Goal: Task Accomplishment & Management: Manage account settings

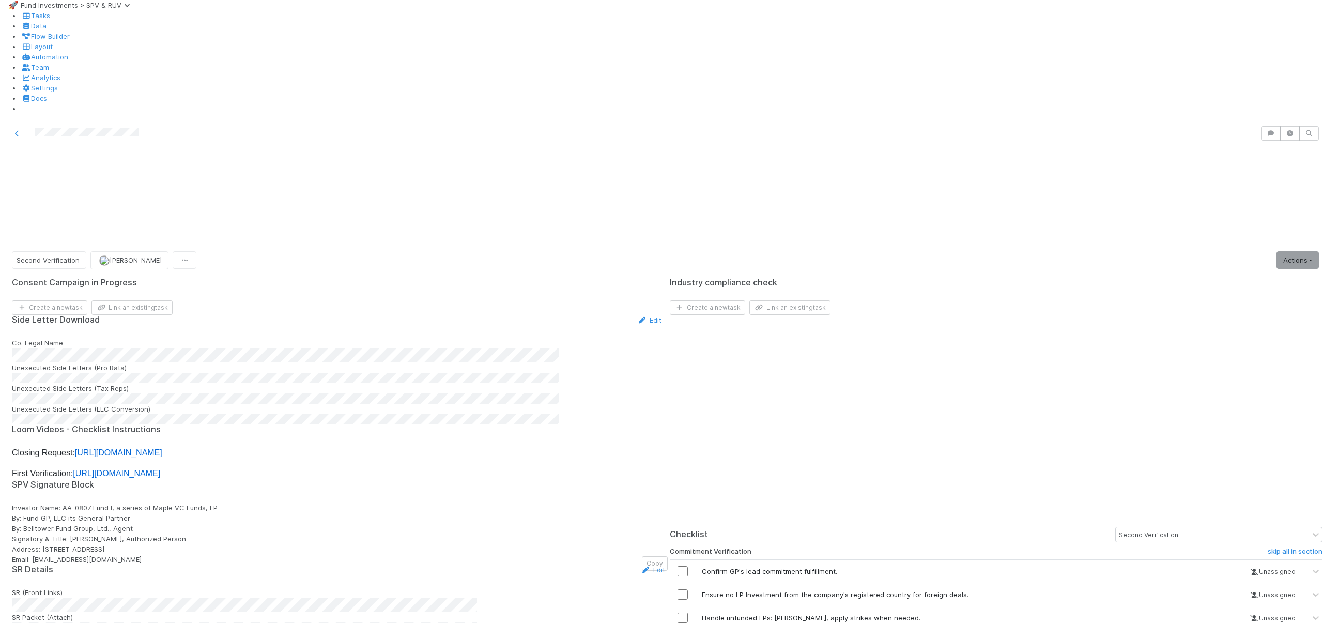
click at [1308, 622] on div at bounding box center [1313, 630] width 10 height 10
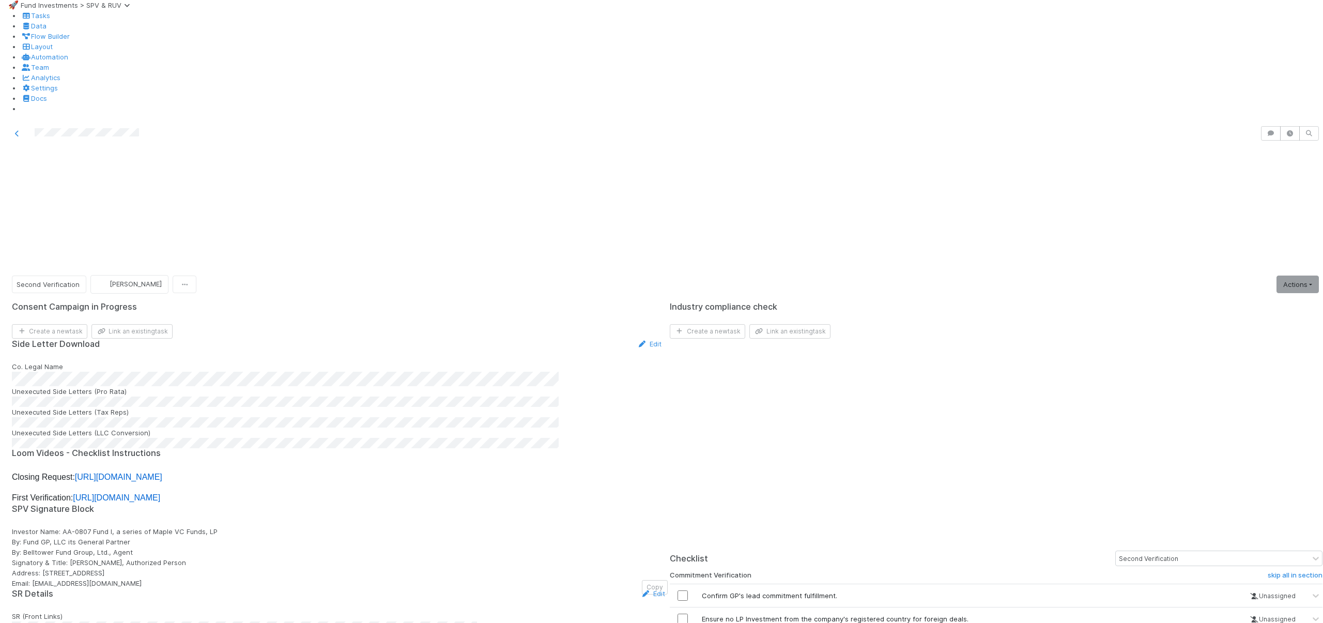
scroll to position [19, 0]
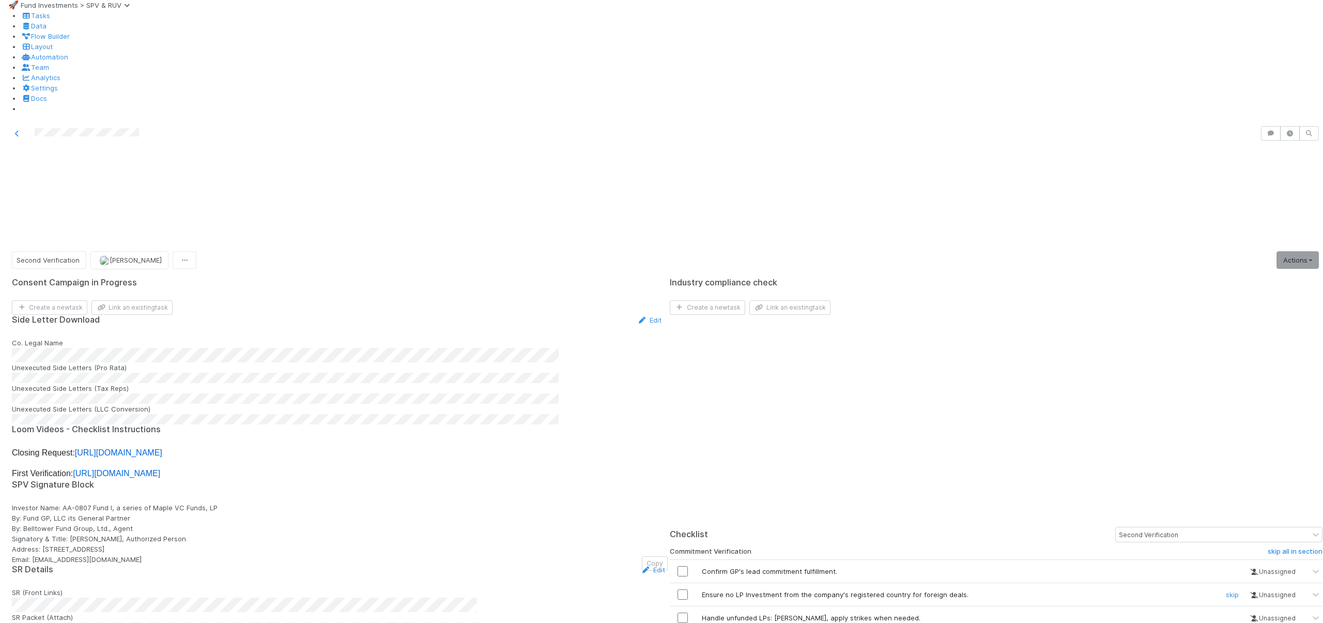
click at [683, 589] on input "checkbox" at bounding box center [682, 594] width 10 height 10
click at [687, 612] on input "checkbox" at bounding box center [682, 617] width 10 height 10
click at [0, 0] on div "🚀 Fund Investments > SPV & RUV Tasks Data Flow Builder Layout Automation Team A…" at bounding box center [661, 351] width 1323 height 703
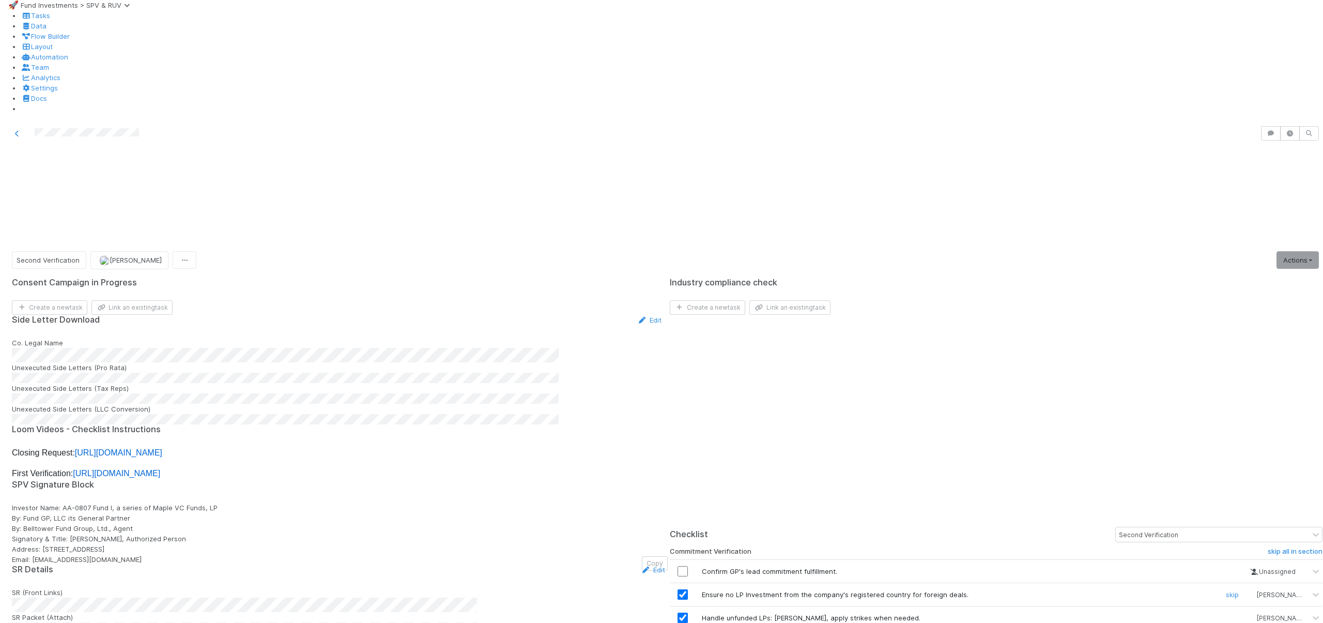
scroll to position [111, 0]
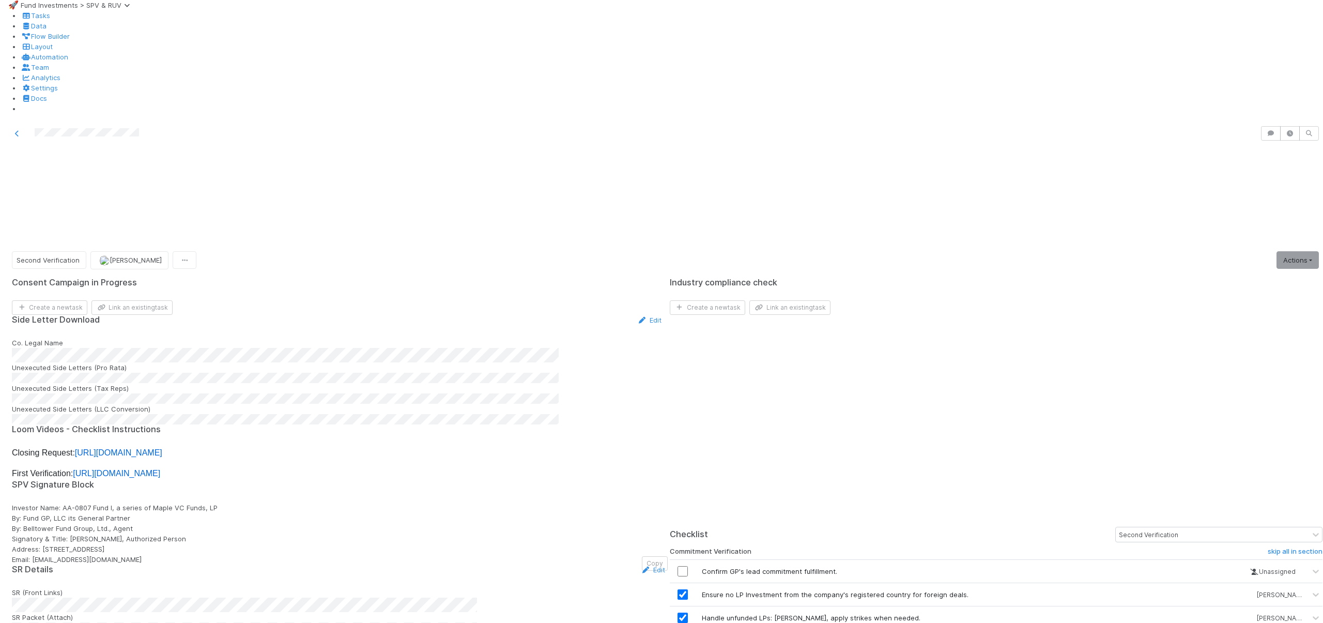
click at [1276, 251] on link "Actions" at bounding box center [1297, 260] width 42 height 18
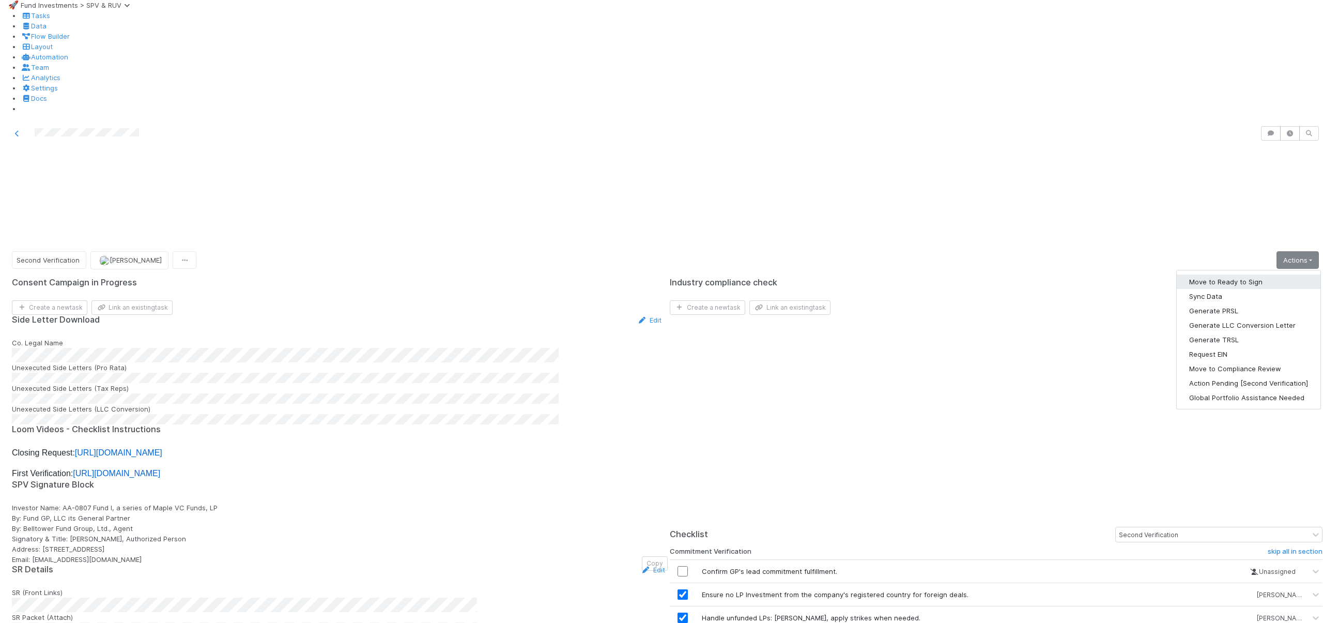
drag, startPoint x: 1214, startPoint y: 146, endPoint x: 1111, endPoint y: 81, distance: 122.0
click at [1111, 81] on div "🚀 Fund Investments > SPV & RUV Tasks Data Flow Builder Layout Automation Team A…" at bounding box center [661, 330] width 1323 height 661
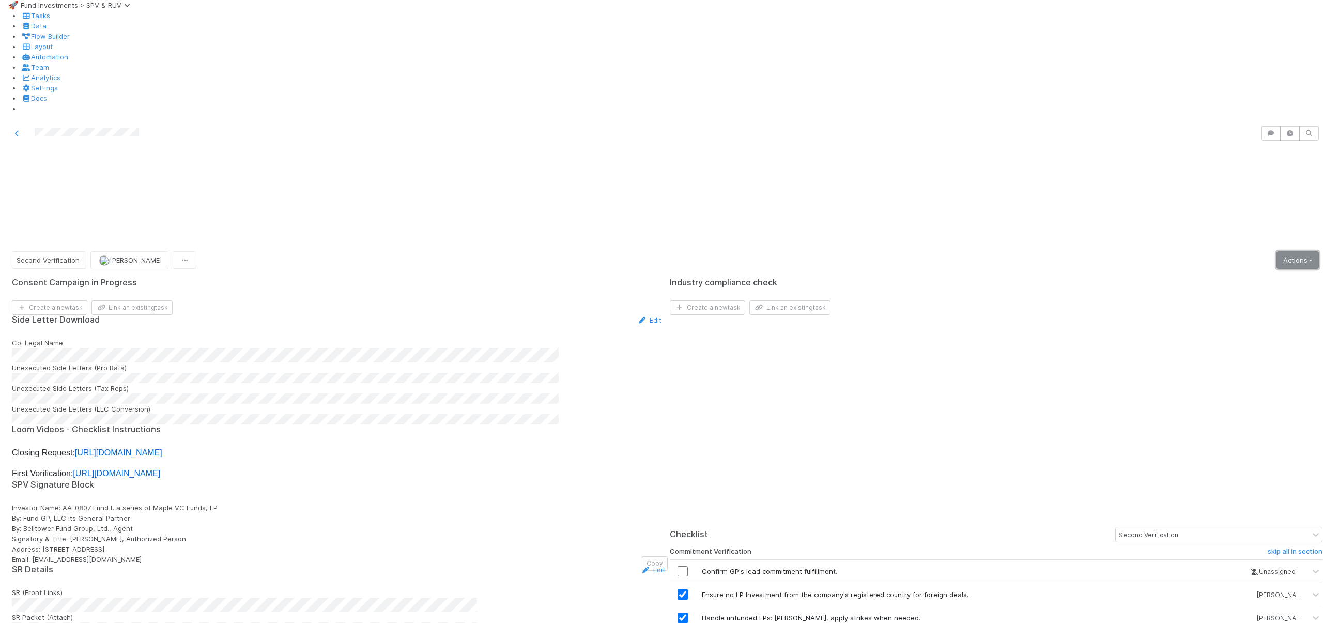
click at [1276, 251] on link "Actions" at bounding box center [1297, 260] width 42 height 18
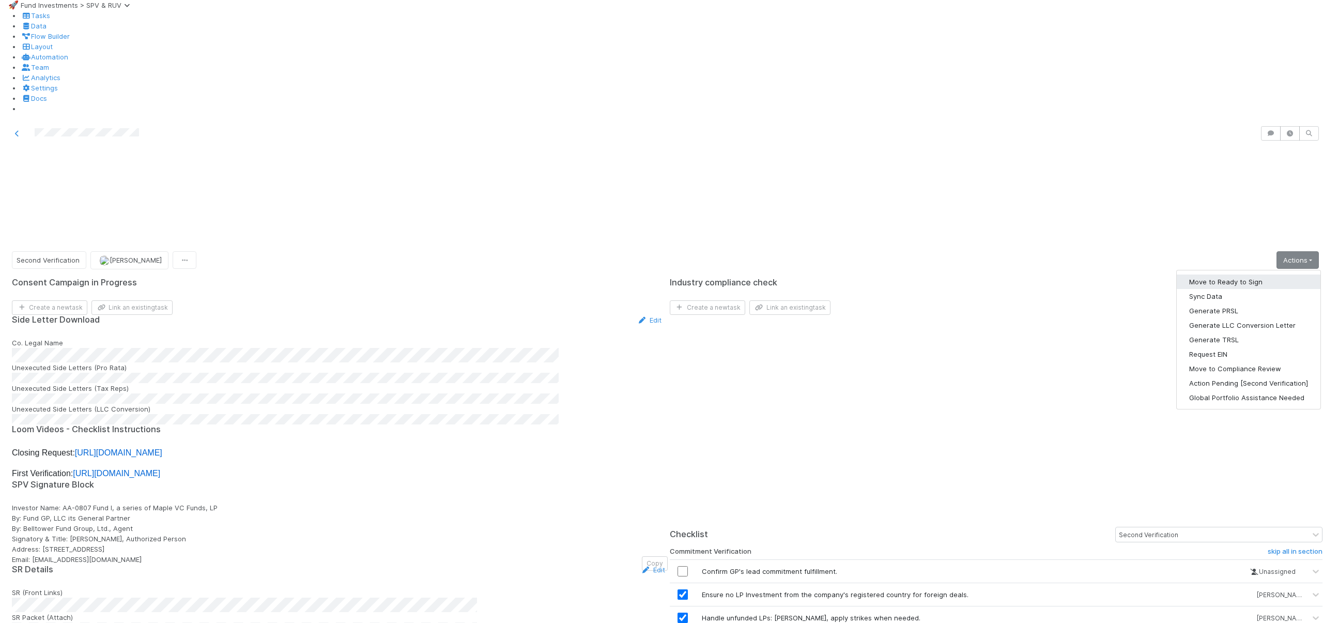
click at [1222, 274] on button "Move to Ready to Sign" at bounding box center [1248, 281] width 144 height 14
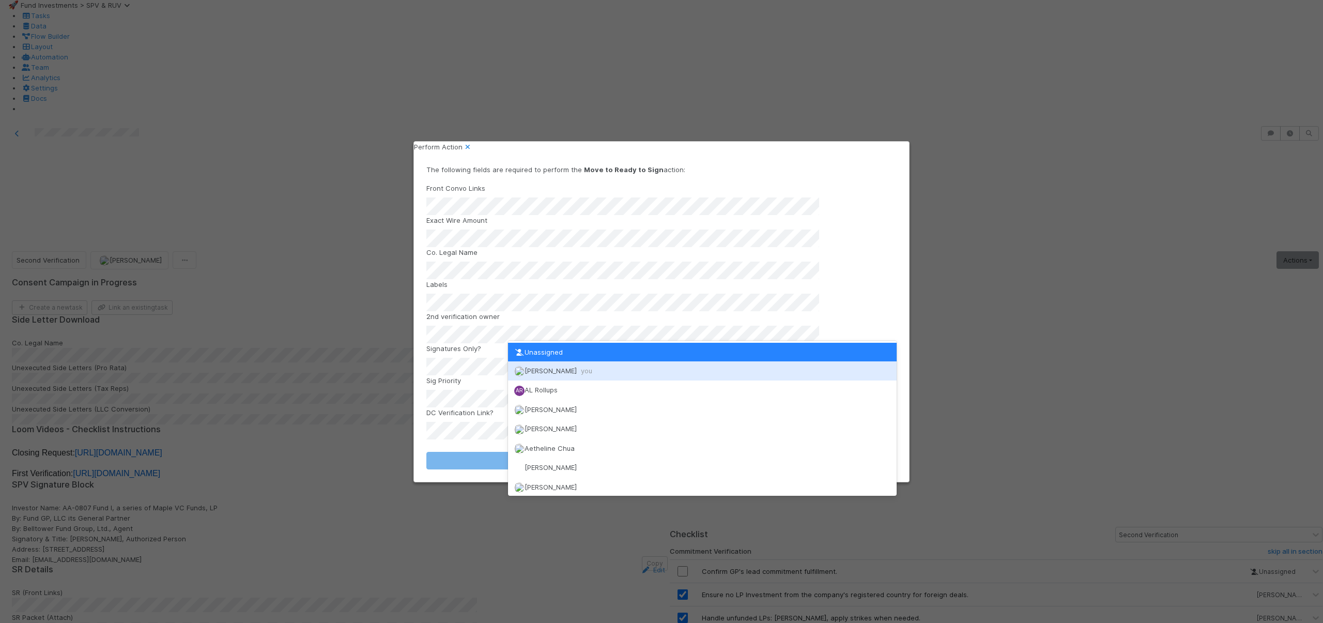
click at [538, 377] on div "Andre Fredrick you" at bounding box center [702, 370] width 389 height 19
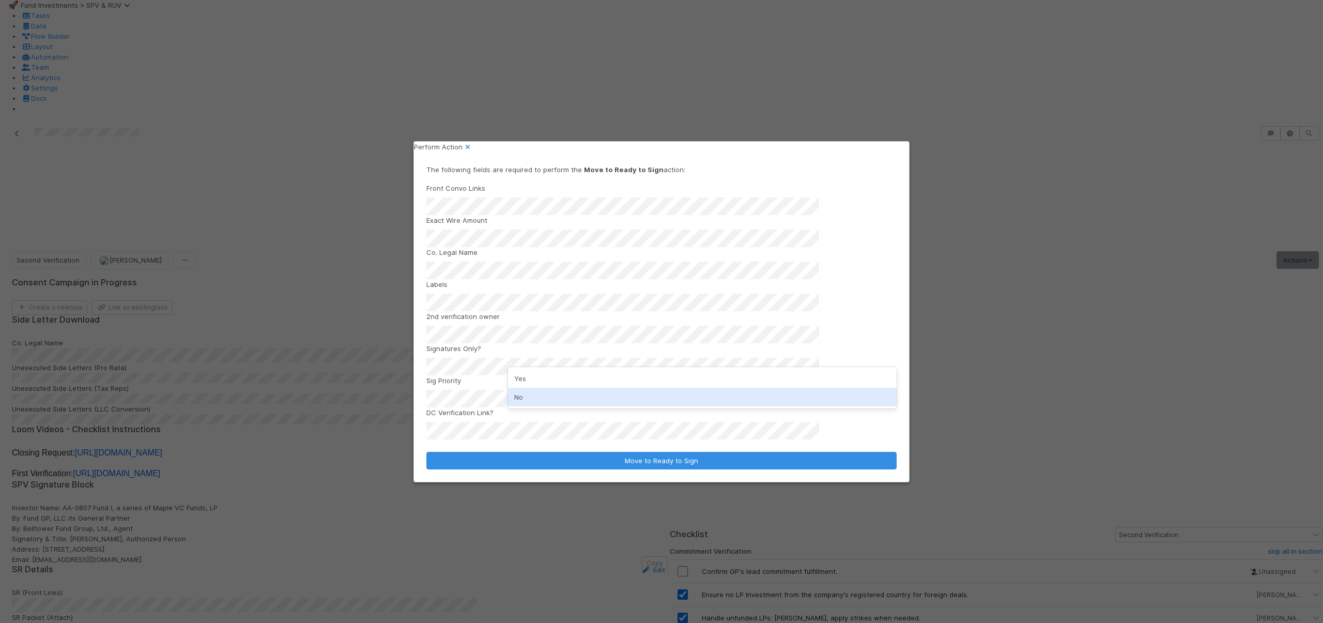
click at [517, 394] on div "No" at bounding box center [702, 396] width 389 height 19
click at [525, 404] on div "Yes" at bounding box center [702, 404] width 389 height 19
click at [426, 452] on button "Move to Ready to Sign" at bounding box center [661, 461] width 470 height 18
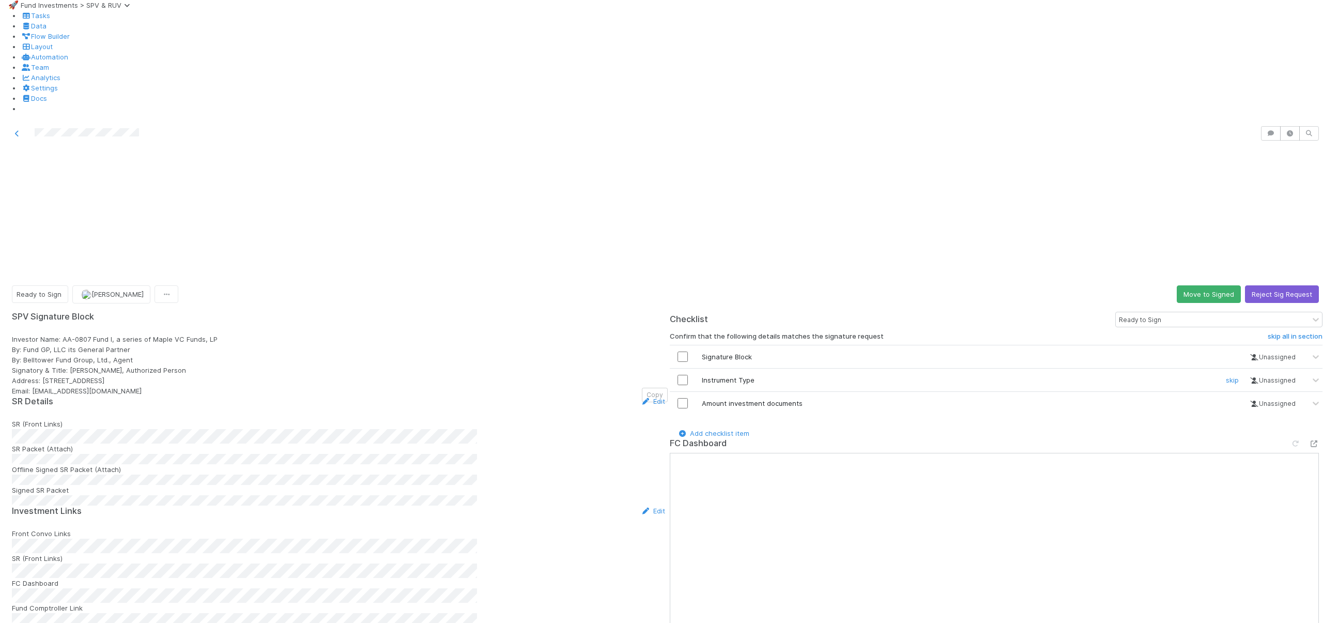
click at [684, 375] on input "checkbox" at bounding box center [682, 380] width 10 height 10
click at [685, 398] on input "checkbox" at bounding box center [682, 403] width 10 height 10
checkbox input "true"
click at [683, 351] on input "checkbox" at bounding box center [682, 356] width 10 height 10
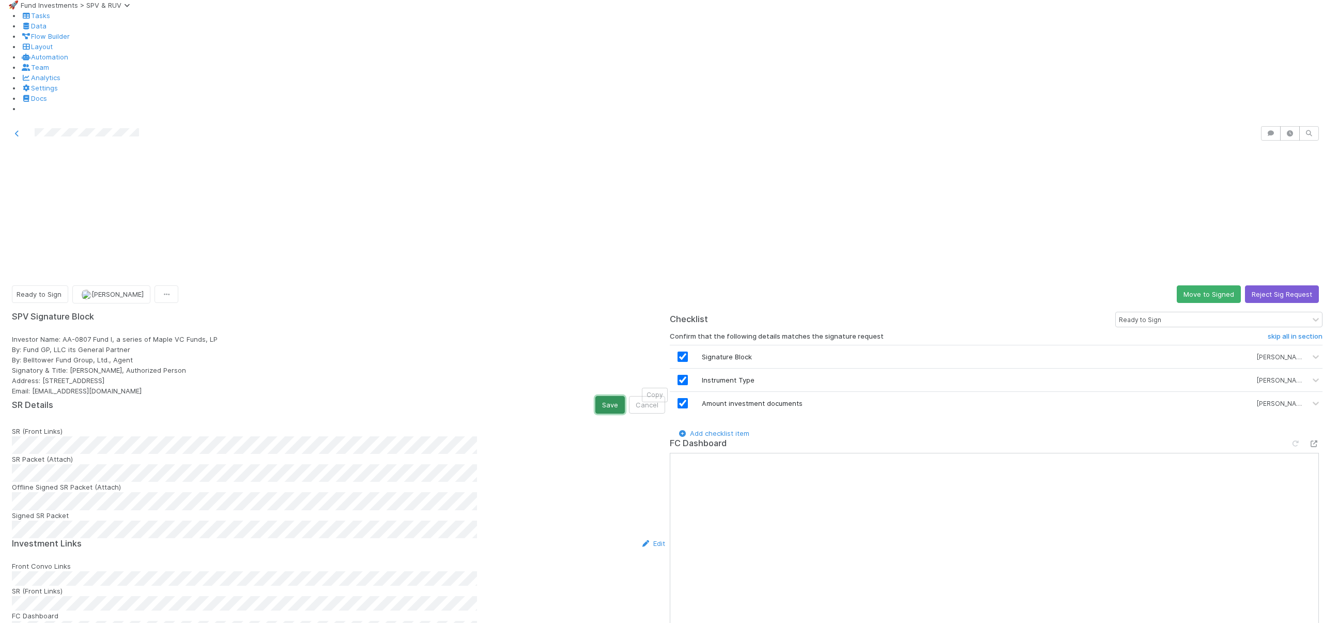
click at [595, 396] on button "Save" at bounding box center [609, 405] width 29 height 18
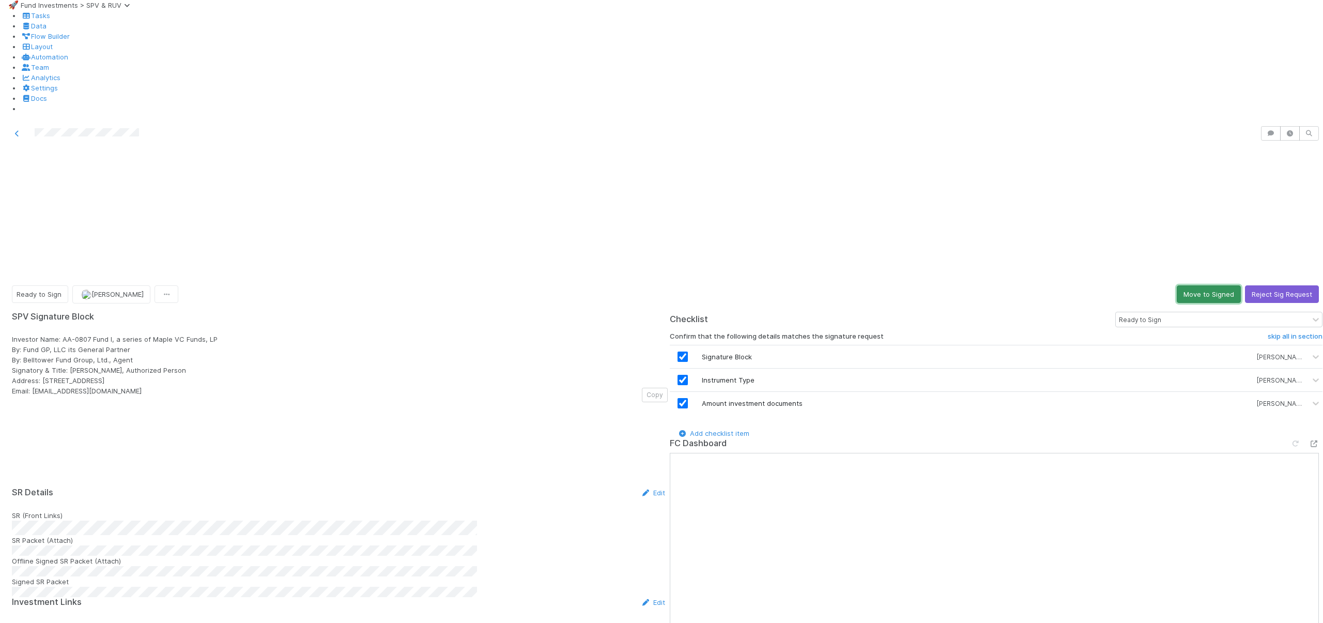
click at [1193, 285] on button "Move to Signed" at bounding box center [1208, 294] width 64 height 18
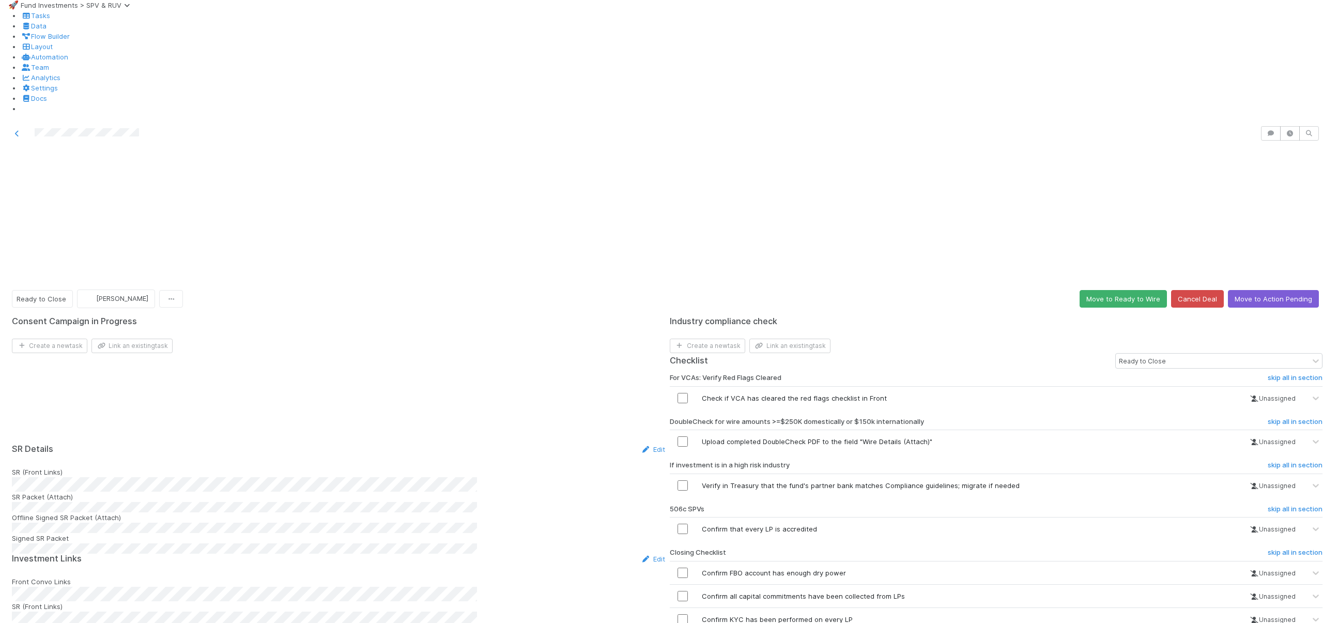
scroll to position [96, 0]
click at [1226, 481] on link "skip" at bounding box center [1232, 485] width 13 height 8
click at [1215, 480] on div "skip" at bounding box center [1230, 485] width 31 height 10
click at [1226, 524] on link "skip" at bounding box center [1232, 528] width 13 height 8
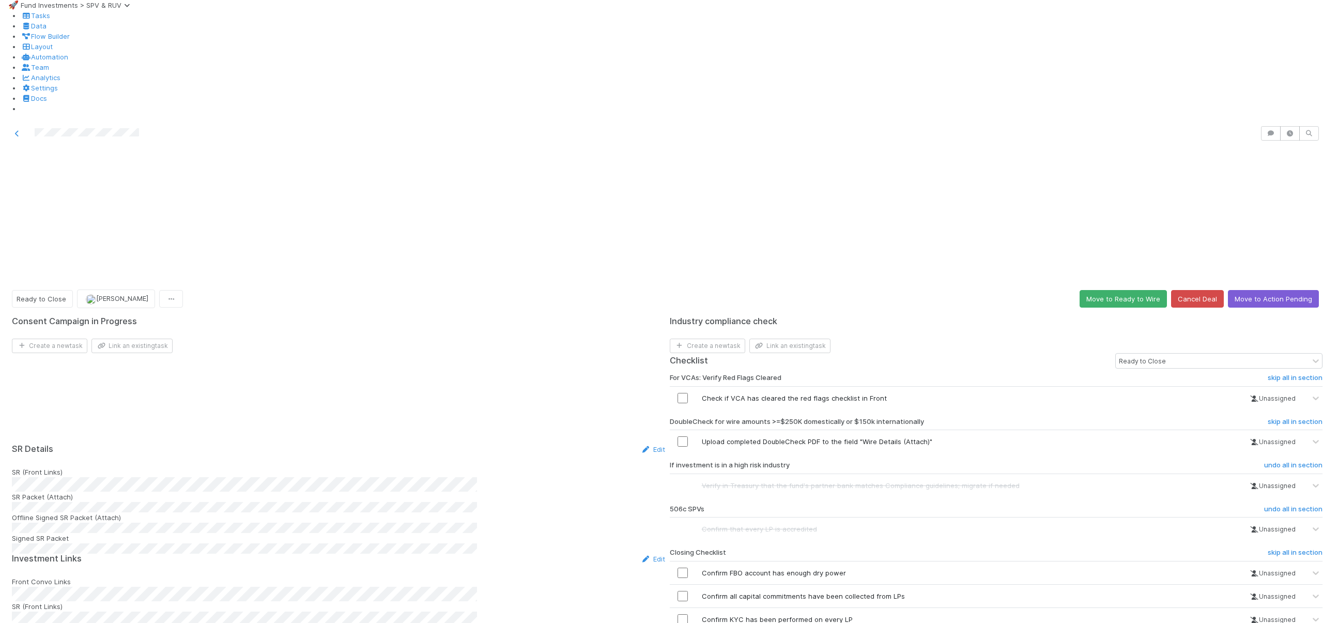
scroll to position [0, 0]
click at [1248, 290] on button "Move to Action Pending" at bounding box center [1273, 299] width 91 height 18
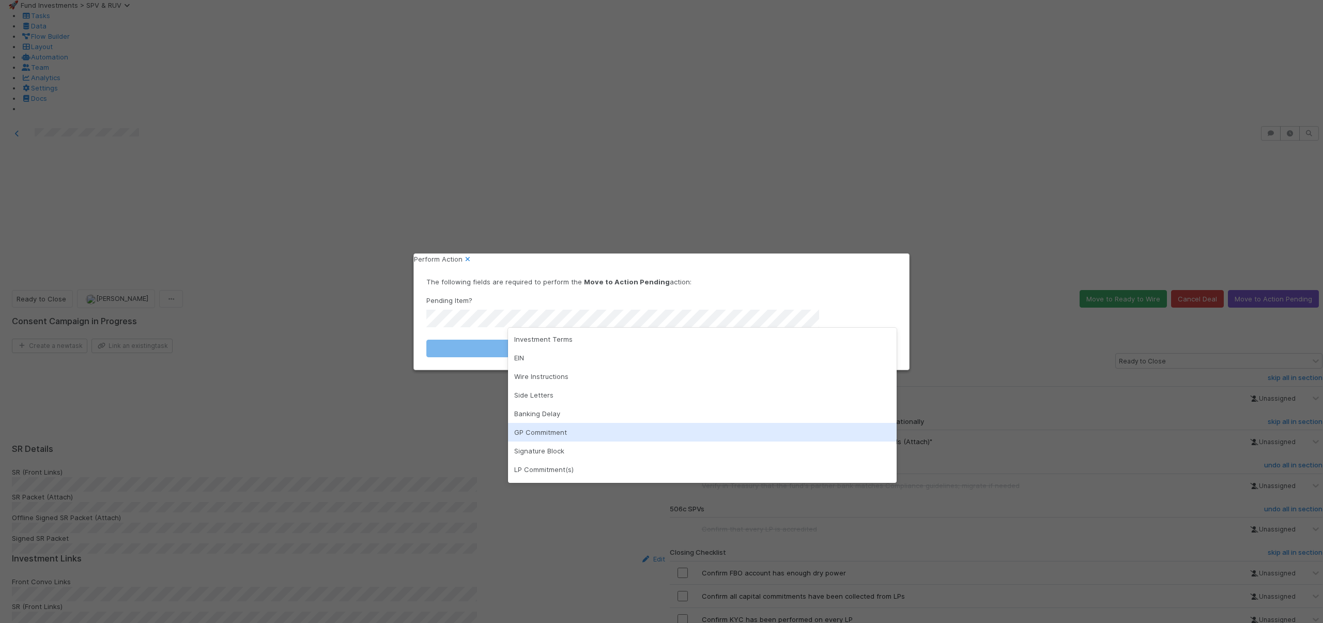
click at [550, 429] on div "GP Commitment" at bounding box center [702, 432] width 389 height 19
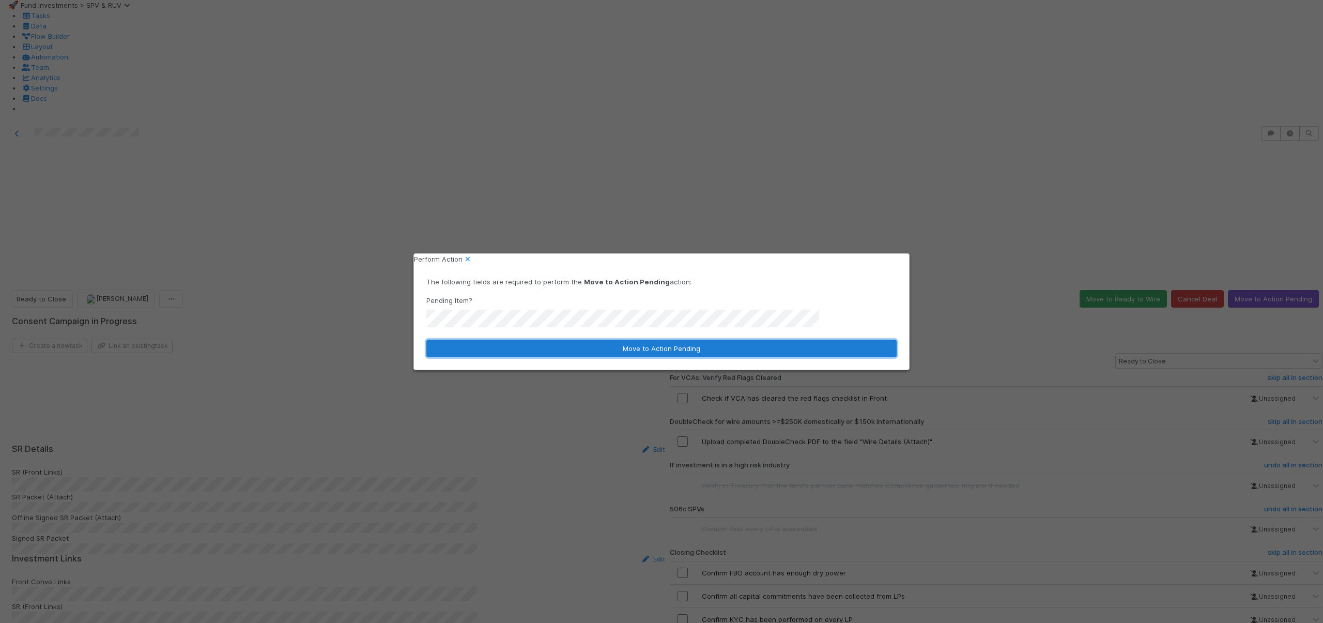
click at [565, 347] on button "Move to Action Pending" at bounding box center [661, 348] width 470 height 18
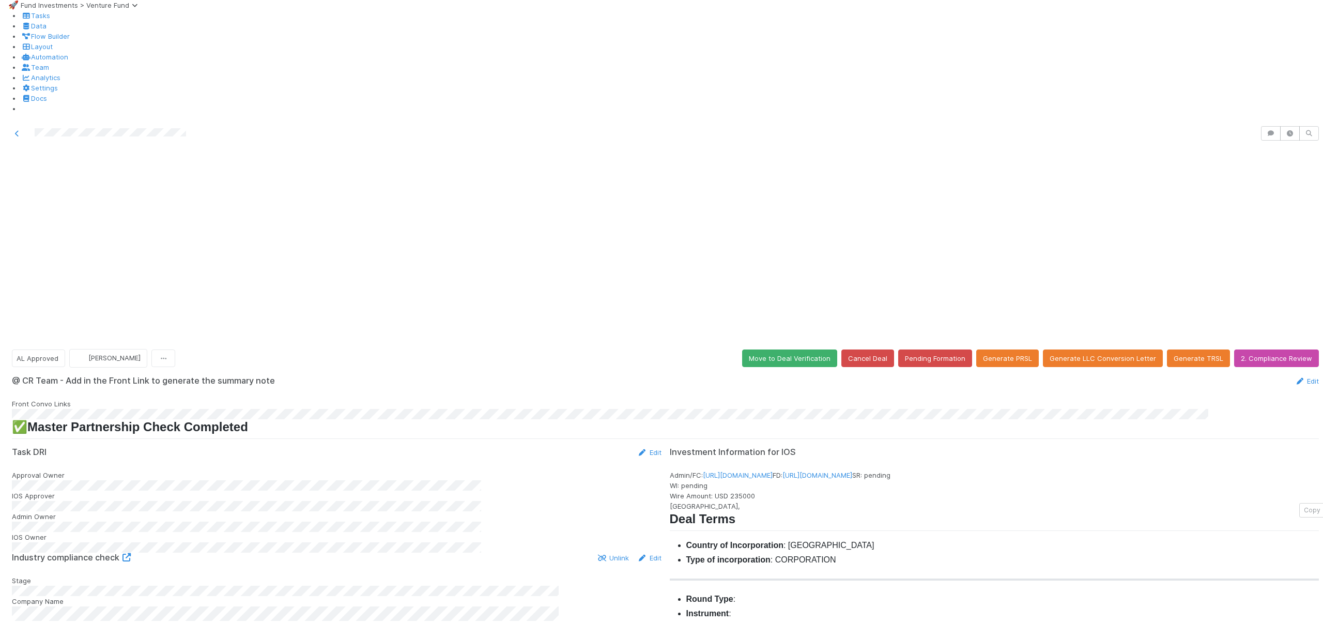
scroll to position [229, 0]
click at [769, 349] on button "Move to Deal Verification" at bounding box center [789, 358] width 95 height 18
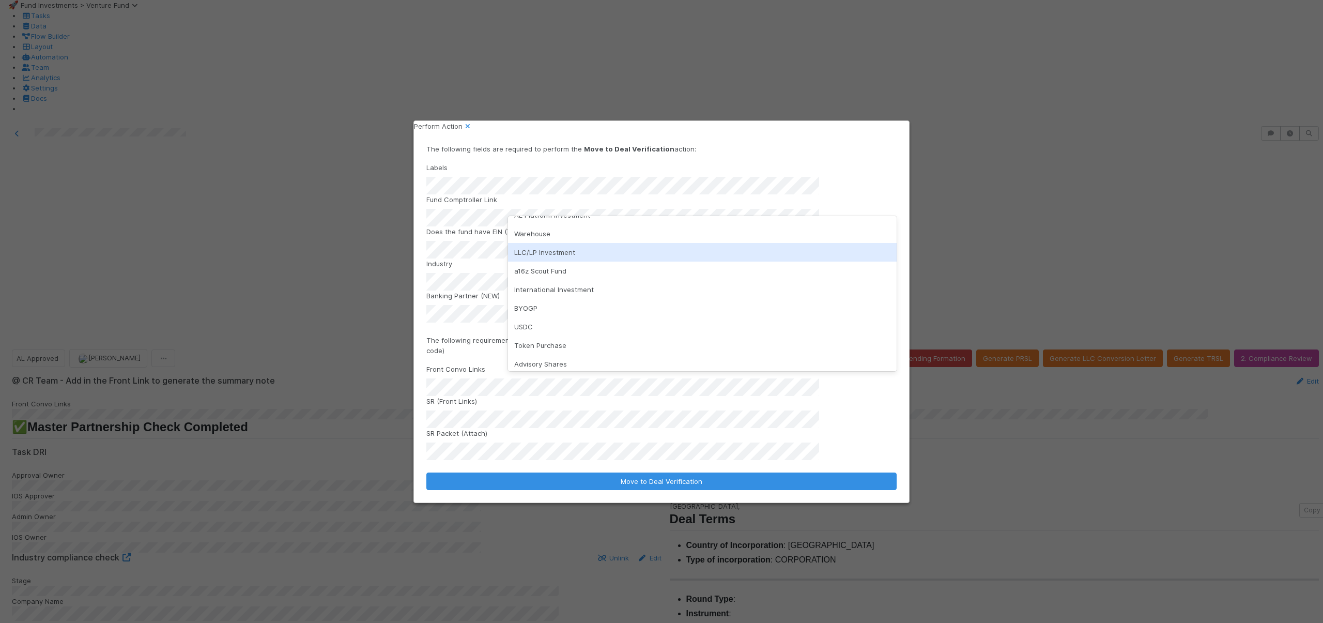
scroll to position [74, 0]
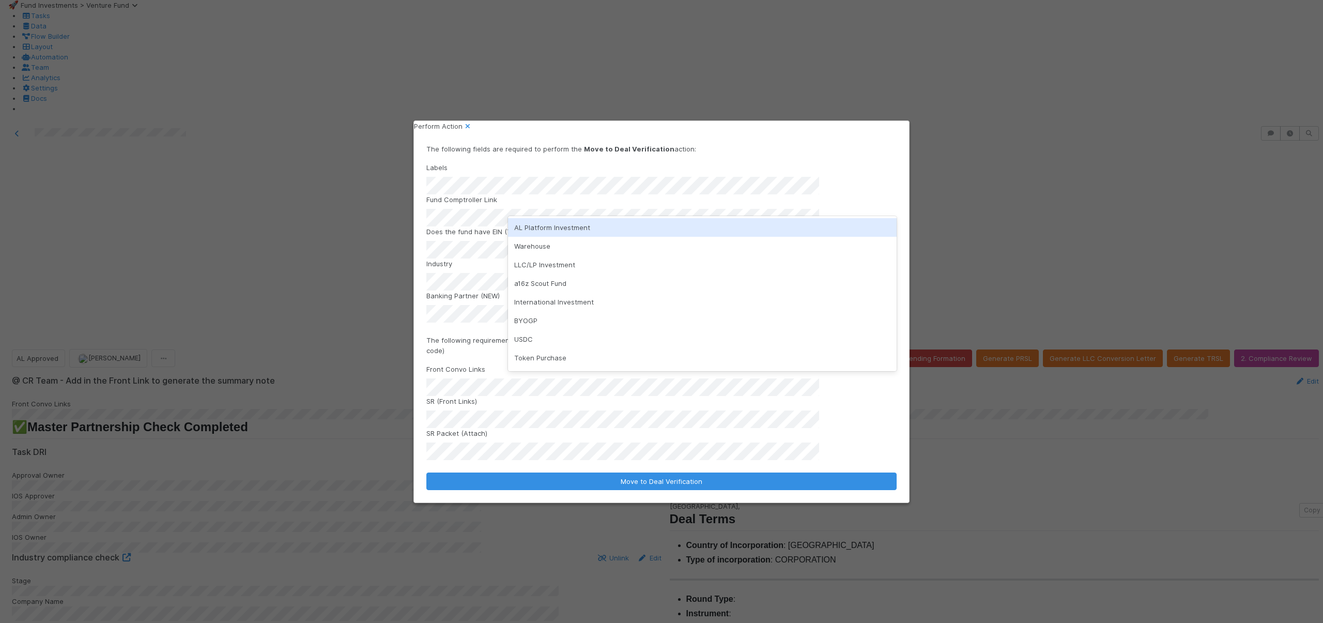
click at [563, 231] on div "AL Platform Investment" at bounding box center [702, 227] width 389 height 19
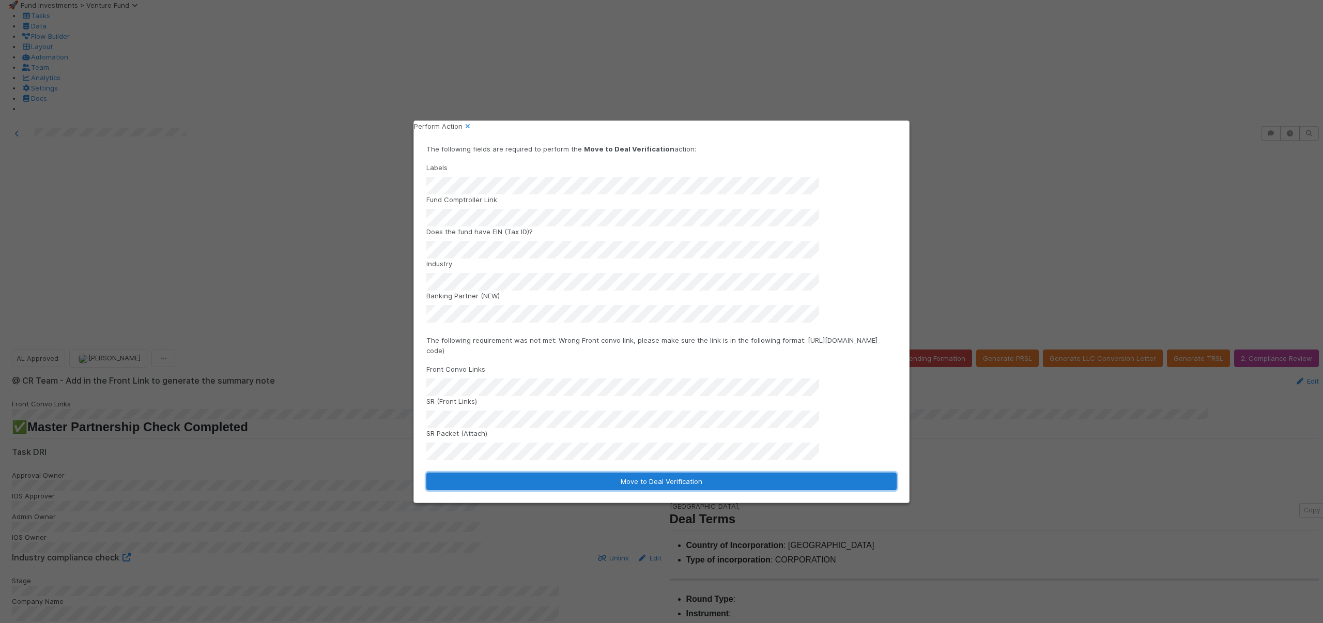
click at [616, 472] on button "Move to Deal Verification" at bounding box center [661, 481] width 470 height 18
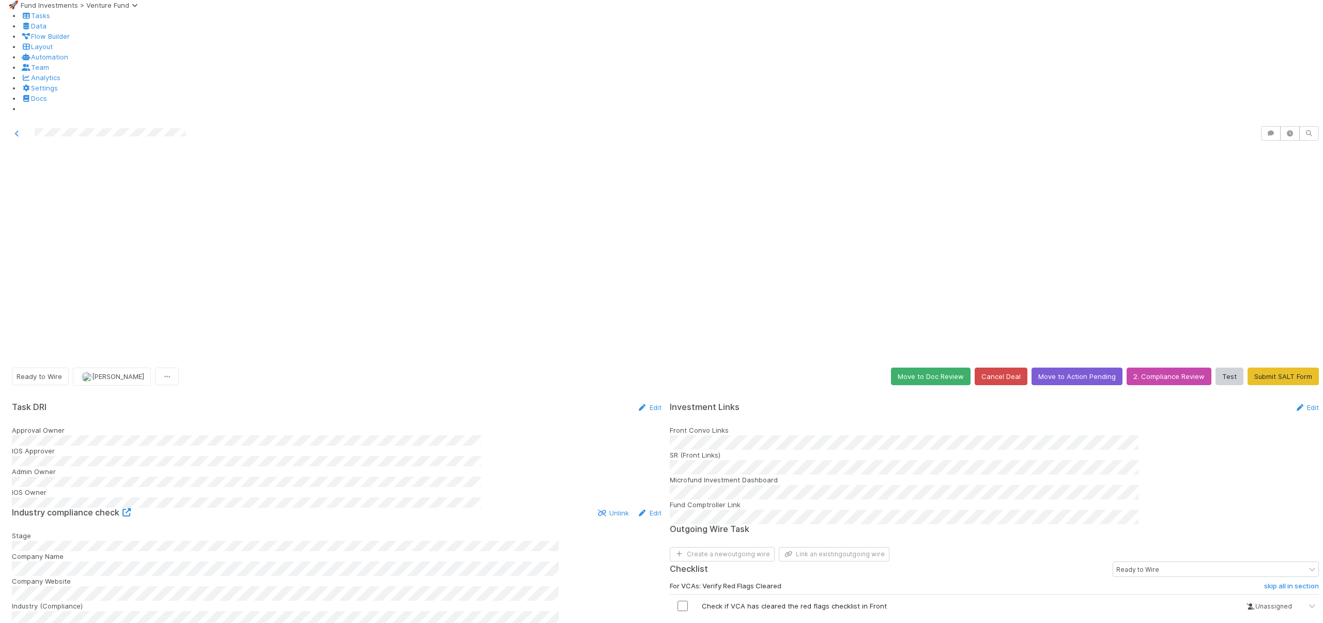
scroll to position [96, 0]
click at [688, 600] on input "checkbox" at bounding box center [682, 605] width 10 height 10
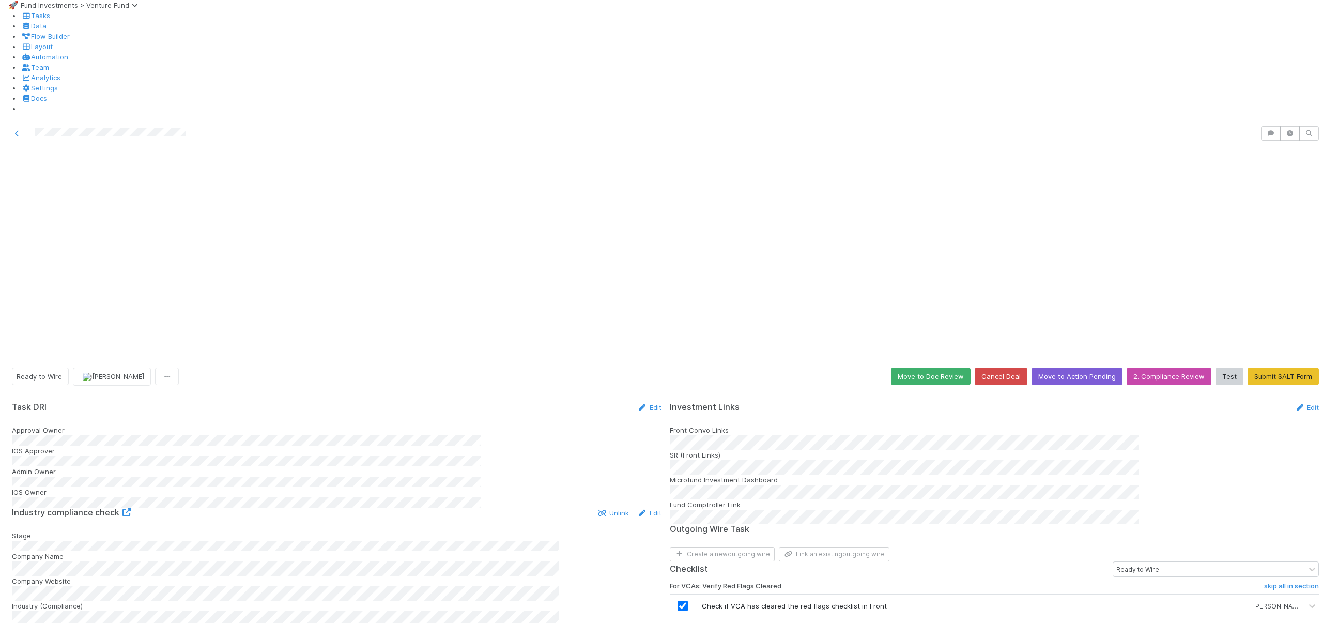
click at [922, 367] on button "Move to Doc Review" at bounding box center [931, 376] width 80 height 18
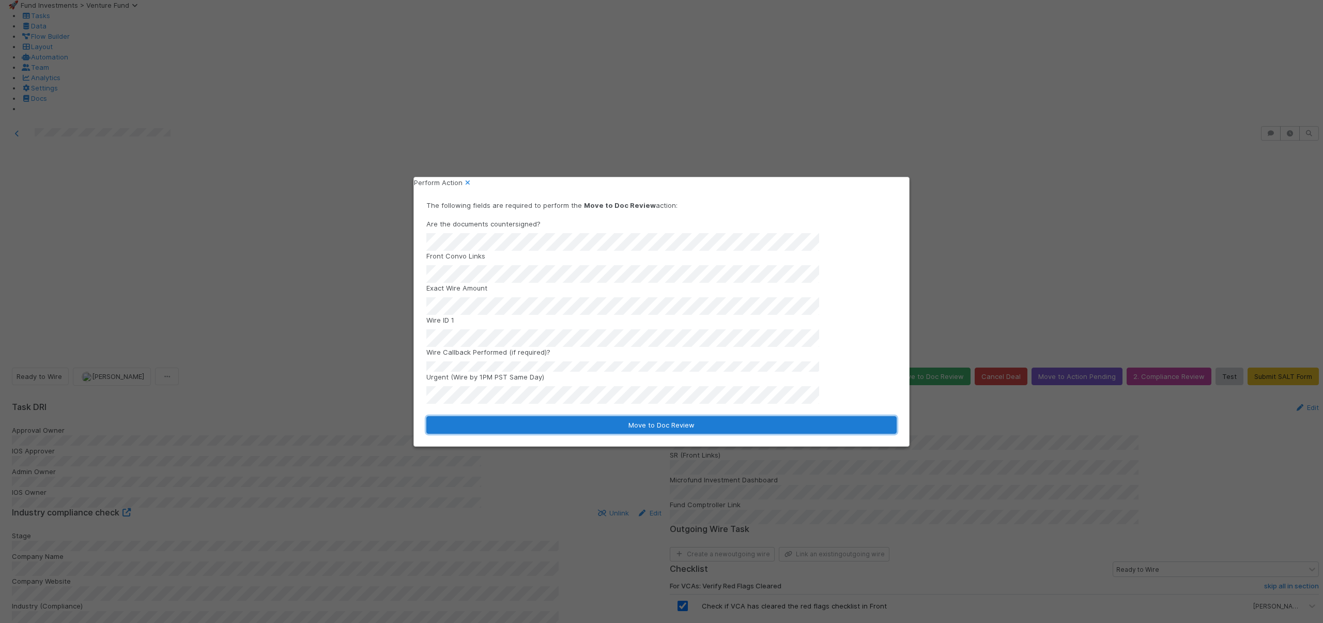
click at [715, 416] on button "Move to Doc Review" at bounding box center [661, 425] width 470 height 18
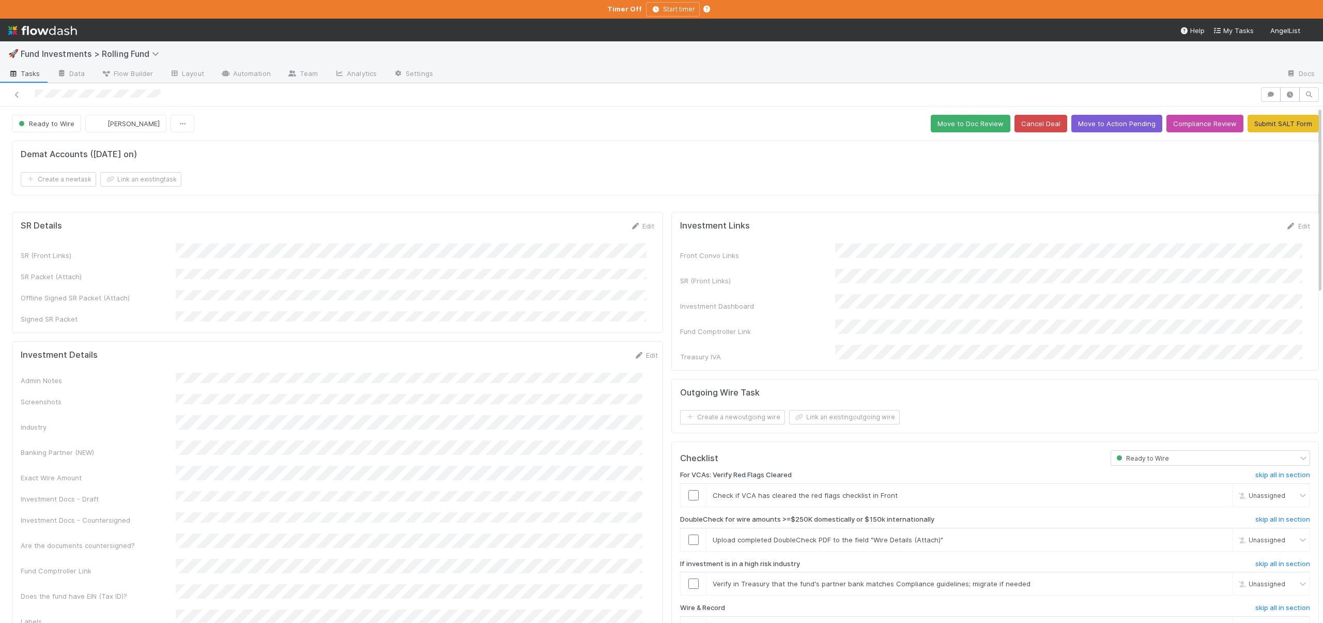
drag, startPoint x: 33, startPoint y: 95, endPoint x: 165, endPoint y: 98, distance: 131.8
click at [165, 98] on div at bounding box center [629, 94] width 1251 height 14
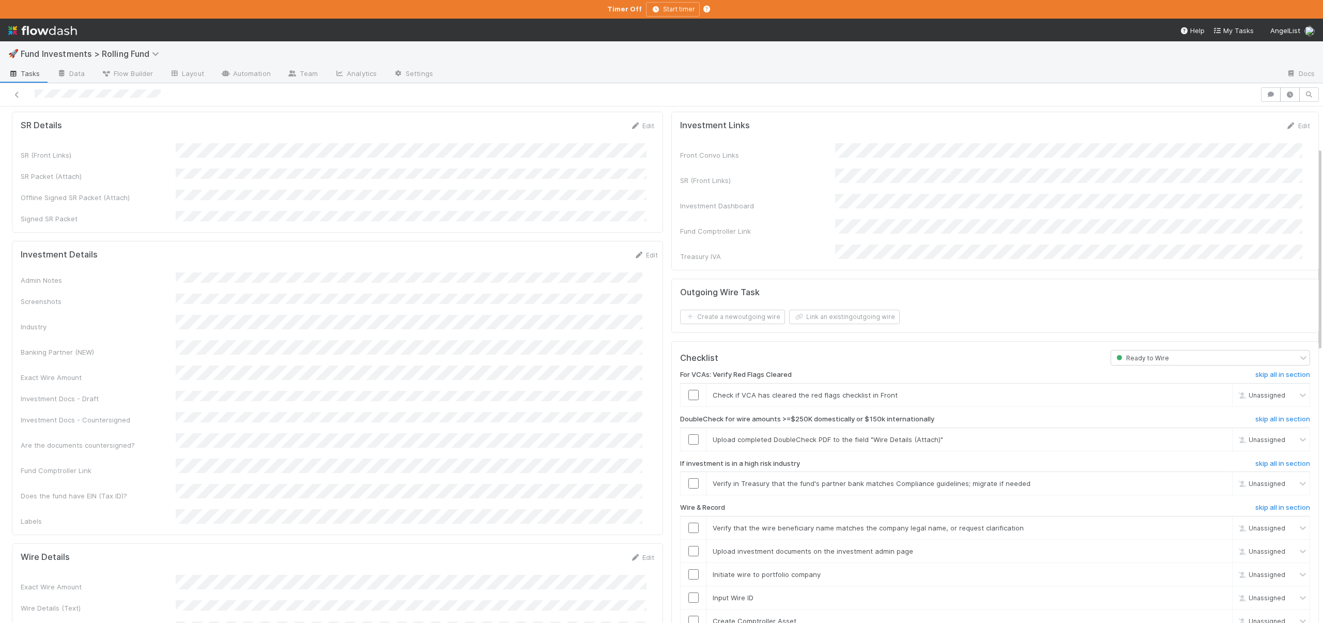
scroll to position [324, 0]
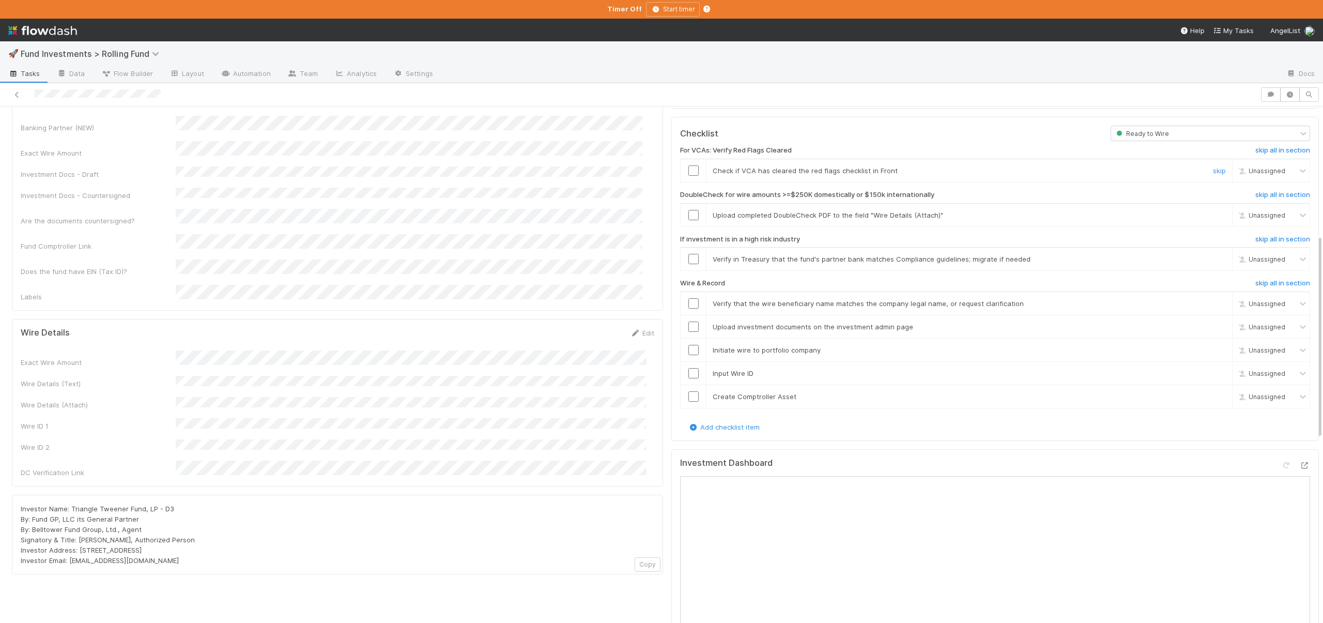
click at [688, 165] on input "checkbox" at bounding box center [693, 170] width 10 height 10
click at [1213, 211] on link "skip" at bounding box center [1219, 215] width 13 height 8
click at [1213, 255] on link "skip" at bounding box center [1219, 259] width 13 height 8
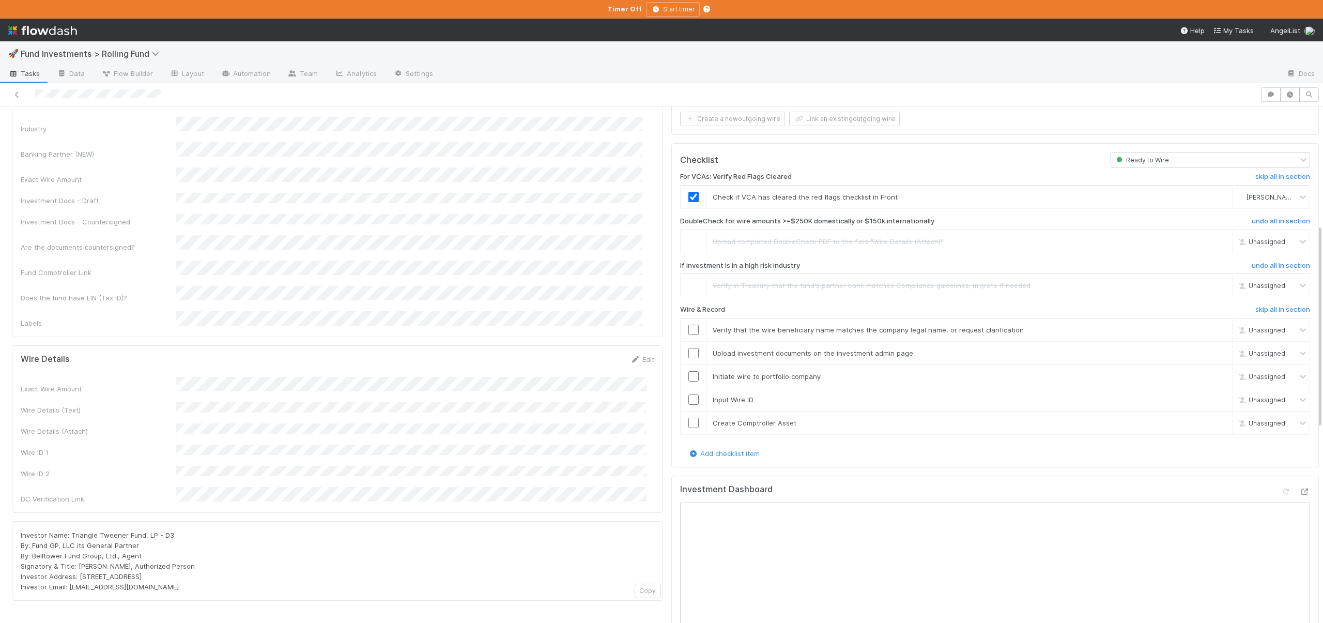
scroll to position [319, 0]
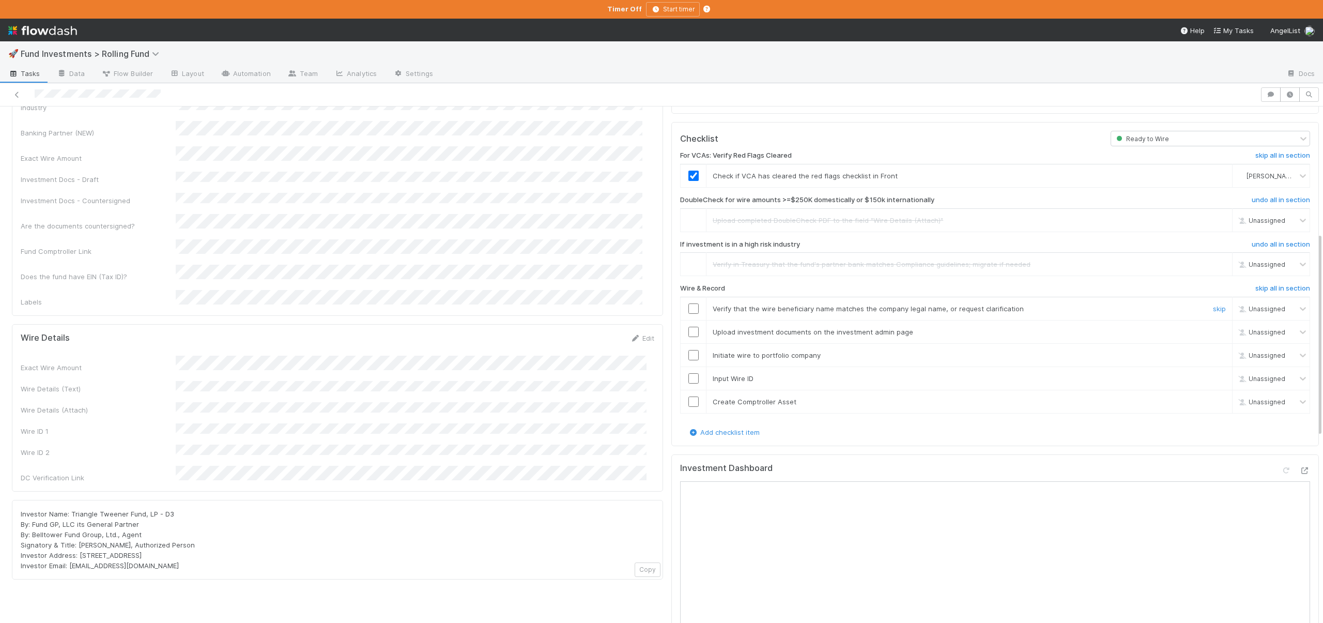
click at [688, 303] on input "checkbox" at bounding box center [693, 308] width 10 height 10
click at [688, 327] on input "checkbox" at bounding box center [693, 332] width 10 height 10
click at [688, 350] on input "checkbox" at bounding box center [693, 355] width 10 height 10
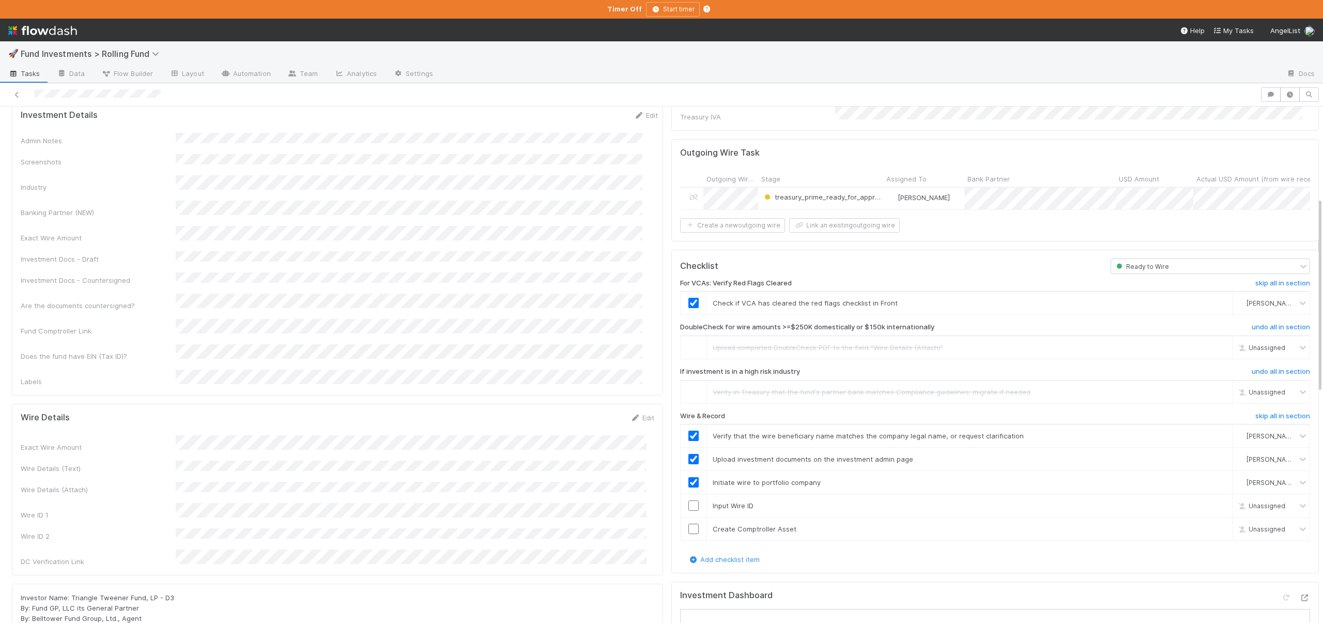
scroll to position [228, 0]
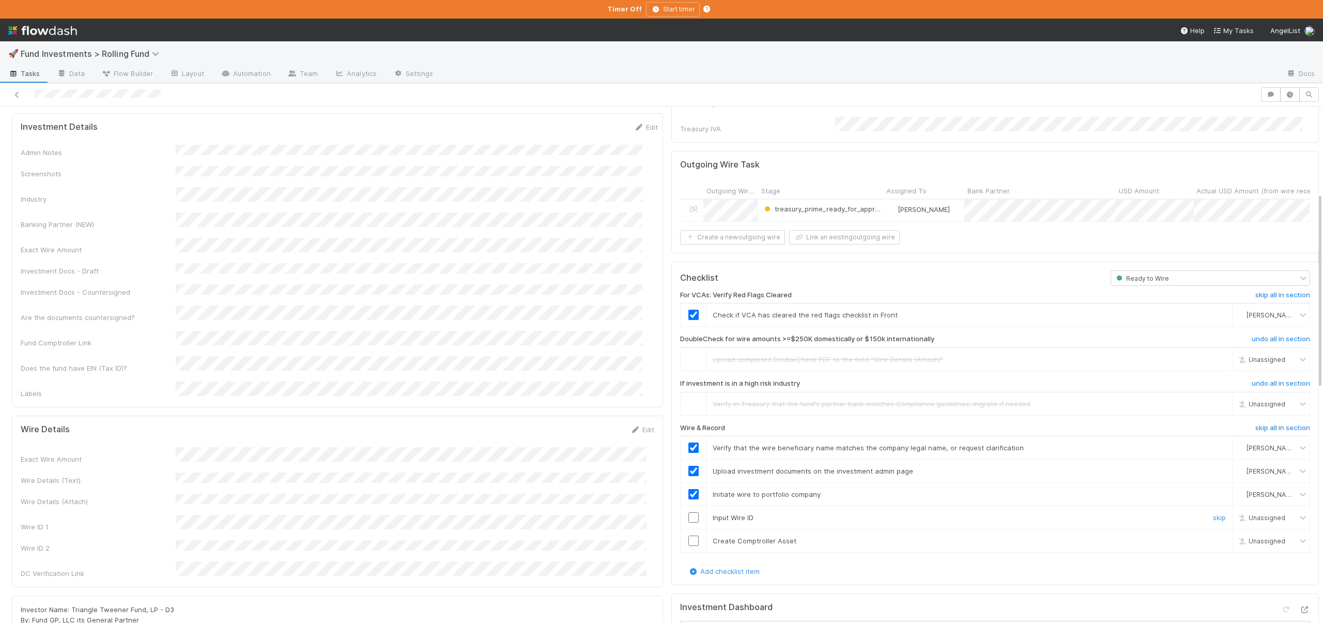
click at [688, 512] on input "checkbox" at bounding box center [693, 517] width 10 height 10
click at [688, 535] on input "checkbox" at bounding box center [693, 540] width 10 height 10
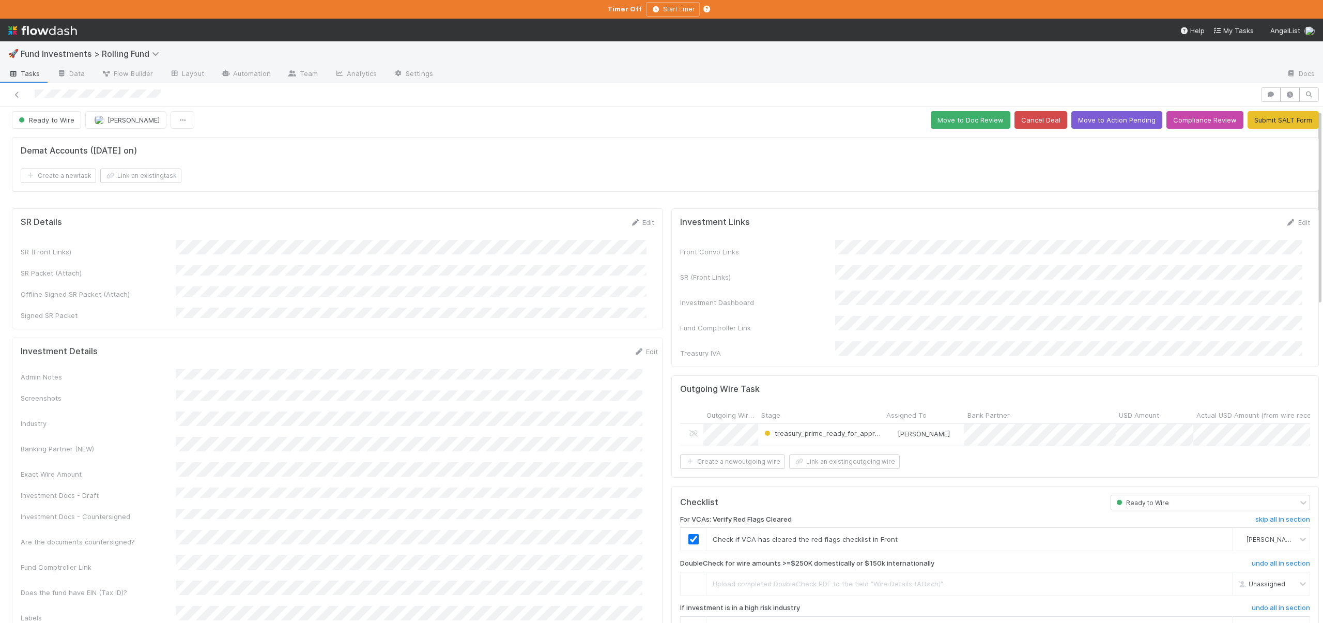
scroll to position [0, 0]
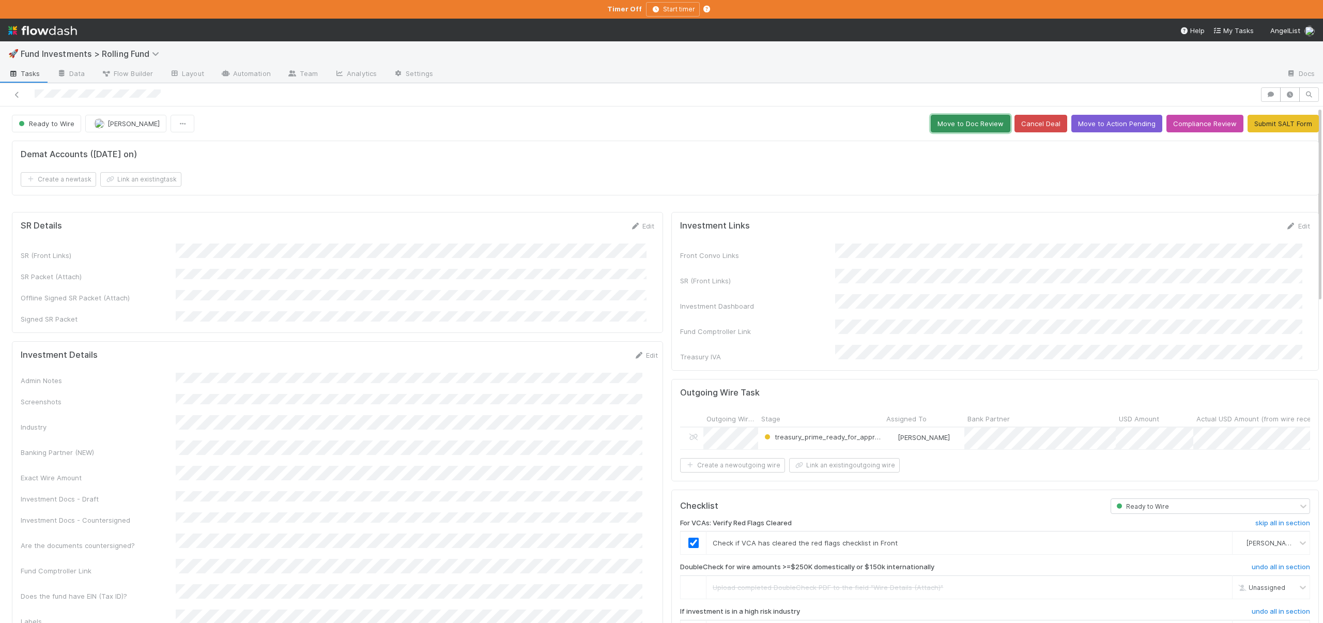
click at [953, 119] on button "Move to Doc Review" at bounding box center [971, 124] width 80 height 18
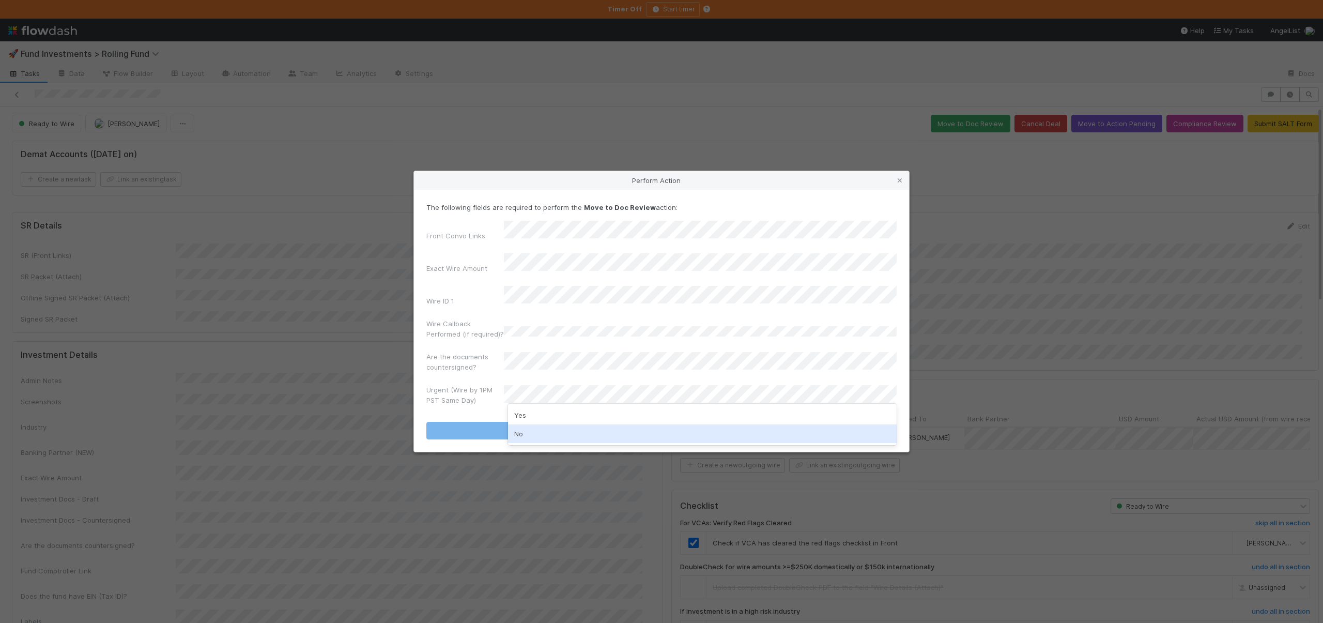
click at [518, 432] on div "No" at bounding box center [702, 433] width 389 height 19
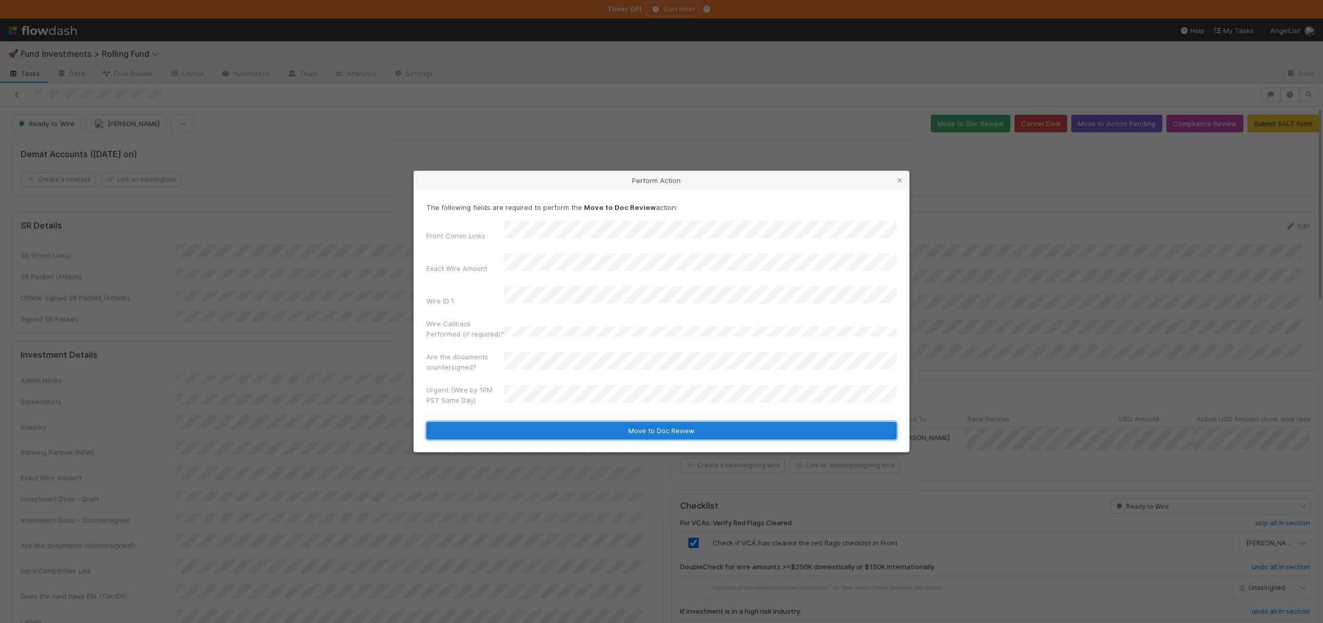
click at [517, 427] on button "Move to Doc Review" at bounding box center [661, 431] width 470 height 18
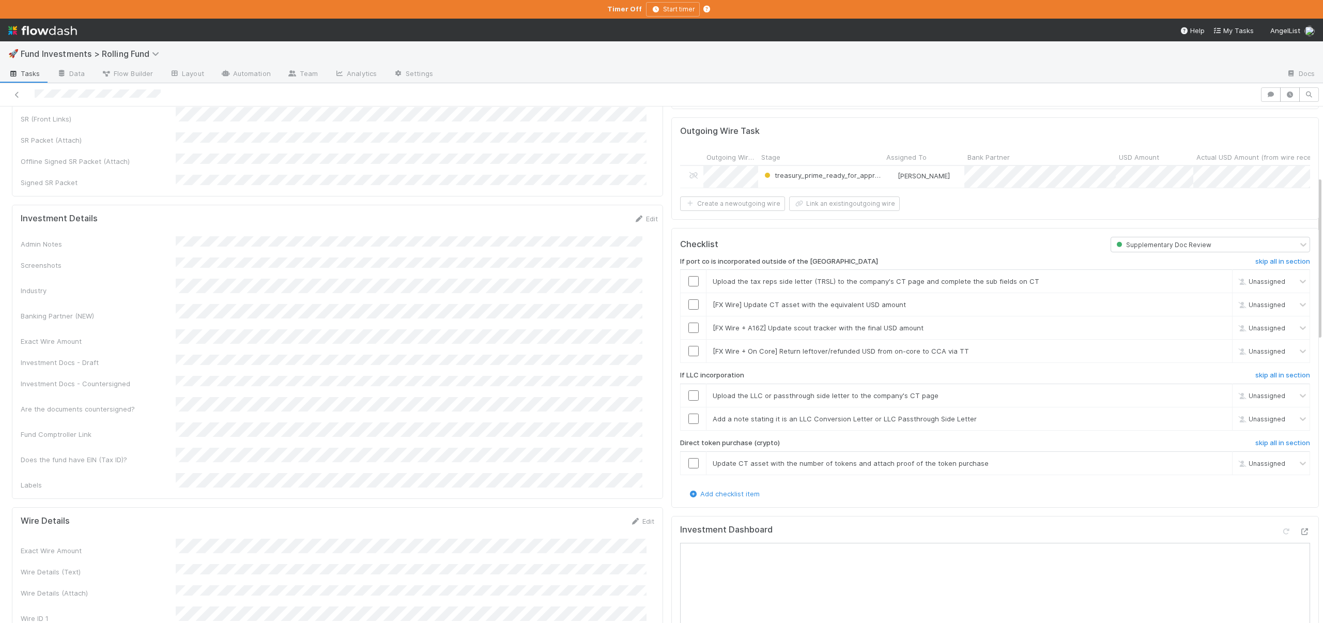
scroll to position [267, 0]
click at [1264, 254] on h6 "skip all in section" at bounding box center [1282, 256] width 55 height 8
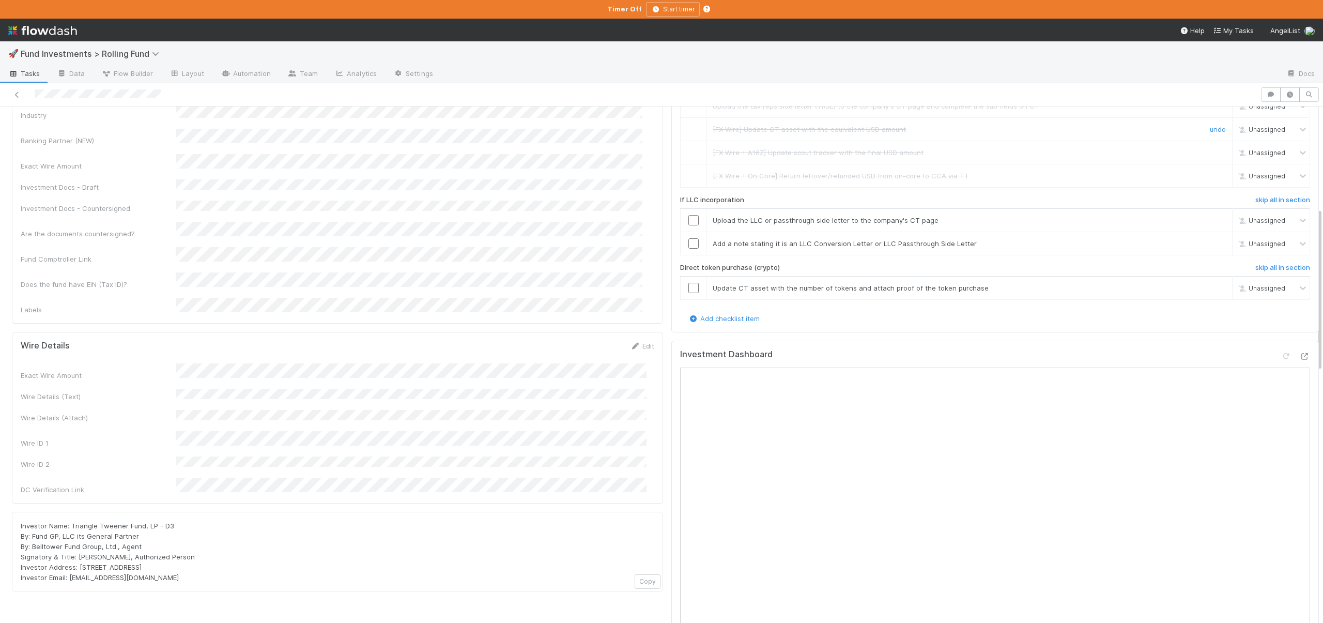
scroll to position [282, 0]
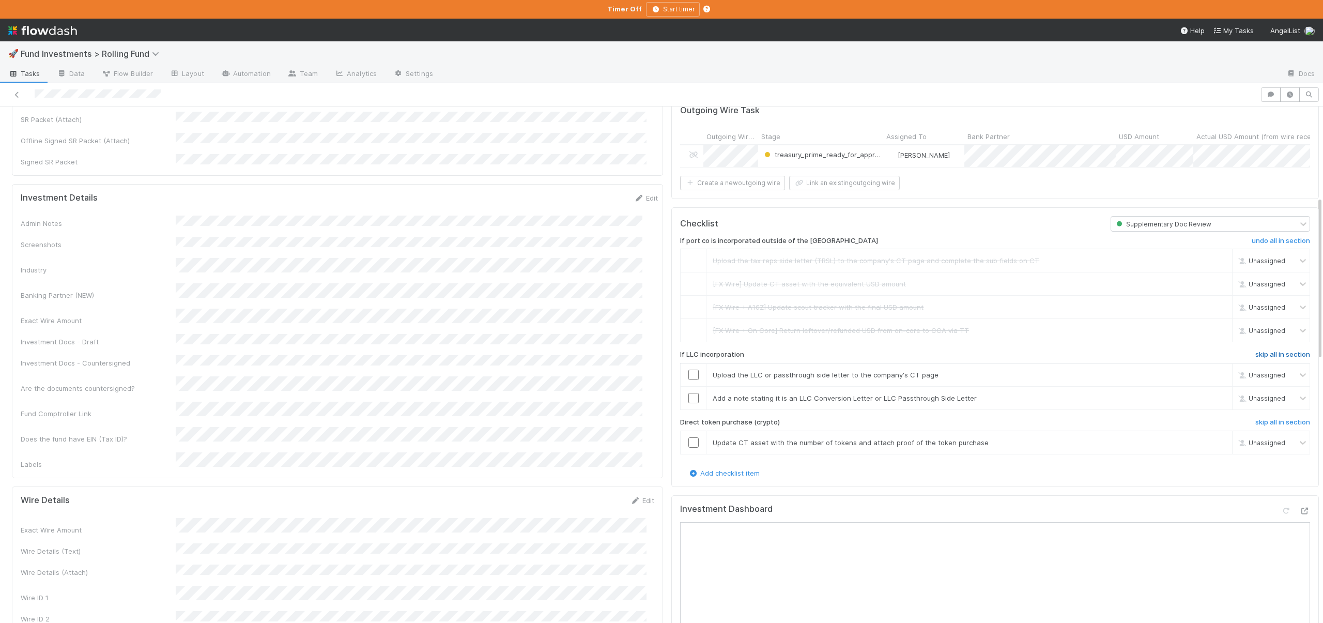
click at [1266, 350] on h6 "skip all in section" at bounding box center [1282, 354] width 55 height 8
click at [1255, 418] on h6 "skip all in section" at bounding box center [1282, 422] width 55 height 8
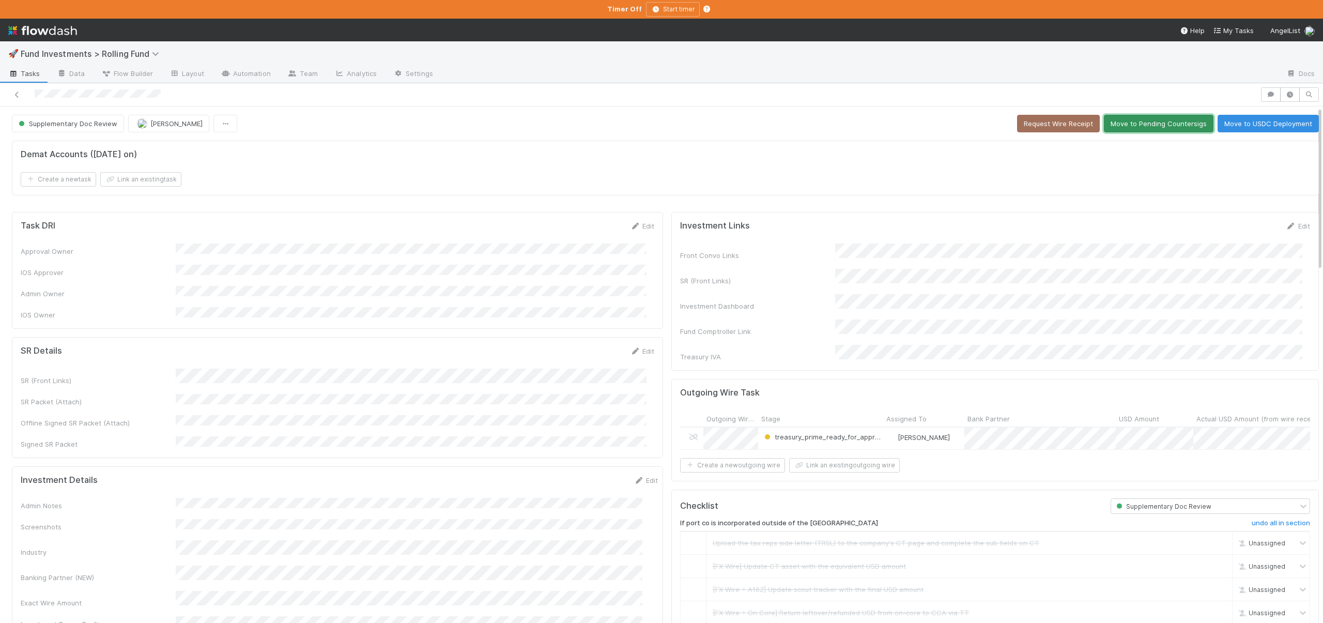
click at [1146, 127] on button "Move to Pending Countersigs" at bounding box center [1159, 124] width 110 height 18
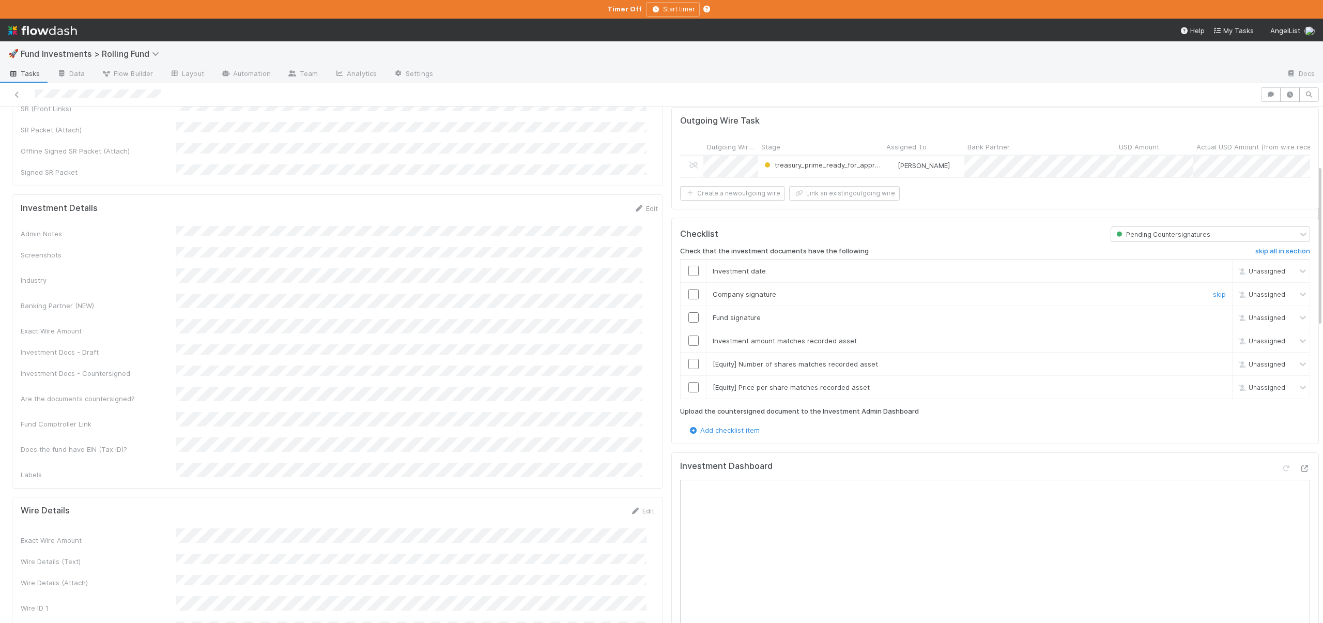
scroll to position [281, 0]
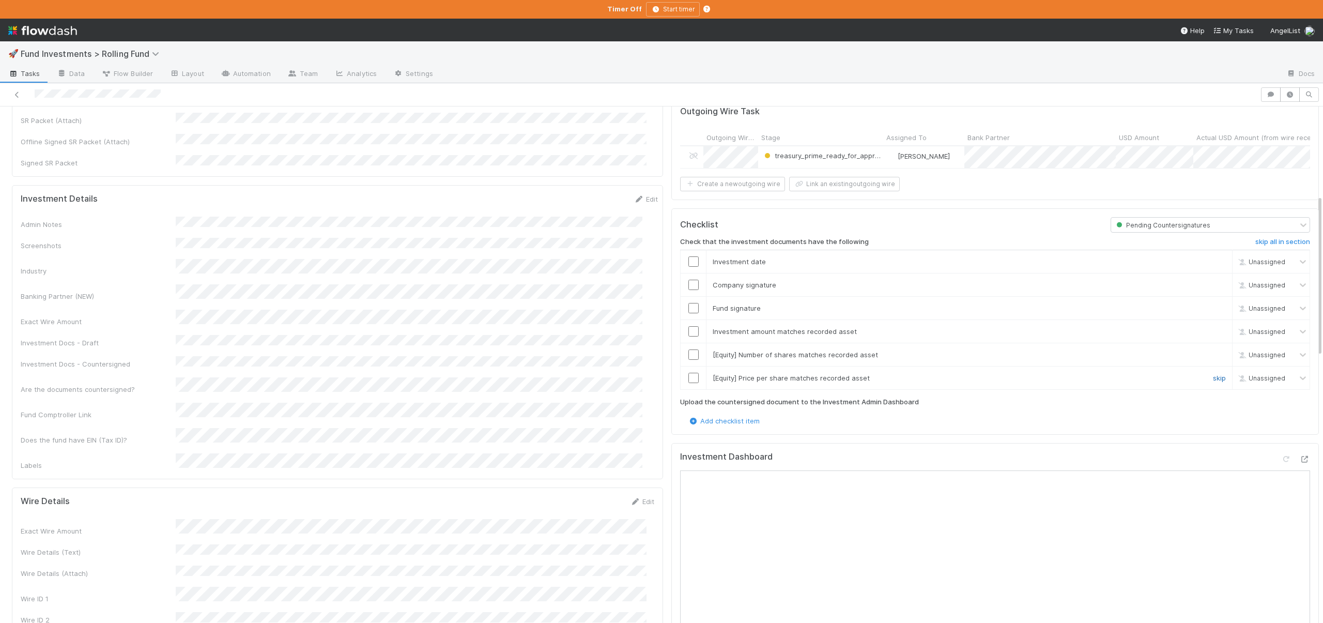
click at [1213, 375] on link "skip" at bounding box center [1219, 378] width 13 height 8
click at [1210, 374] on link "undo" at bounding box center [1218, 378] width 16 height 8
click at [1213, 374] on link "skip" at bounding box center [1219, 378] width 13 height 8
click at [1213, 351] on link "skip" at bounding box center [1219, 354] width 13 height 8
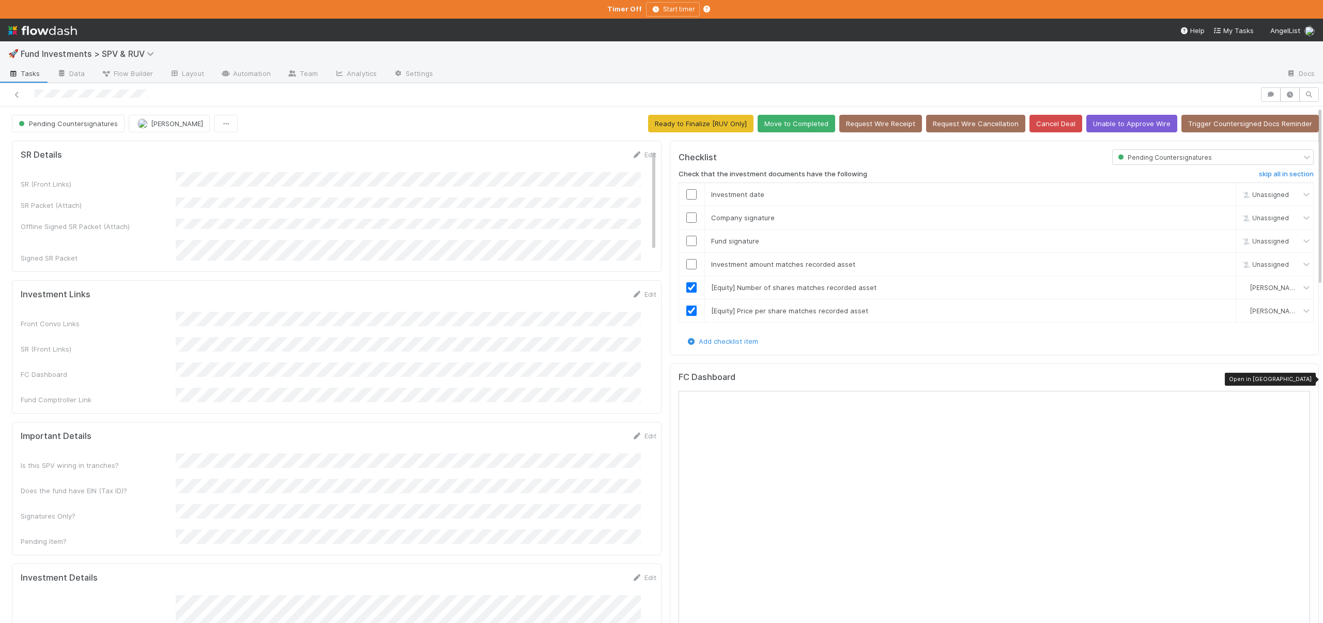
click at [1299, 377] on icon at bounding box center [1304, 379] width 10 height 7
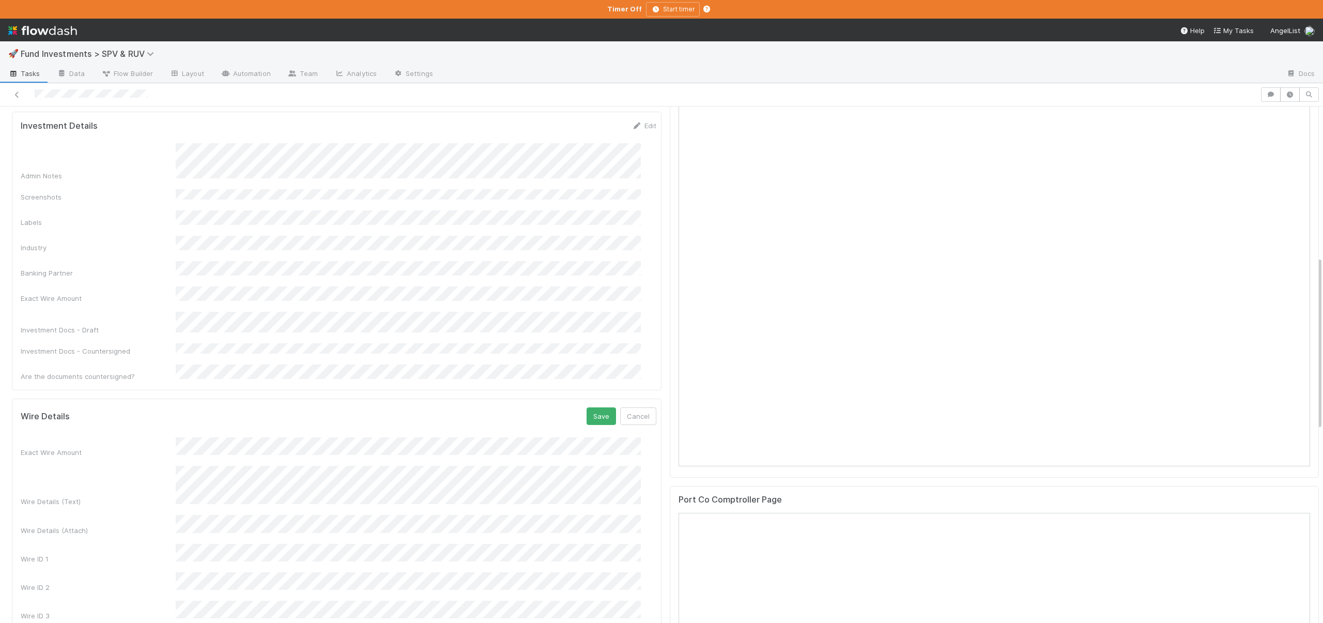
scroll to position [466, 0]
click at [620, 393] on button "Cancel" at bounding box center [638, 402] width 36 height 18
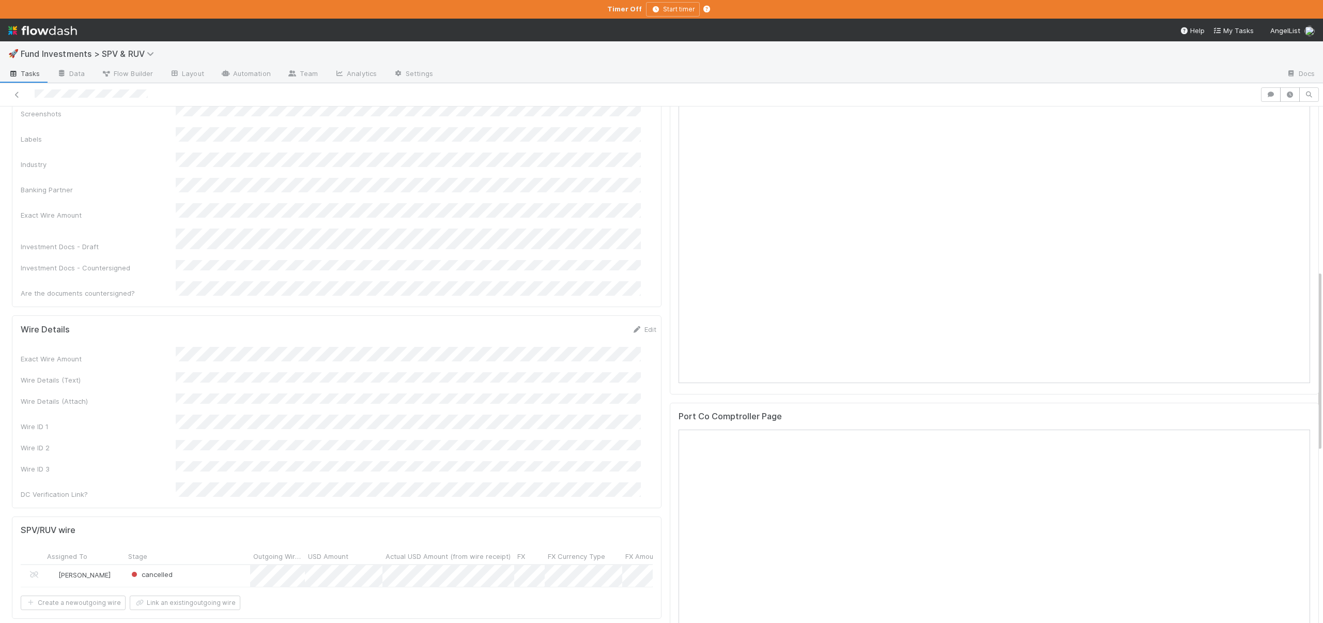
scroll to position [549, 0]
click at [0, 0] on div "🚀 Fund Investments > SPV & RUV Tasks Data Flow Builder Layout Automation Team A…" at bounding box center [661, 311] width 1323 height 623
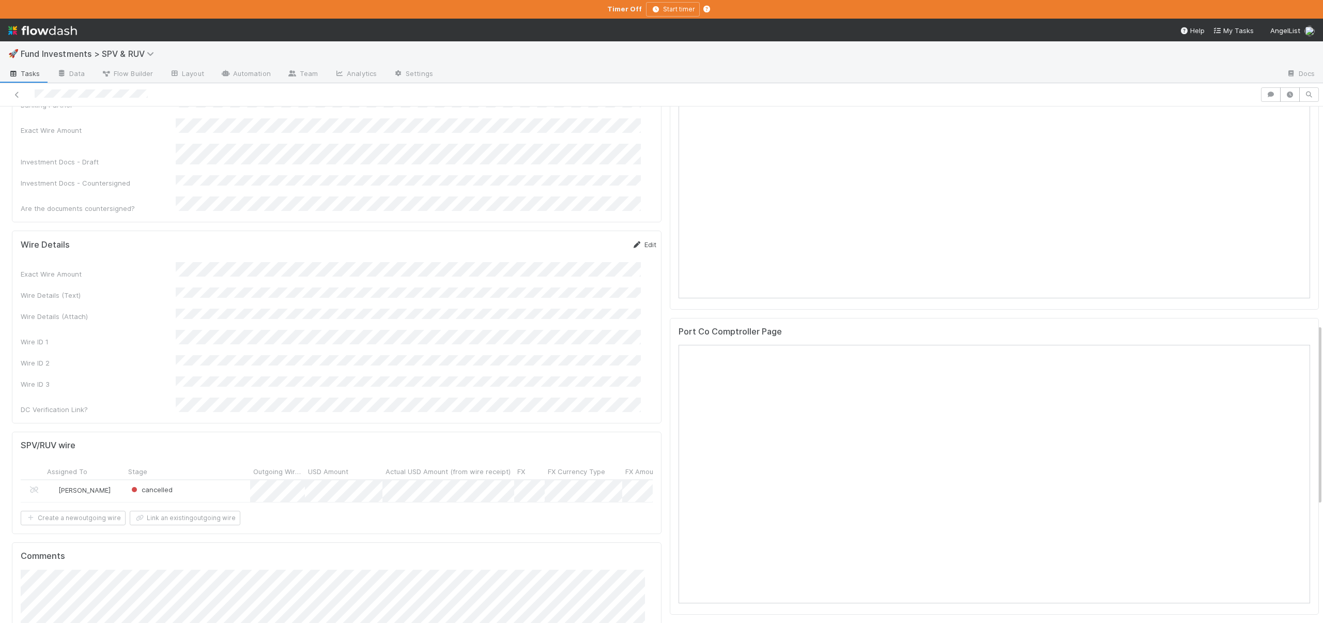
click at [637, 240] on link "Edit" at bounding box center [644, 244] width 24 height 8
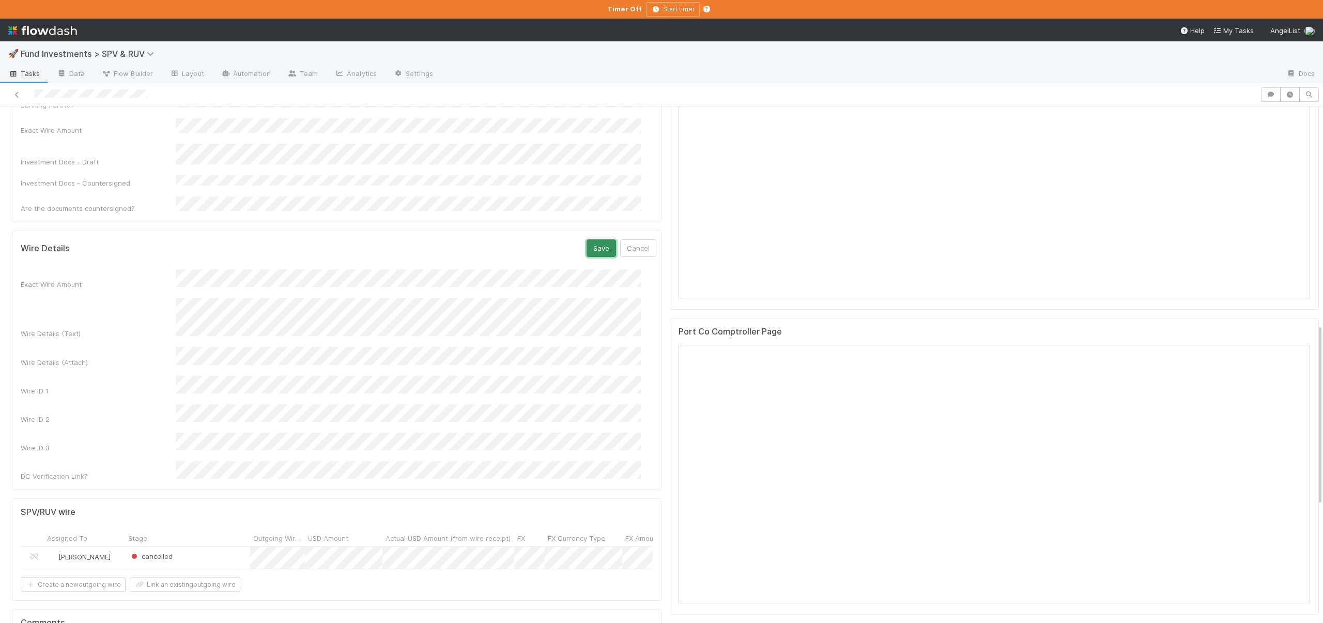
click at [587, 239] on button "Save" at bounding box center [600, 248] width 29 height 18
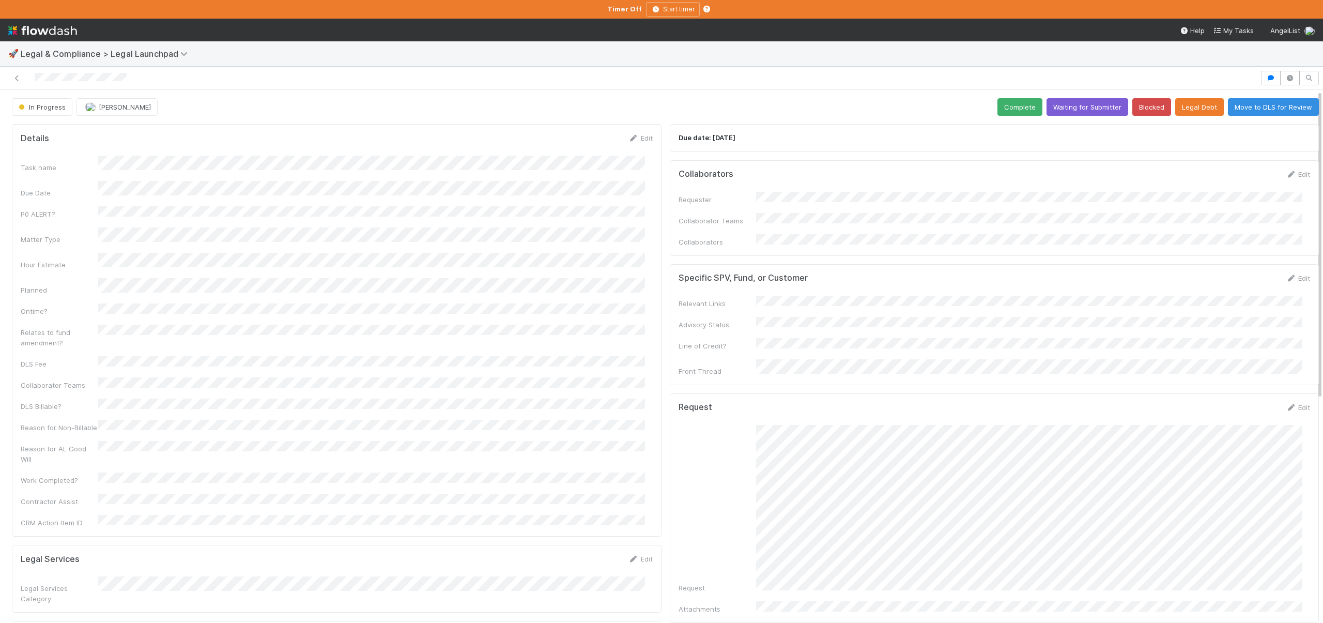
click at [1262, 70] on div at bounding box center [661, 78] width 1323 height 23
click at [1262, 71] on button "button" at bounding box center [1271, 78] width 20 height 14
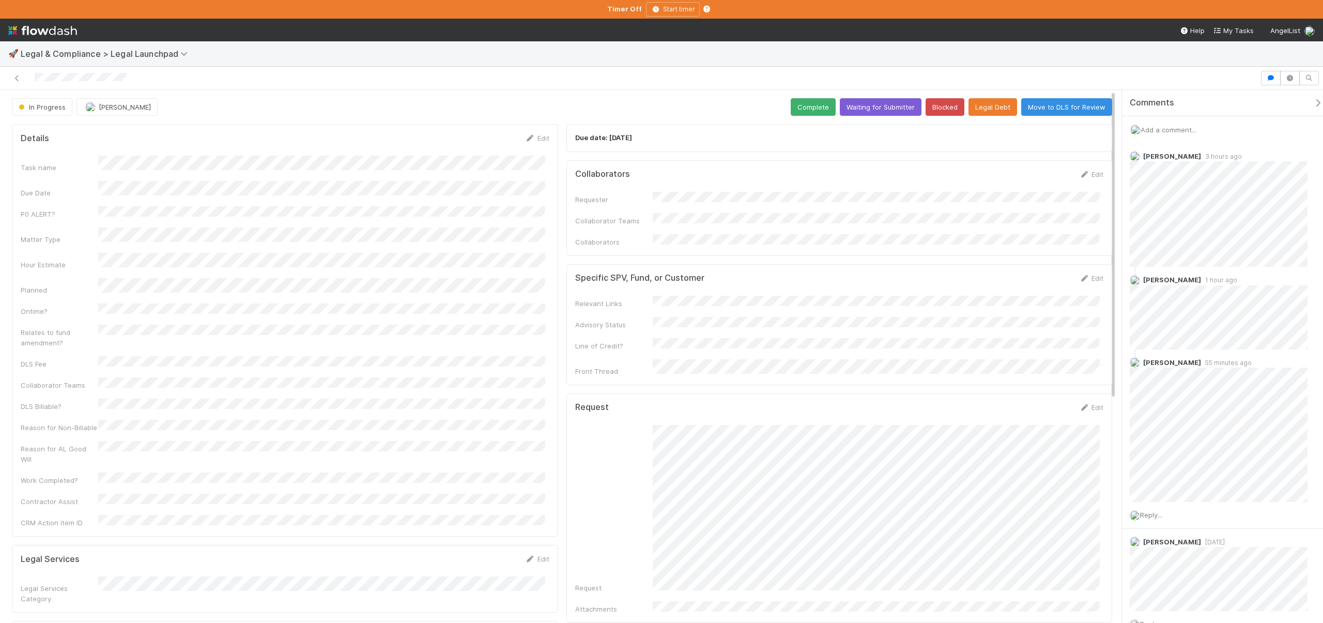
click at [1156, 132] on span "Add a comment..." at bounding box center [1168, 130] width 56 height 8
click at [1166, 288] on button "Add Comment" at bounding box center [1168, 289] width 60 height 18
click at [1155, 239] on span "Reply..." at bounding box center [1151, 238] width 22 height 8
click at [1295, 156] on icon at bounding box center [1300, 156] width 10 height 7
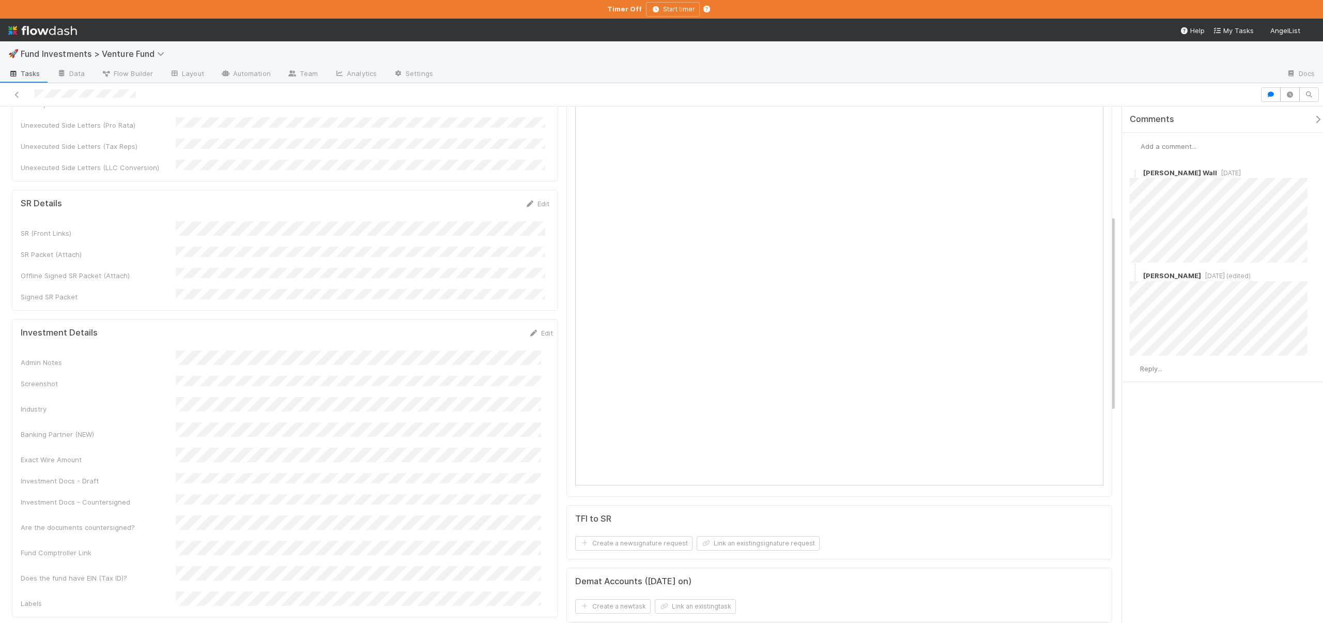
scroll to position [132, 0]
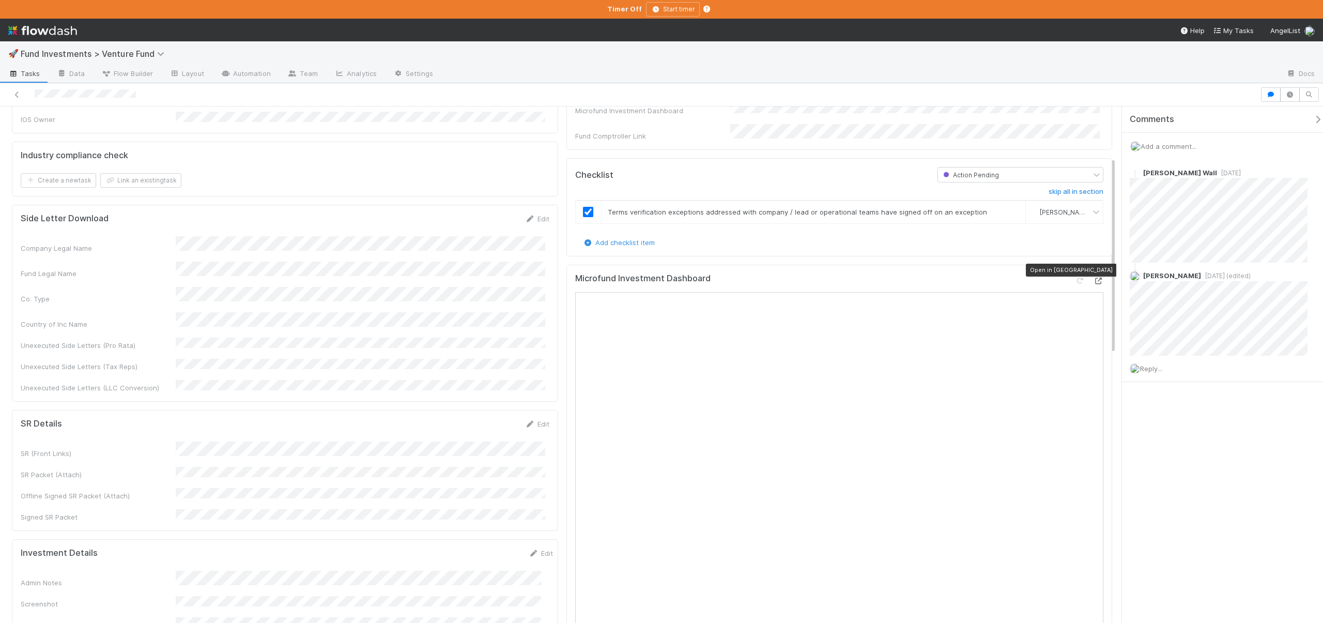
click at [1093, 277] on icon at bounding box center [1098, 280] width 10 height 7
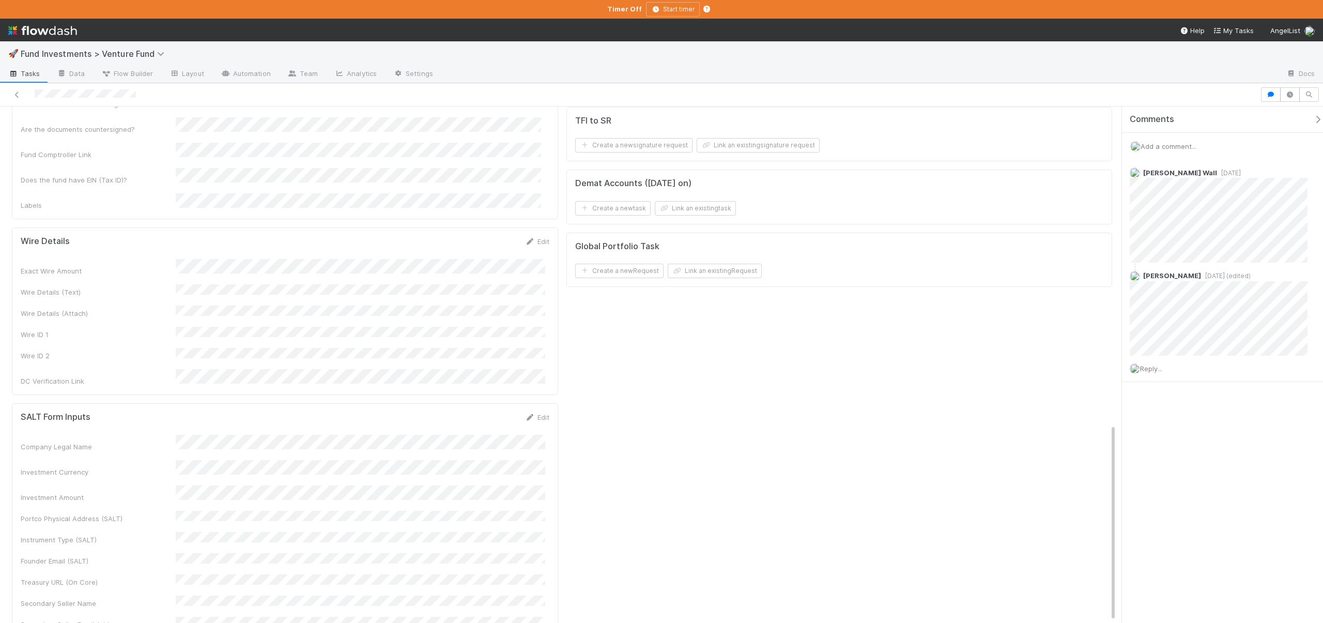
scroll to position [738, 0]
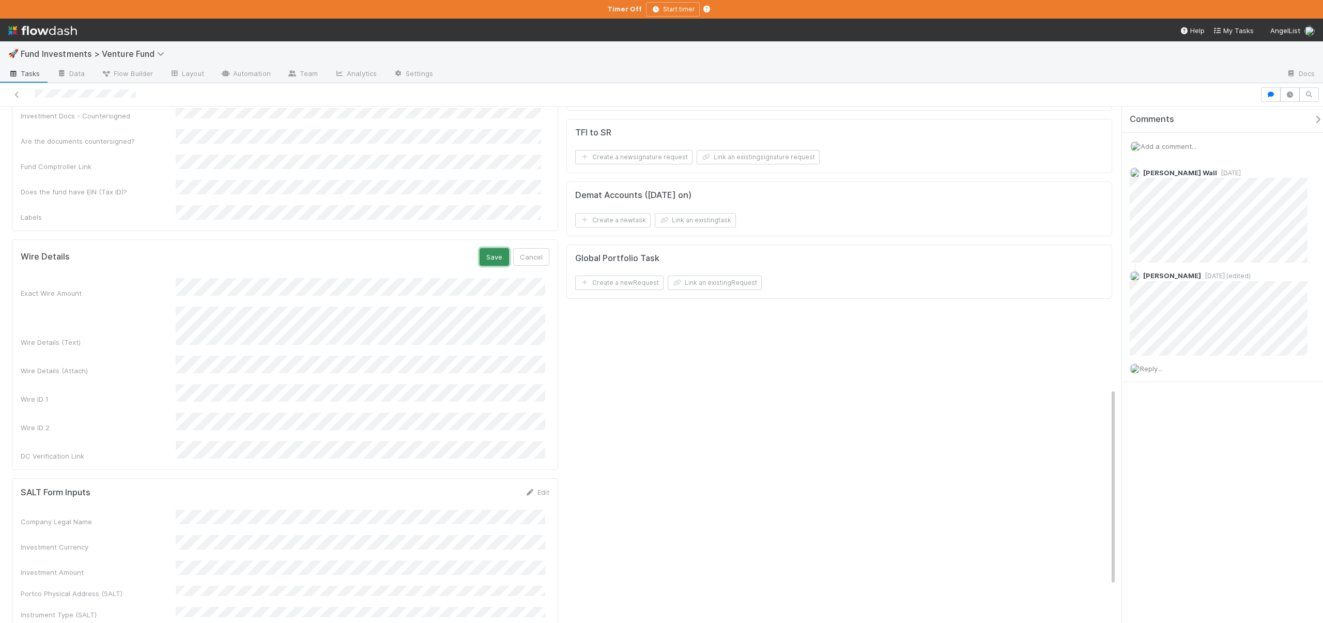
click at [492, 248] on button "Save" at bounding box center [493, 257] width 29 height 18
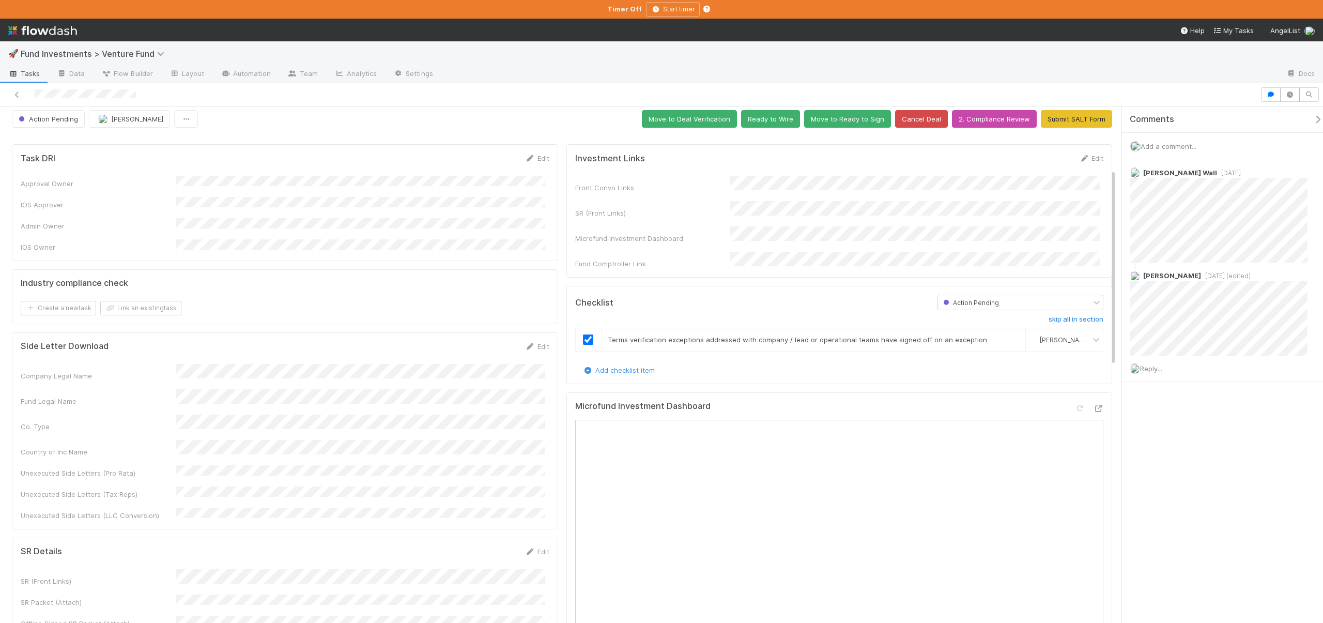
scroll to position [0, 0]
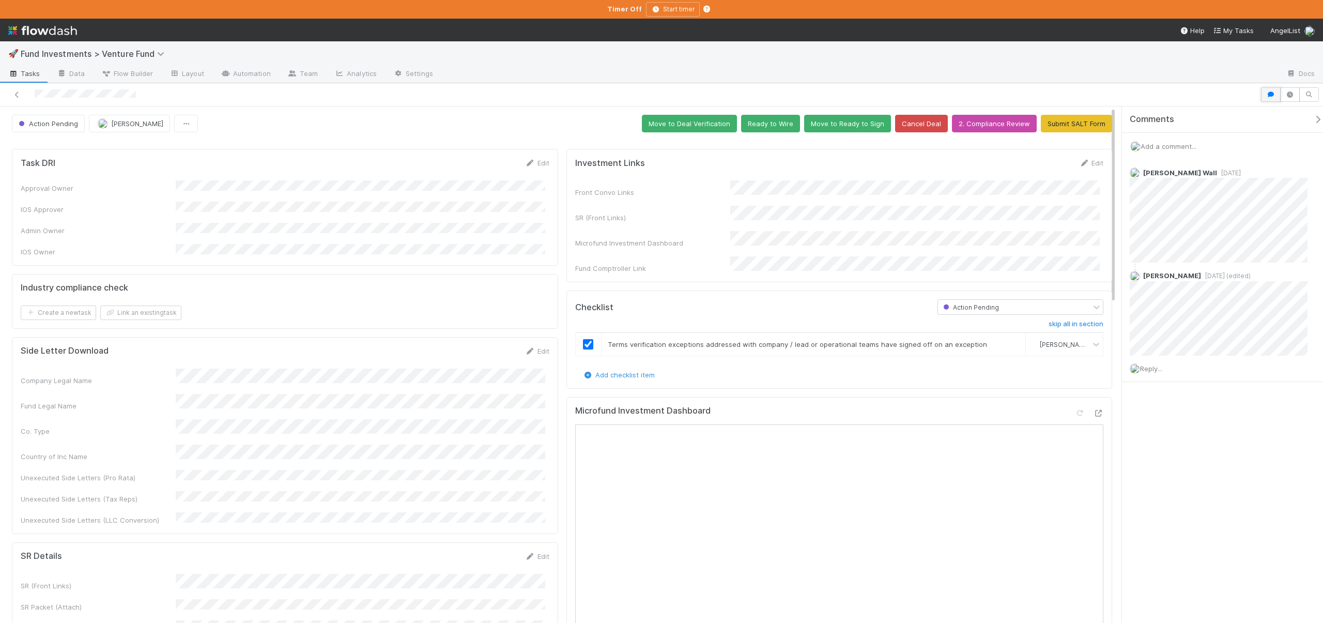
click at [1268, 90] on button "button" at bounding box center [1271, 94] width 20 height 14
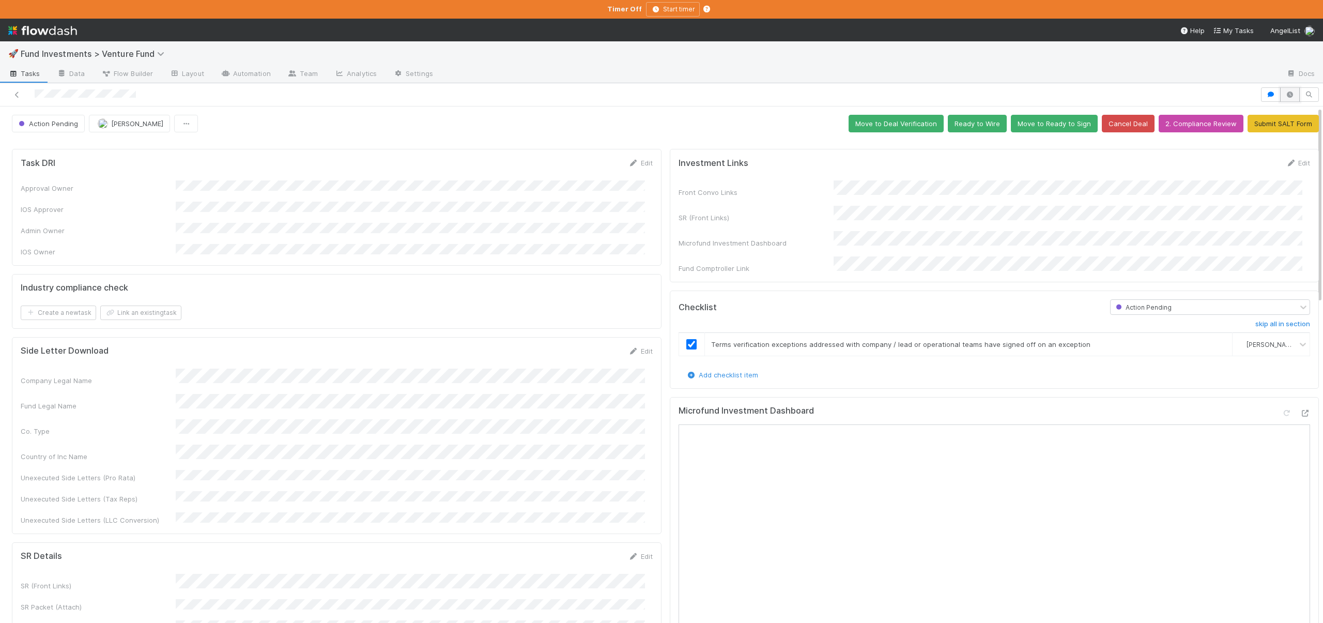
click at [1284, 94] on icon "button" at bounding box center [1289, 94] width 10 height 6
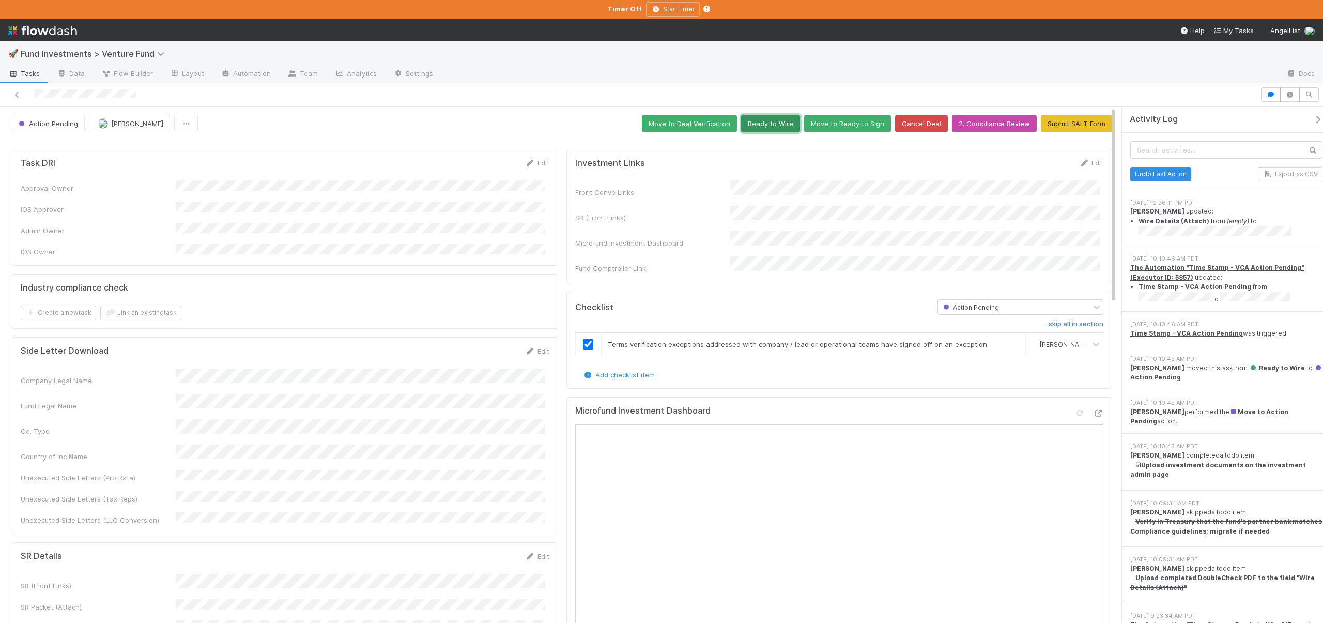
click at [777, 123] on button "Ready to Wire" at bounding box center [770, 124] width 59 height 18
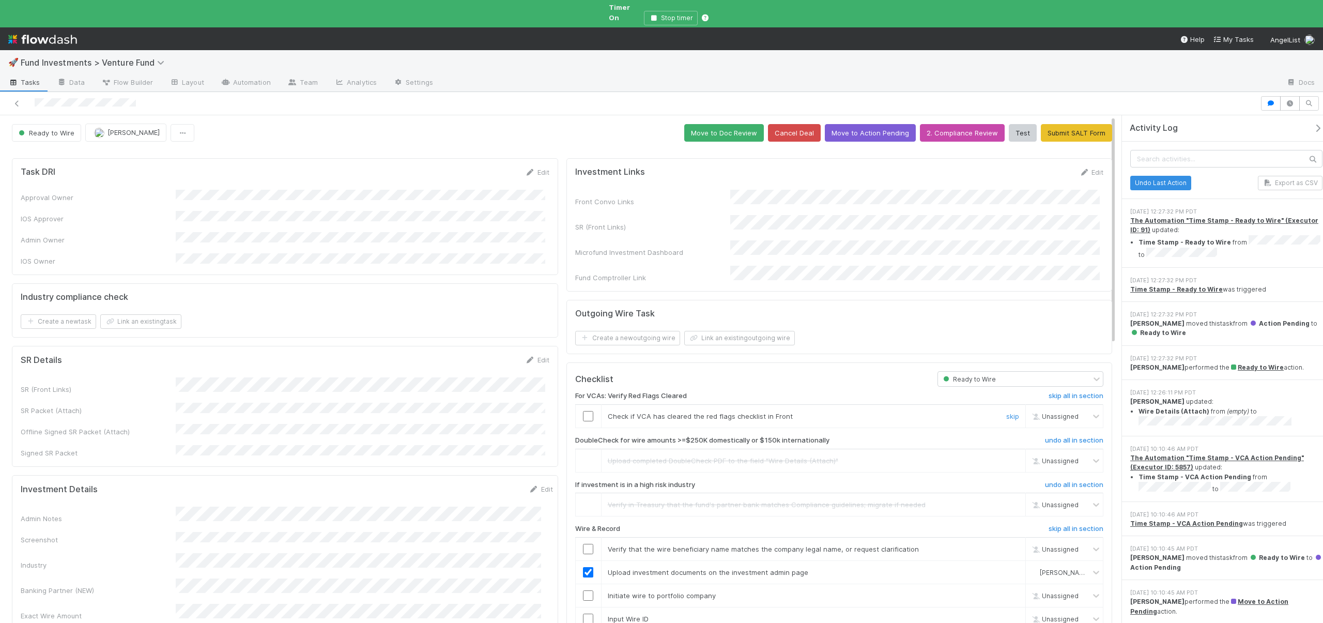
click at [575, 405] on td at bounding box center [588, 416] width 26 height 23
click at [585, 411] on input "checkbox" at bounding box center [588, 416] width 10 height 10
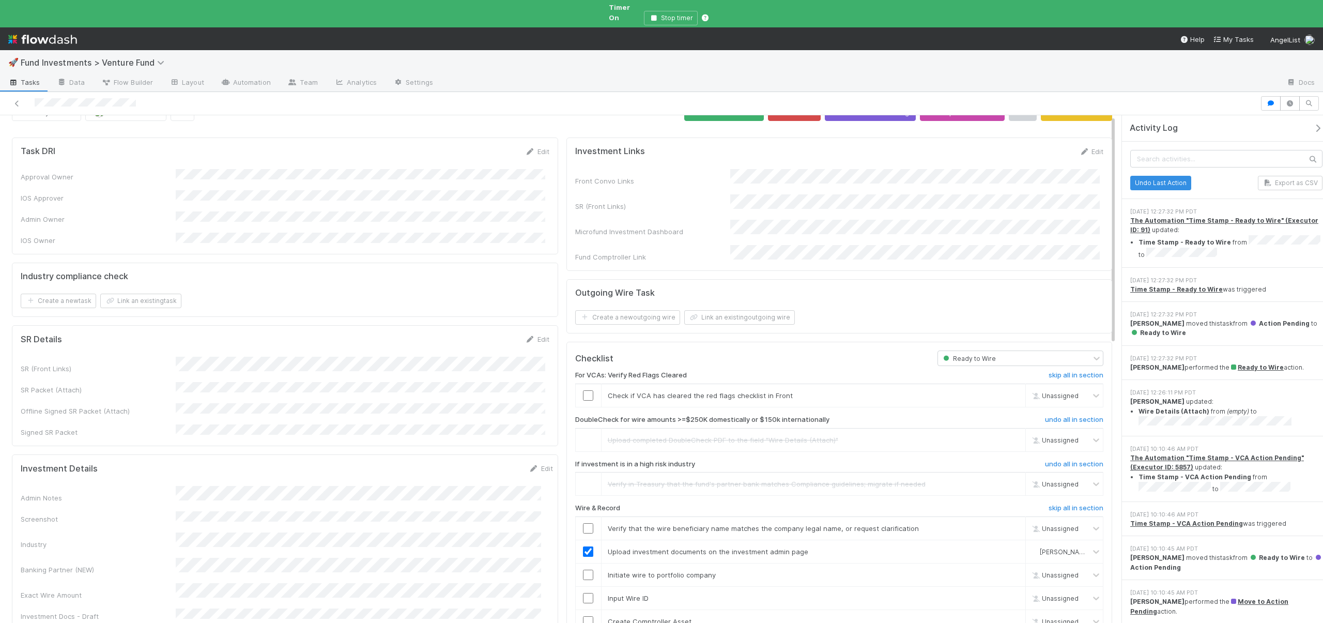
scroll to position [175, 0]
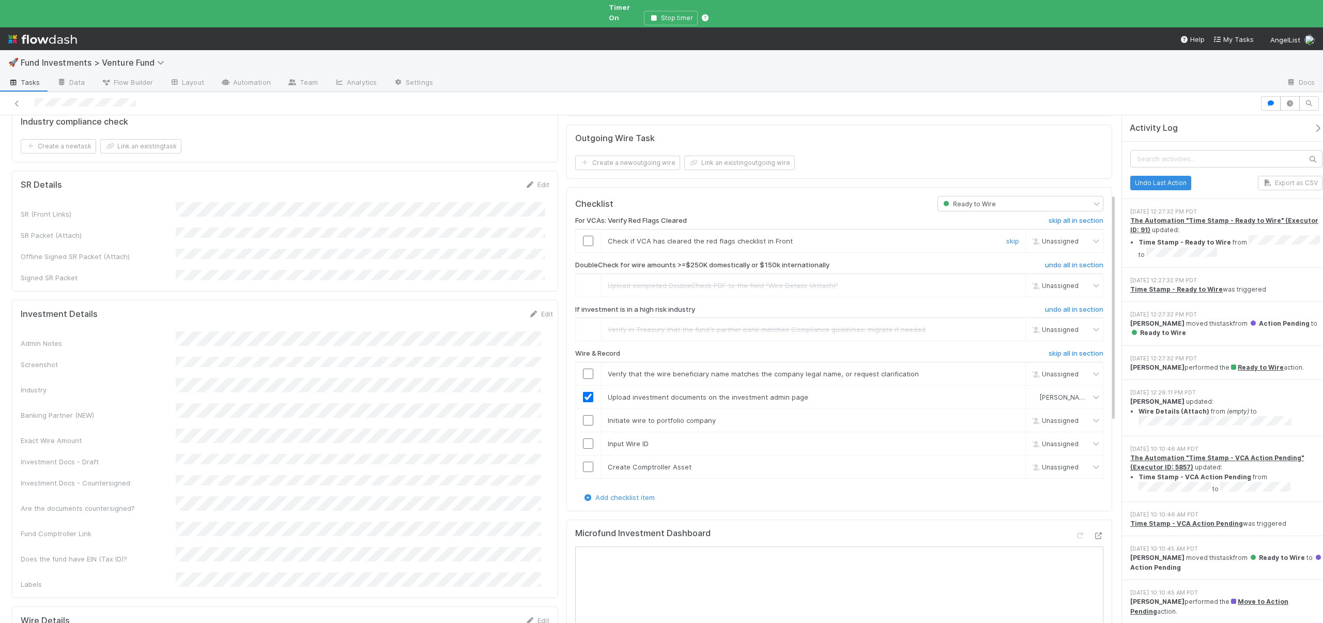
click at [586, 236] on input "checkbox" at bounding box center [588, 241] width 10 height 10
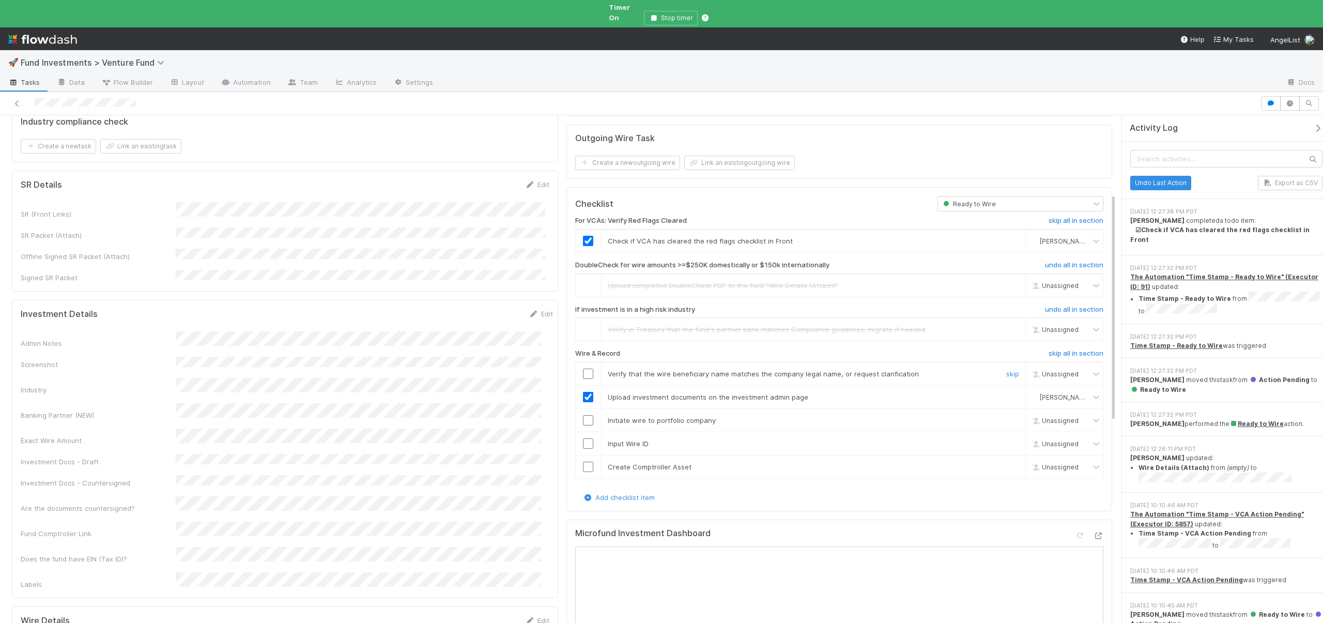
click at [584, 368] on input "checkbox" at bounding box center [588, 373] width 10 height 10
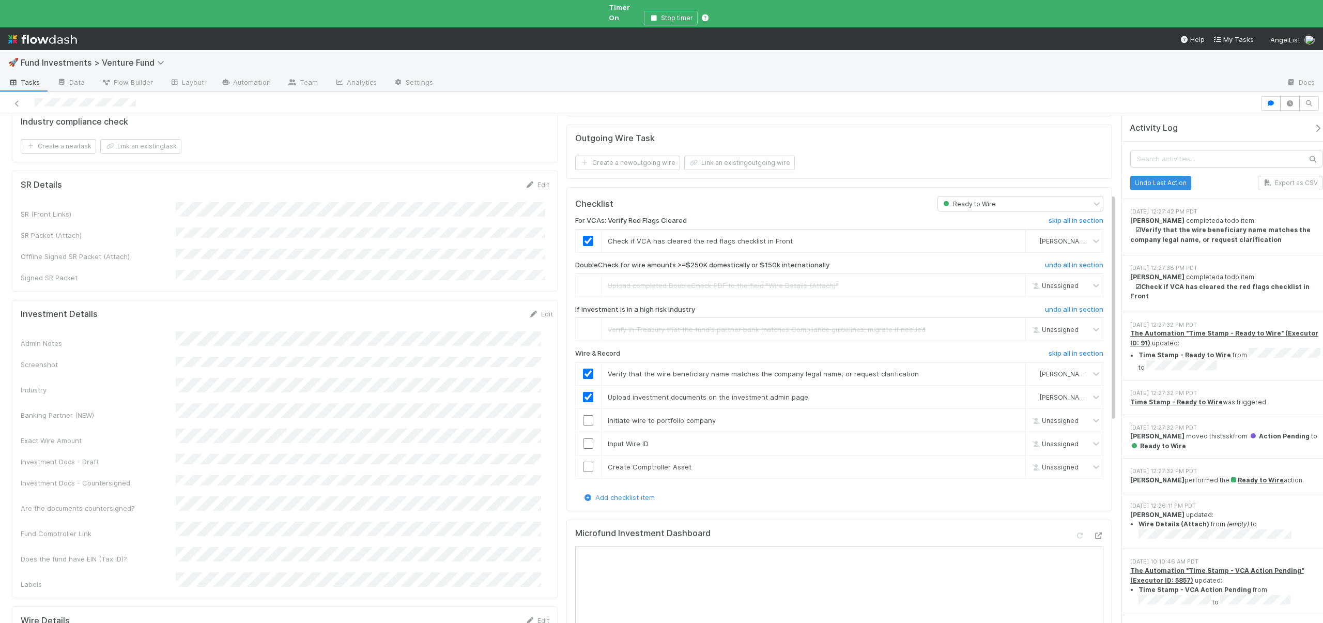
click at [584, 415] on input "checkbox" at bounding box center [588, 420] width 10 height 10
click at [584, 416] on div "Loading..." at bounding box center [588, 420] width 8 height 8
click at [588, 415] on input "checkbox" at bounding box center [588, 420] width 10 height 10
click at [584, 415] on input "checkbox" at bounding box center [588, 420] width 10 height 10
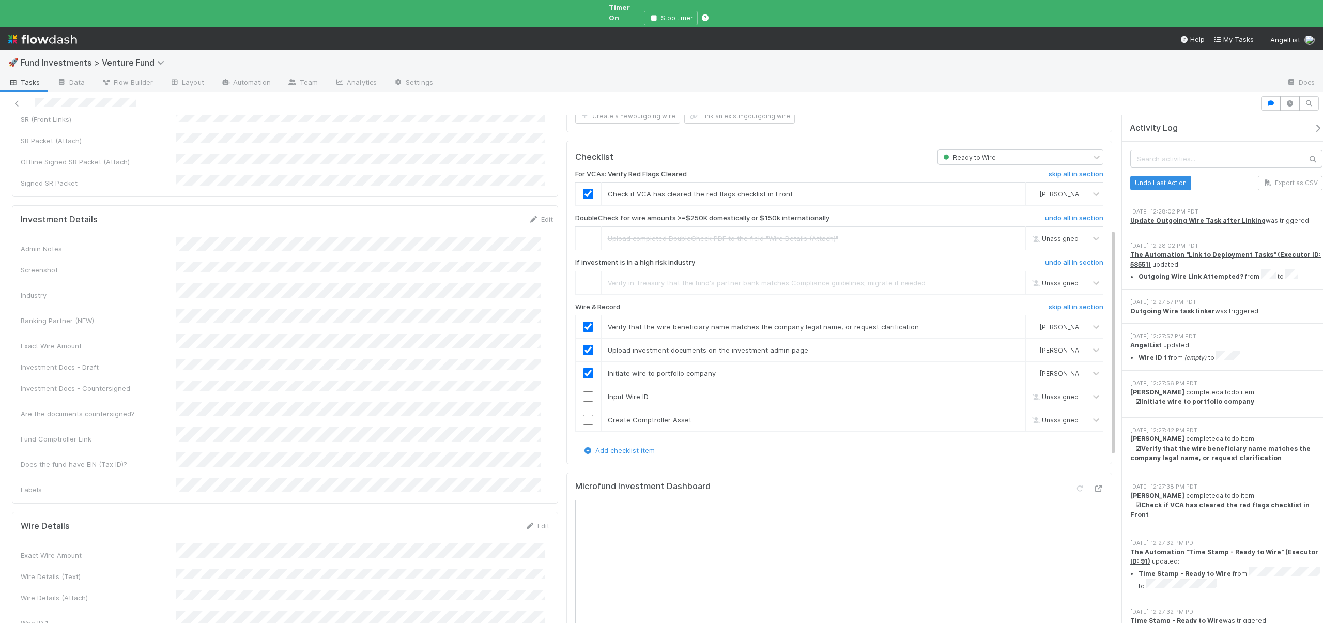
scroll to position [285, 0]
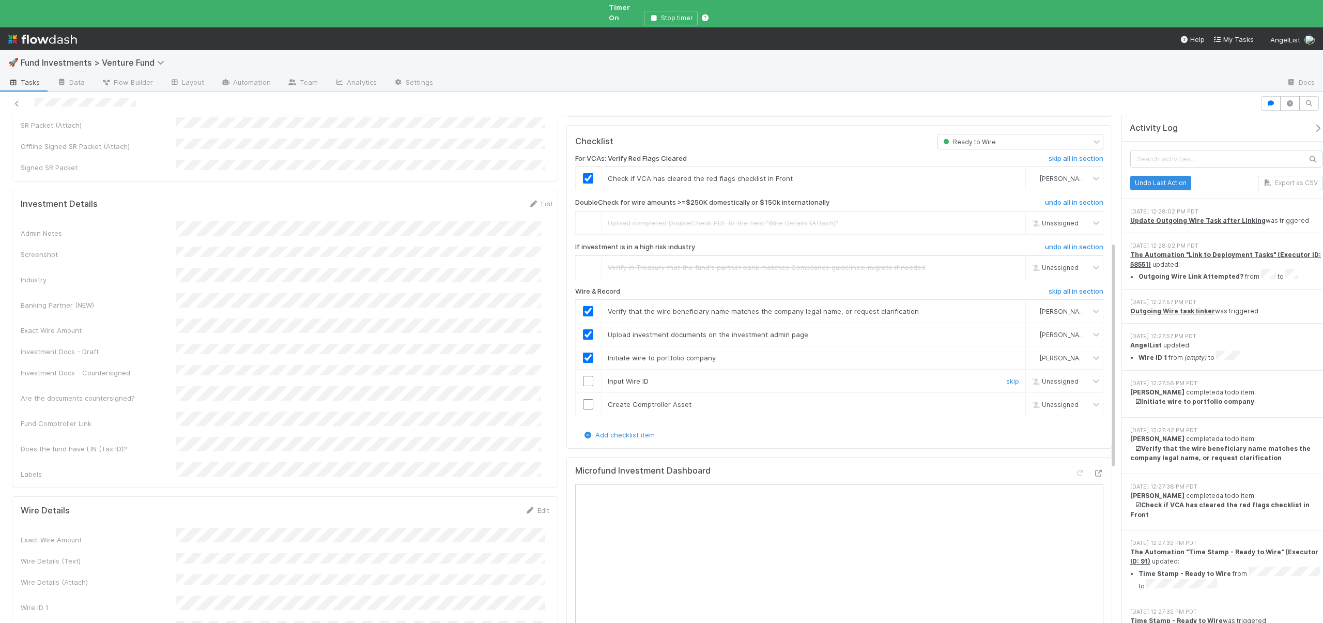
click at [584, 376] on input "checkbox" at bounding box center [588, 381] width 10 height 10
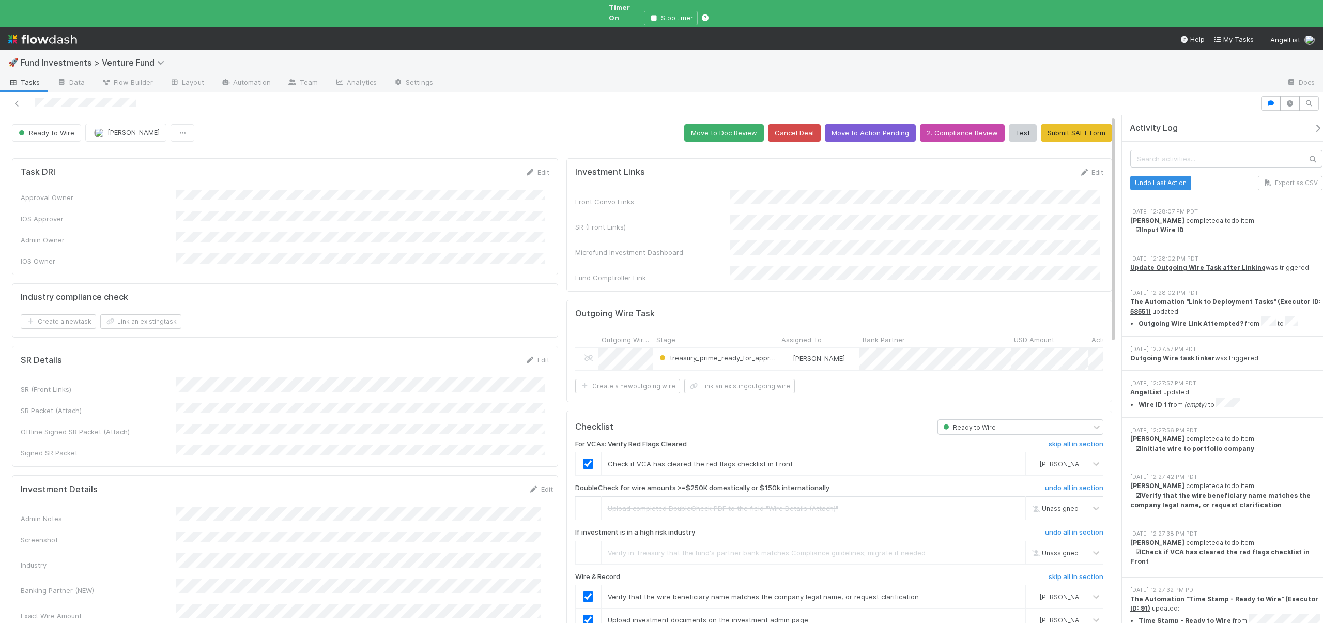
scroll to position [224, 0]
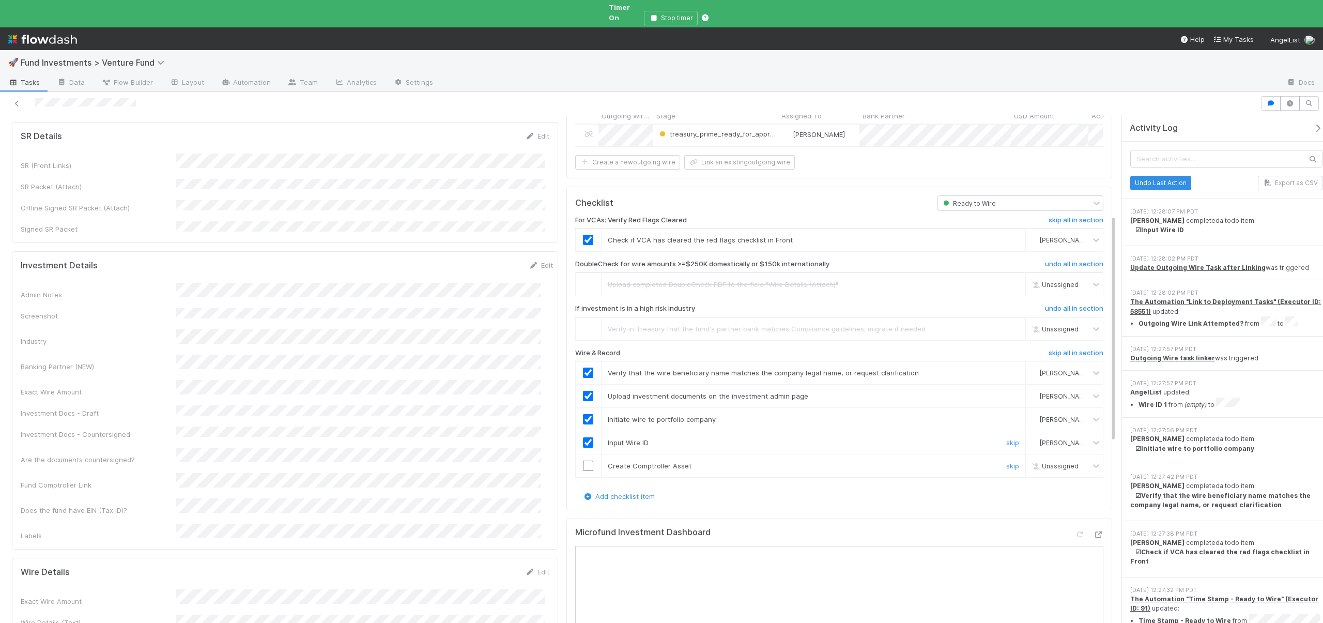
click at [583, 460] on input "checkbox" at bounding box center [588, 465] width 10 height 10
drag, startPoint x: 723, startPoint y: 380, endPoint x: 761, endPoint y: 335, distance: 58.7
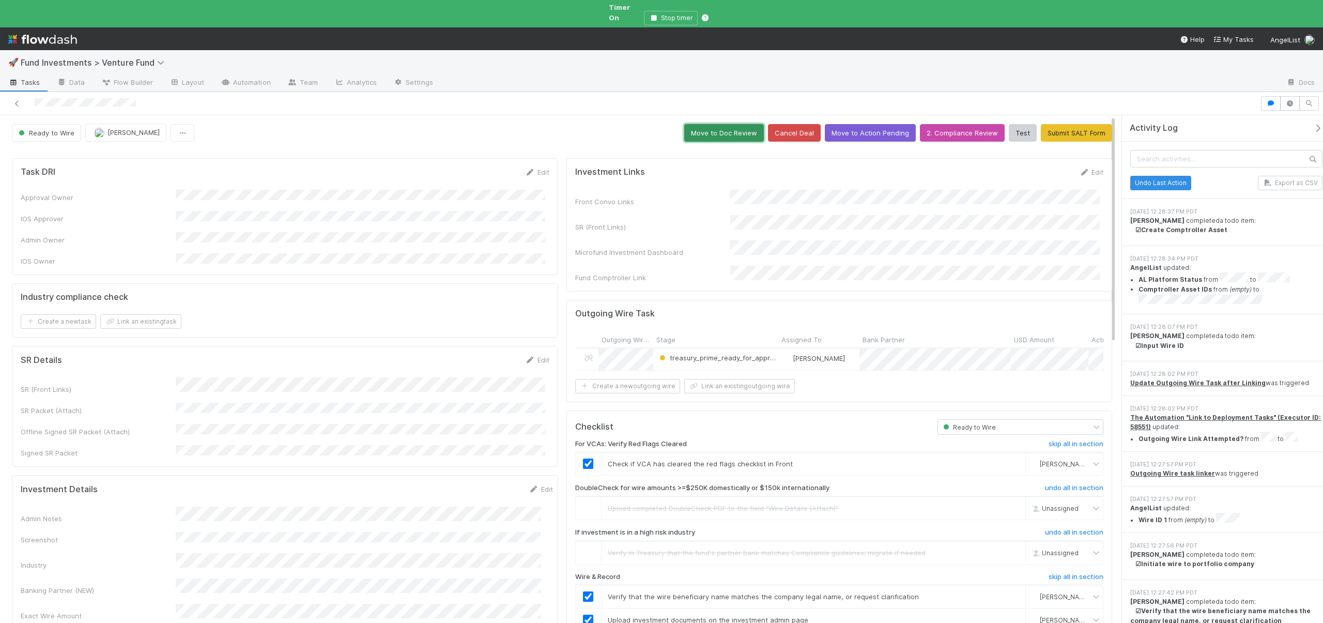
click at [730, 124] on button "Move to Doc Review" at bounding box center [724, 133] width 80 height 18
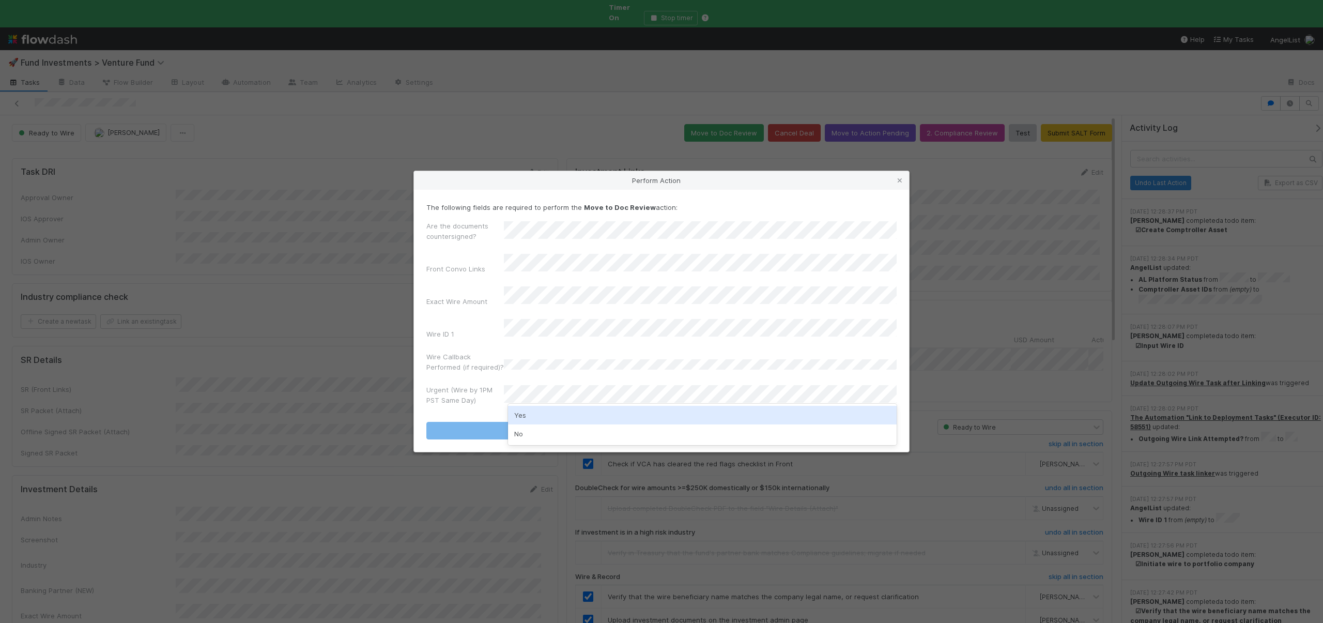
click at [522, 412] on div "Yes" at bounding box center [702, 415] width 389 height 19
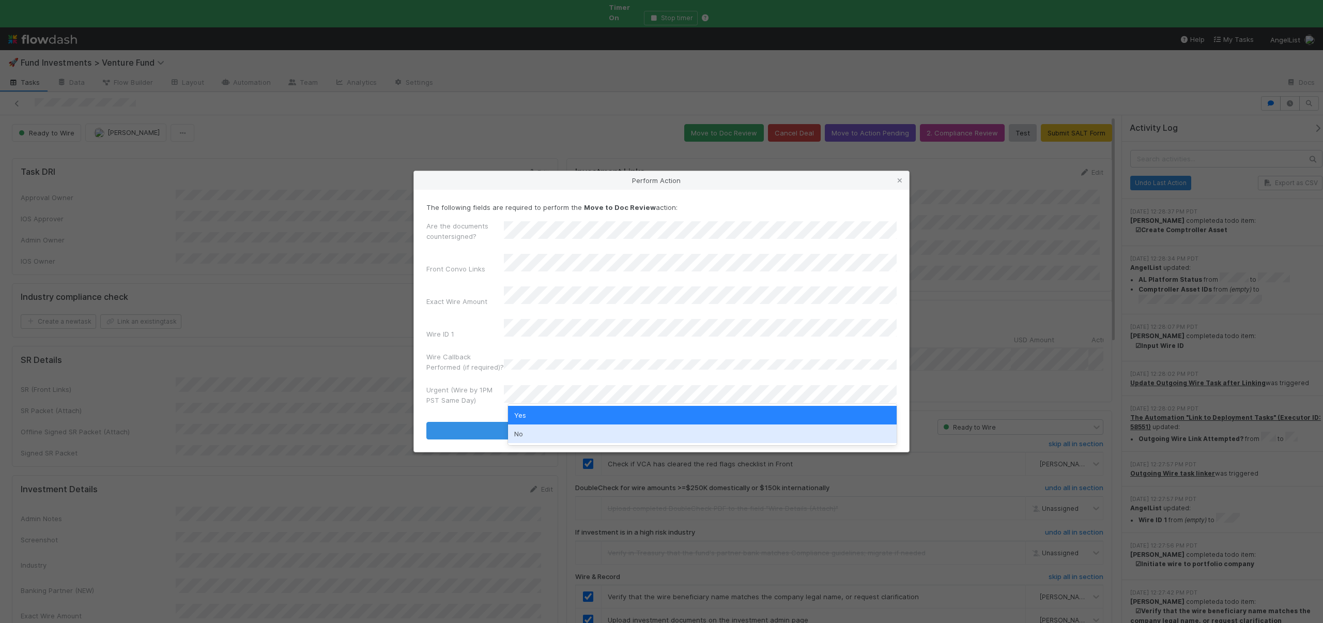
click at [519, 438] on div "No" at bounding box center [702, 433] width 389 height 19
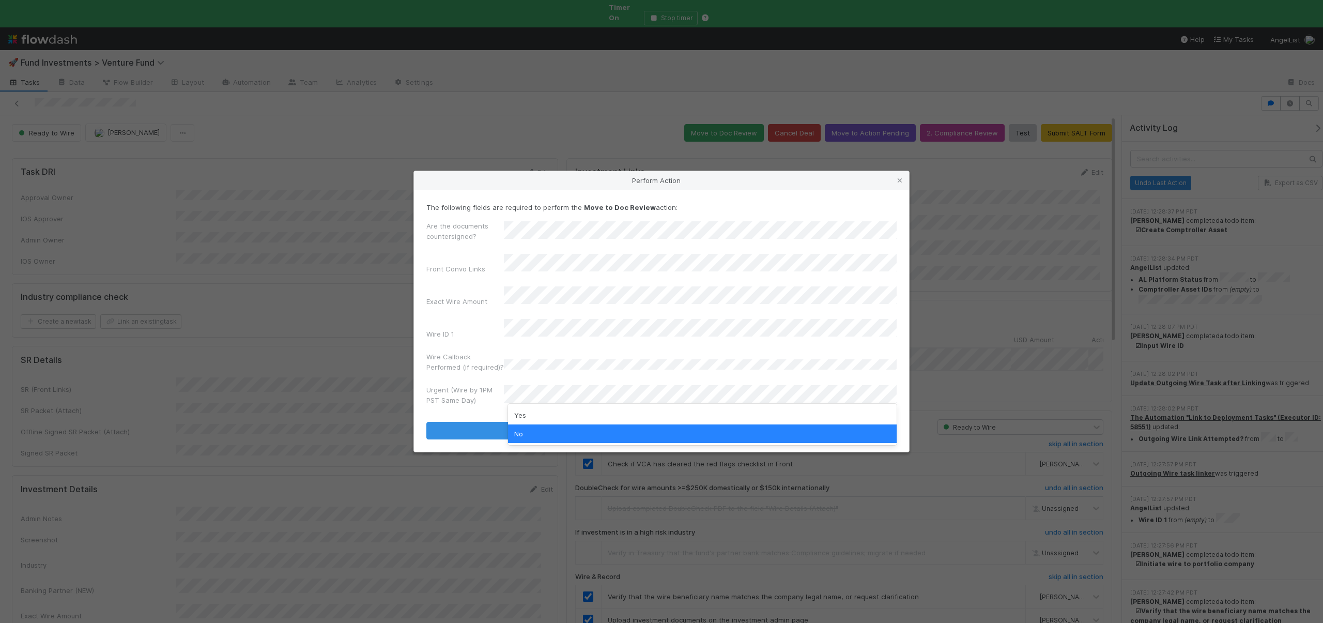
click at [446, 390] on label"] "Urgent (Wire by 1PM PST Same Day)" at bounding box center [464, 394] width 77 height 21
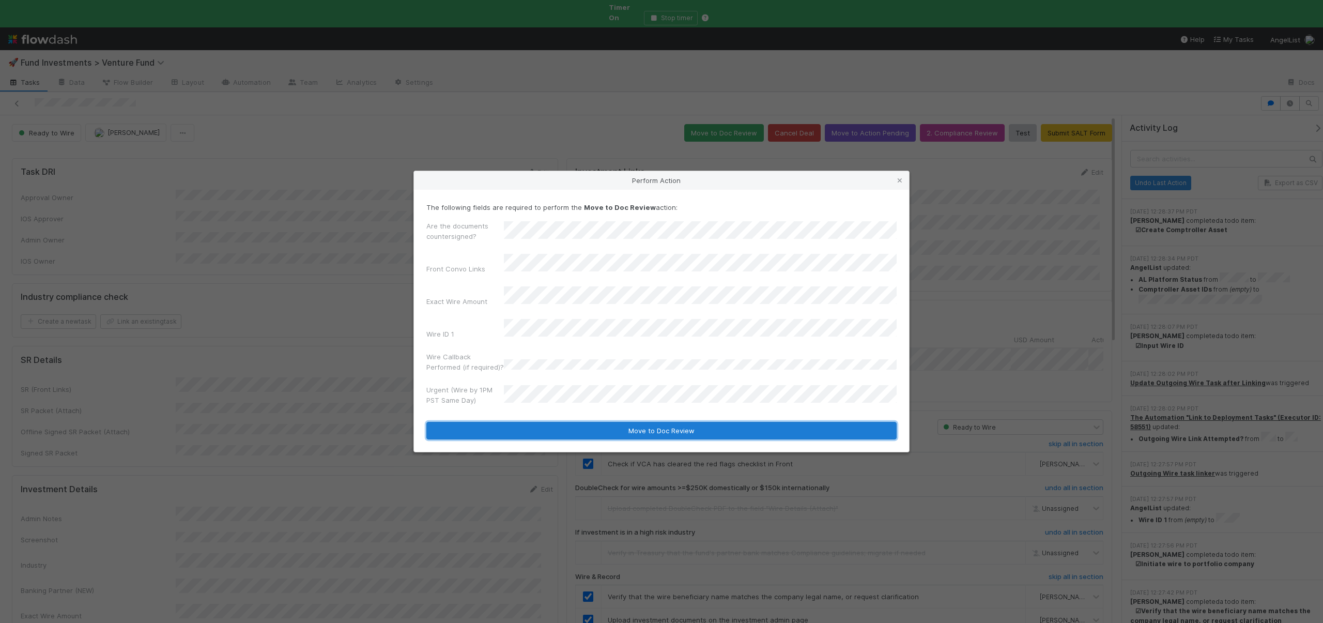
click at [499, 422] on button "Move to Doc Review" at bounding box center [661, 431] width 470 height 18
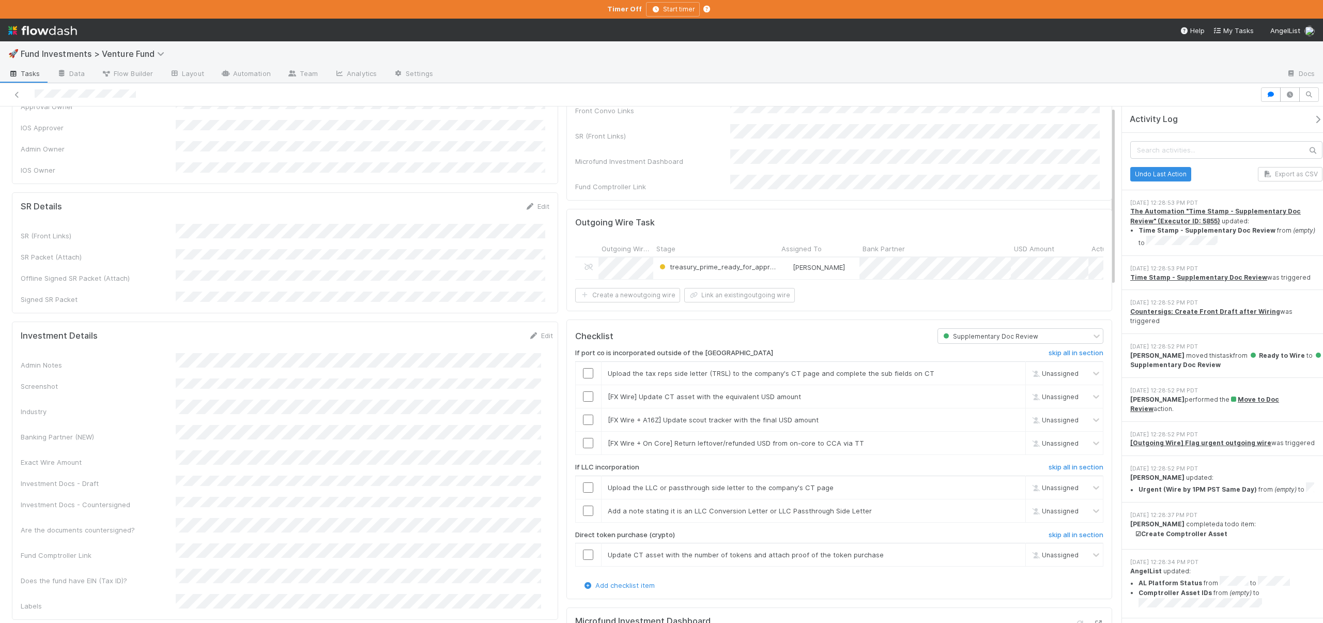
scroll to position [94, 0]
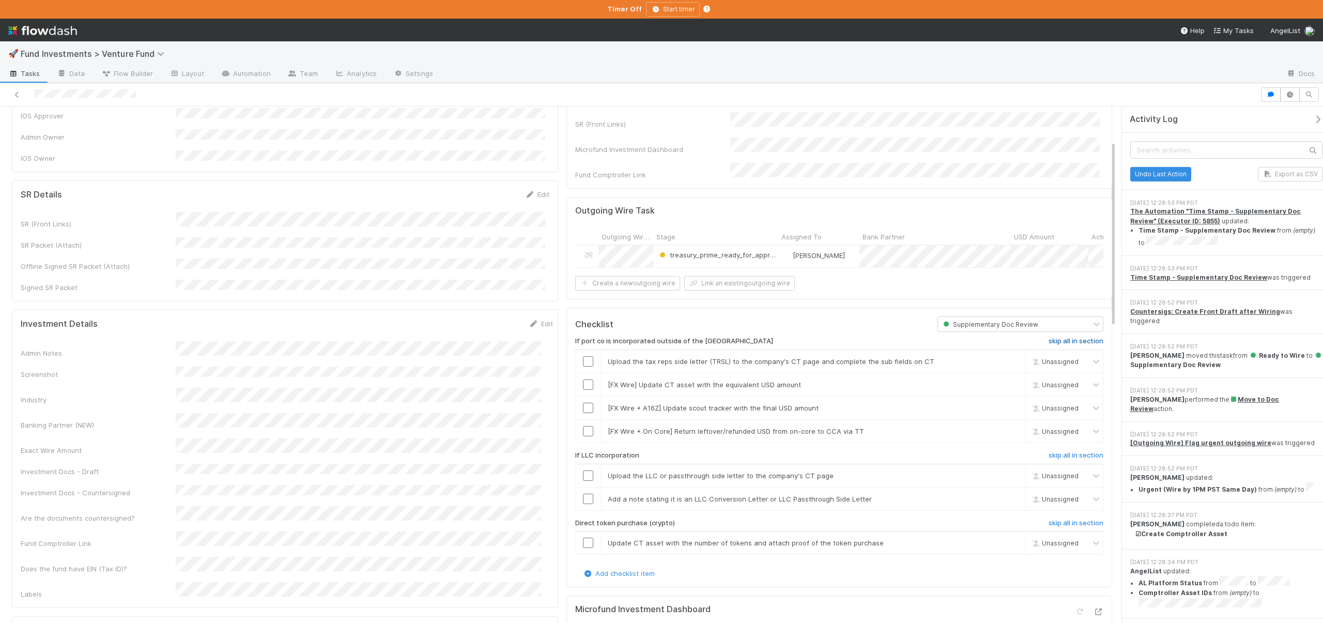
click at [1075, 339] on h6 "skip all in section" at bounding box center [1075, 341] width 55 height 8
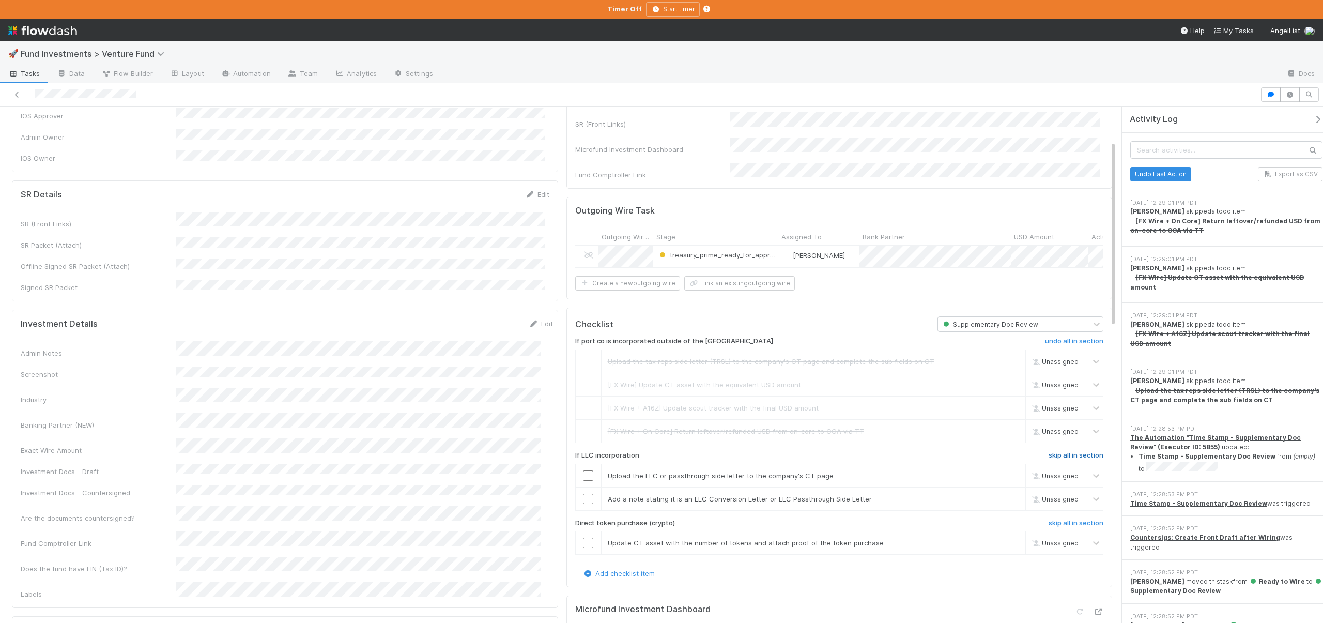
click at [1057, 452] on h6 "skip all in section" at bounding box center [1075, 455] width 55 height 8
click at [1060, 522] on h6 "skip all in section" at bounding box center [1075, 523] width 55 height 8
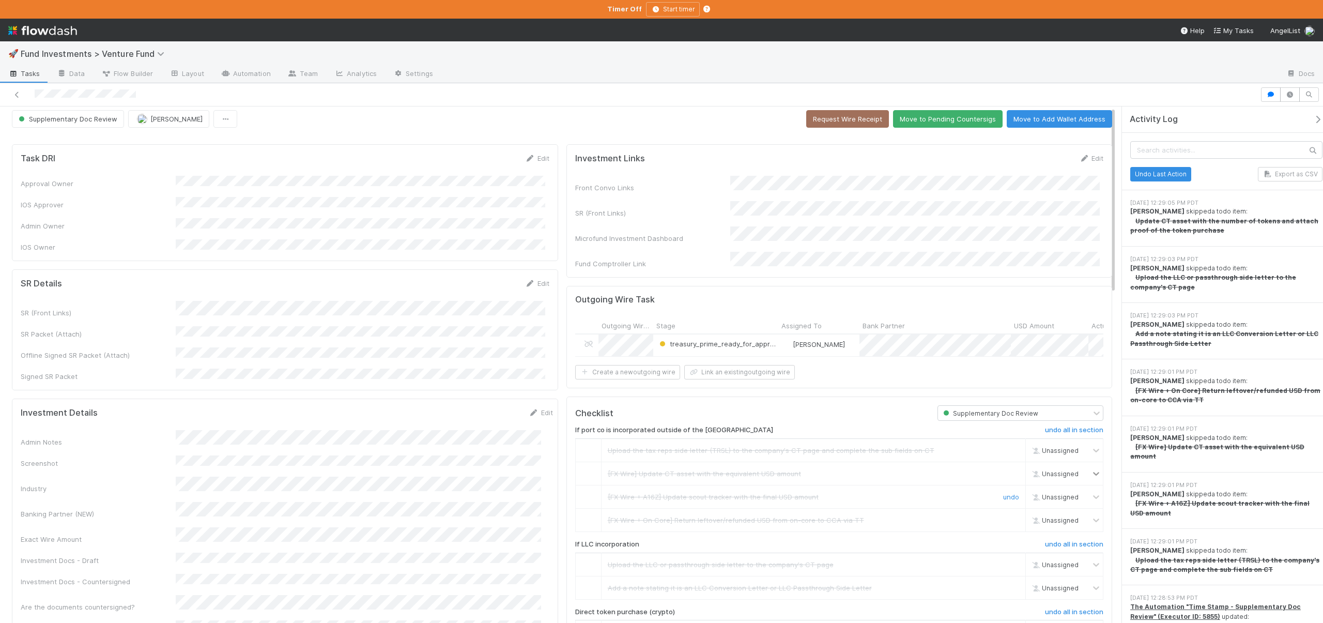
scroll to position [0, 0]
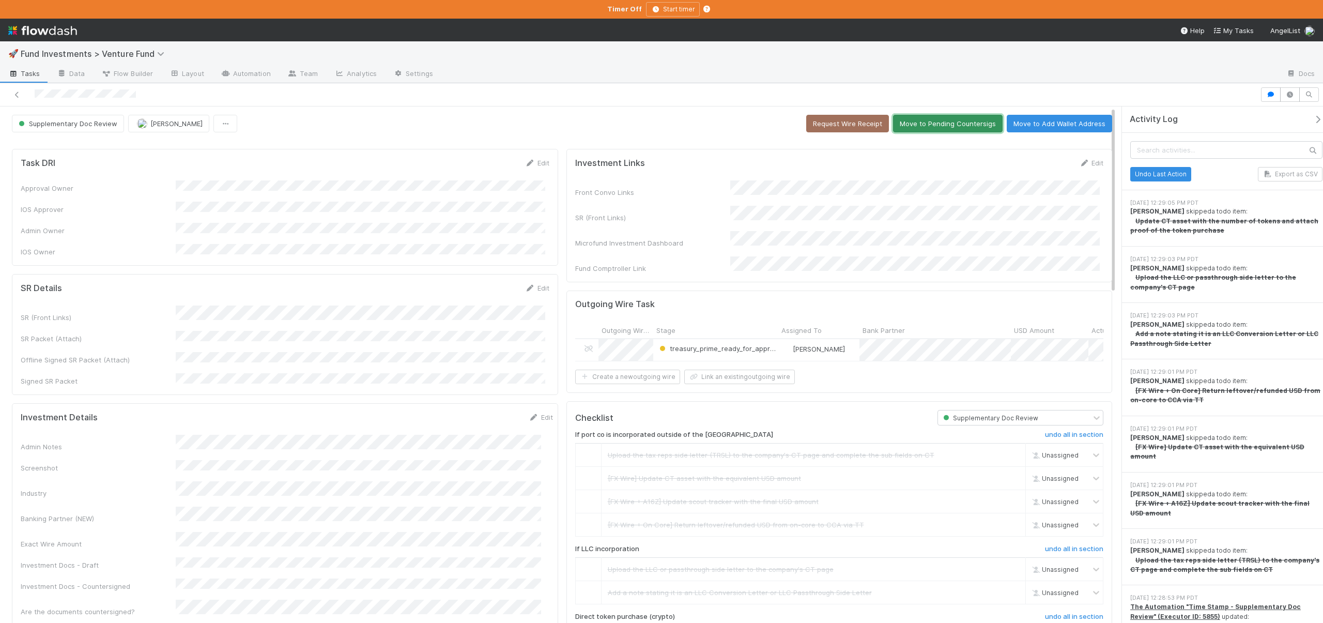
click at [920, 121] on button "Move to Pending Countersigs" at bounding box center [948, 124] width 110 height 18
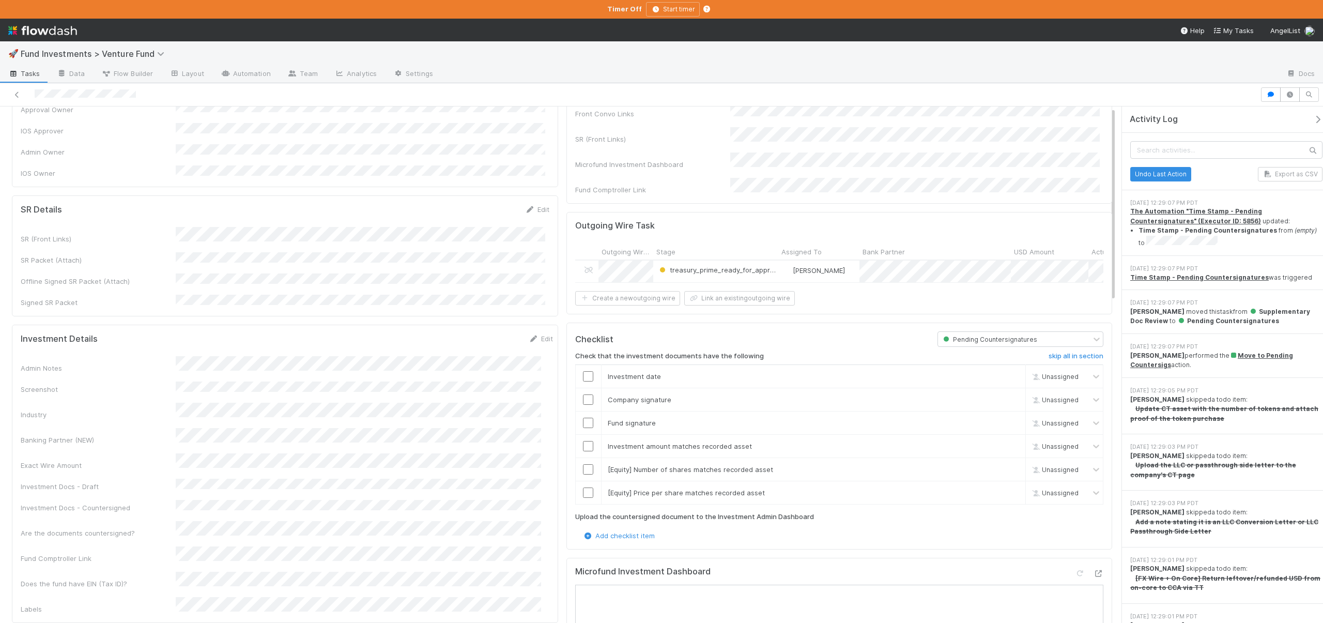
scroll to position [93, 0]
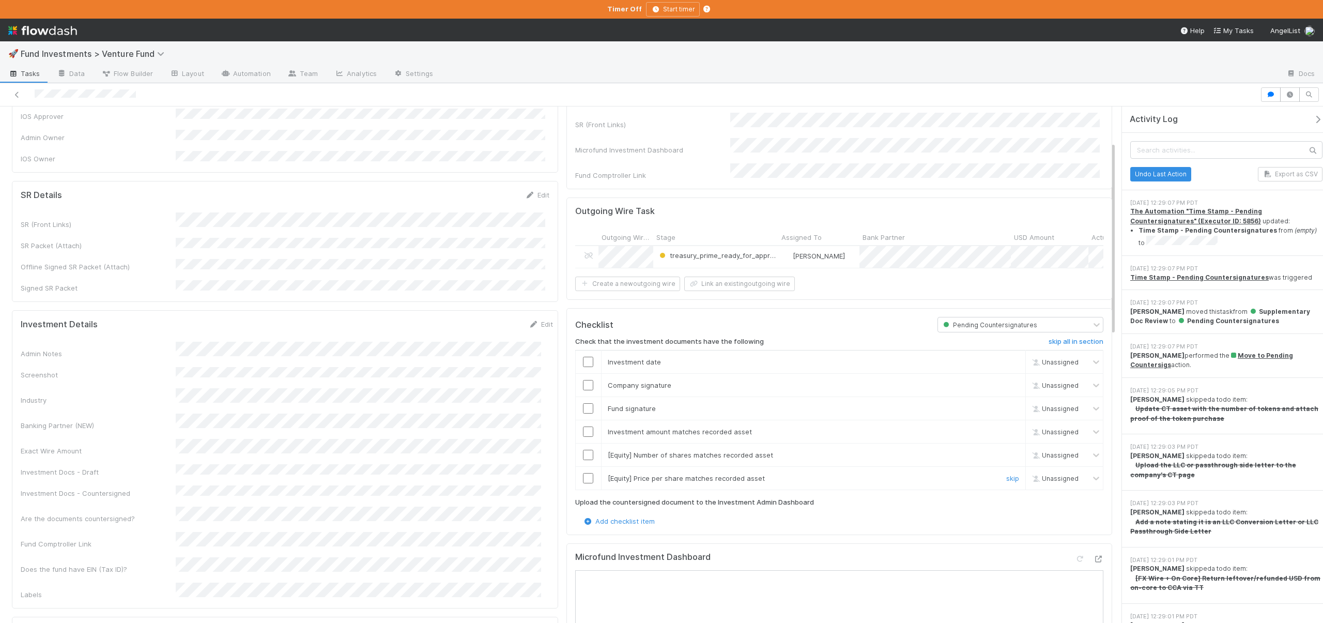
click at [583, 476] on input "checkbox" at bounding box center [588, 478] width 10 height 10
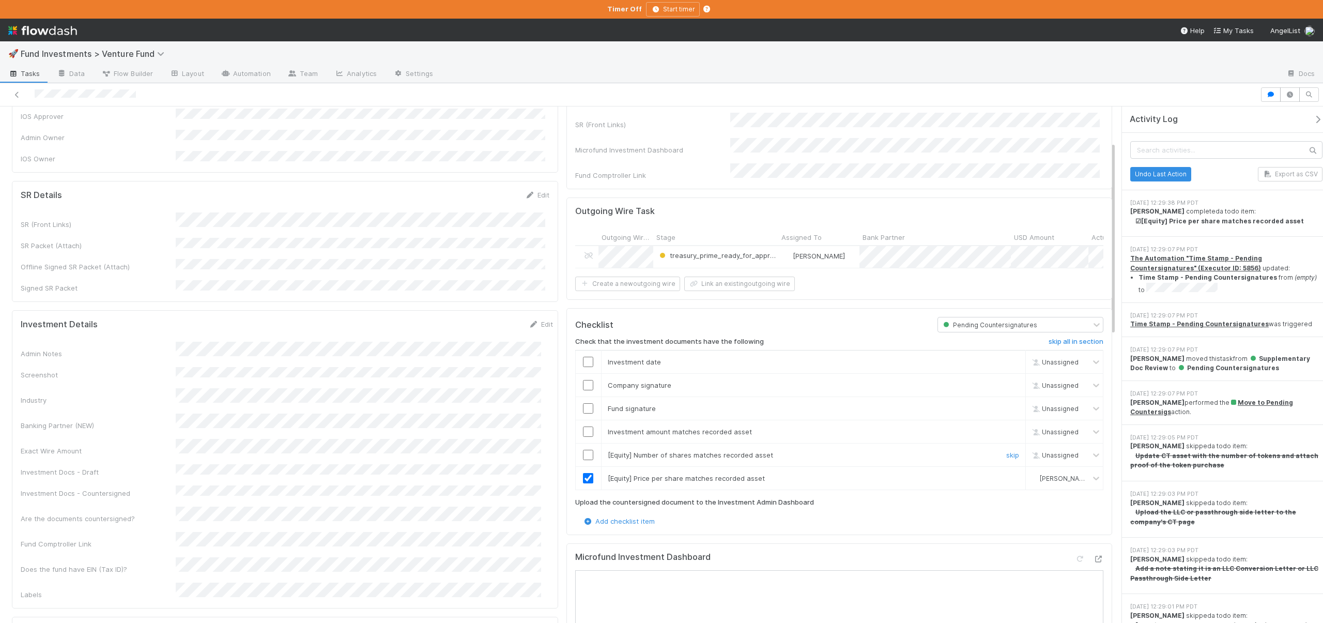
click at [586, 450] on input "checkbox" at bounding box center [588, 454] width 10 height 10
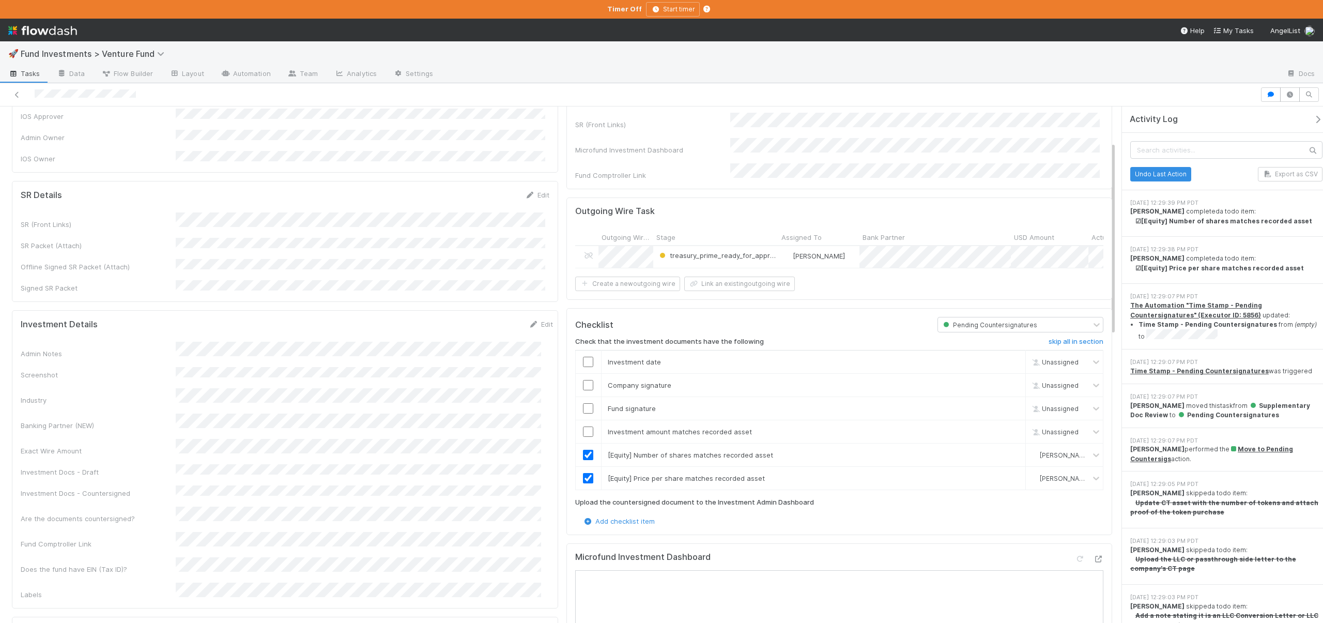
click at [1312, 116] on icon "button" at bounding box center [1317, 119] width 10 height 8
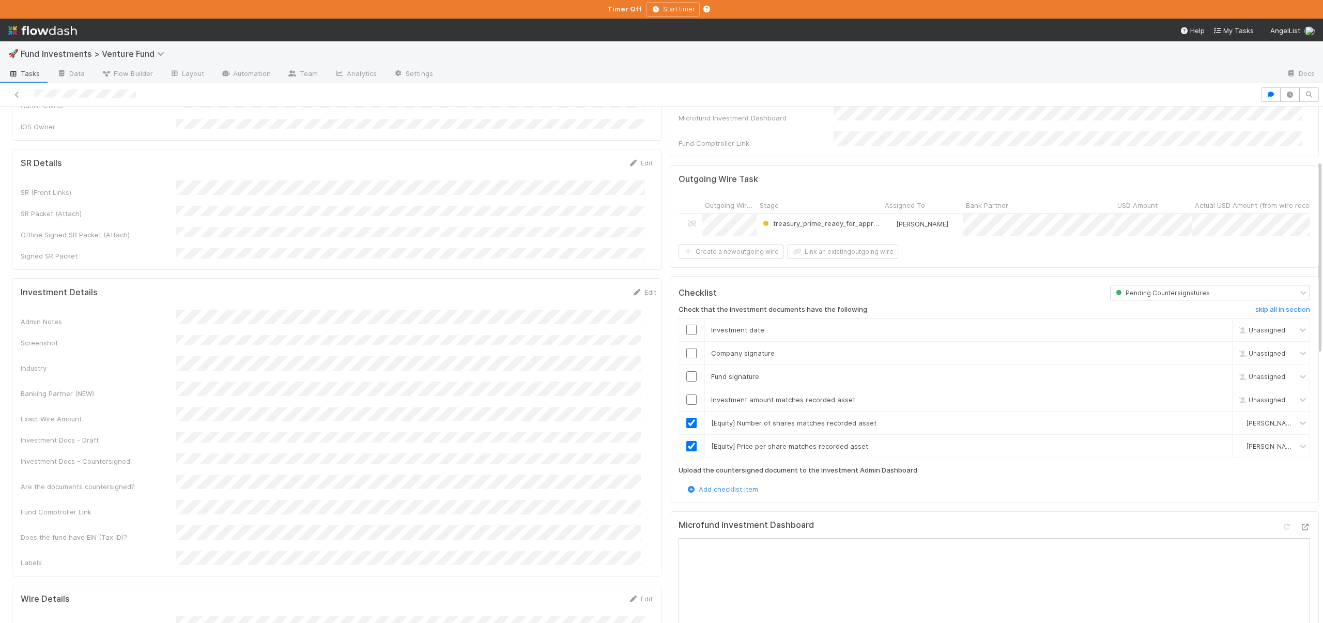
scroll to position [189, 0]
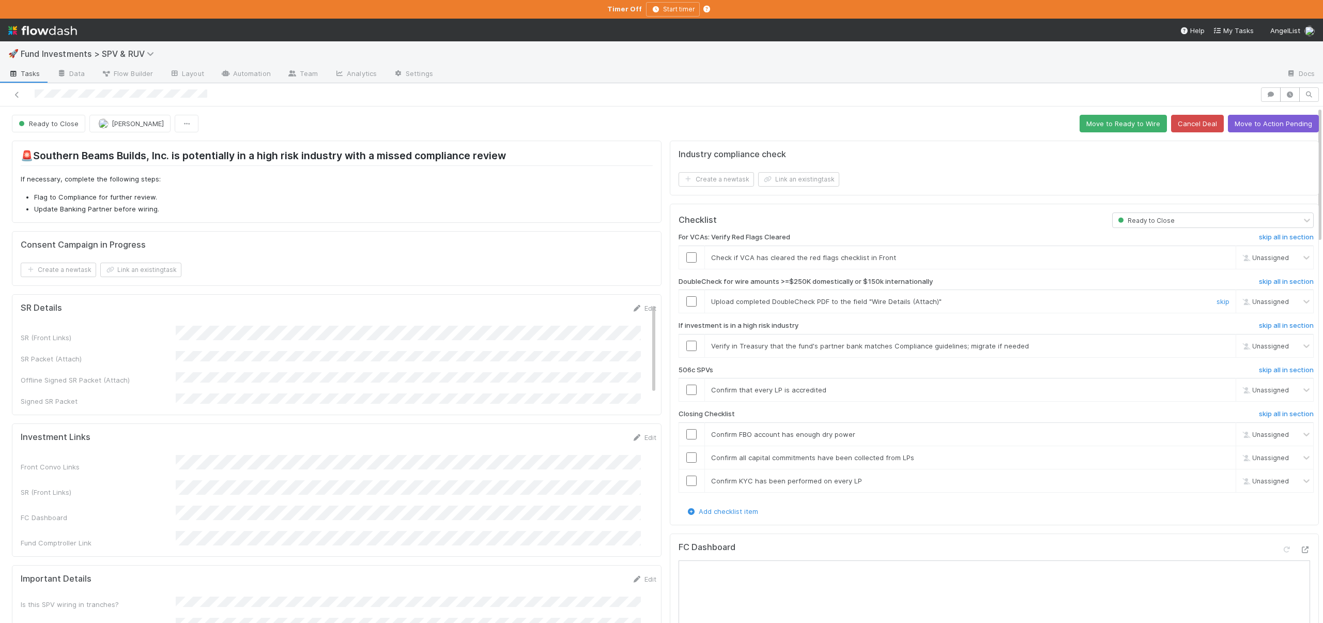
click at [686, 301] on input "checkbox" at bounding box center [691, 301] width 10 height 10
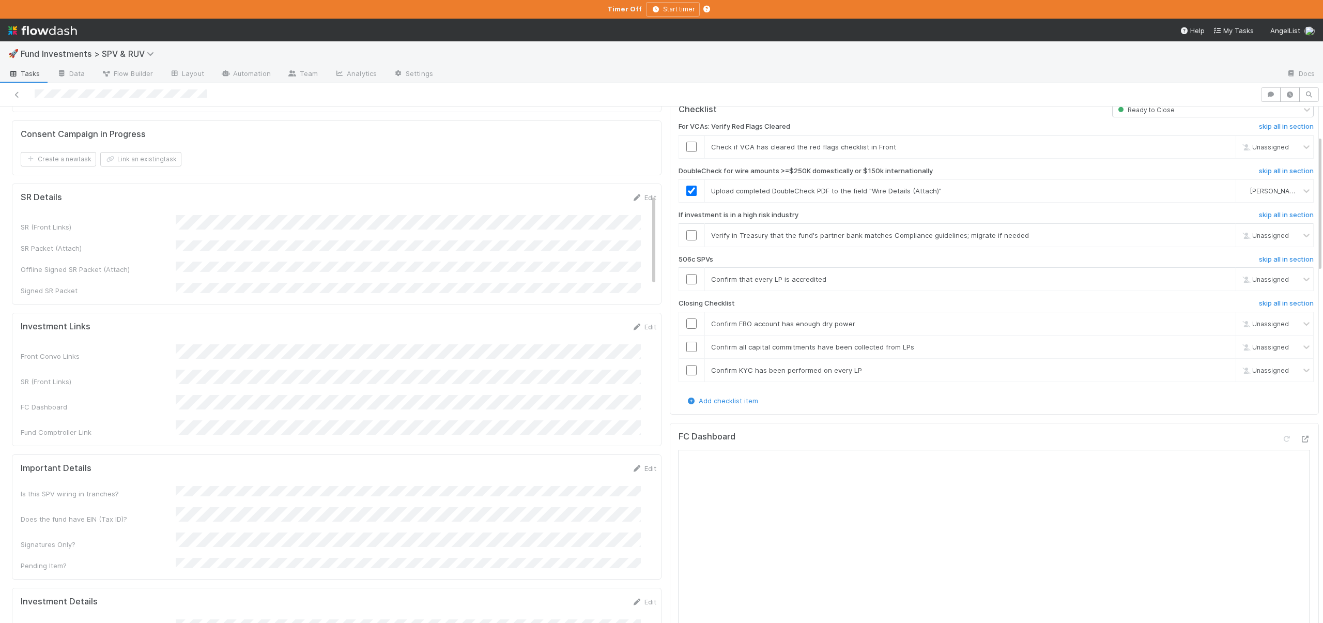
scroll to position [110, 0]
click at [1216, 233] on link "skip" at bounding box center [1222, 235] width 13 height 8
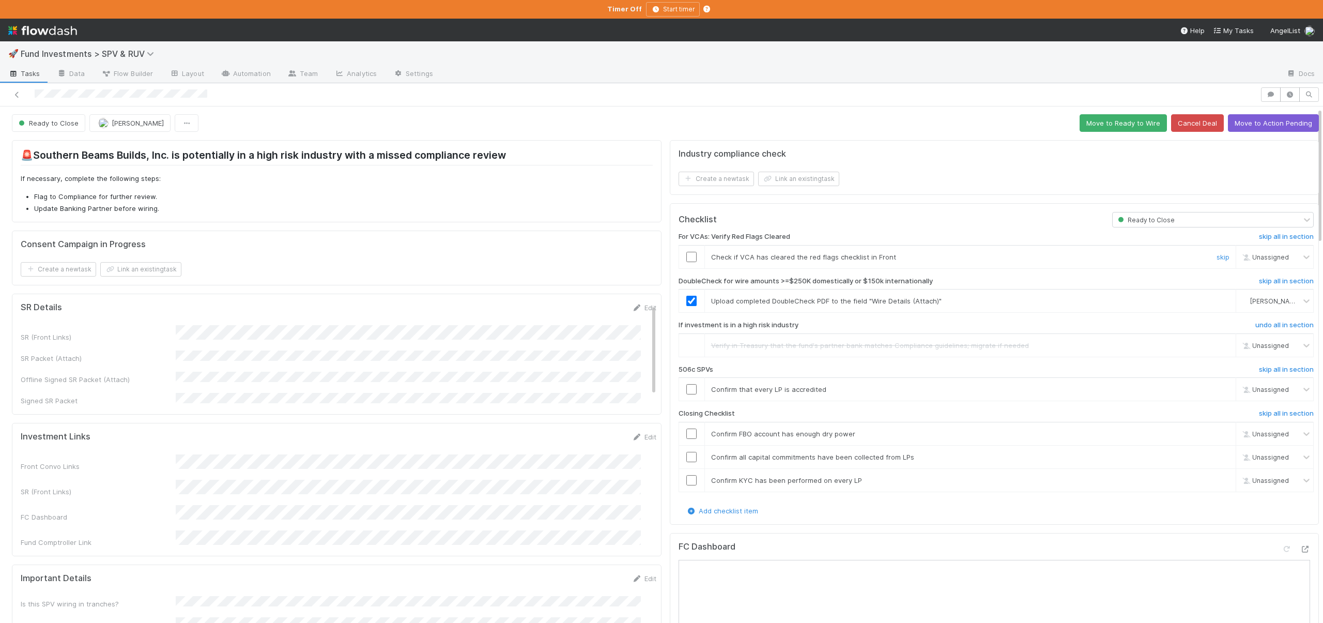
scroll to position [0, 0]
click at [1216, 385] on link "skip" at bounding box center [1222, 389] width 13 height 8
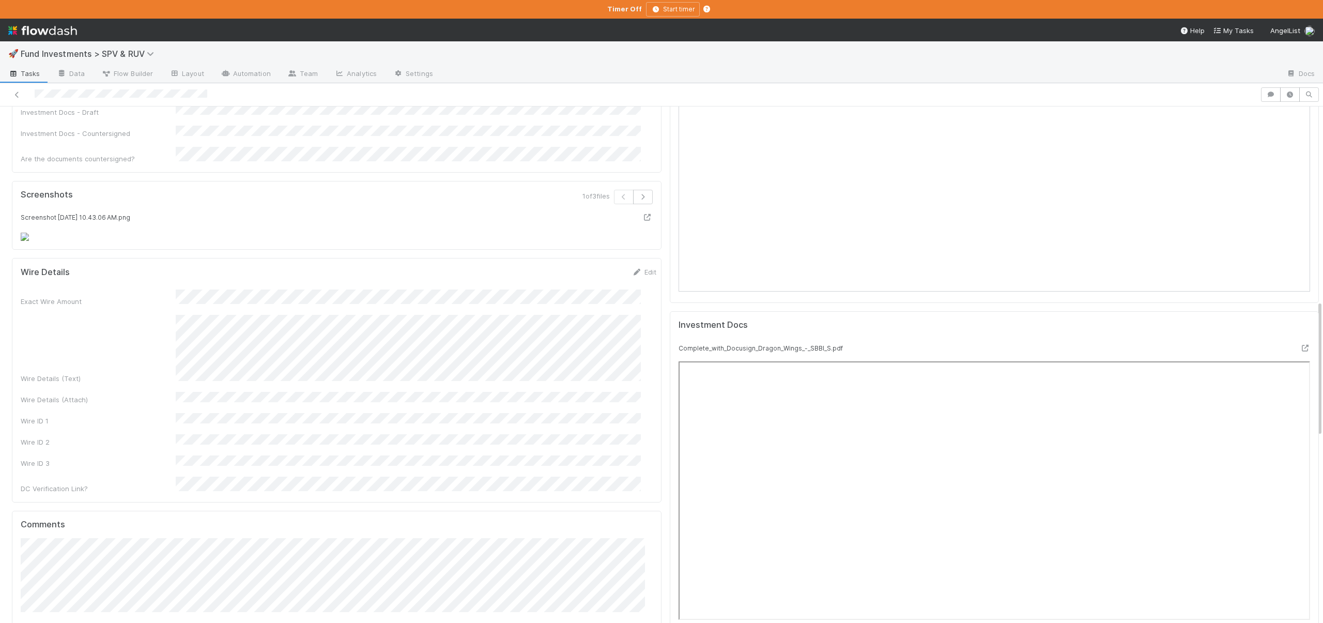
scroll to position [815, 0]
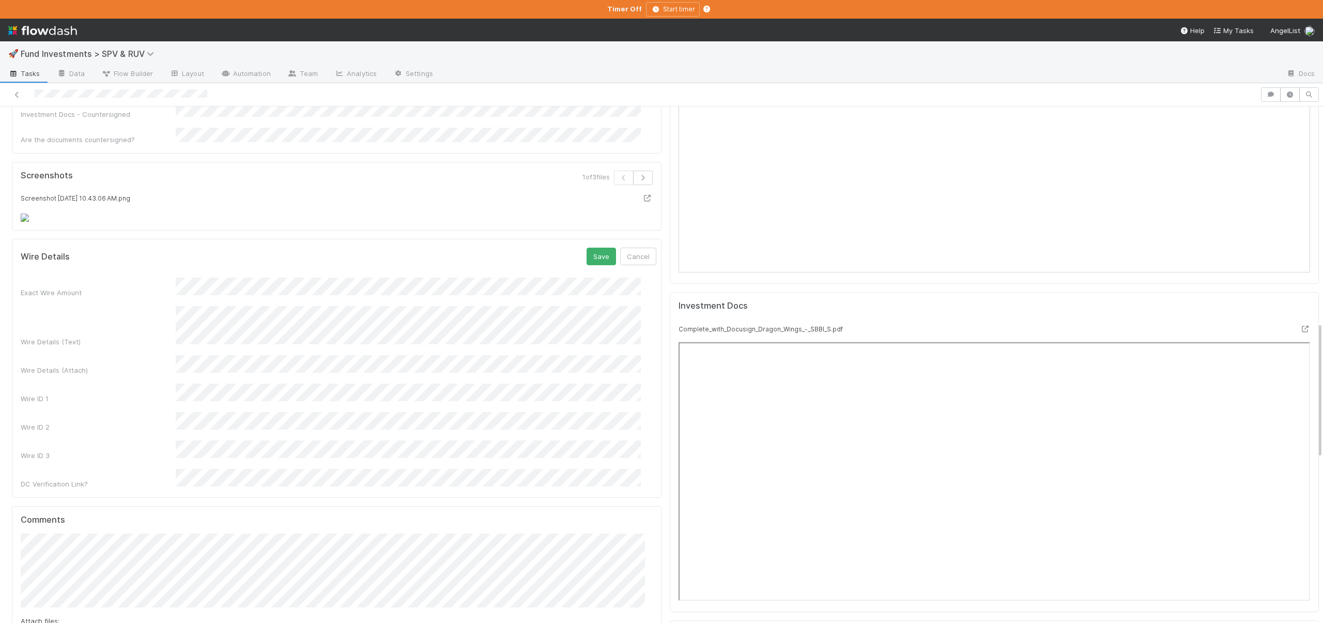
click at [315, 382] on div "Exact Wire Amount Wire Details (Text) Wire Details (Attach) Wire ID 1 Wire ID 2…" at bounding box center [338, 382] width 635 height 211
click at [586, 265] on button "Save" at bounding box center [600, 256] width 29 height 18
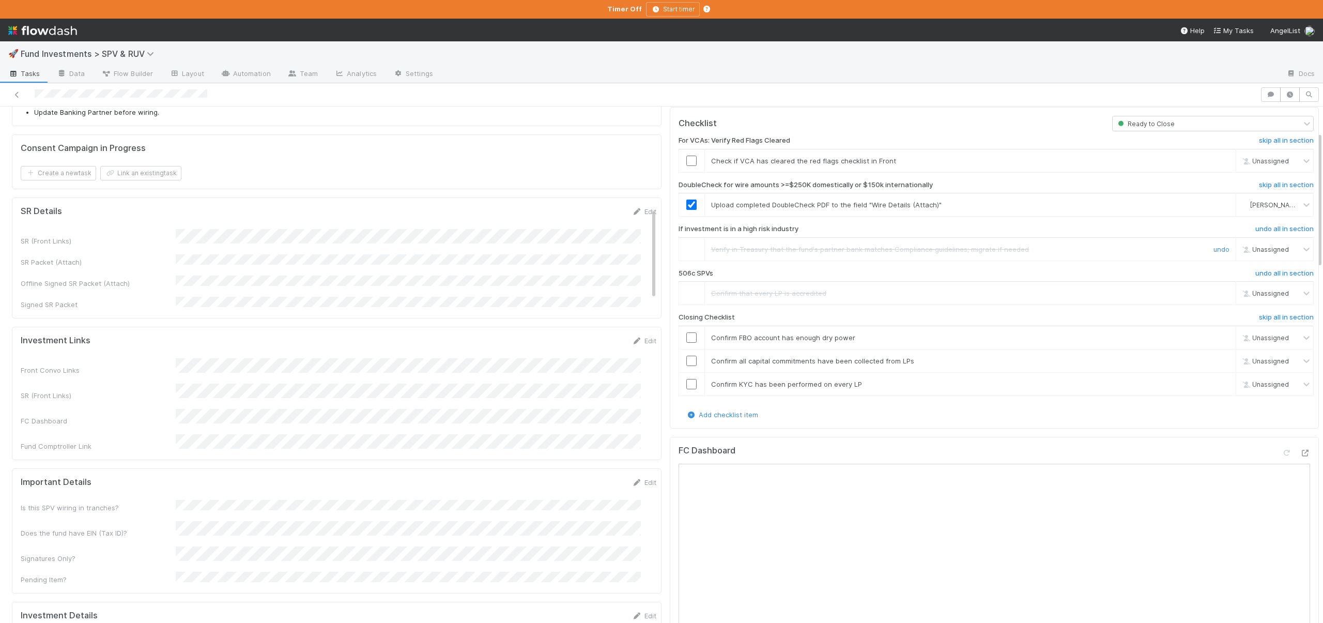
scroll to position [96, 0]
click at [1299, 455] on icon at bounding box center [1304, 453] width 10 height 7
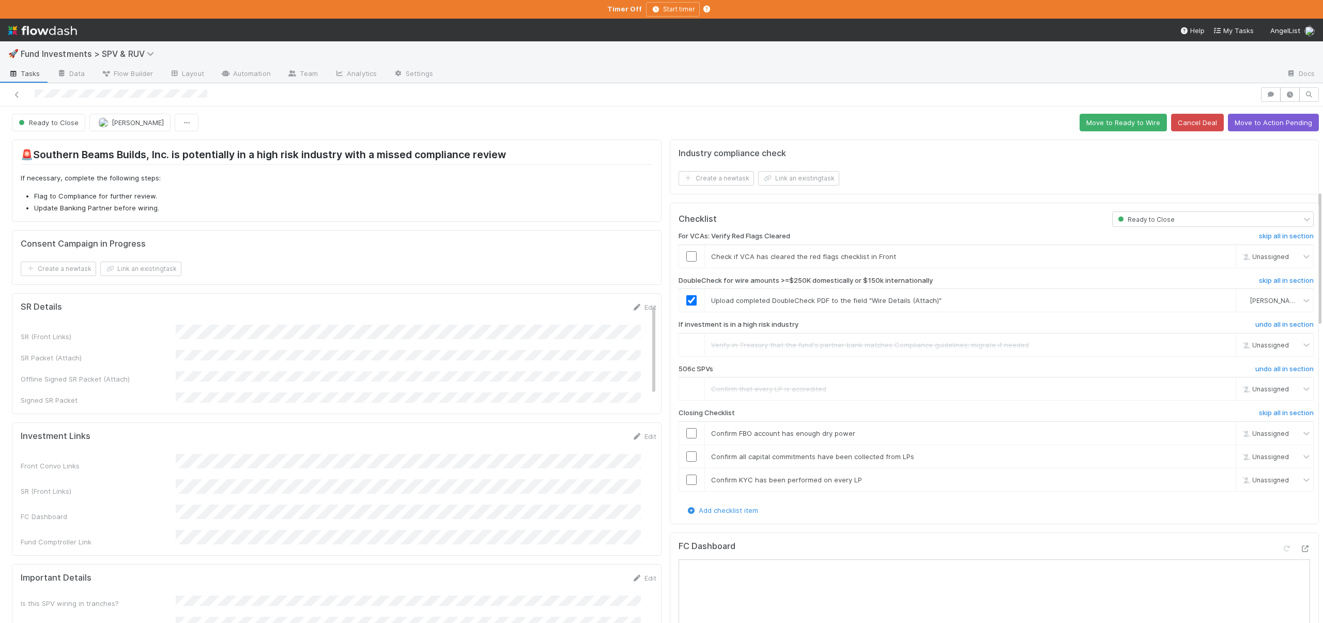
scroll to position [0, 0]
click at [686, 433] on input "checkbox" at bounding box center [691, 434] width 10 height 10
click at [686, 454] on input "checkbox" at bounding box center [691, 457] width 10 height 10
click at [686, 475] on input "checkbox" at bounding box center [691, 480] width 10 height 10
click at [1279, 122] on button "Move to Action Pending" at bounding box center [1273, 124] width 91 height 18
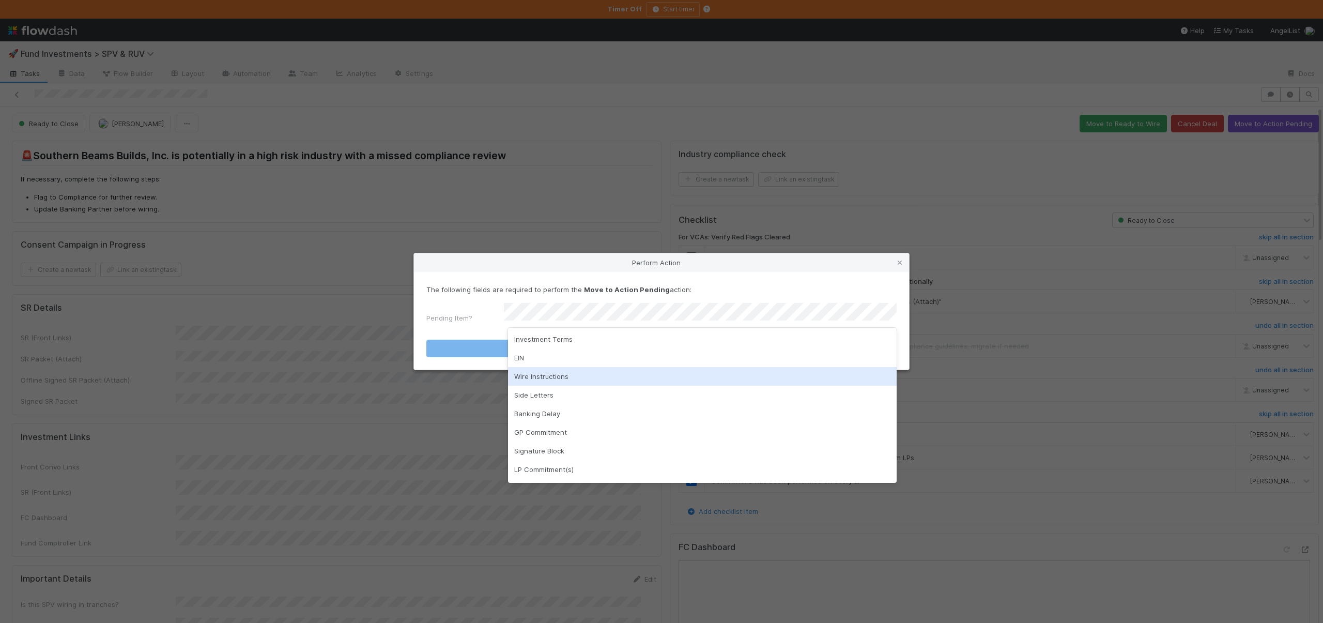
click at [541, 375] on div "Wire Instructions" at bounding box center [702, 376] width 389 height 19
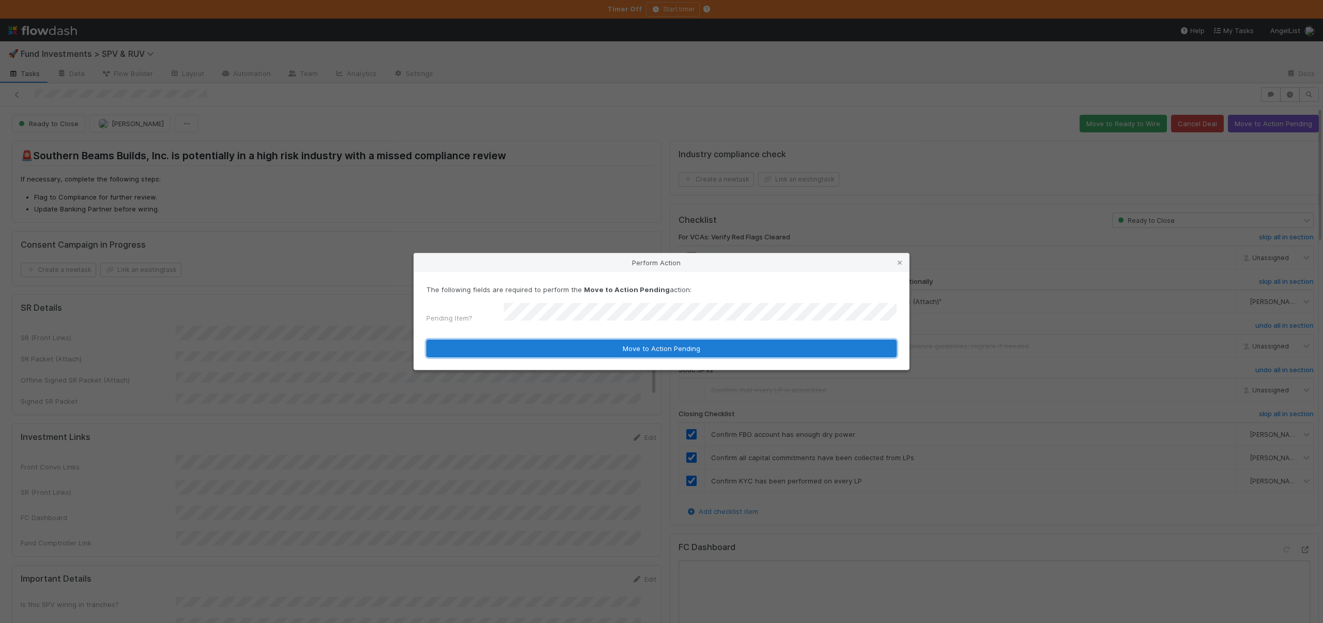
click at [544, 350] on button "Move to Action Pending" at bounding box center [661, 348] width 470 height 18
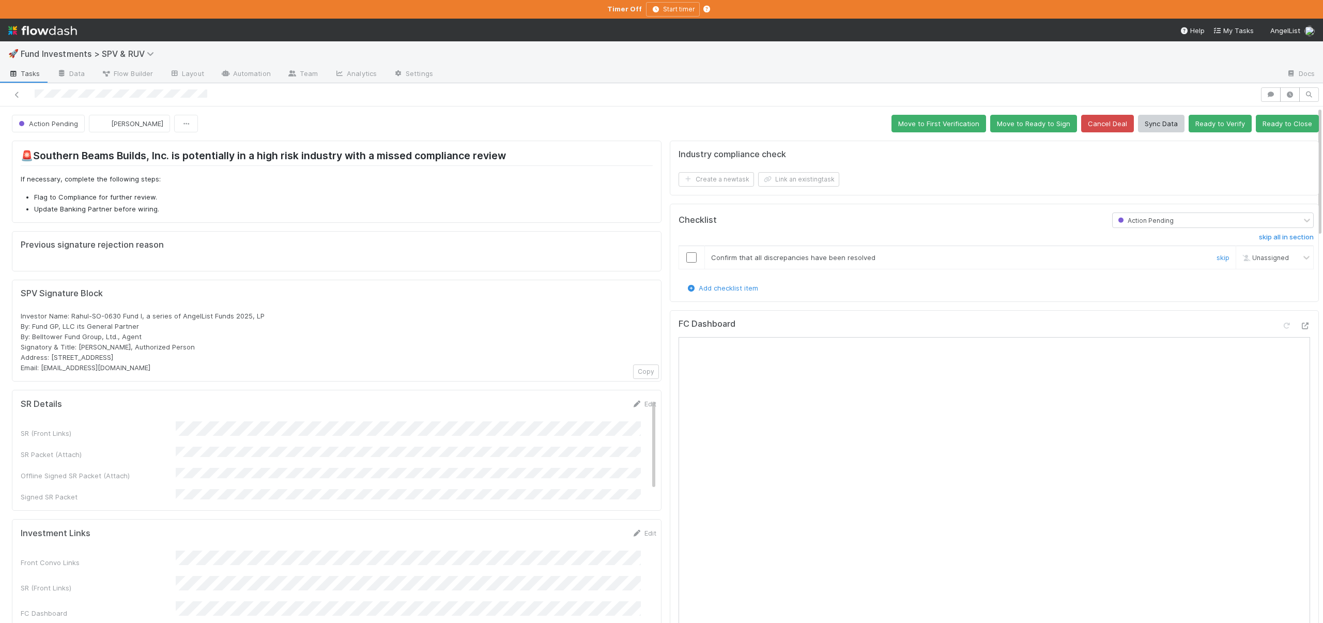
click at [704, 263] on td "Confirm that all discrepancies have been resolved skip" at bounding box center [970, 256] width 532 height 23
click at [686, 256] on input "checkbox" at bounding box center [691, 257] width 10 height 10
click at [1284, 93] on icon "button" at bounding box center [1289, 94] width 10 height 6
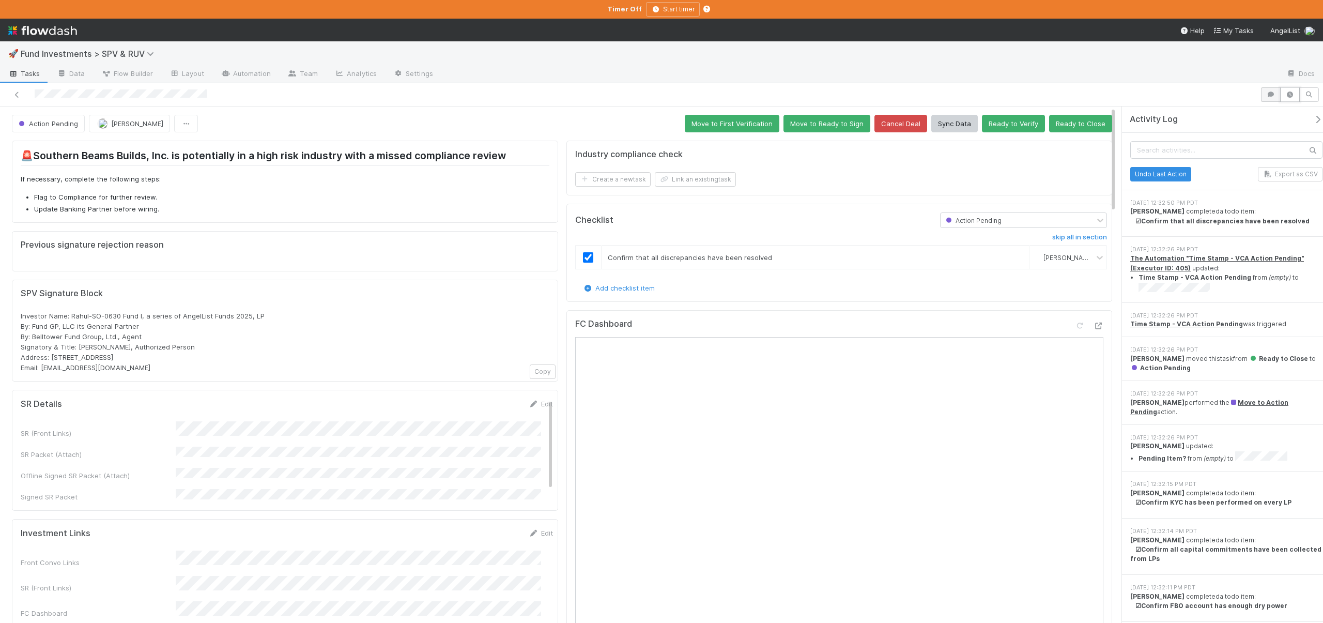
click at [1279, 94] on div at bounding box center [1290, 94] width 58 height 14
click at [1288, 91] on icon "button" at bounding box center [1289, 94] width 10 height 6
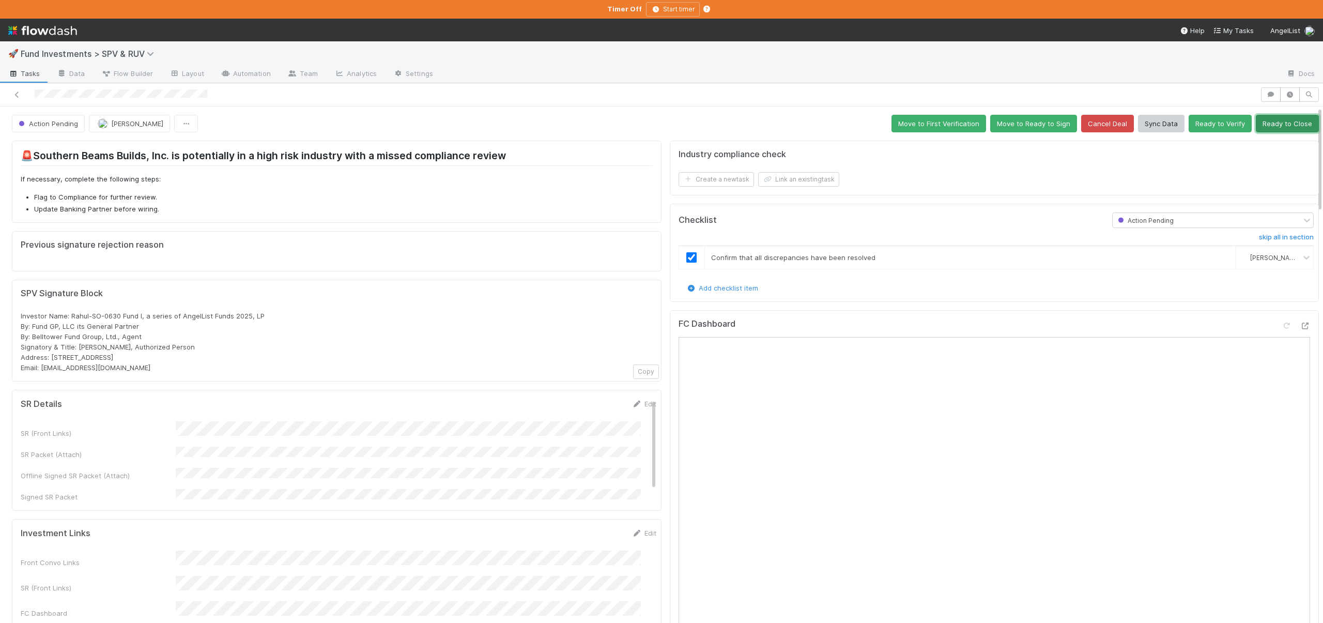
click at [1264, 118] on button "Ready to Close" at bounding box center [1286, 124] width 63 height 18
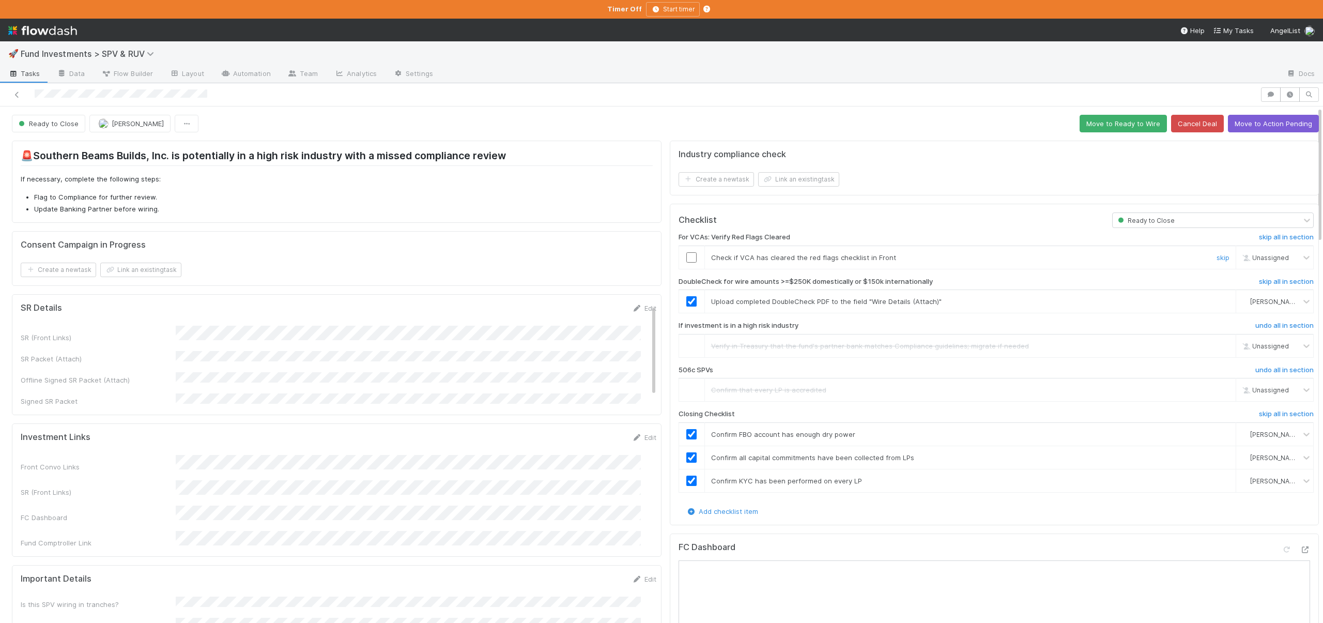
click at [691, 262] on td at bounding box center [691, 256] width 26 height 23
click at [686, 253] on input "checkbox" at bounding box center [691, 257] width 10 height 10
click at [1106, 119] on button "Move to Ready to Wire" at bounding box center [1122, 124] width 87 height 18
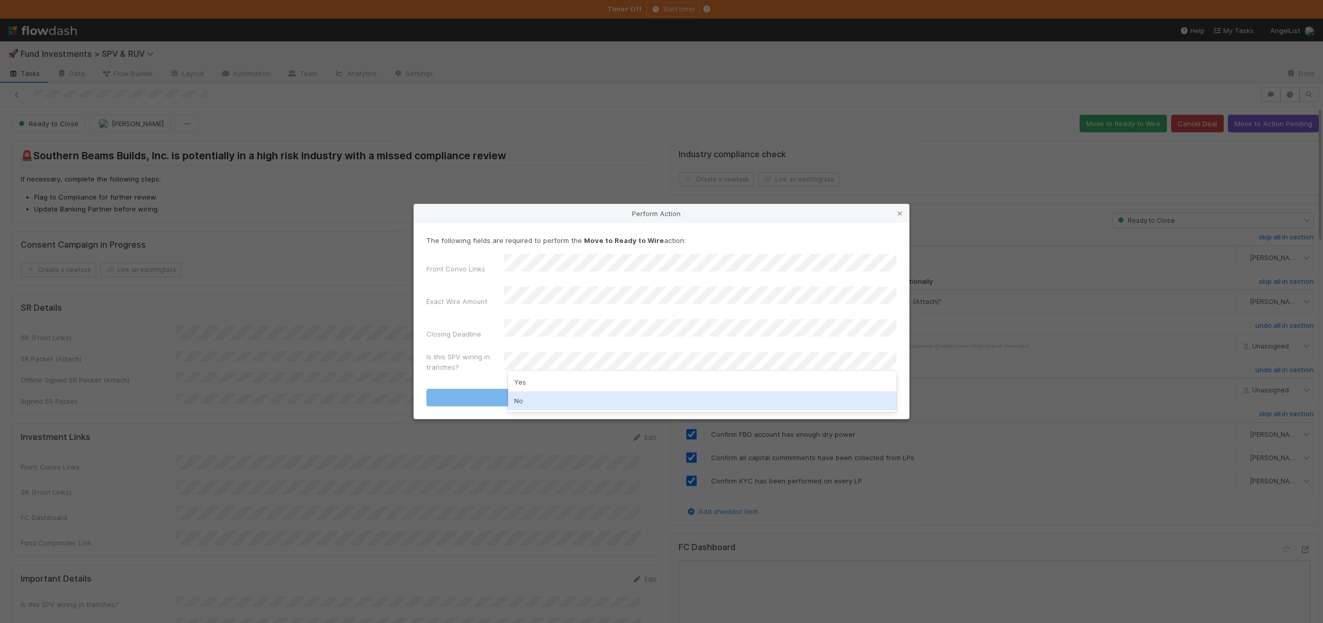
click at [549, 403] on div "No" at bounding box center [702, 400] width 389 height 19
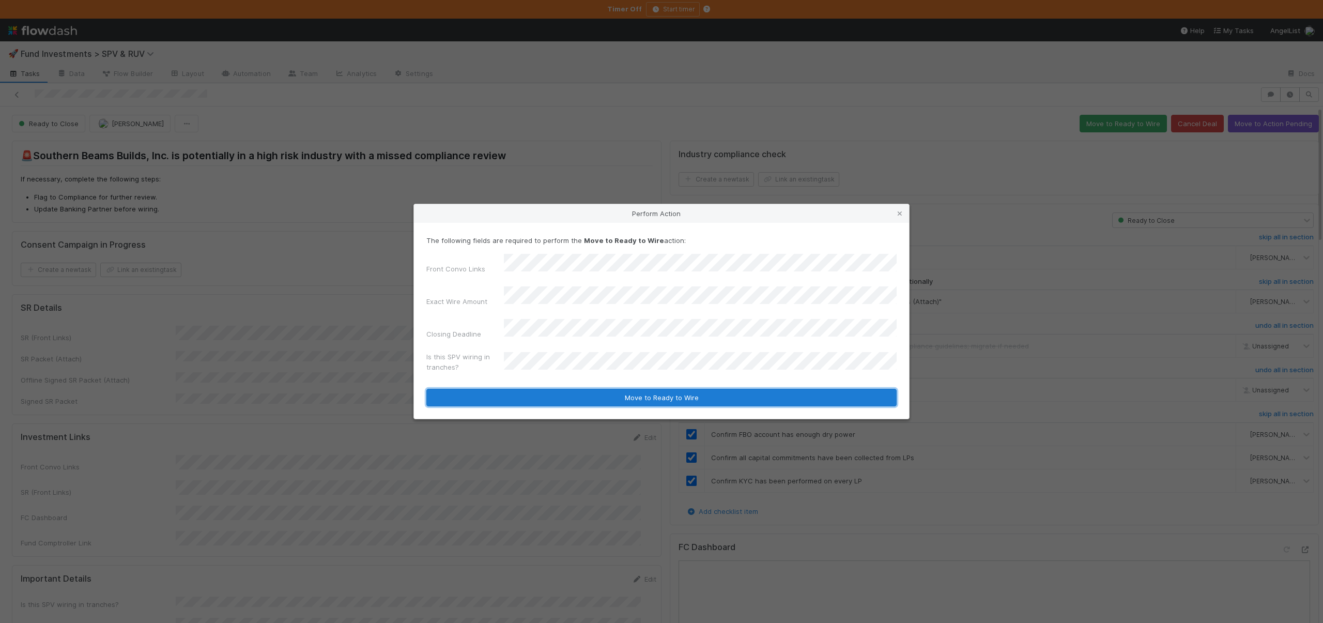
click at [574, 389] on button "Move to Ready to Wire" at bounding box center [661, 398] width 470 height 18
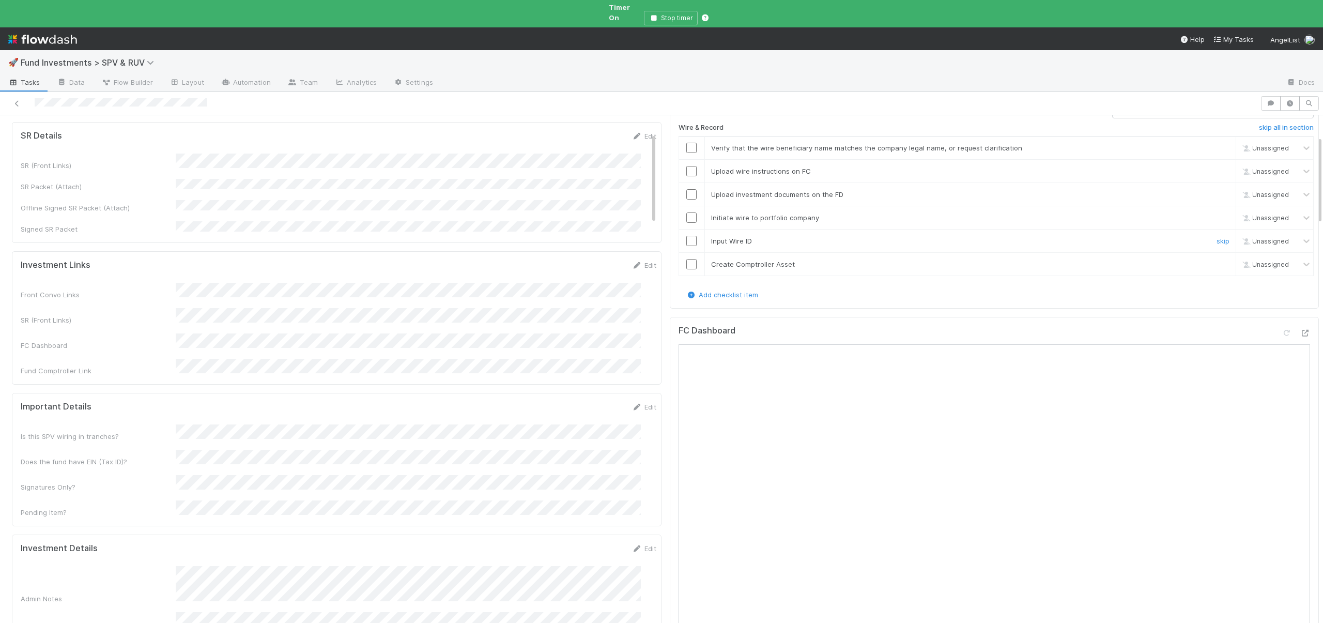
scroll to position [105, 0]
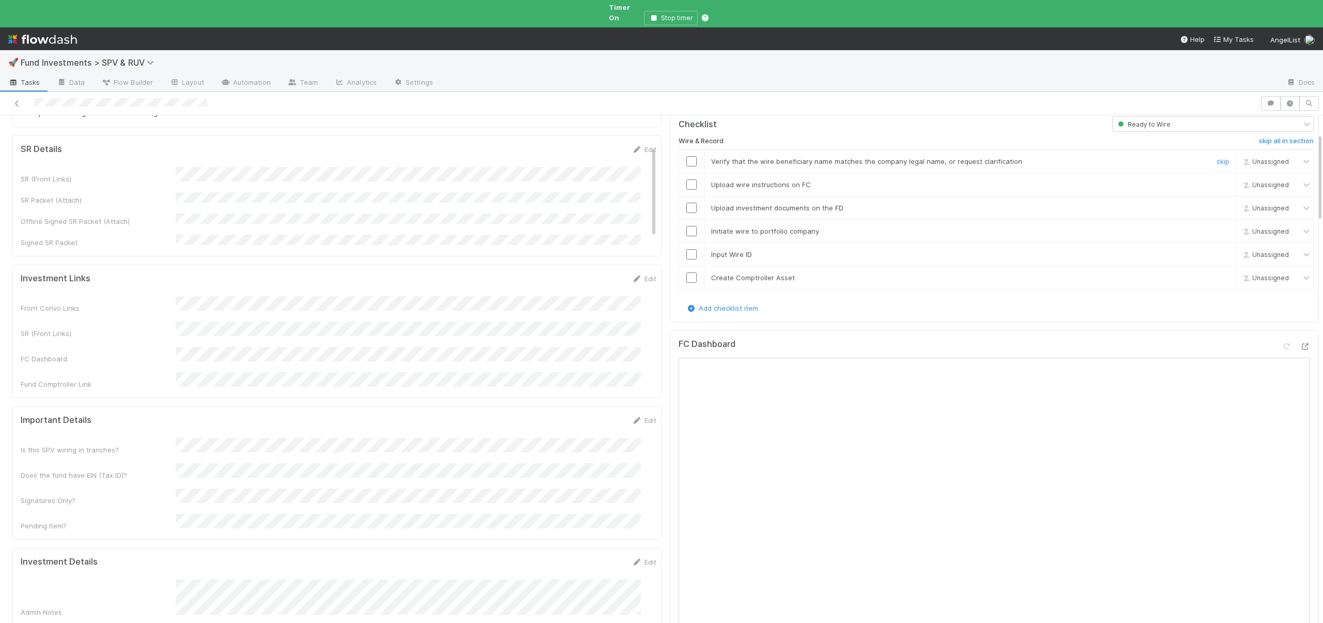
click at [686, 156] on input "checkbox" at bounding box center [691, 161] width 10 height 10
click at [686, 179] on input "checkbox" at bounding box center [691, 184] width 10 height 10
click at [686, 203] on input "checkbox" at bounding box center [691, 208] width 10 height 10
click at [686, 226] on input "checkbox" at bounding box center [691, 231] width 10 height 10
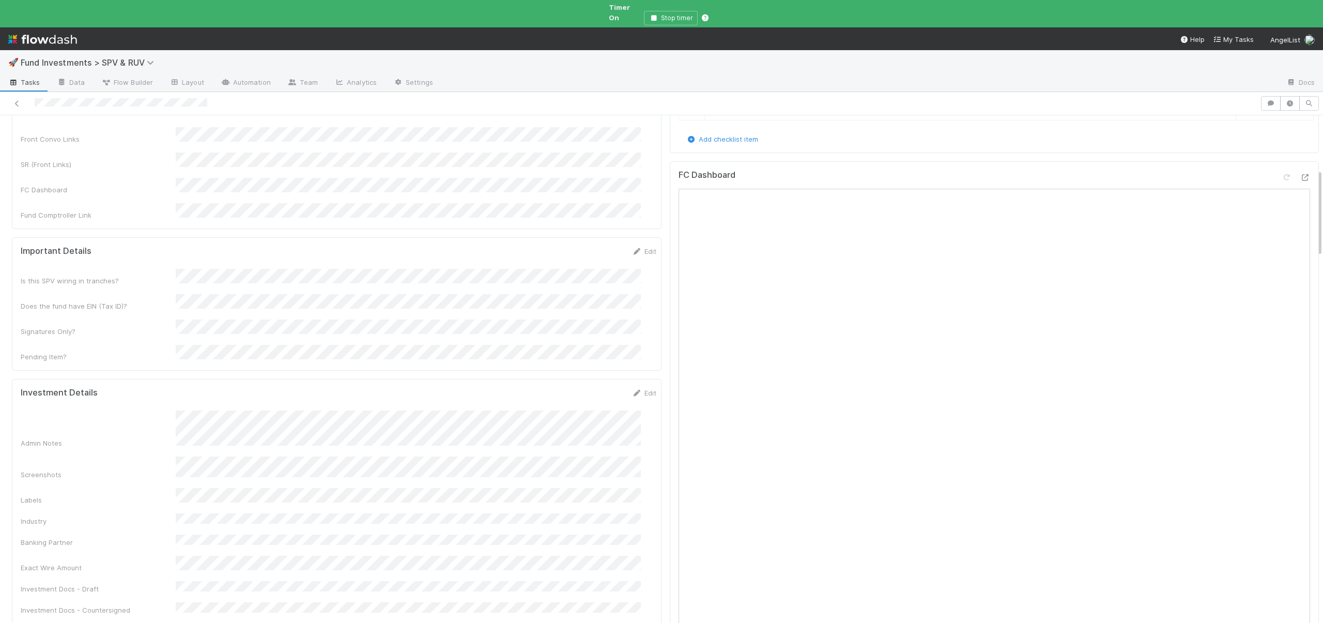
scroll to position [106, 0]
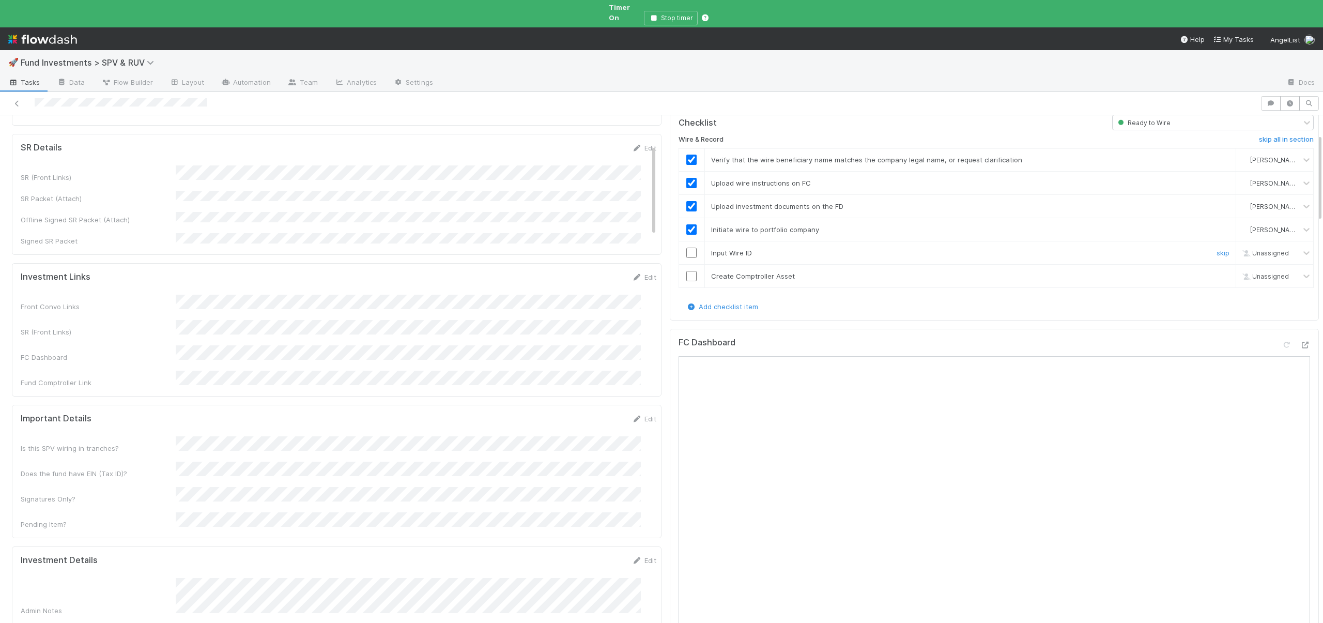
click at [686, 247] on input "checkbox" at bounding box center [691, 252] width 10 height 10
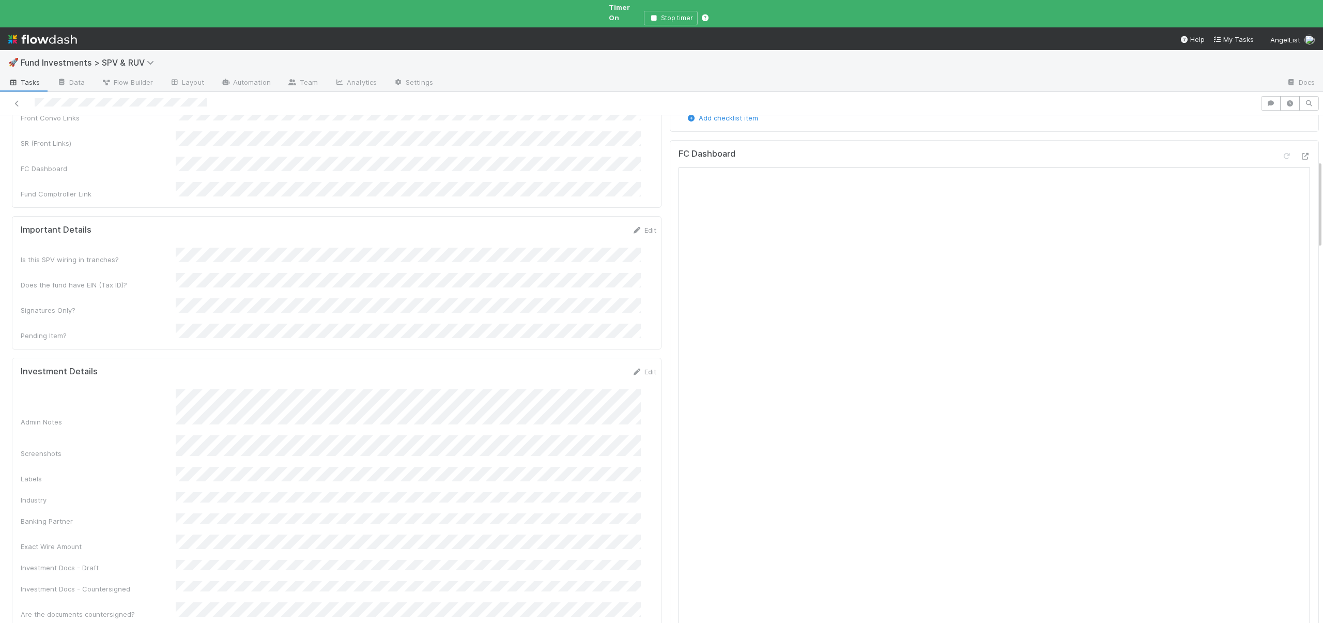
scroll to position [0, 0]
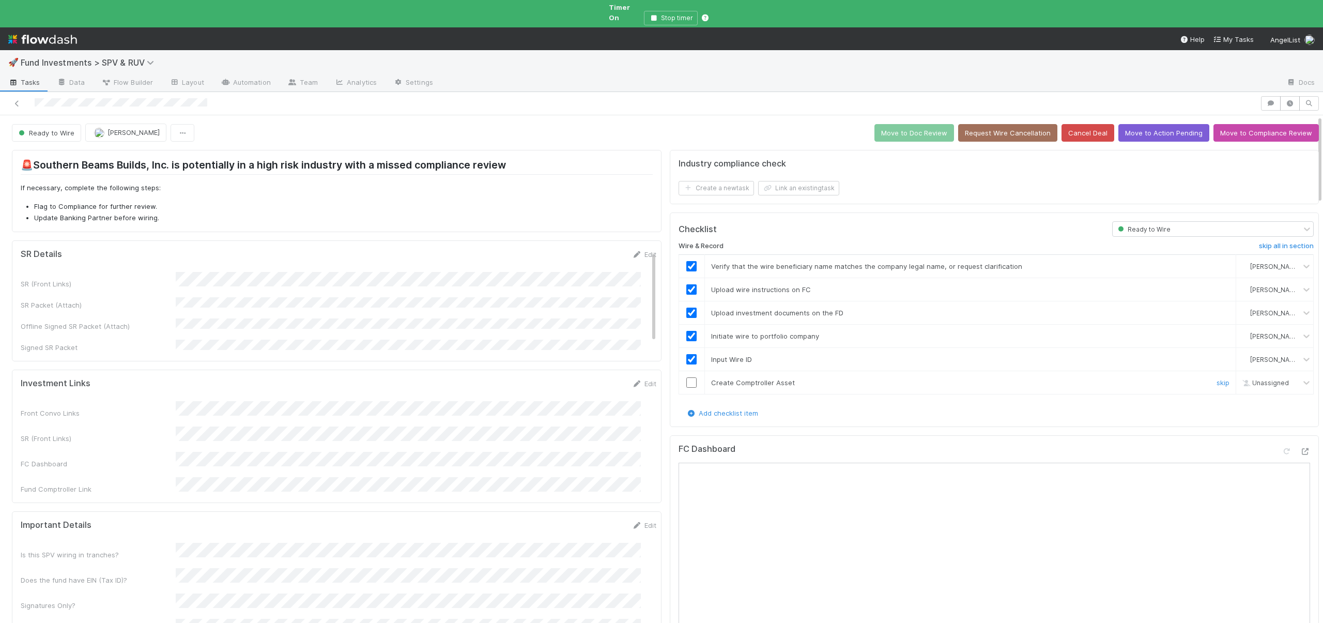
click at [686, 377] on input "checkbox" at bounding box center [691, 382] width 10 height 10
click at [891, 124] on button "Move to Doc Review" at bounding box center [914, 133] width 80 height 18
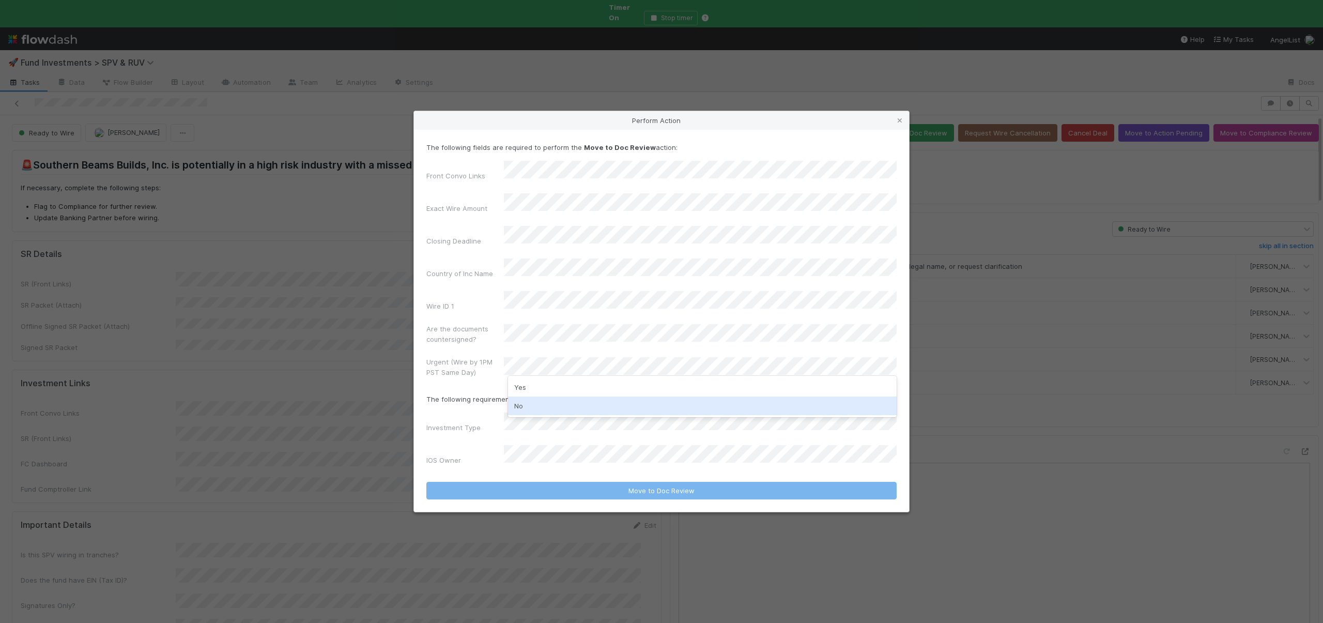
click at [521, 402] on div "No" at bounding box center [702, 405] width 389 height 19
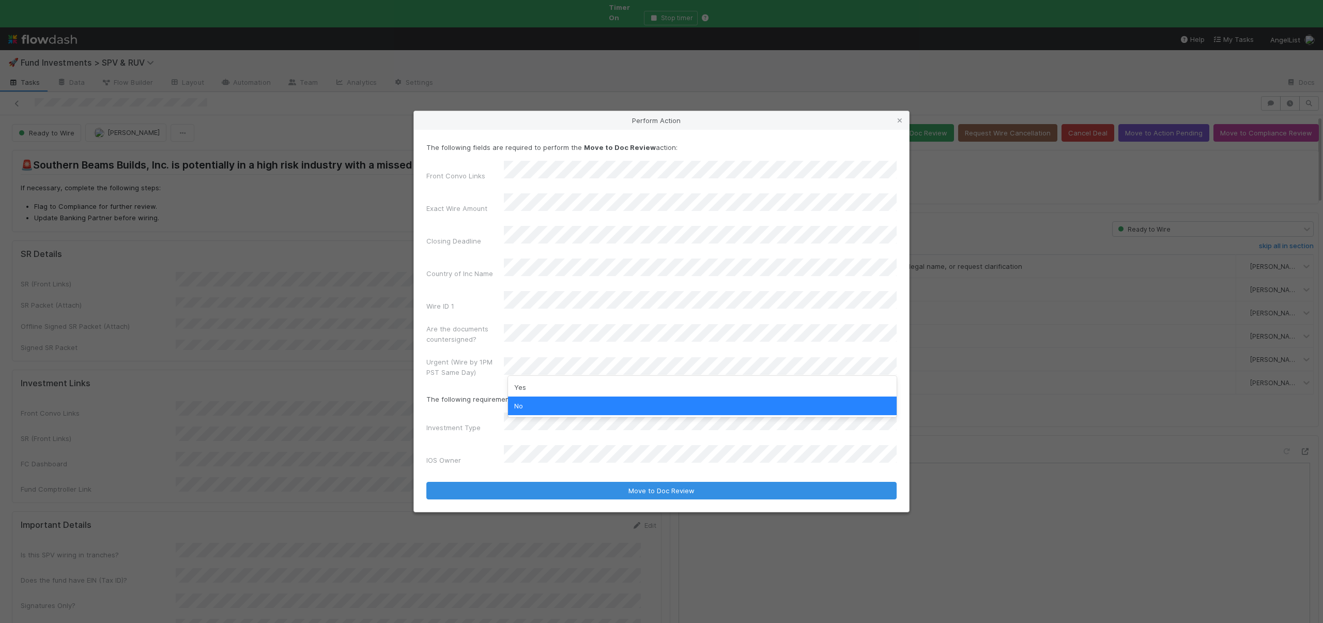
click at [470, 130] on div "Perform Action" at bounding box center [661, 120] width 495 height 19
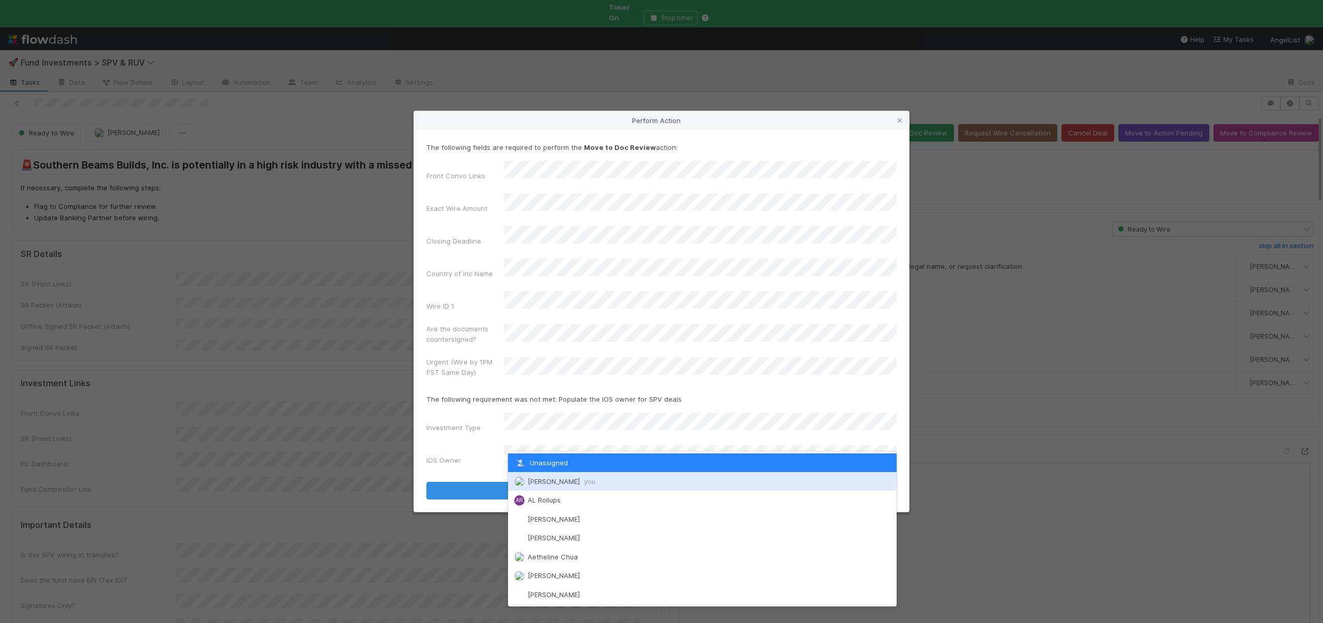
drag, startPoint x: 533, startPoint y: 459, endPoint x: 529, endPoint y: 482, distance: 22.5
click at [530, 482] on div "Unassigned Andre Fredrick you AR AL Rollups Aana Farooqi Abraham Wilson Aetheli…" at bounding box center [702, 528] width 389 height 155
click at [529, 482] on span "Andre Fredrick you" at bounding box center [562, 481] width 68 height 8
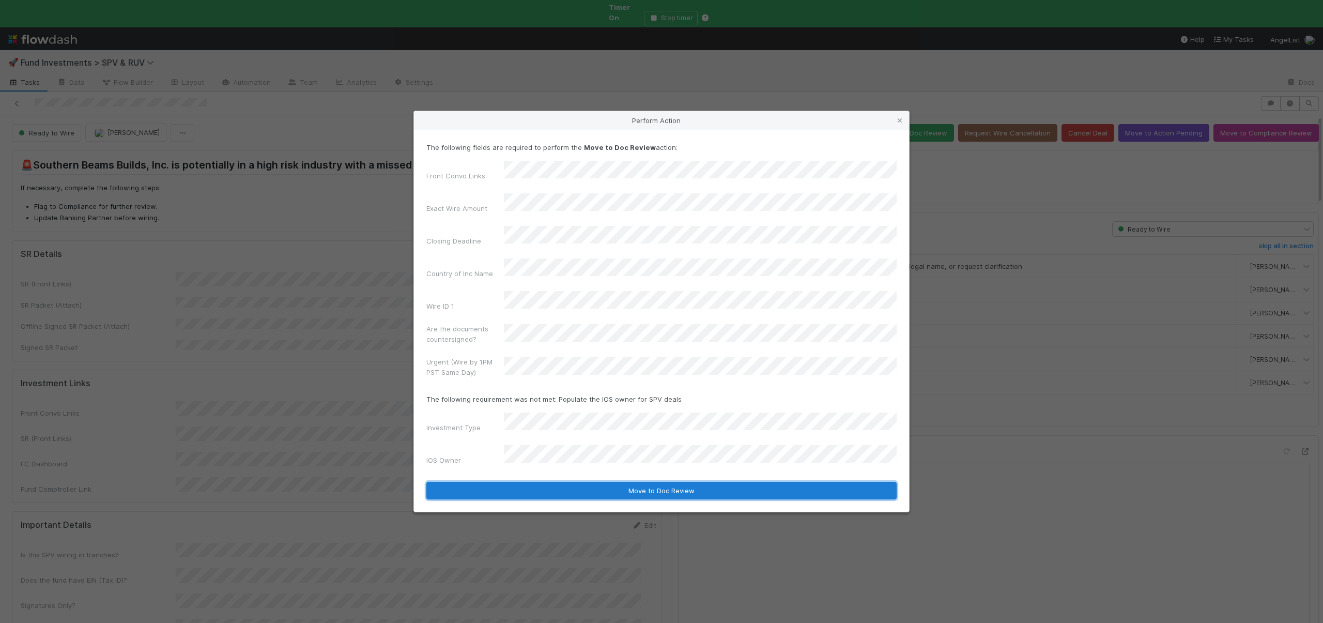
click at [532, 482] on button "Move to Doc Review" at bounding box center [661, 491] width 470 height 18
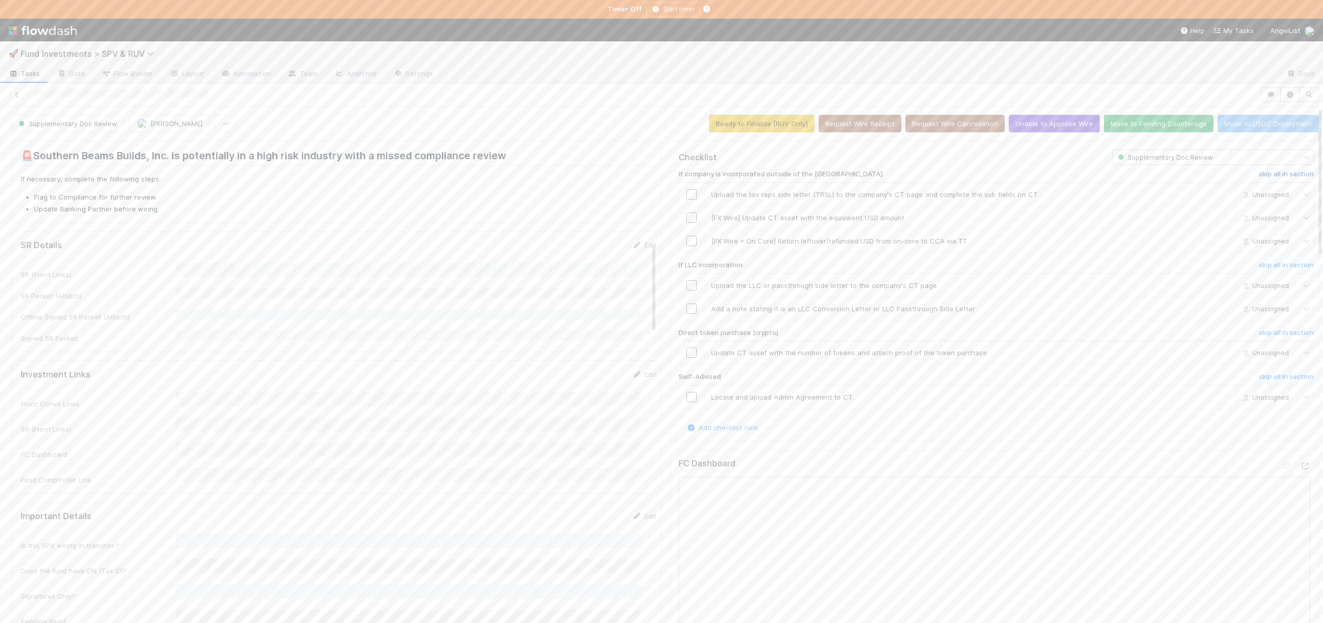
click at [1261, 175] on h6 "skip all in section" at bounding box center [1286, 174] width 55 height 8
click at [1259, 263] on h6 "skip all in section" at bounding box center [1286, 265] width 55 height 8
click at [1259, 330] on h6 "skip all in section" at bounding box center [1286, 333] width 55 height 8
click at [1259, 334] on h6 "skip all in section" at bounding box center [1286, 333] width 55 height 8
click at [1259, 378] on h6 "skip all in section" at bounding box center [1286, 377] width 55 height 8
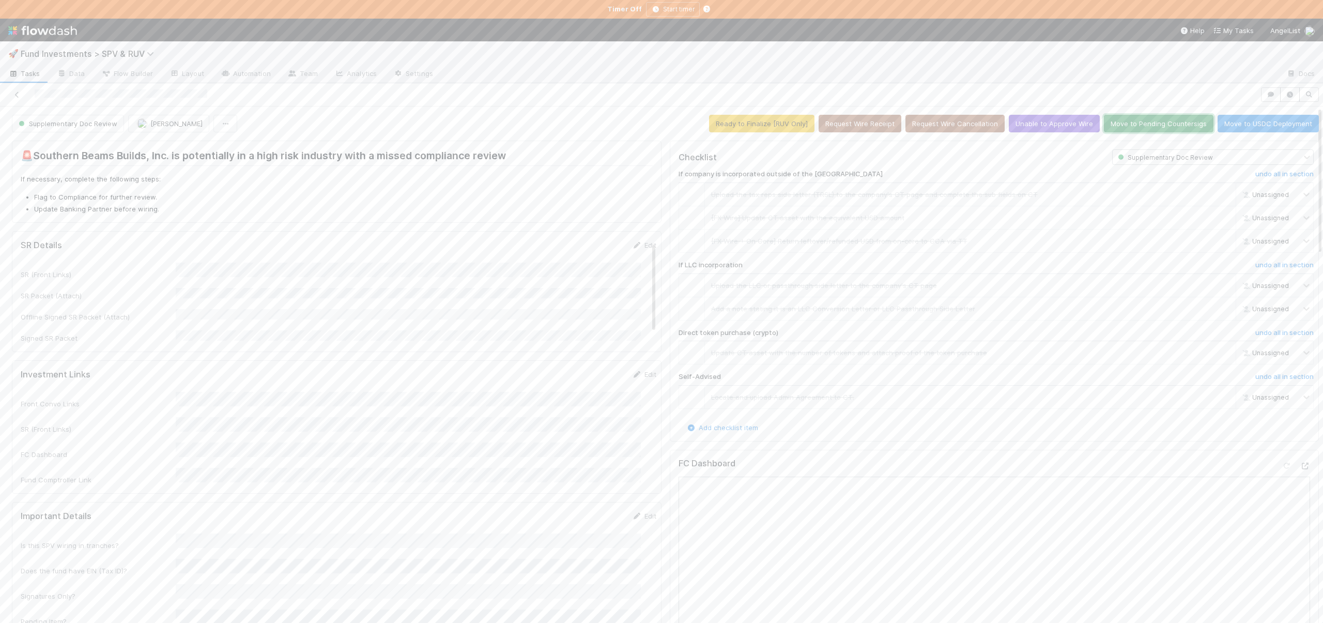
click at [1141, 121] on button "Move to Pending Countersigs" at bounding box center [1159, 124] width 110 height 18
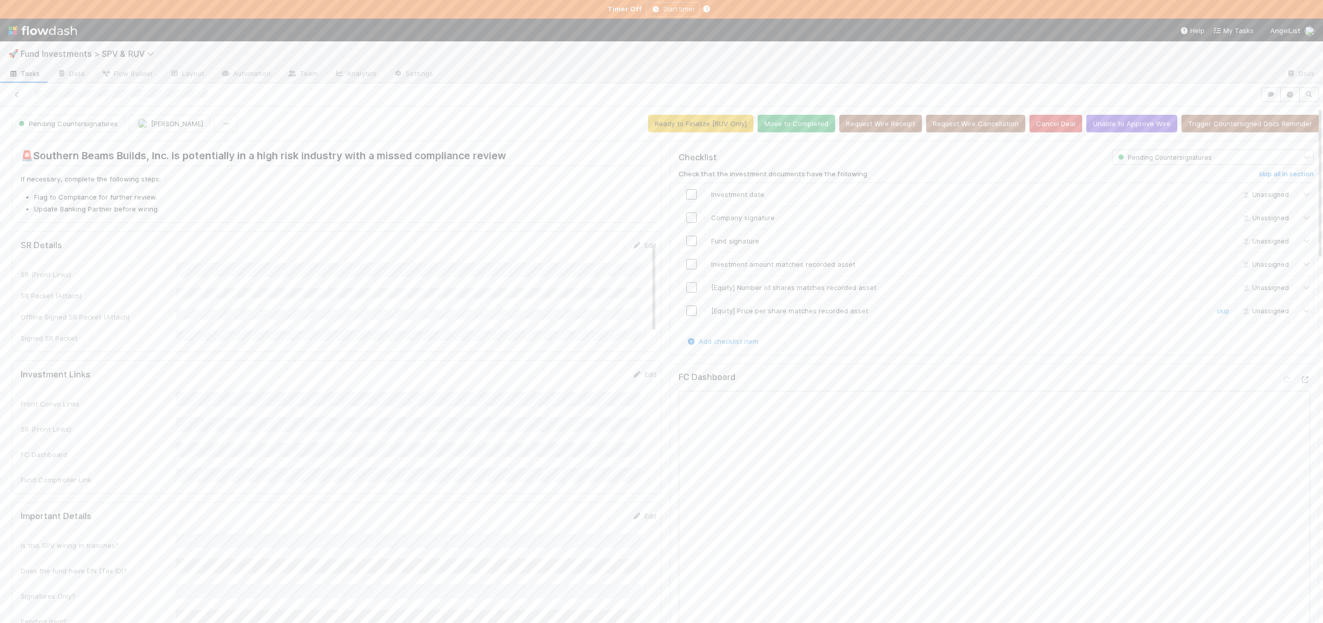
click at [1206, 312] on div "skip" at bounding box center [1221, 310] width 31 height 10
click at [1216, 312] on link "skip" at bounding box center [1222, 310] width 13 height 8
click at [1216, 287] on link "skip" at bounding box center [1222, 287] width 13 height 8
click at [686, 267] on input "checkbox" at bounding box center [691, 264] width 10 height 10
click at [686, 239] on input "checkbox" at bounding box center [691, 241] width 10 height 10
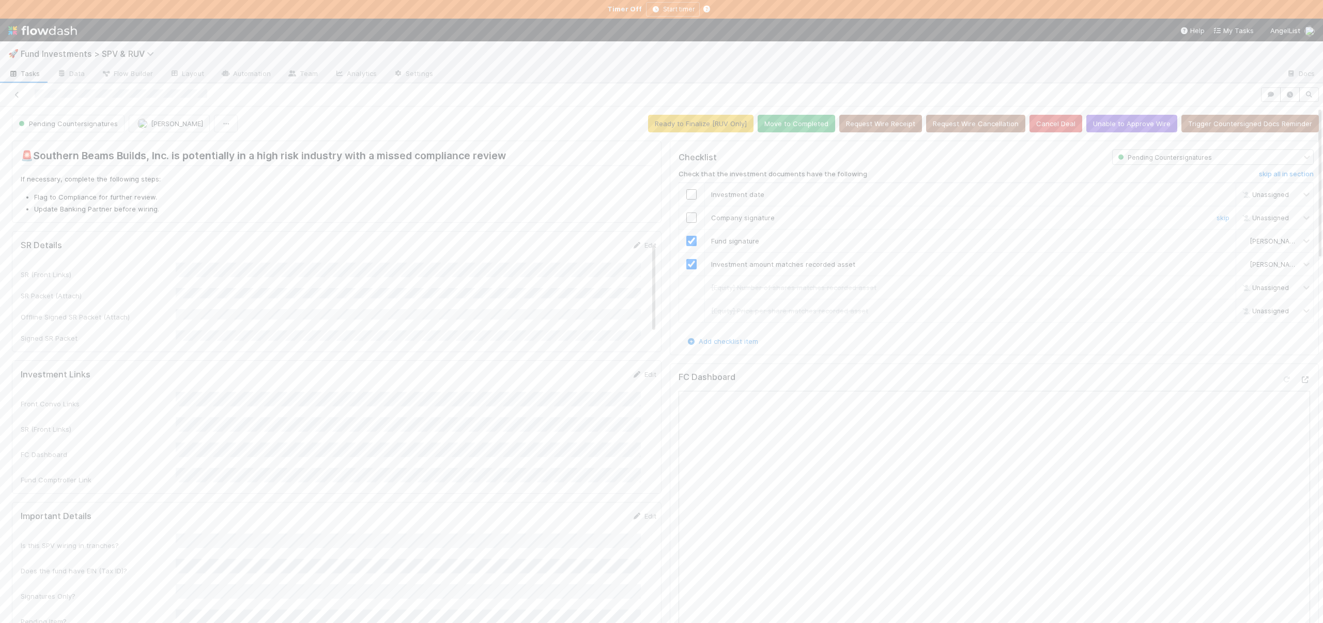
click at [686, 214] on input "checkbox" at bounding box center [691, 217] width 10 height 10
click at [686, 194] on input "checkbox" at bounding box center [691, 194] width 10 height 10
click at [686, 192] on input "checkbox" at bounding box center [691, 194] width 10 height 10
click at [792, 116] on button "Move to Completed" at bounding box center [795, 124] width 77 height 18
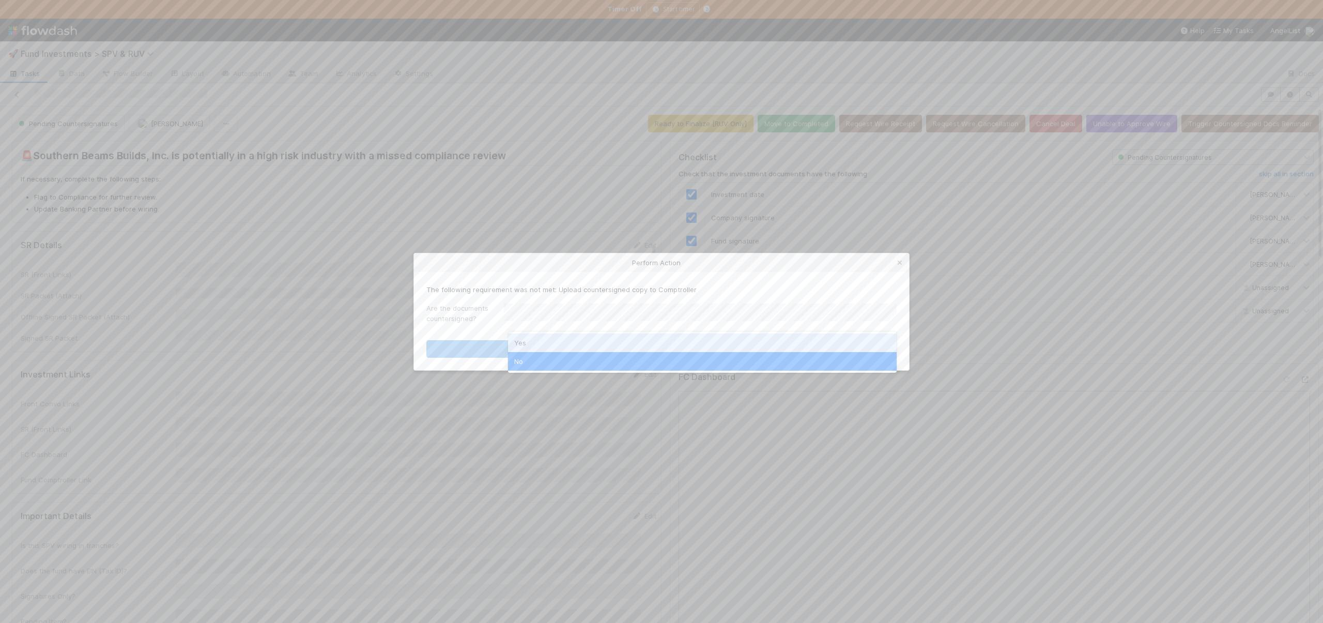
click at [535, 341] on div "Yes" at bounding box center [702, 342] width 389 height 19
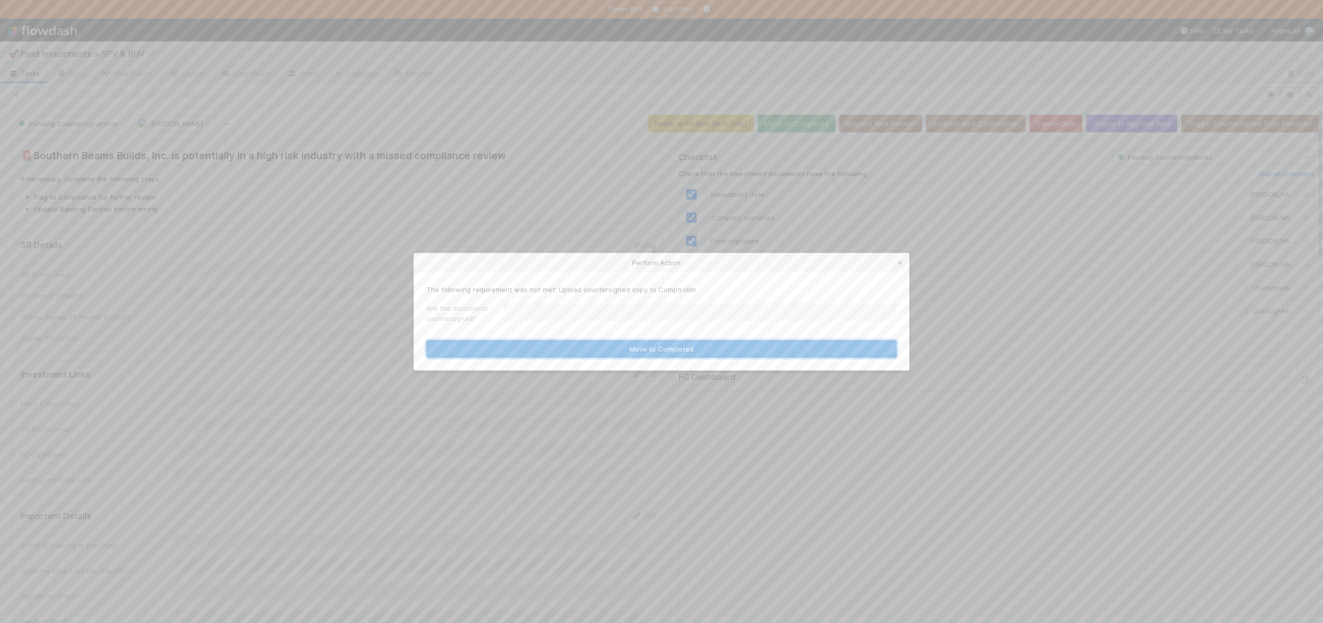
click at [554, 348] on button "Move to Completed" at bounding box center [661, 349] width 470 height 18
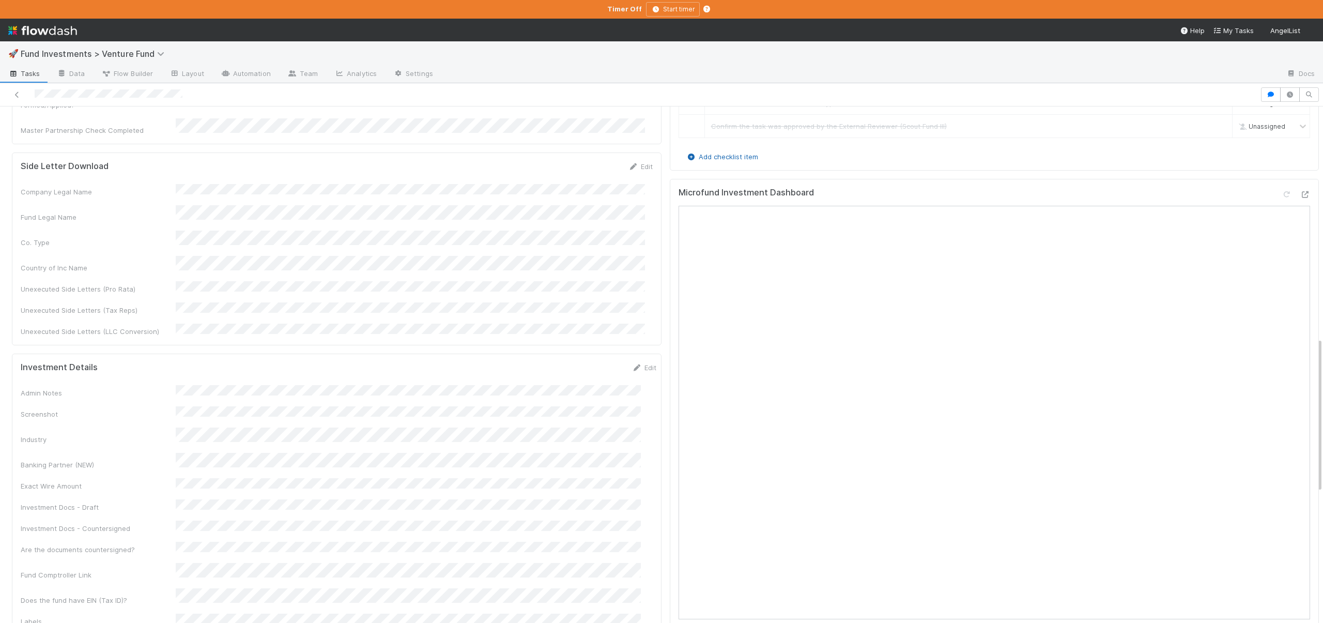
scroll to position [794, 0]
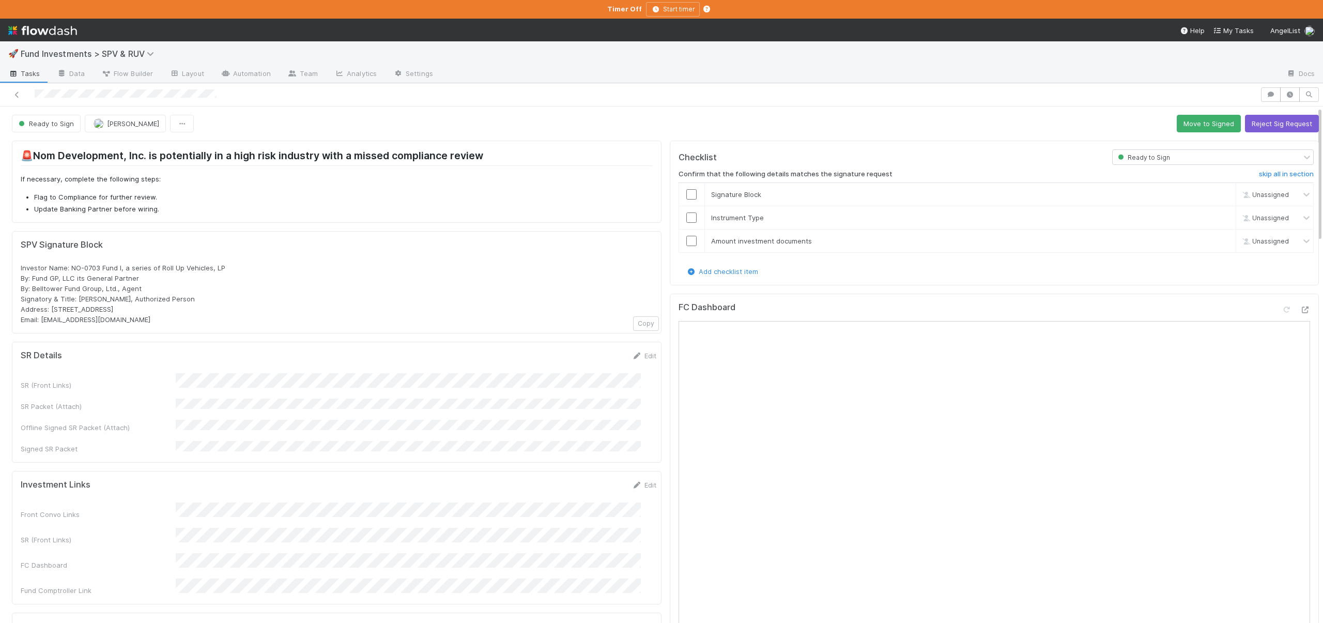
drag, startPoint x: 42, startPoint y: 321, endPoint x: 74, endPoint y: 321, distance: 31.5
click at [74, 321] on span "Investor Name: NO-0703 Fund I, a series of Roll Up Vehicles, LP By: Fund GP, LL…" at bounding box center [123, 293] width 205 height 60
drag, startPoint x: 112, startPoint y: 318, endPoint x: 42, endPoint y: 318, distance: 69.8
click at [42, 318] on div "Investor Name: NO-0703 Fund I, a series of Roll Up Vehicles, LP By: Fund GP, LL…" at bounding box center [337, 293] width 632 height 62
copy span "rollups@angellist.com"
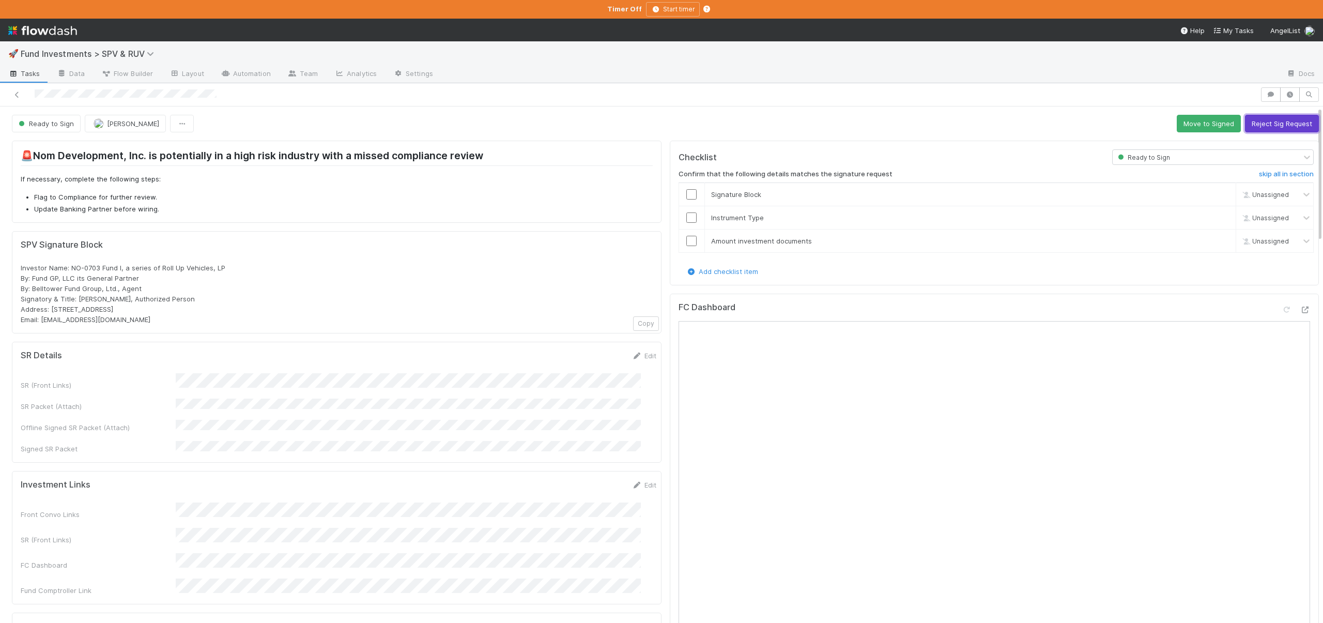
click at [1245, 121] on button "Reject Sig Request" at bounding box center [1282, 124] width 74 height 18
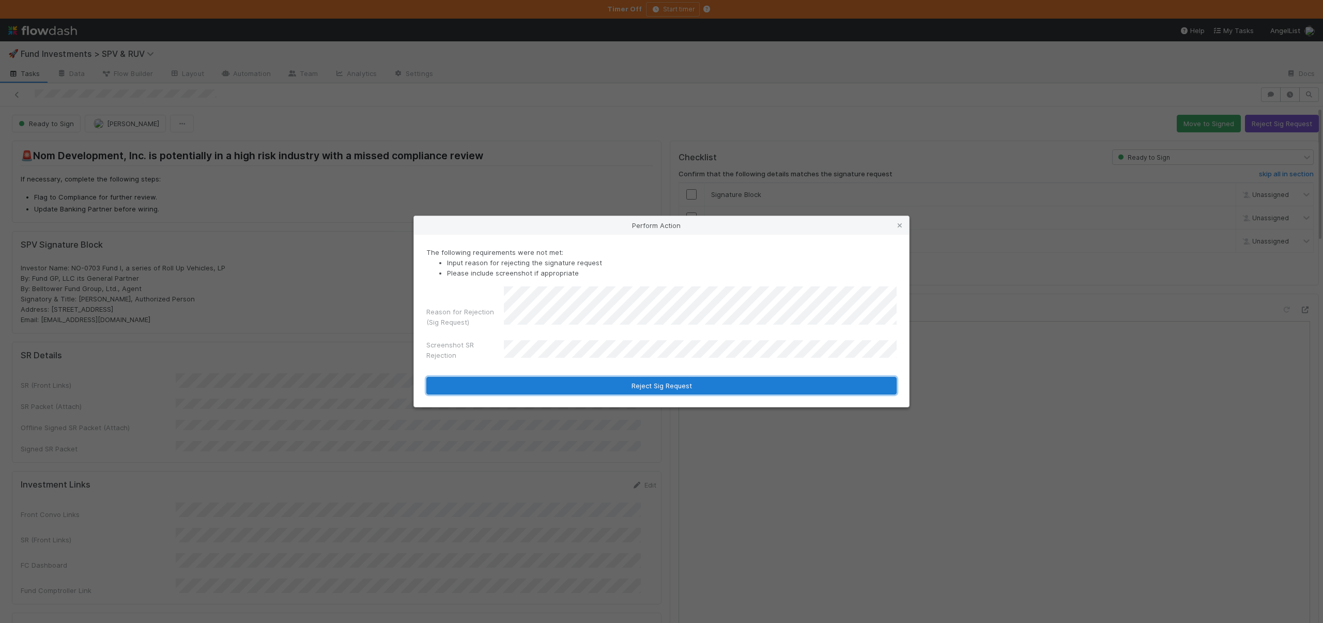
click at [706, 381] on button "Reject Sig Request" at bounding box center [661, 386] width 470 height 18
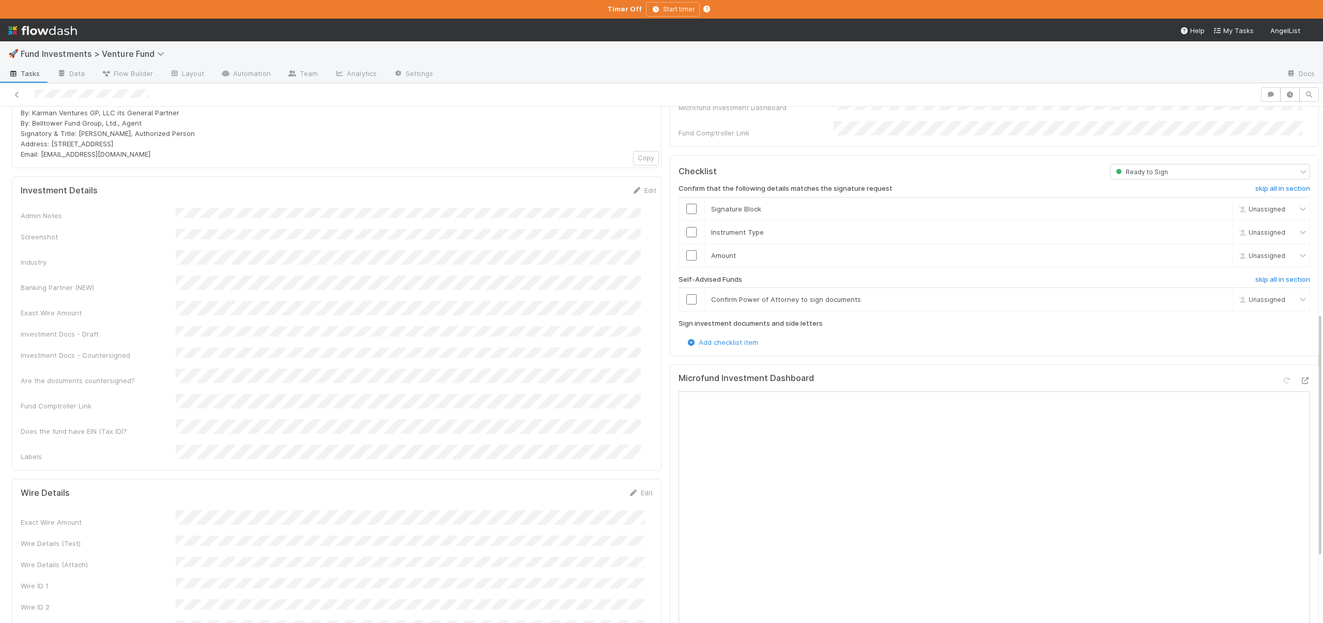
scroll to position [457, 0]
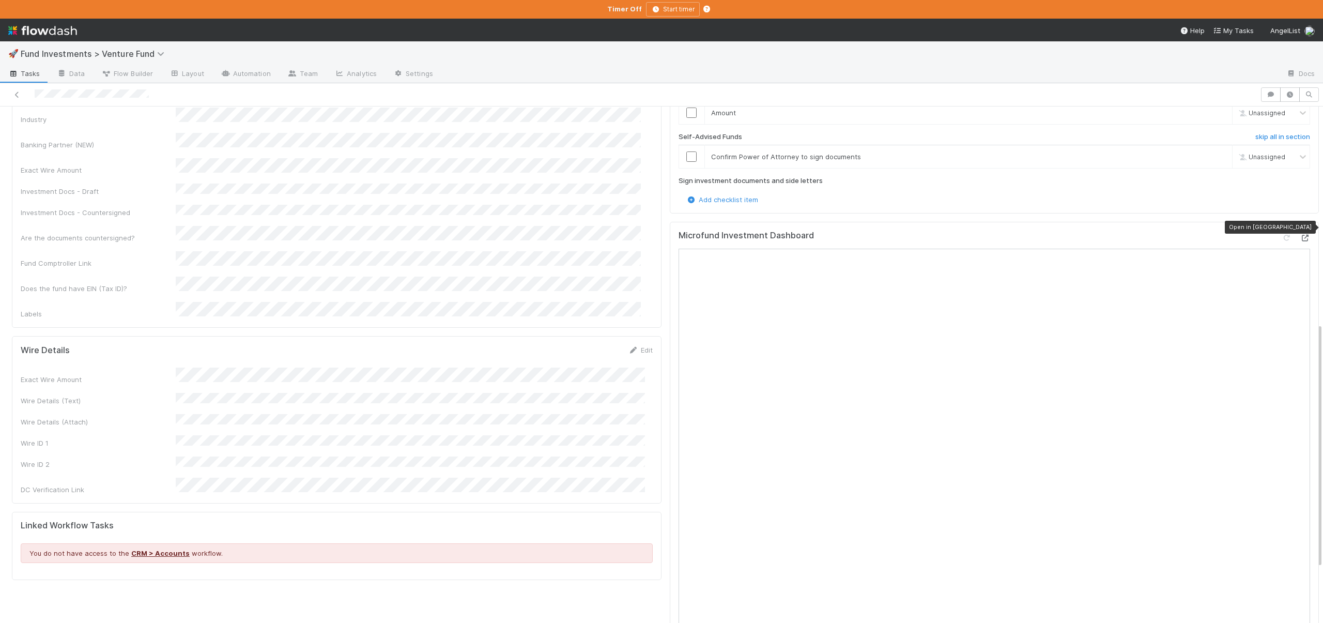
click at [1299, 235] on icon at bounding box center [1304, 238] width 10 height 7
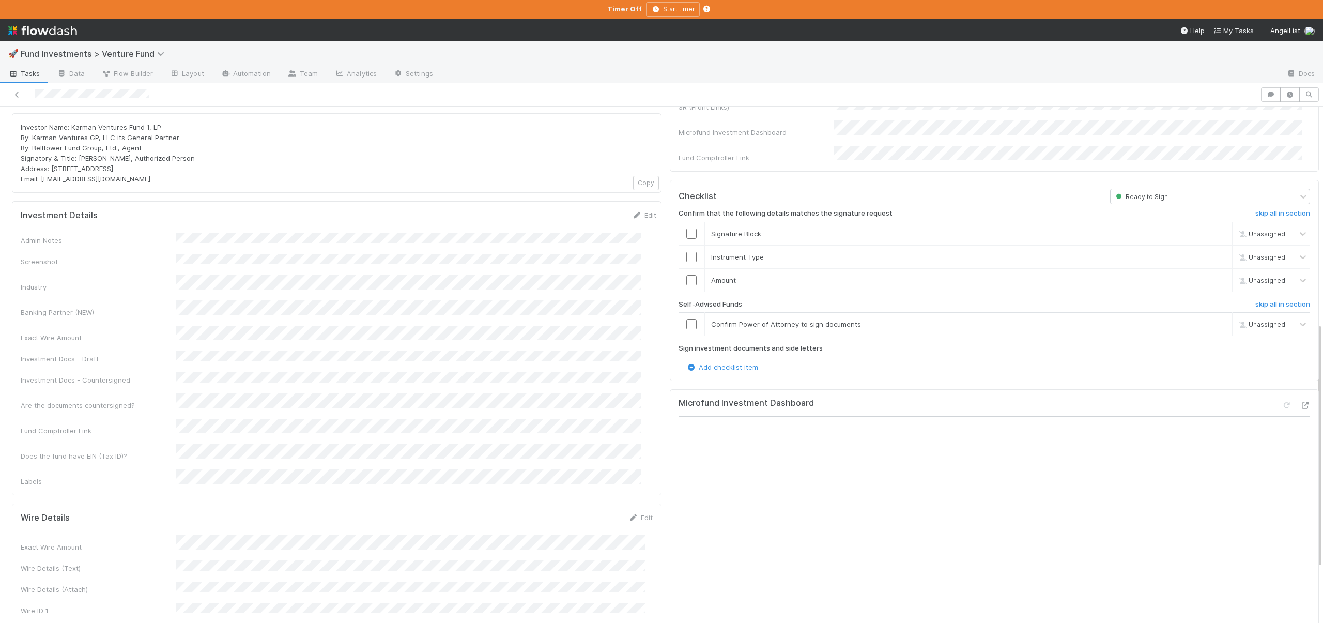
scroll to position [101, 0]
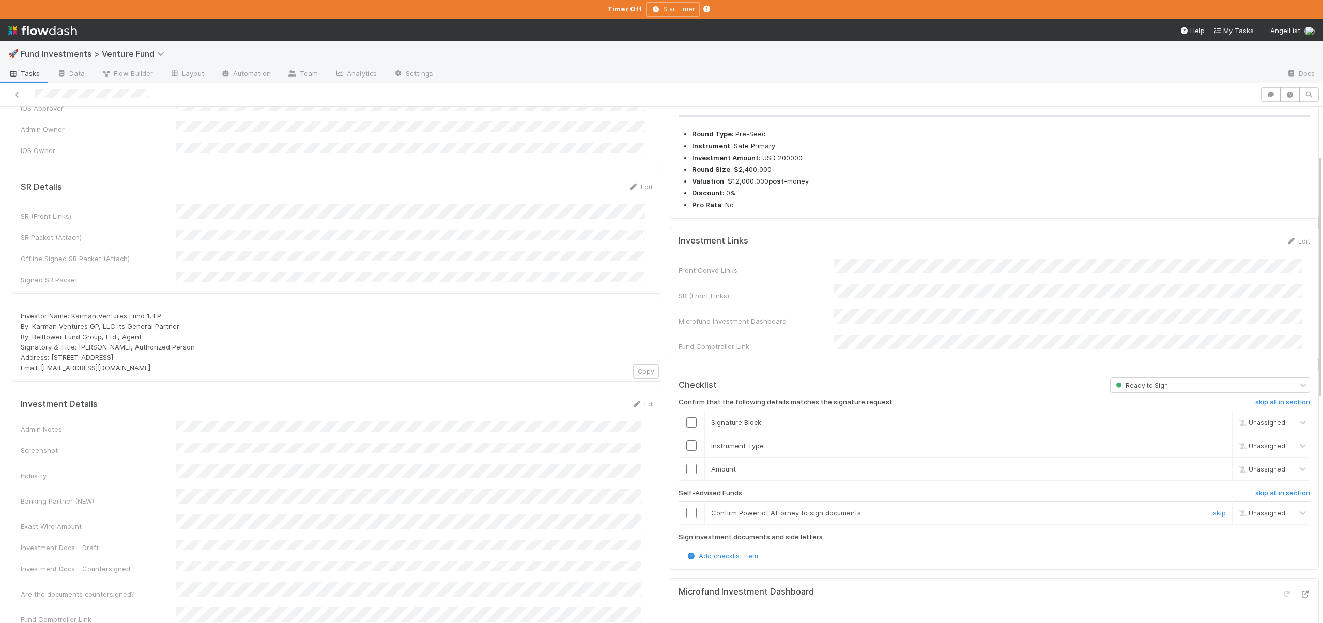
click at [687, 507] on input "checkbox" at bounding box center [691, 512] width 10 height 10
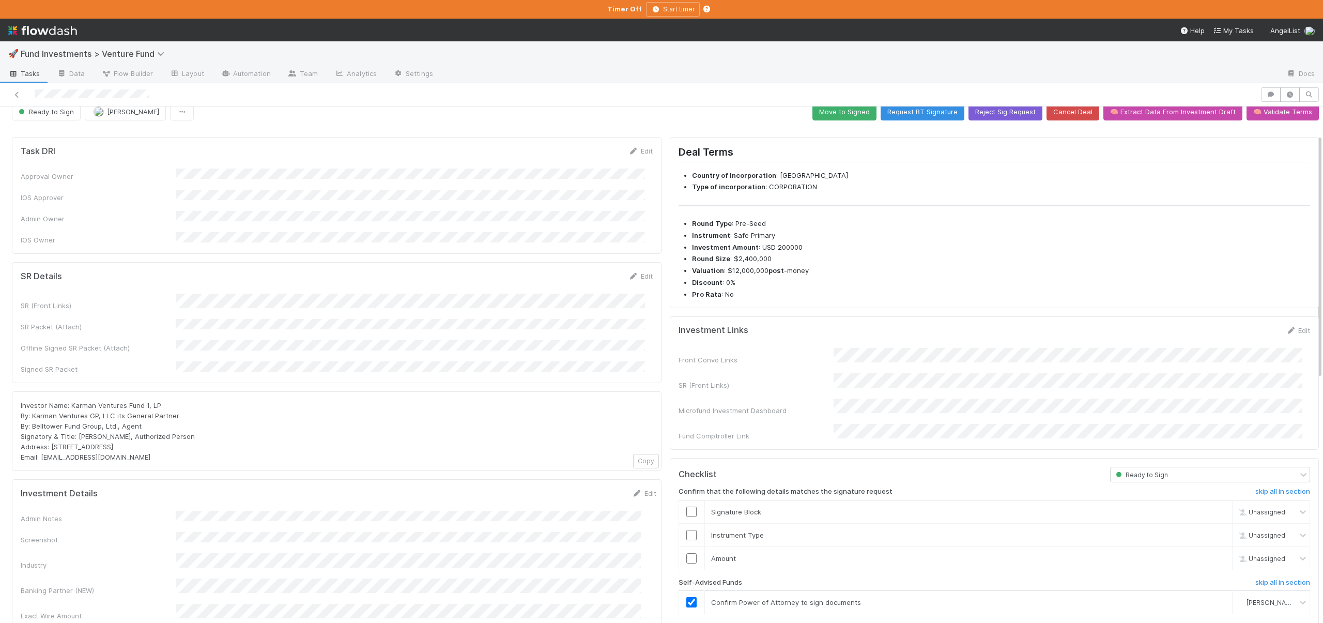
scroll to position [0, 0]
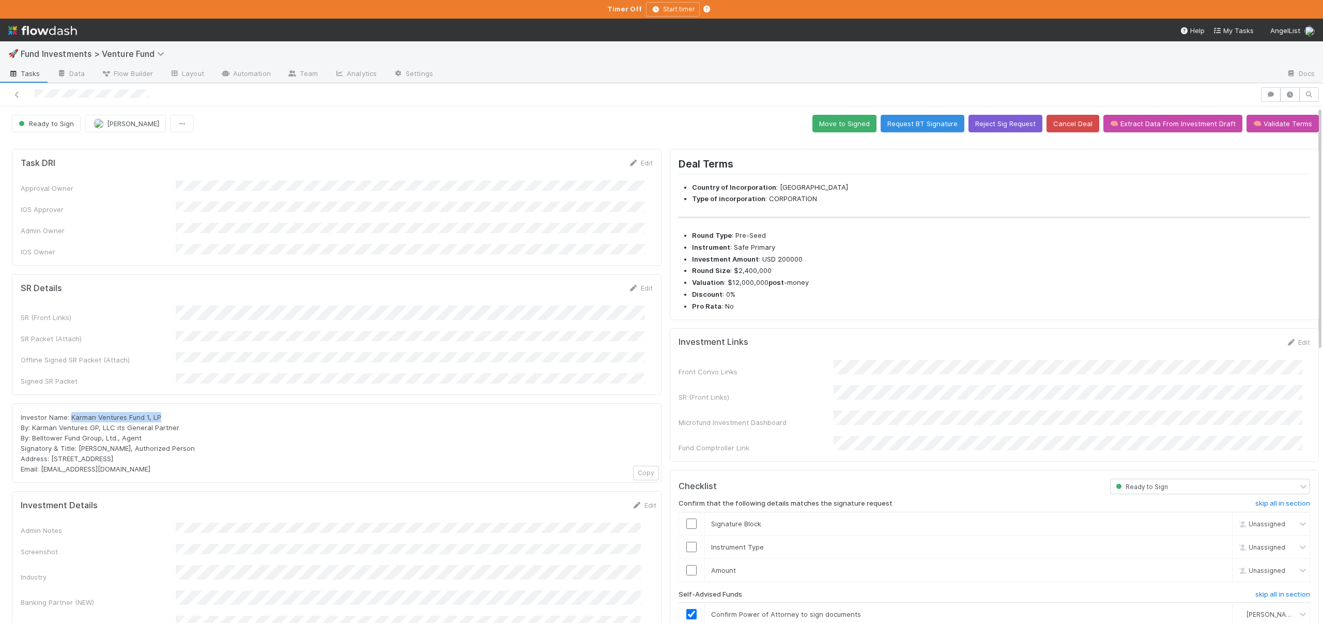
drag, startPoint x: 70, startPoint y: 395, endPoint x: 158, endPoint y: 397, distance: 88.4
click at [159, 412] on div "Investor Name: Karman Ventures Fund 1, LP By: Karman Ventures GP, LLC its Gener…" at bounding box center [337, 443] width 632 height 62
copy span "Karman Ventures Fund 1, LP"
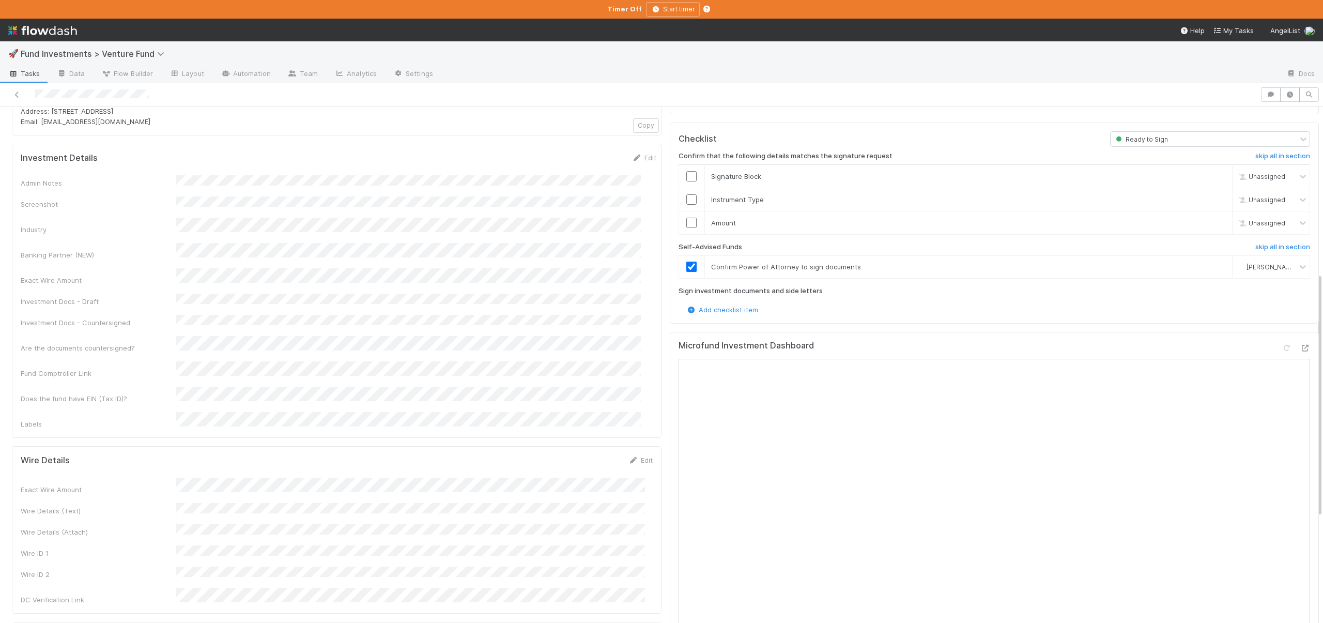
scroll to position [351, 0]
click at [686, 214] on input "checkbox" at bounding box center [691, 219] width 10 height 10
click at [686, 191] on input "checkbox" at bounding box center [691, 196] width 10 height 10
click at [679, 161] on td at bounding box center [691, 172] width 26 height 23
click at [686, 167] on input "checkbox" at bounding box center [691, 172] width 10 height 10
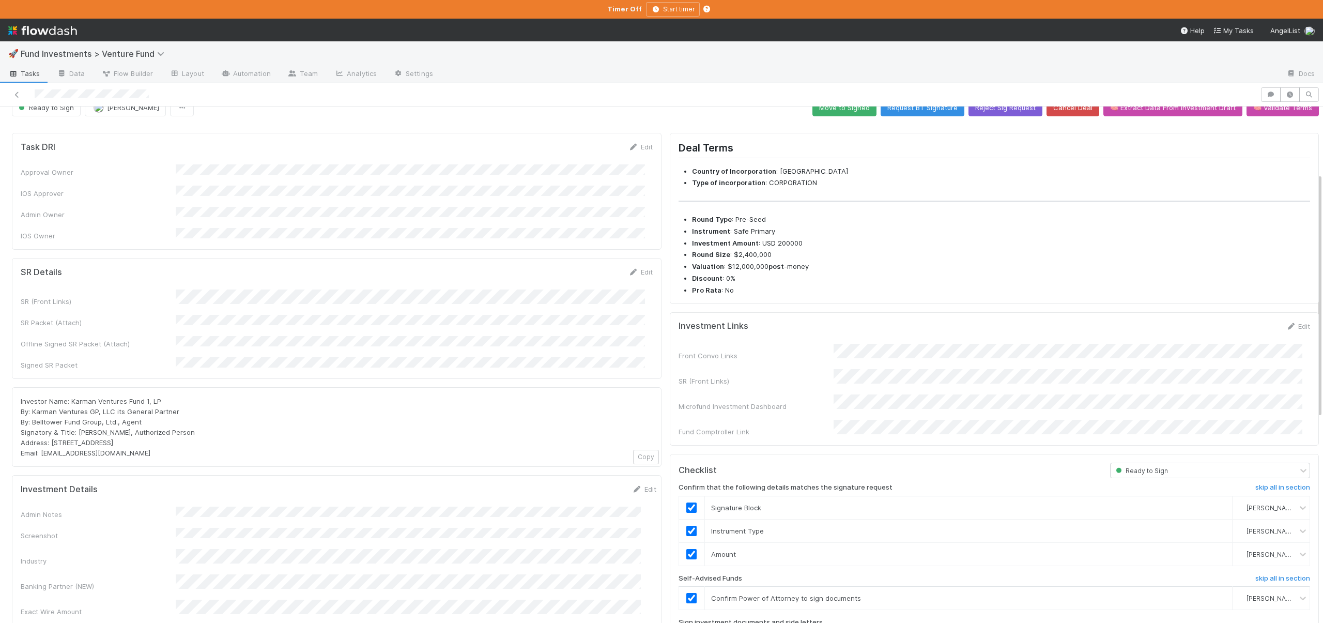
scroll to position [0, 0]
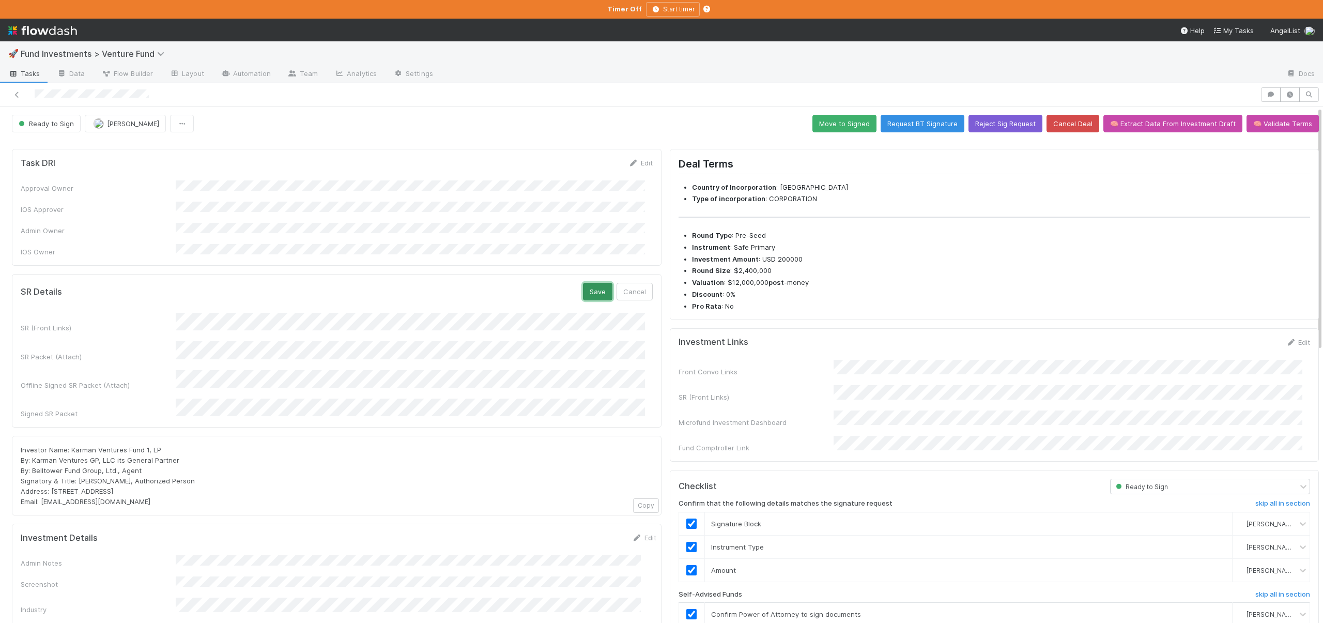
click at [589, 283] on button "Save" at bounding box center [597, 292] width 29 height 18
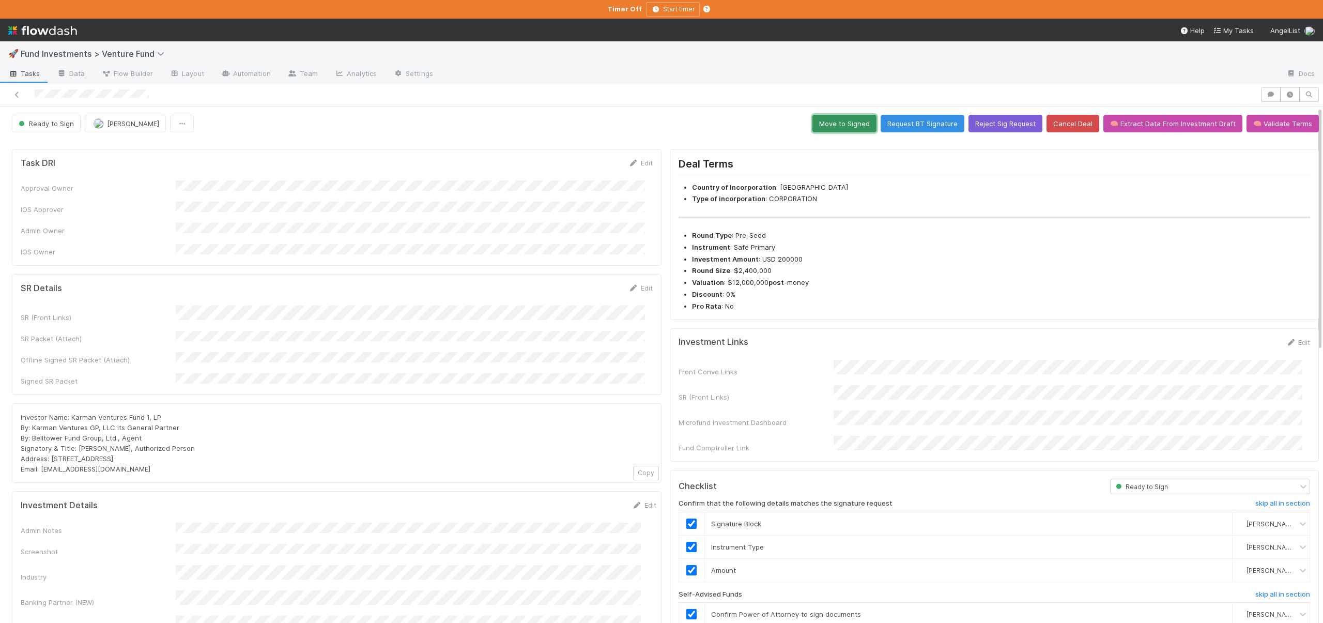
click at [835, 127] on button "Move to Signed" at bounding box center [844, 124] width 64 height 18
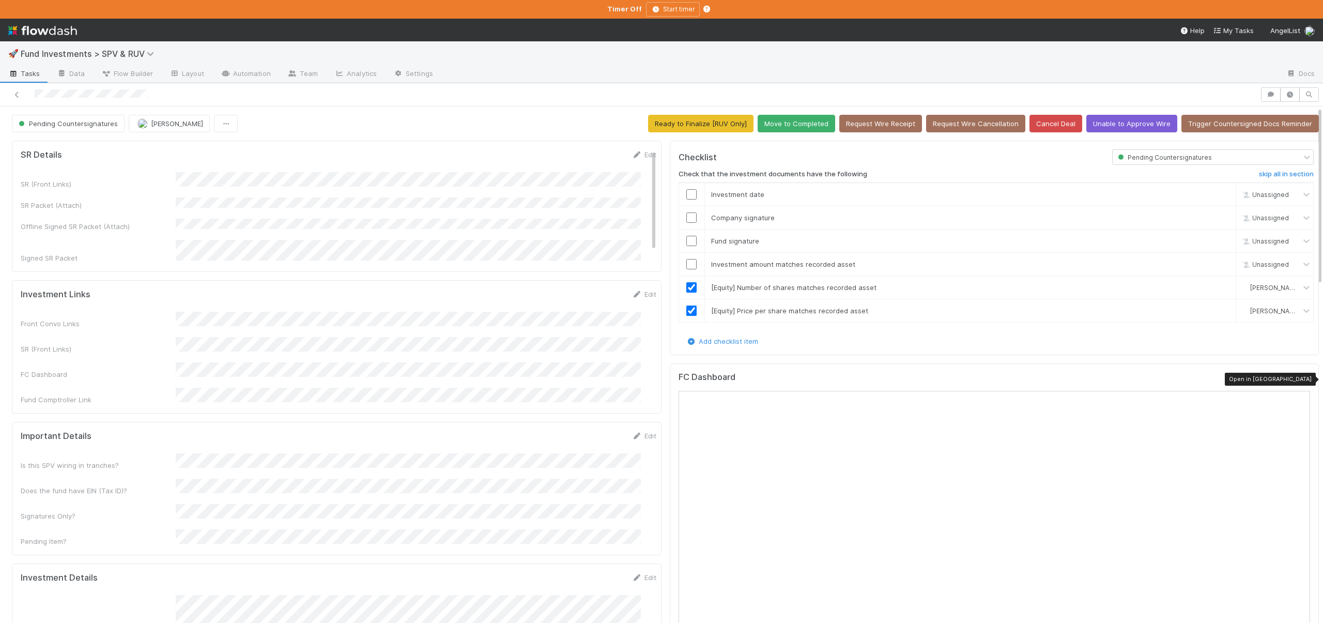
click at [1299, 380] on icon at bounding box center [1304, 379] width 10 height 7
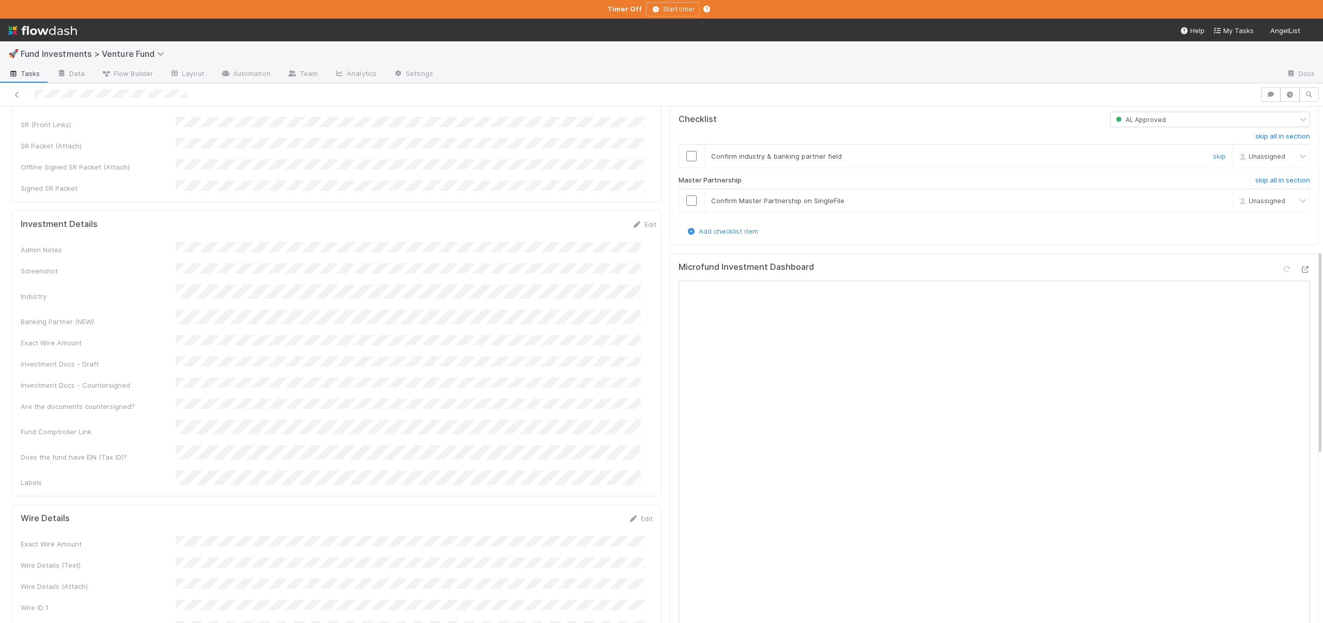
scroll to position [355, 0]
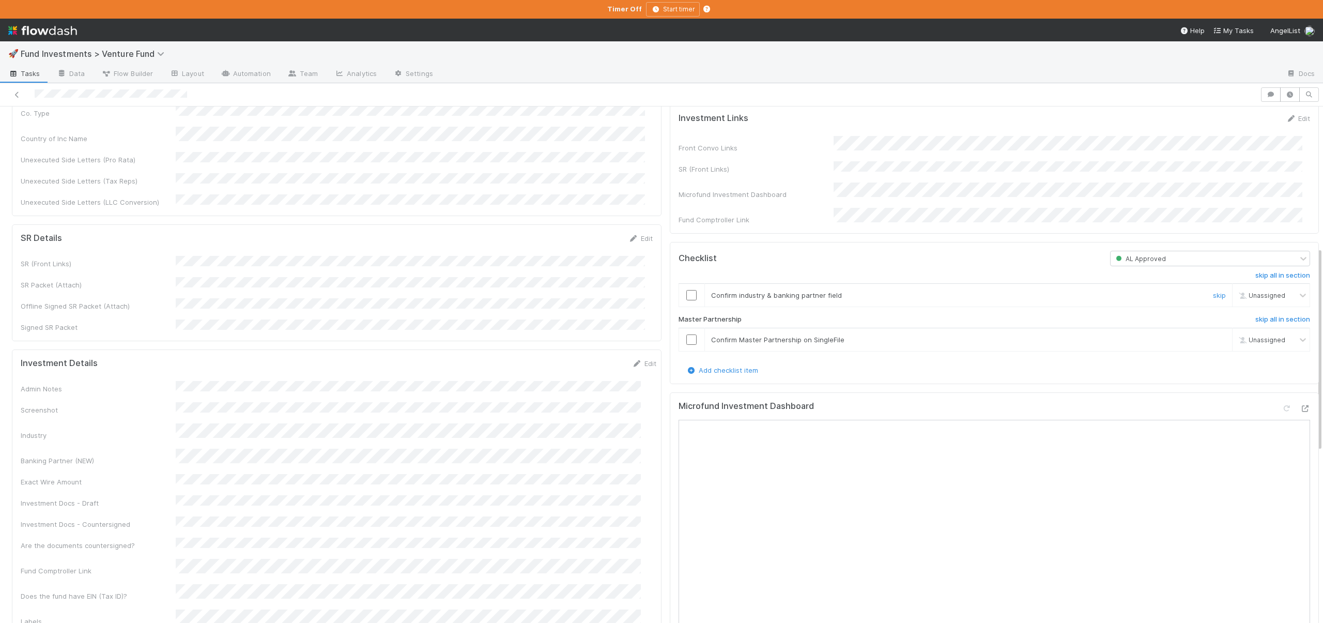
click at [687, 300] on input "checkbox" at bounding box center [691, 295] width 10 height 10
click at [686, 345] on input "checkbox" at bounding box center [691, 339] width 10 height 10
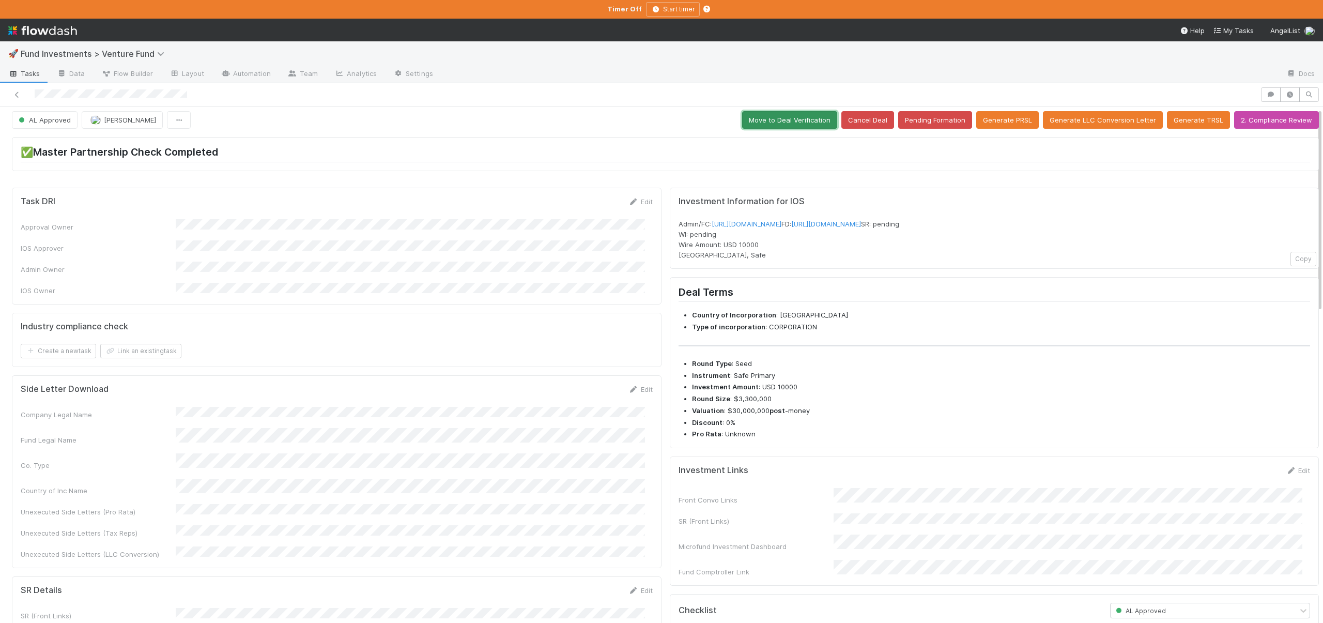
click at [771, 120] on button "Move to Deal Verification" at bounding box center [789, 120] width 95 height 18
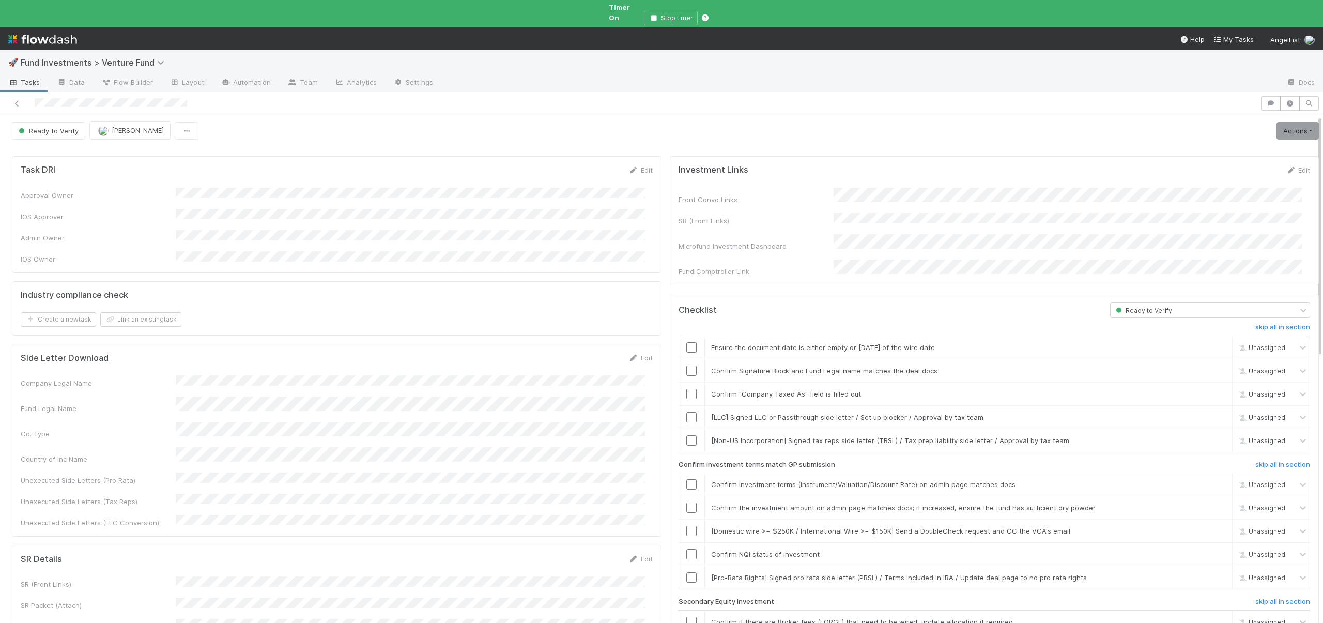
scroll to position [0, 0]
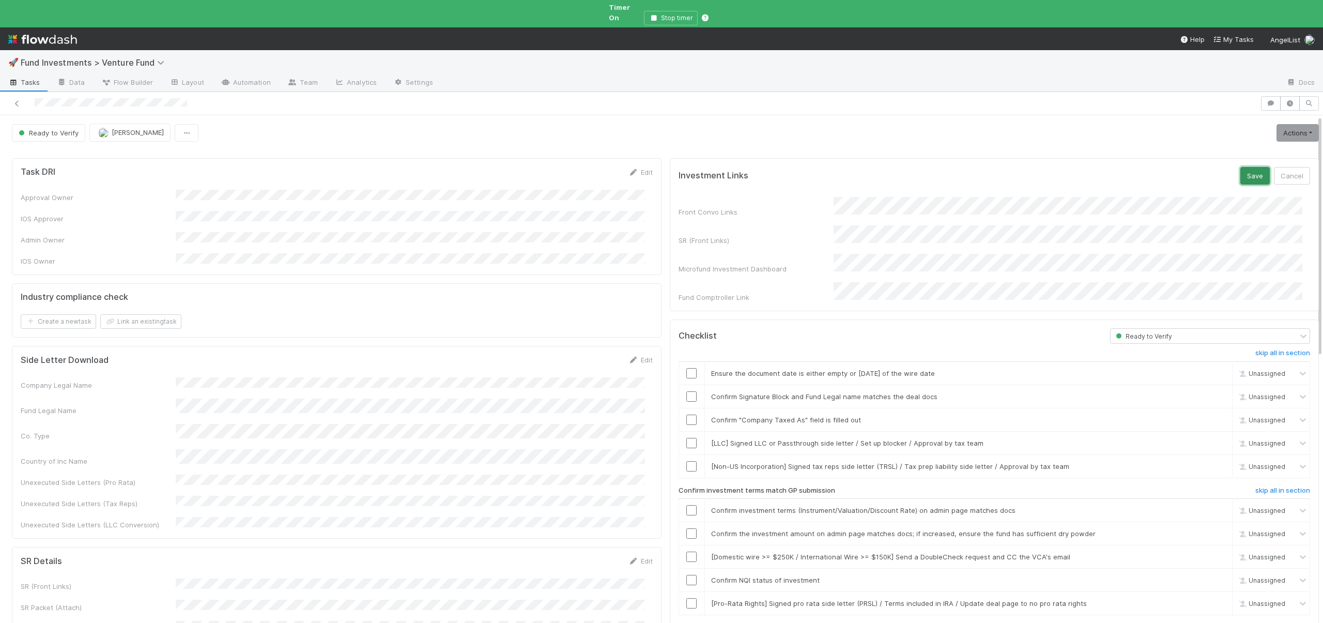
click at [1240, 167] on button "Save" at bounding box center [1254, 176] width 29 height 18
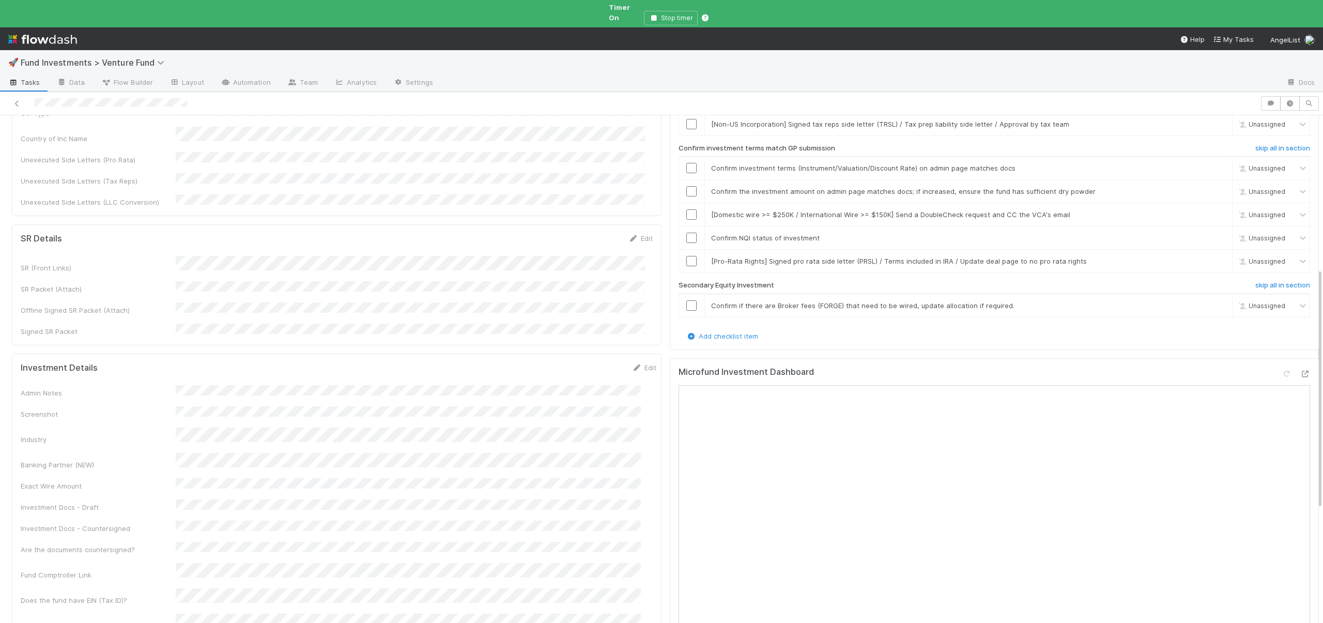
scroll to position [328, 0]
click at [189, 426] on div "Admin Notes Screenshot Industry Banking Partner (NEW) Exact Wire Amount Investm…" at bounding box center [338, 501] width 635 height 245
click at [189, 425] on div "Admin Notes Screenshot Industry Banking Partner (NEW) Exact Wire Amount Investm…" at bounding box center [338, 501] width 635 height 245
click at [590, 356] on button "Save" at bounding box center [600, 365] width 29 height 18
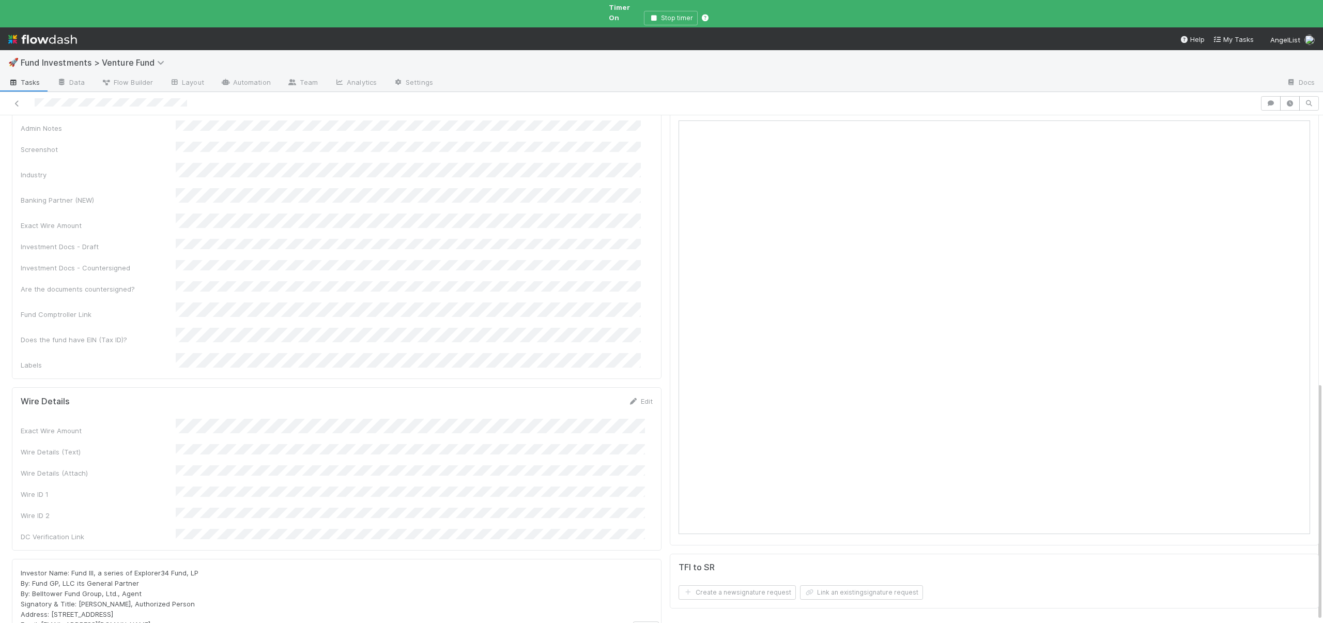
scroll to position [599, 0]
click at [588, 383] on button "Save" at bounding box center [597, 392] width 29 height 18
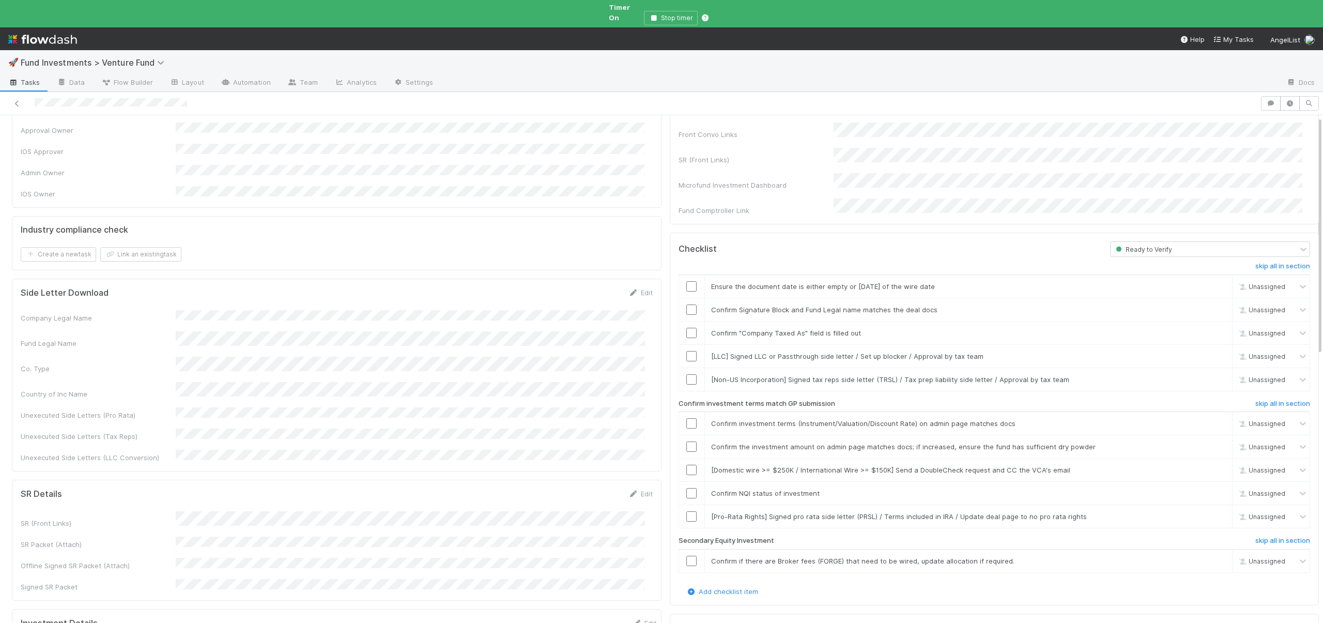
scroll to position [106, 0]
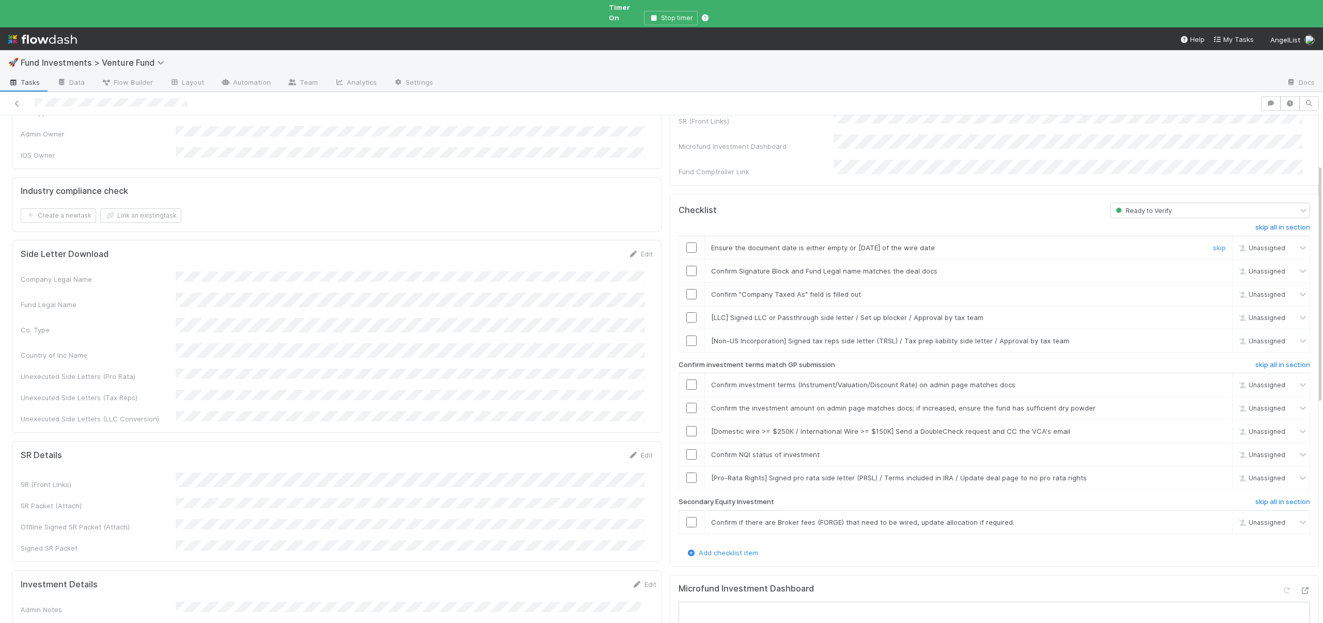
click at [679, 242] on div at bounding box center [691, 247] width 25 height 10
click at [687, 242] on input "checkbox" at bounding box center [691, 247] width 10 height 10
click at [686, 266] on input "checkbox" at bounding box center [691, 271] width 10 height 10
click at [686, 242] on input "checkbox" at bounding box center [691, 247] width 10 height 10
click at [688, 289] on input "checkbox" at bounding box center [691, 294] width 10 height 10
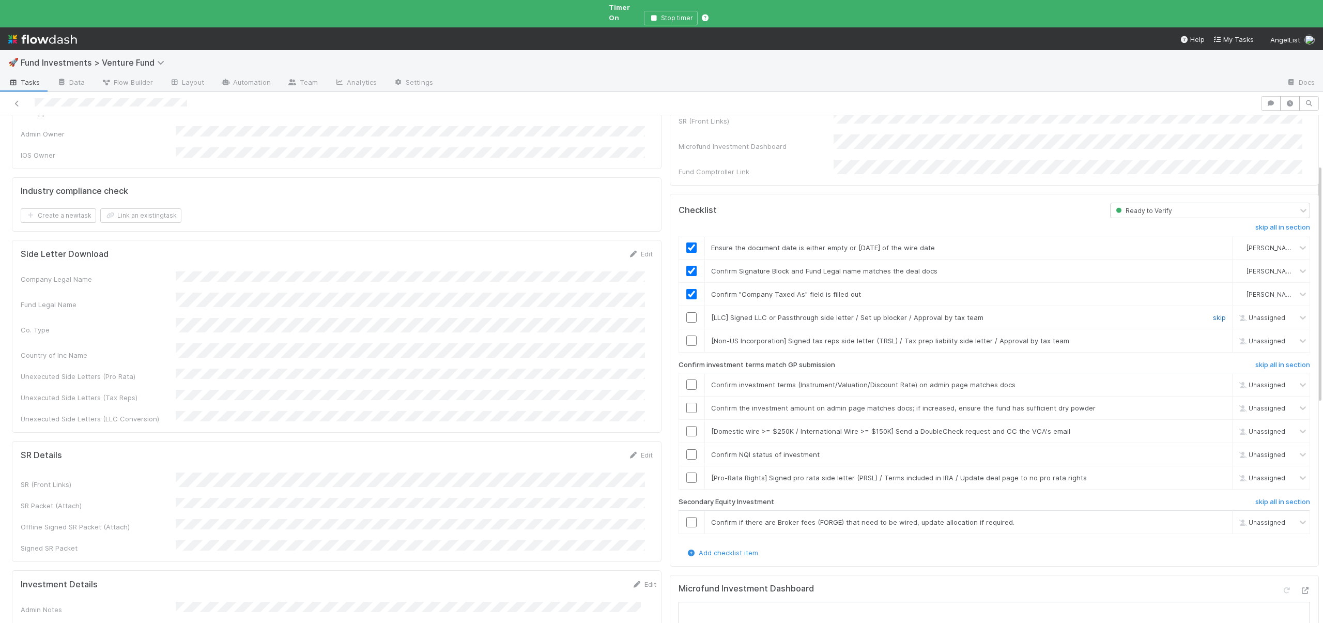
click at [1213, 313] on link "skip" at bounding box center [1219, 317] width 13 height 8
click at [1213, 336] on link "skip" at bounding box center [1219, 340] width 13 height 8
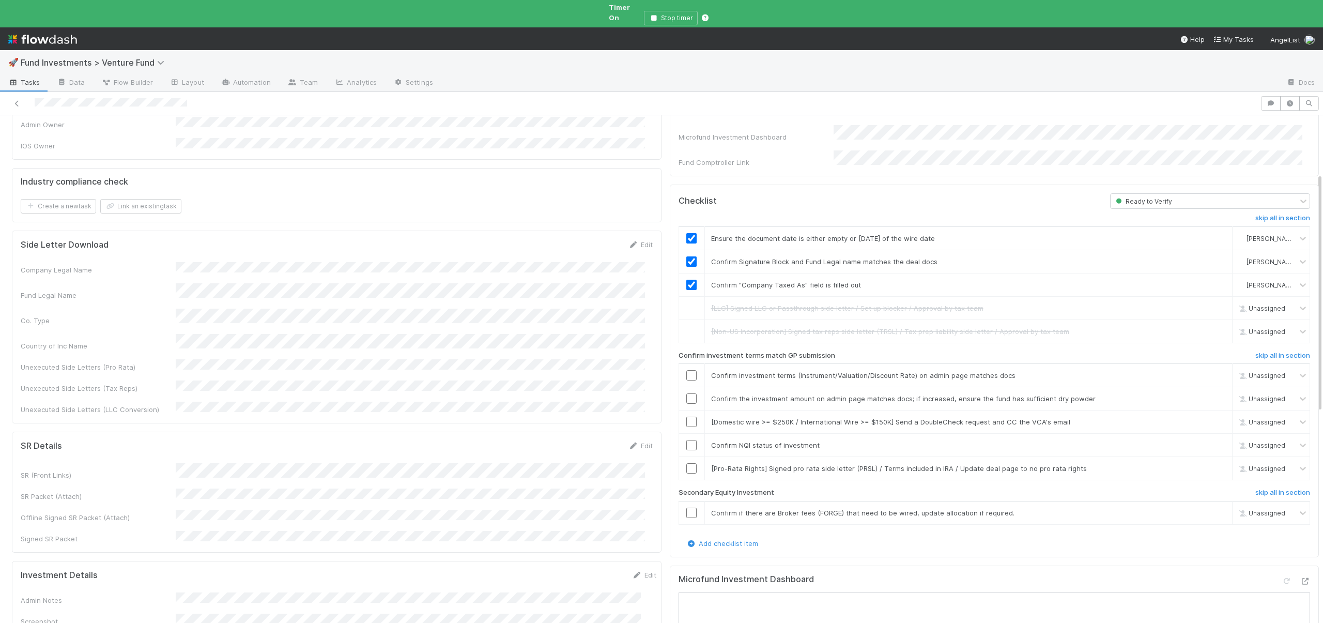
scroll to position [129, 0]
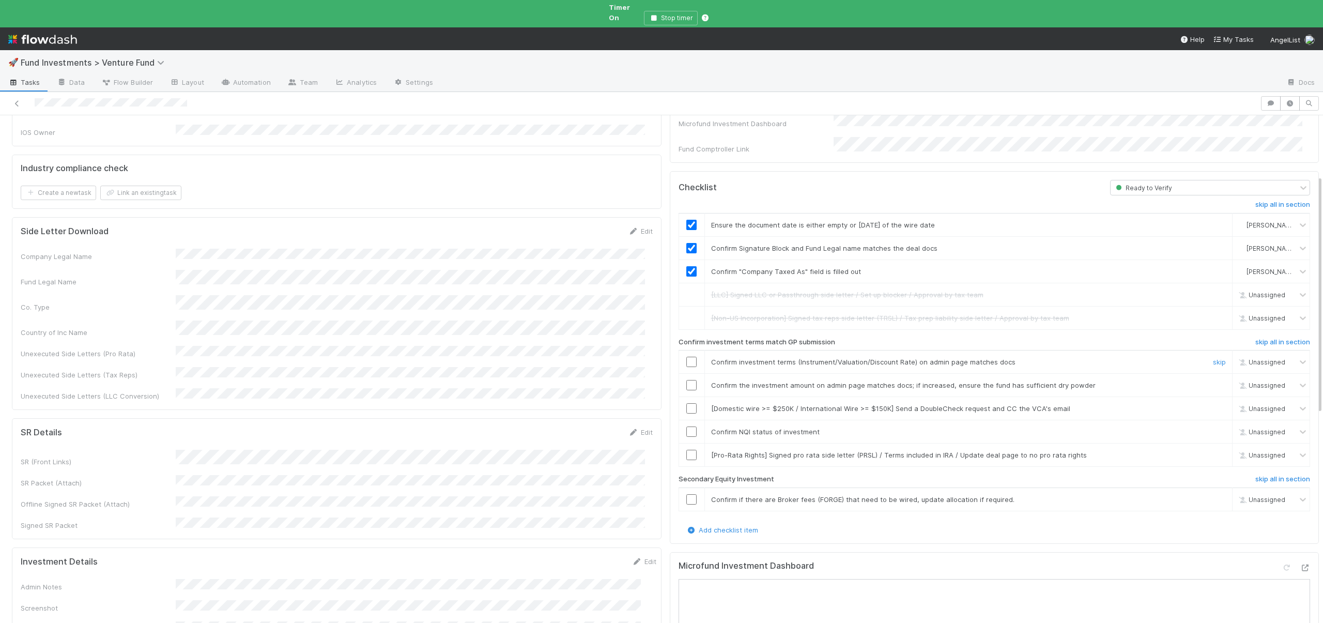
click at [686, 356] on input "checkbox" at bounding box center [691, 361] width 10 height 10
click at [686, 380] on input "checkbox" at bounding box center [691, 385] width 10 height 10
click at [686, 356] on input "checkbox" at bounding box center [691, 361] width 10 height 10
click at [1213, 404] on link "skip" at bounding box center [1219, 408] width 13 height 8
click at [686, 426] on input "checkbox" at bounding box center [691, 431] width 10 height 10
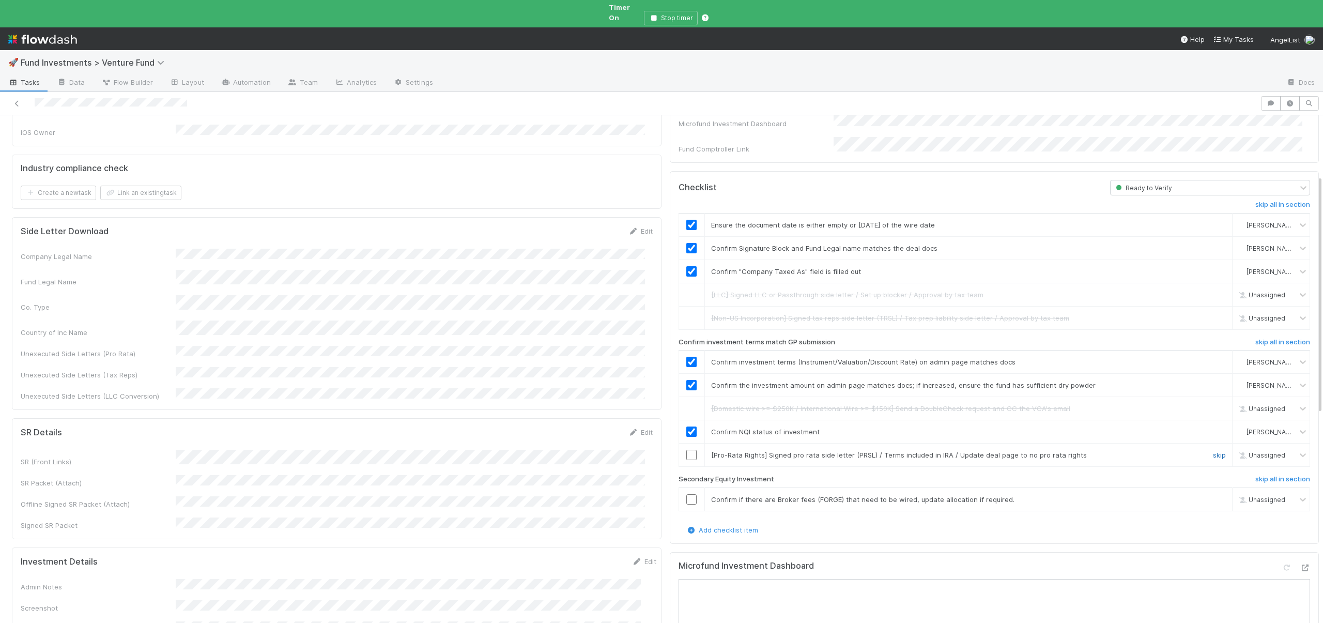
click at [1213, 451] on link "skip" at bounding box center [1219, 455] width 13 height 8
click at [1213, 495] on link "skip" at bounding box center [1219, 499] width 13 height 8
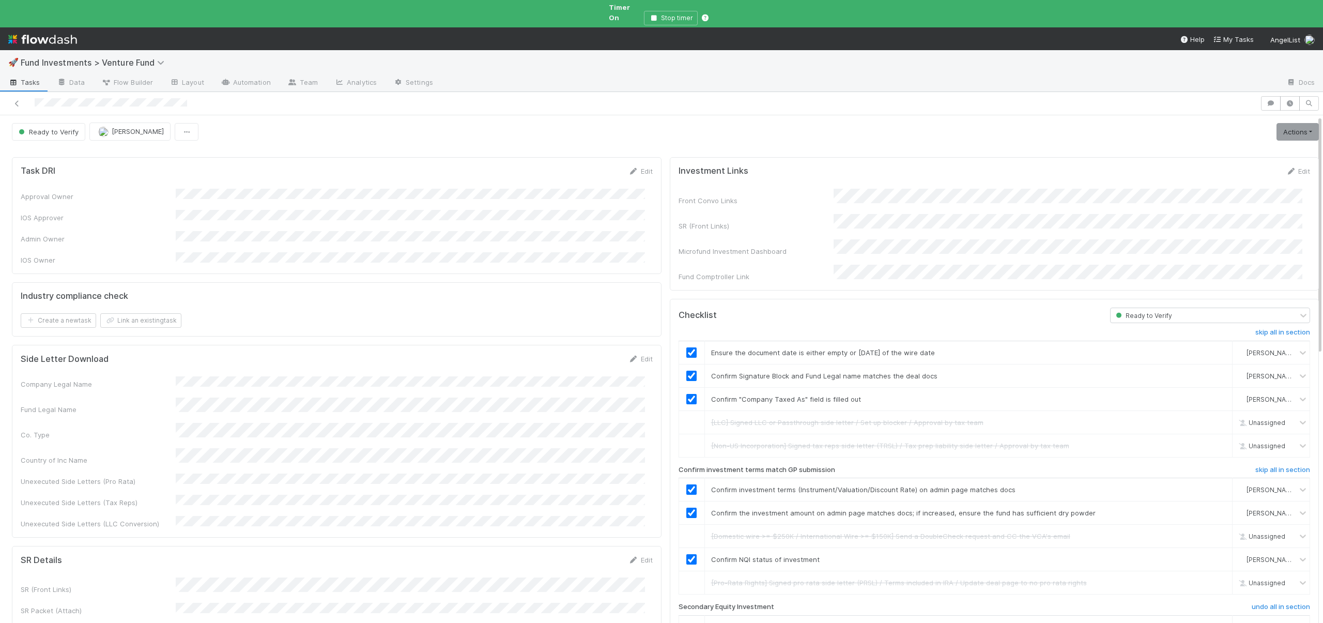
scroll to position [0, 0]
click at [1283, 129] on link "Actions" at bounding box center [1297, 133] width 42 height 18
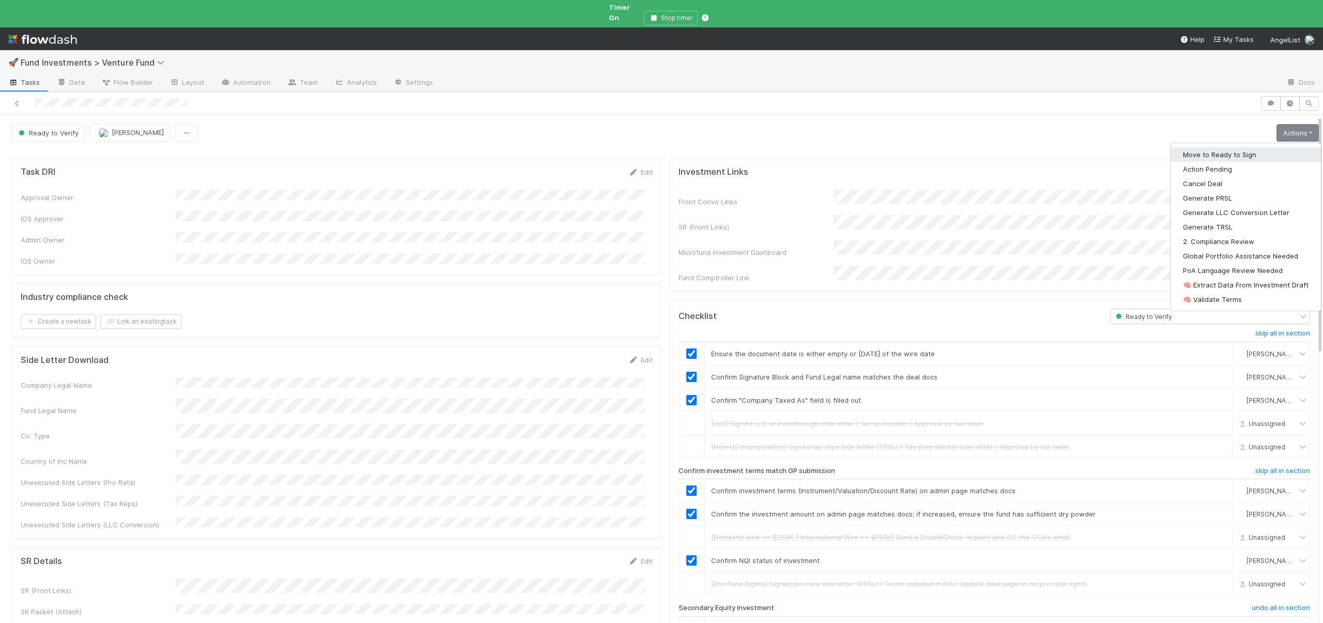
click at [1197, 147] on button "Move to Ready to Sign" at bounding box center [1245, 154] width 150 height 14
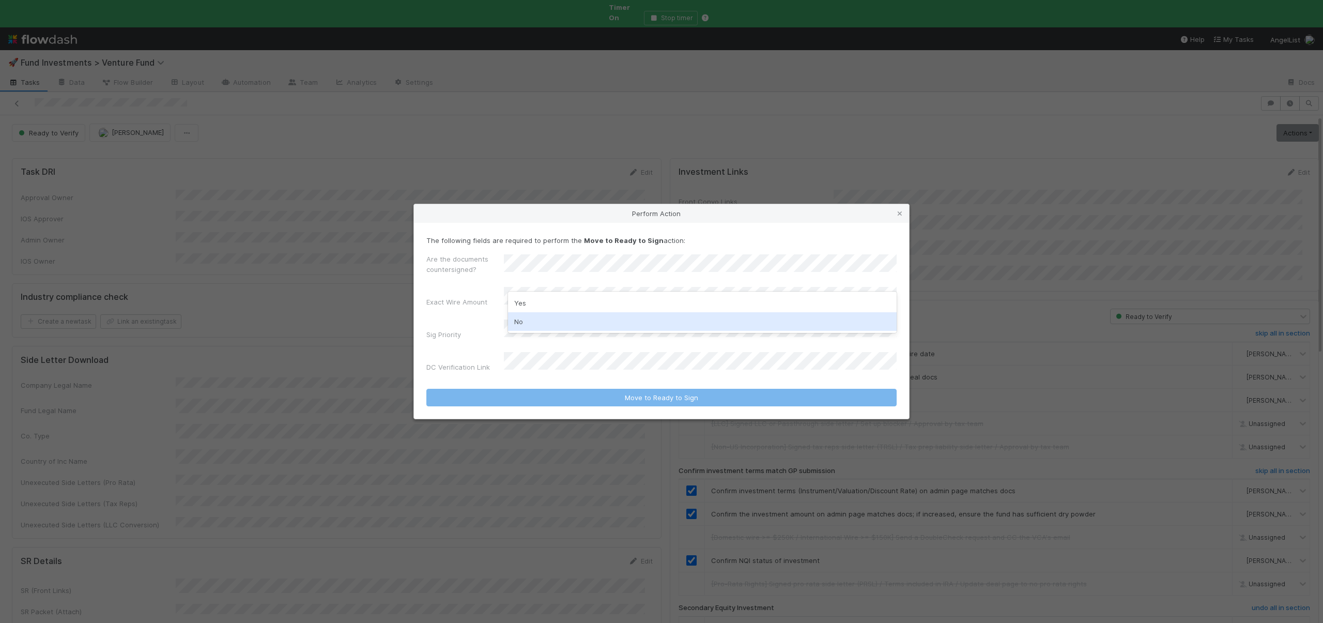
click at [525, 318] on div "No" at bounding box center [702, 321] width 389 height 19
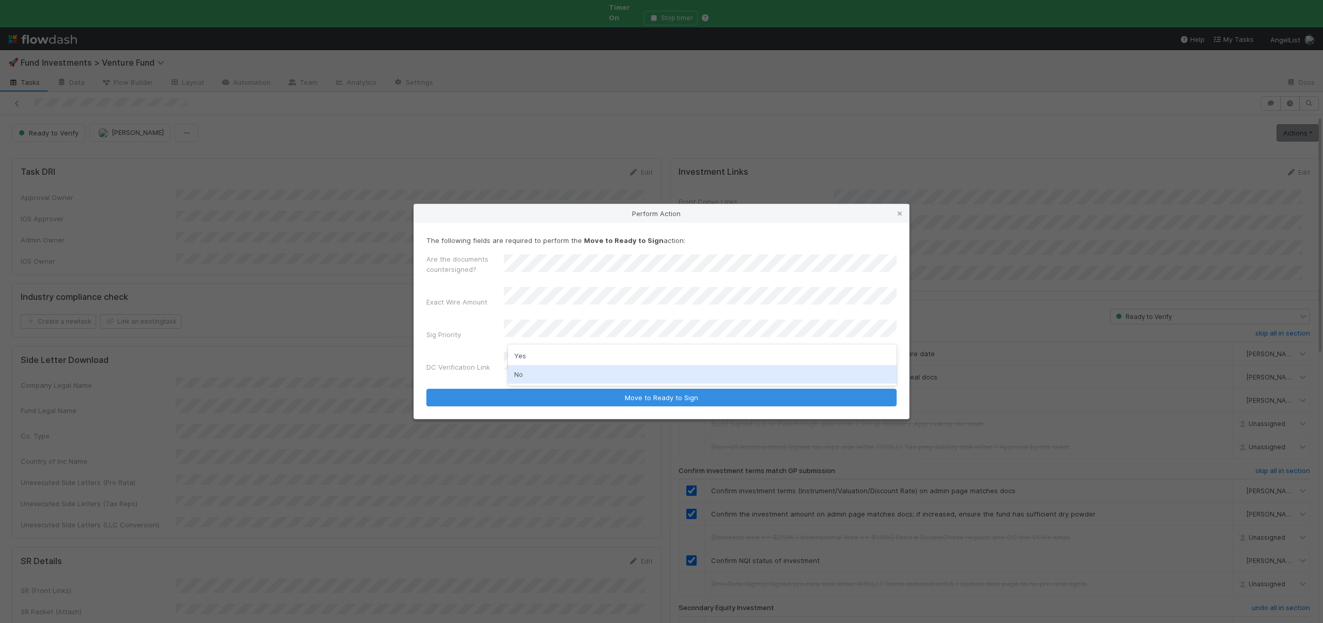
click at [520, 369] on div "No" at bounding box center [702, 374] width 389 height 19
click at [426, 389] on button "Move to Ready to Sign" at bounding box center [661, 398] width 470 height 18
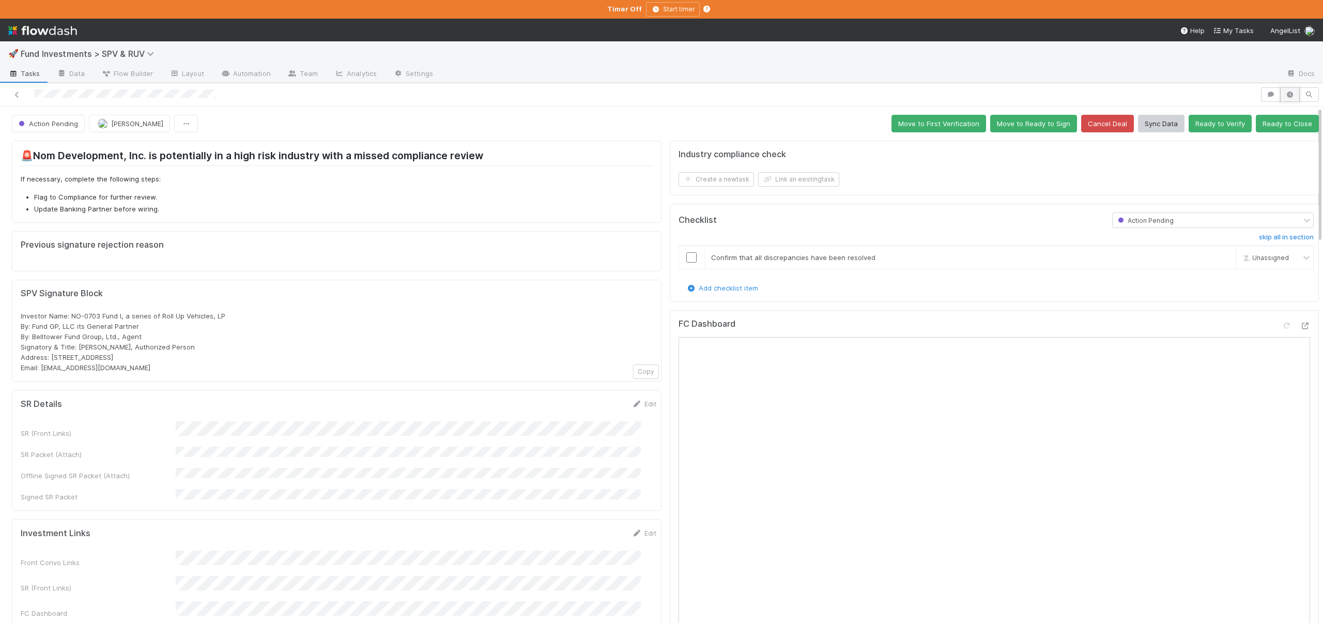
click at [1280, 98] on button "button" at bounding box center [1290, 94] width 20 height 14
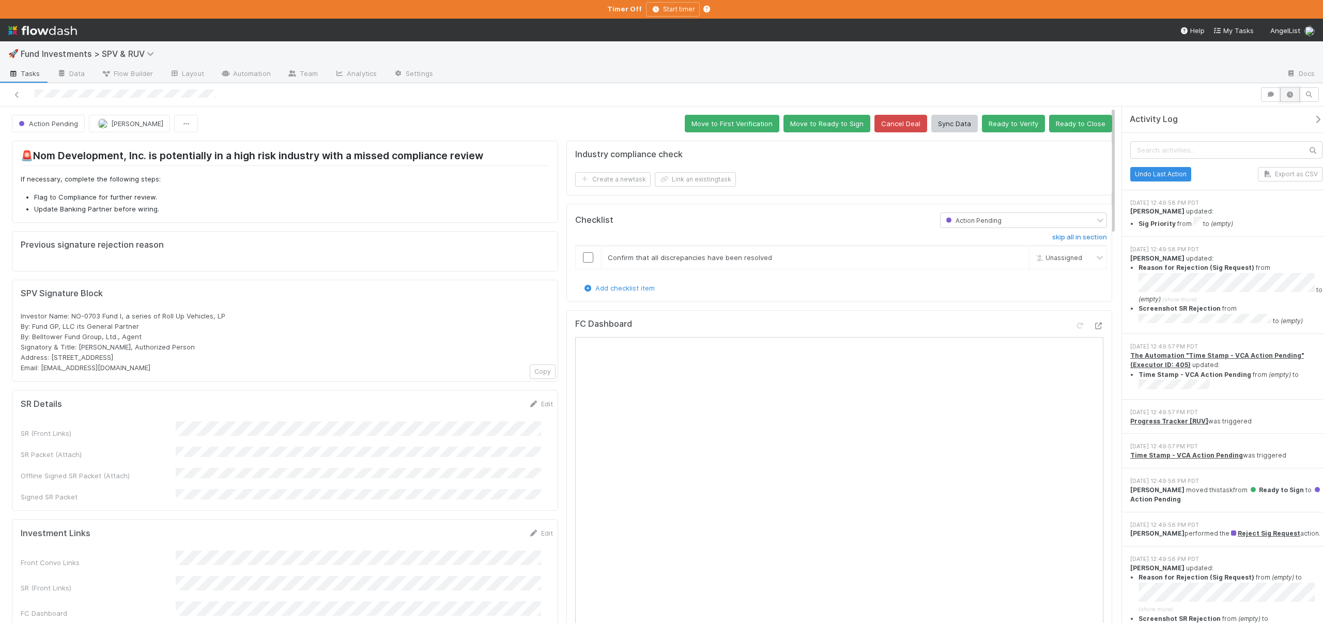
click at [1289, 92] on icon "button" at bounding box center [1289, 94] width 10 height 6
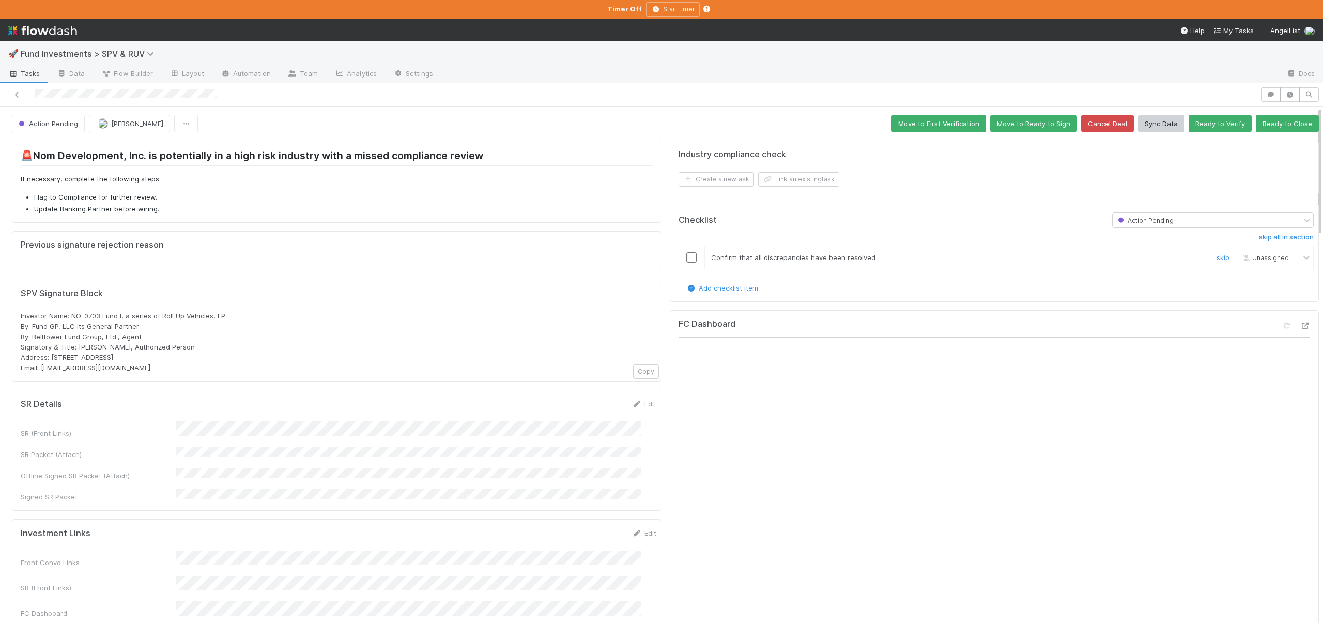
click at [686, 258] on input "checkbox" at bounding box center [691, 257] width 10 height 10
click at [1001, 129] on button "Move to Ready to Sign" at bounding box center [1033, 124] width 87 height 18
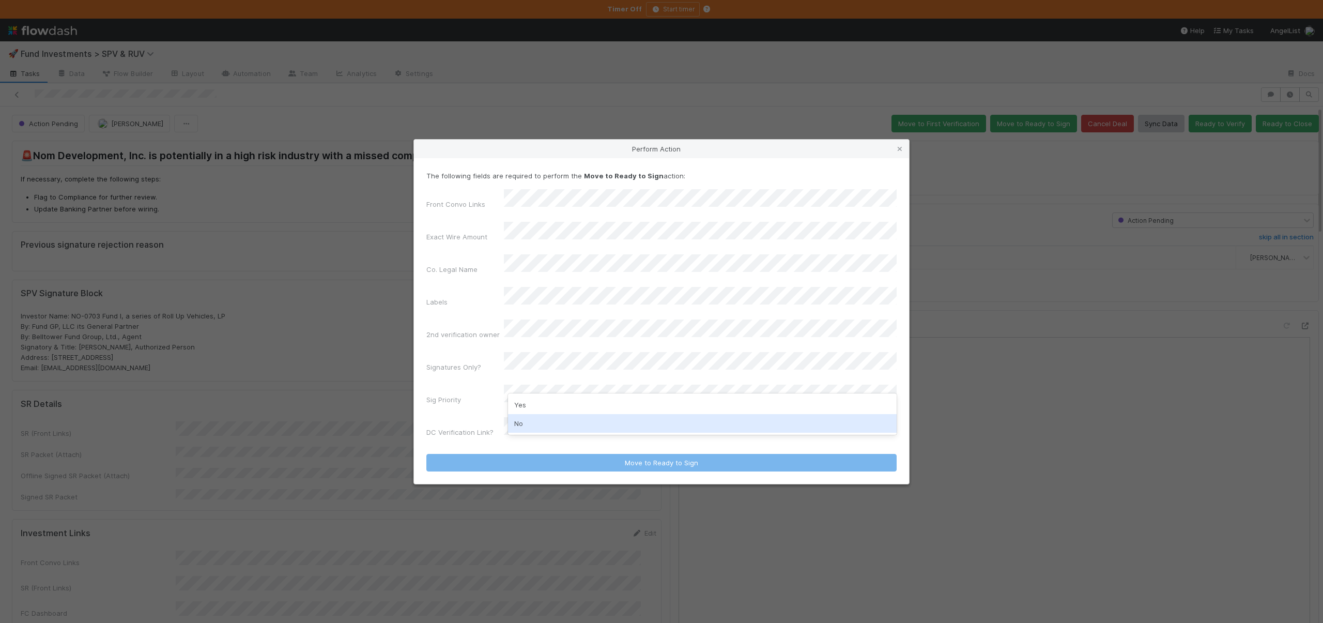
click at [529, 421] on div "No" at bounding box center [702, 423] width 389 height 19
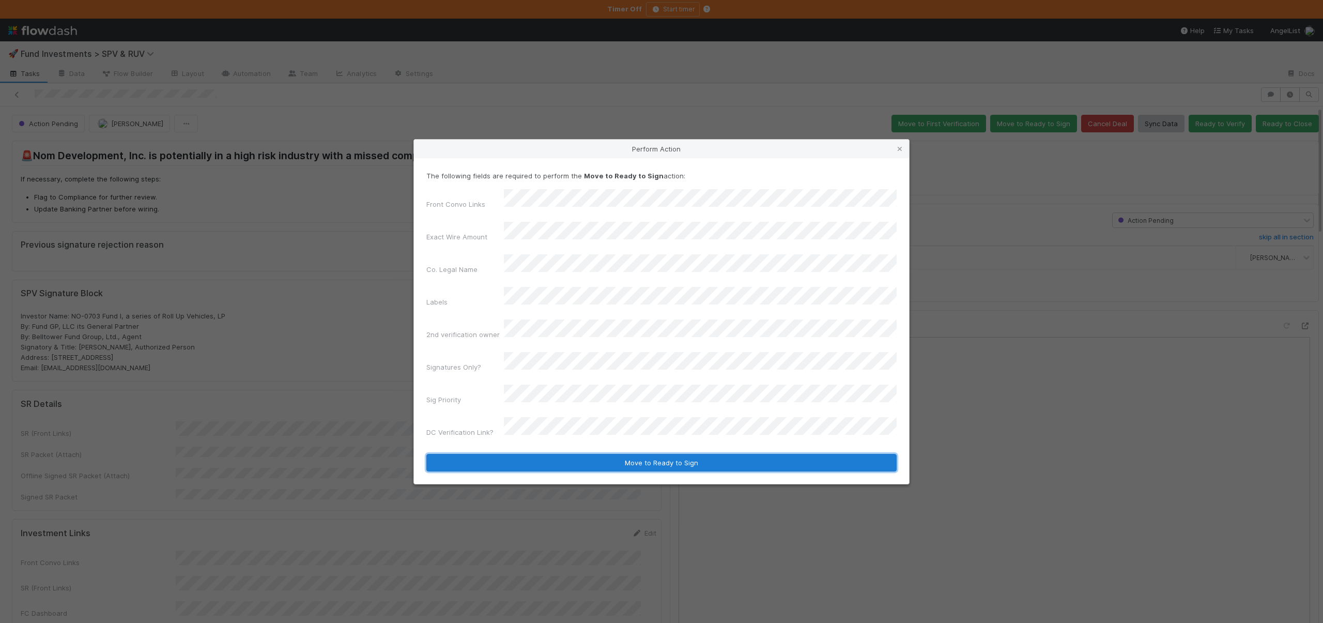
click at [596, 454] on button "Move to Ready to Sign" at bounding box center [661, 463] width 470 height 18
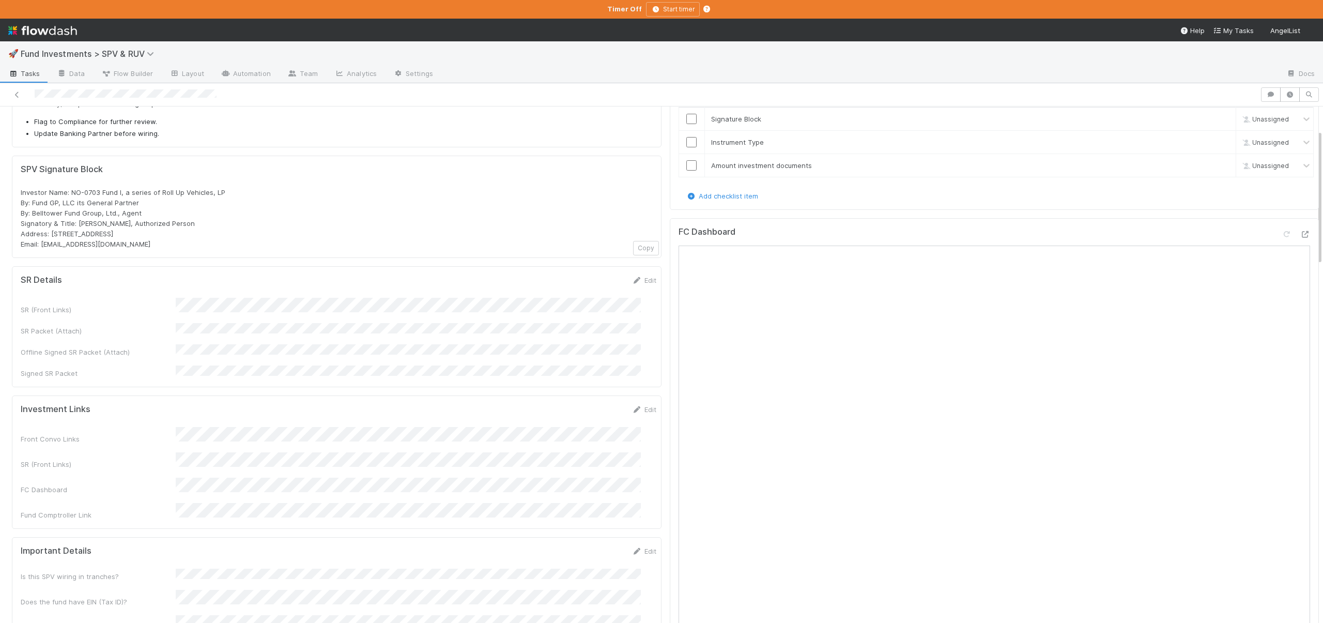
scroll to position [98, 0]
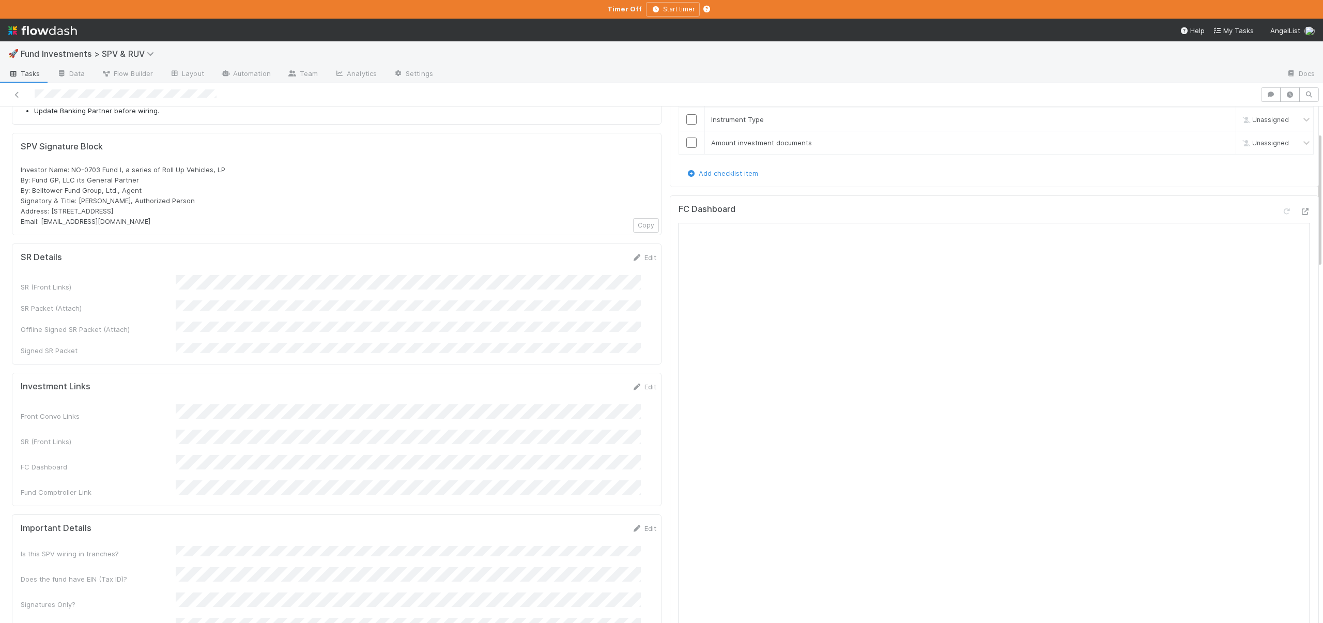
click at [637, 373] on div "Investment Links Edit Front Convo Links SR (Front Links) FC Dashboard Fund Comp…" at bounding box center [336, 439] width 649 height 133
click at [637, 381] on div "Edit" at bounding box center [644, 386] width 24 height 10
click at [635, 382] on link "Edit" at bounding box center [644, 386] width 24 height 8
click at [361, 450] on div "Front Convo Links SR (Front Links) FC Dashboard Fund Comptroller Link" at bounding box center [338, 463] width 635 height 105
click at [587, 381] on button "Save" at bounding box center [600, 390] width 29 height 18
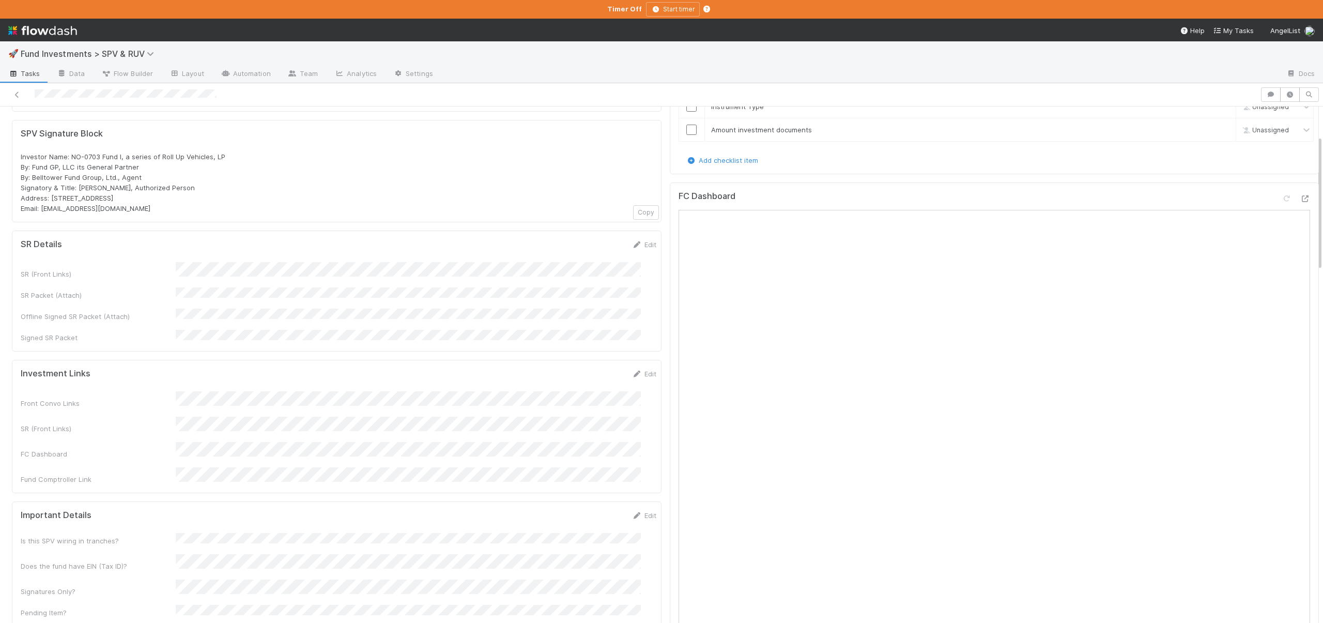
scroll to position [111, 0]
click at [586, 247] on button "Save" at bounding box center [600, 249] width 29 height 18
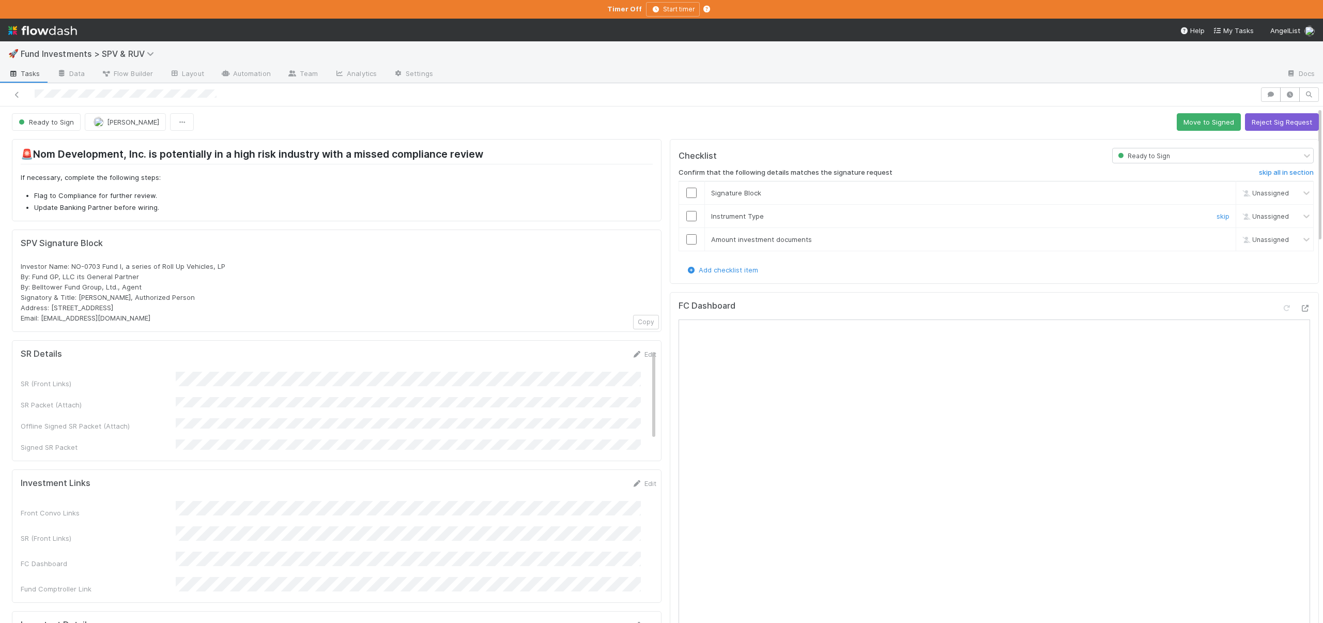
scroll to position [0, 0]
click at [686, 190] on input "checkbox" at bounding box center [691, 194] width 10 height 10
click at [686, 214] on input "checkbox" at bounding box center [691, 217] width 10 height 10
click at [685, 235] on td at bounding box center [691, 240] width 26 height 23
click at [686, 240] on input "checkbox" at bounding box center [691, 241] width 10 height 10
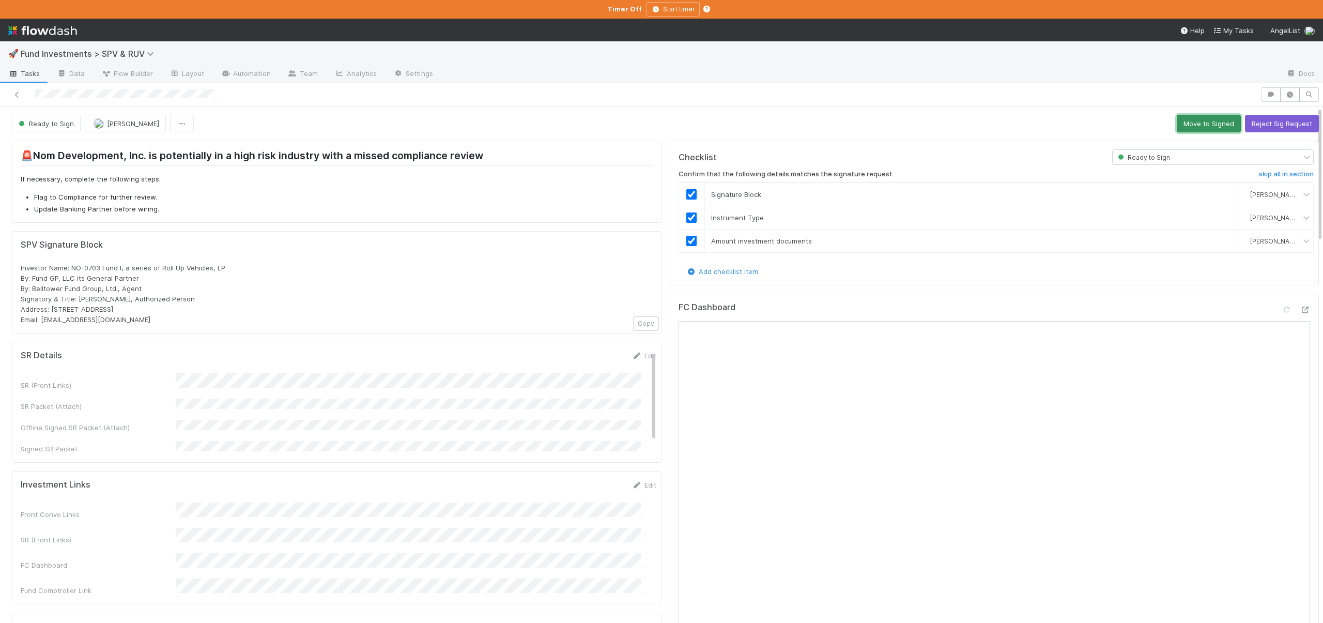
click at [1186, 126] on button "Move to Signed" at bounding box center [1208, 124] width 64 height 18
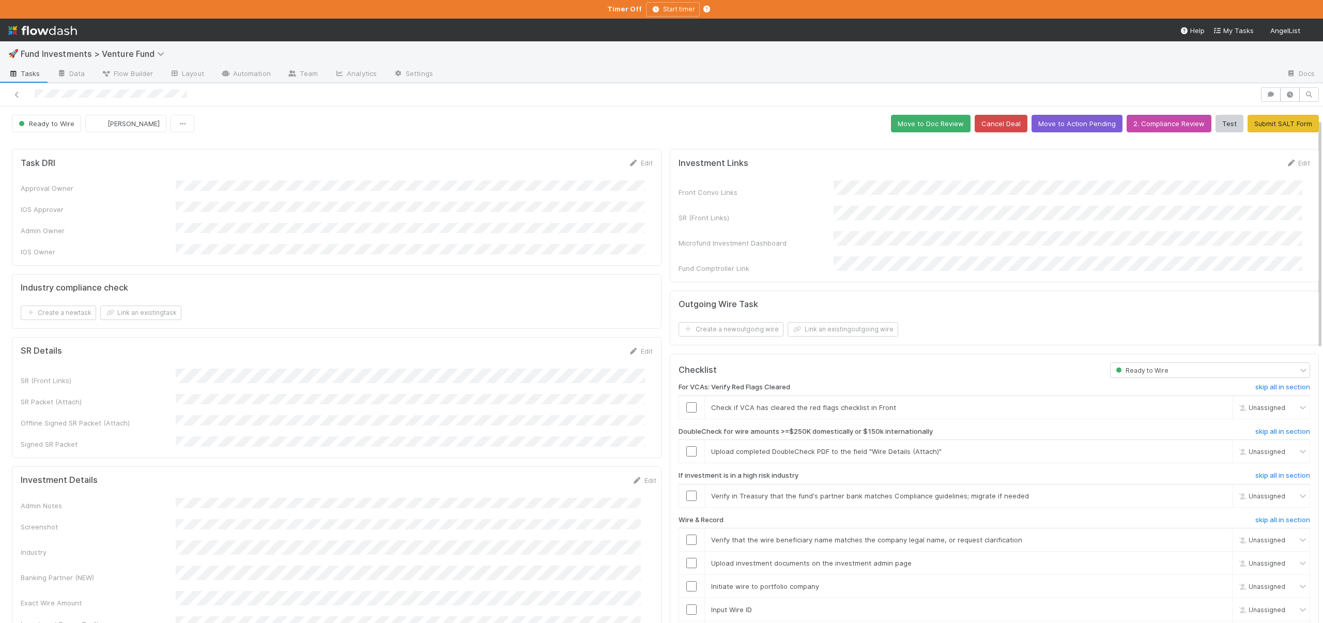
scroll to position [203, 0]
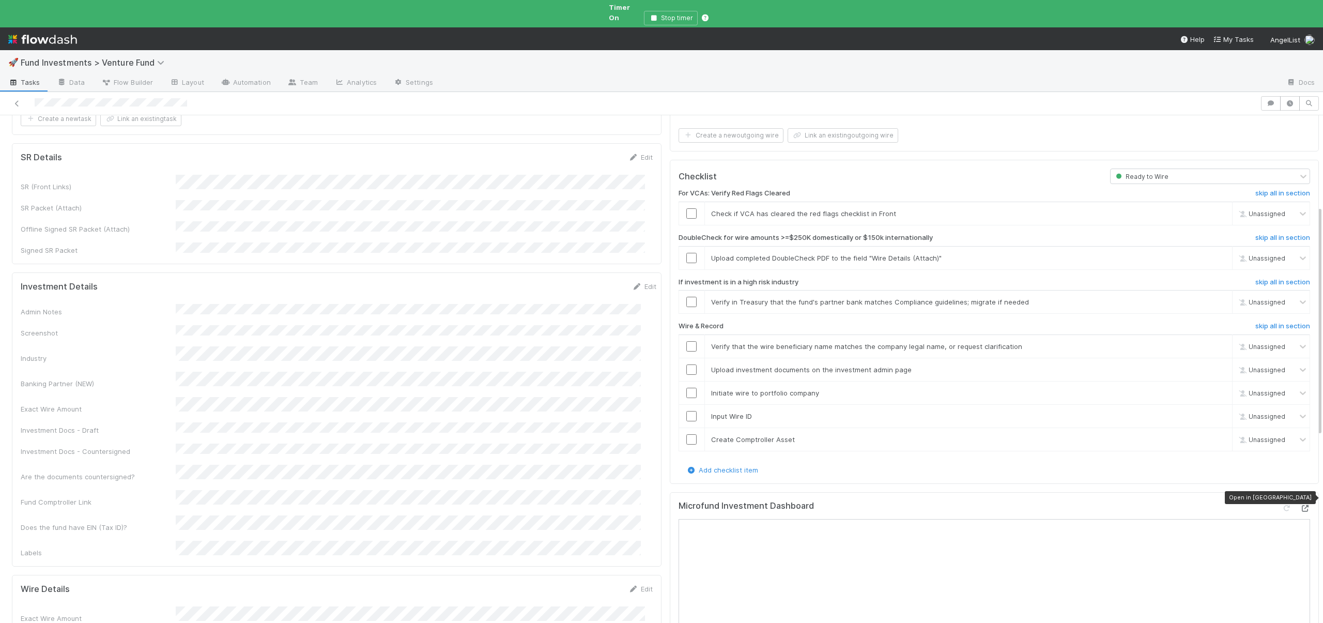
click at [1299, 505] on icon at bounding box center [1304, 508] width 10 height 7
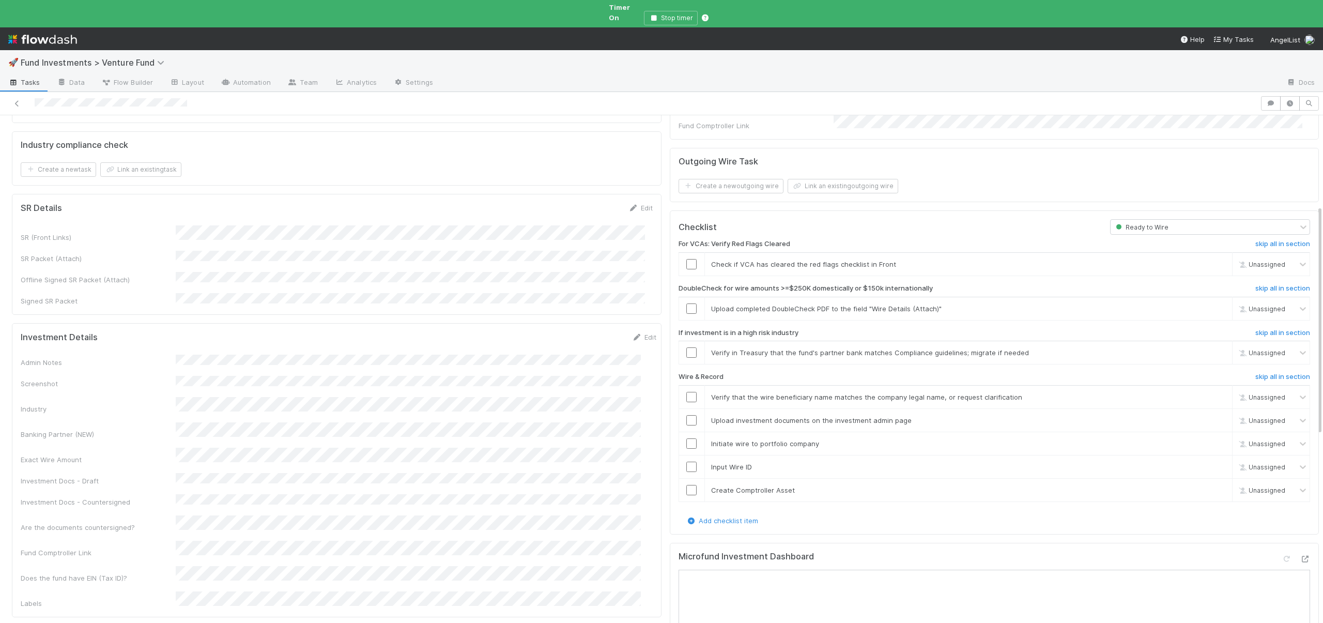
scroll to position [116, 0]
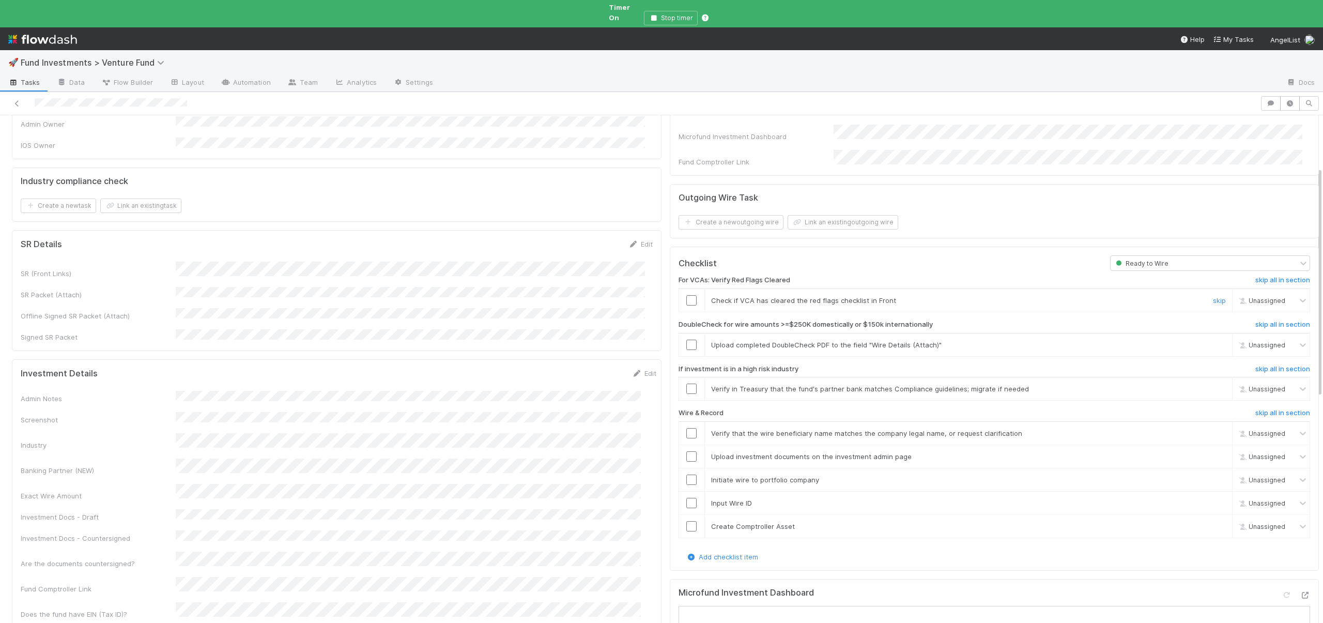
click at [686, 295] on input "checkbox" at bounding box center [691, 300] width 10 height 10
click at [683, 289] on td at bounding box center [691, 300] width 26 height 23
click at [686, 295] on input "checkbox" at bounding box center [691, 300] width 10 height 10
click at [1213, 340] on link "skip" at bounding box center [1219, 344] width 13 height 8
click at [1213, 384] on link "skip" at bounding box center [1219, 388] width 13 height 8
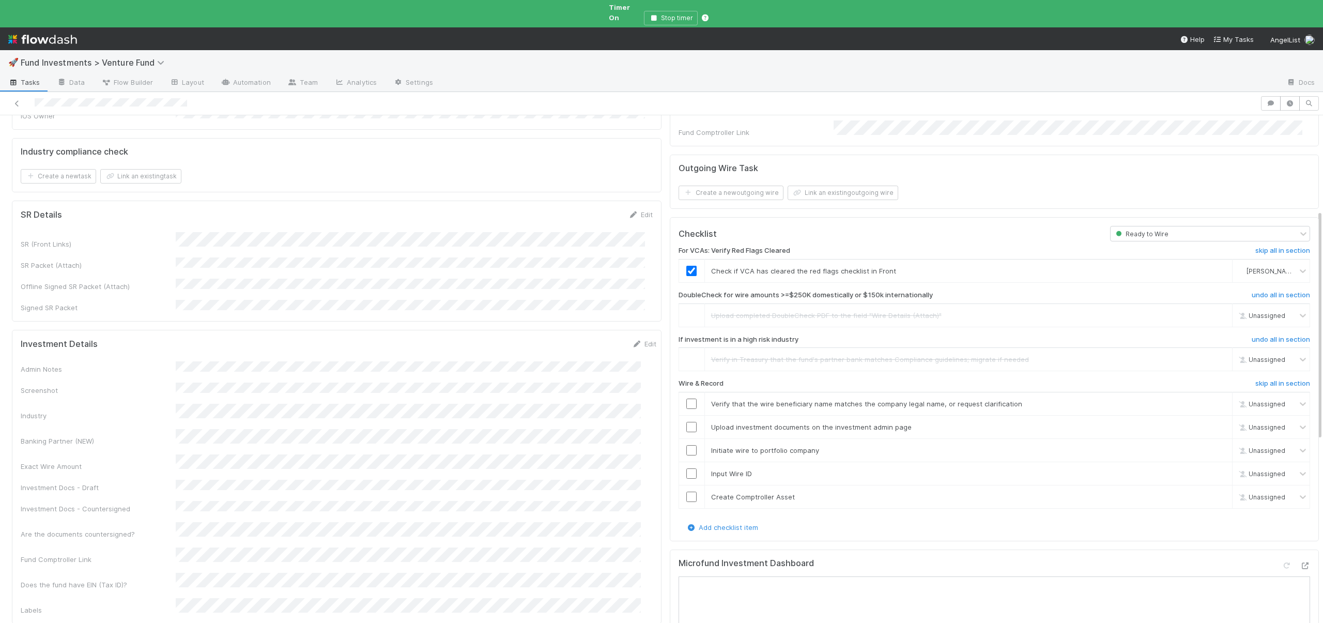
scroll to position [78, 0]
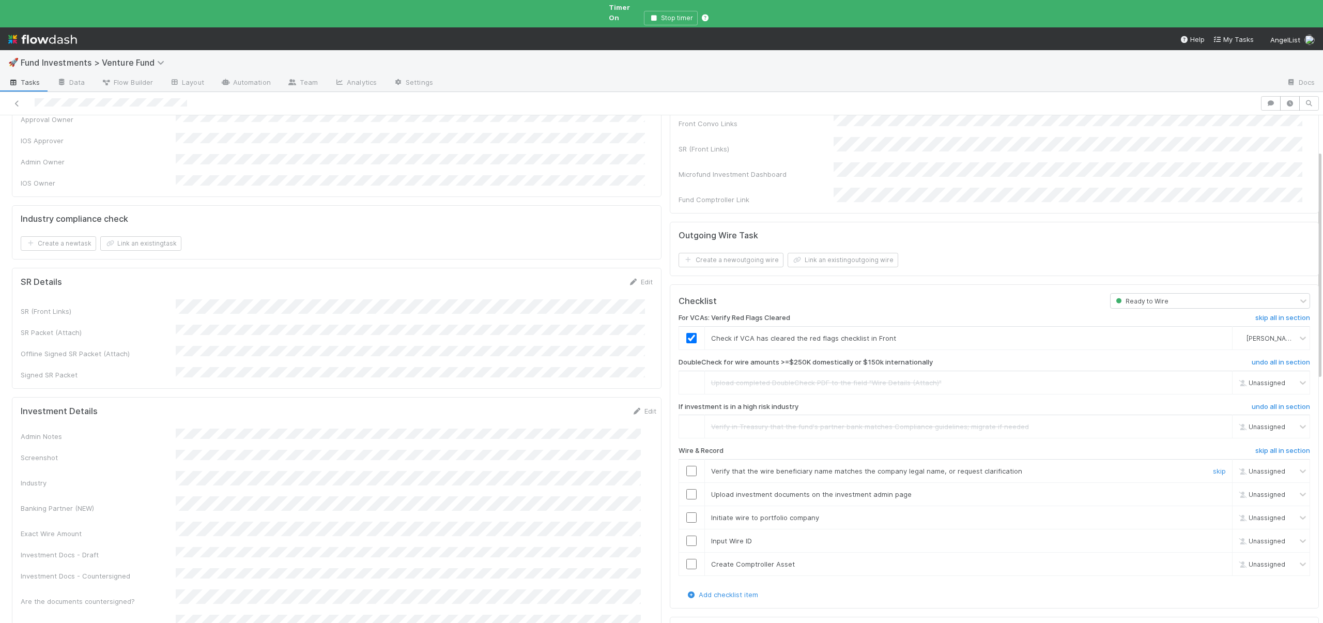
click at [686, 466] on input "checkbox" at bounding box center [691, 471] width 10 height 10
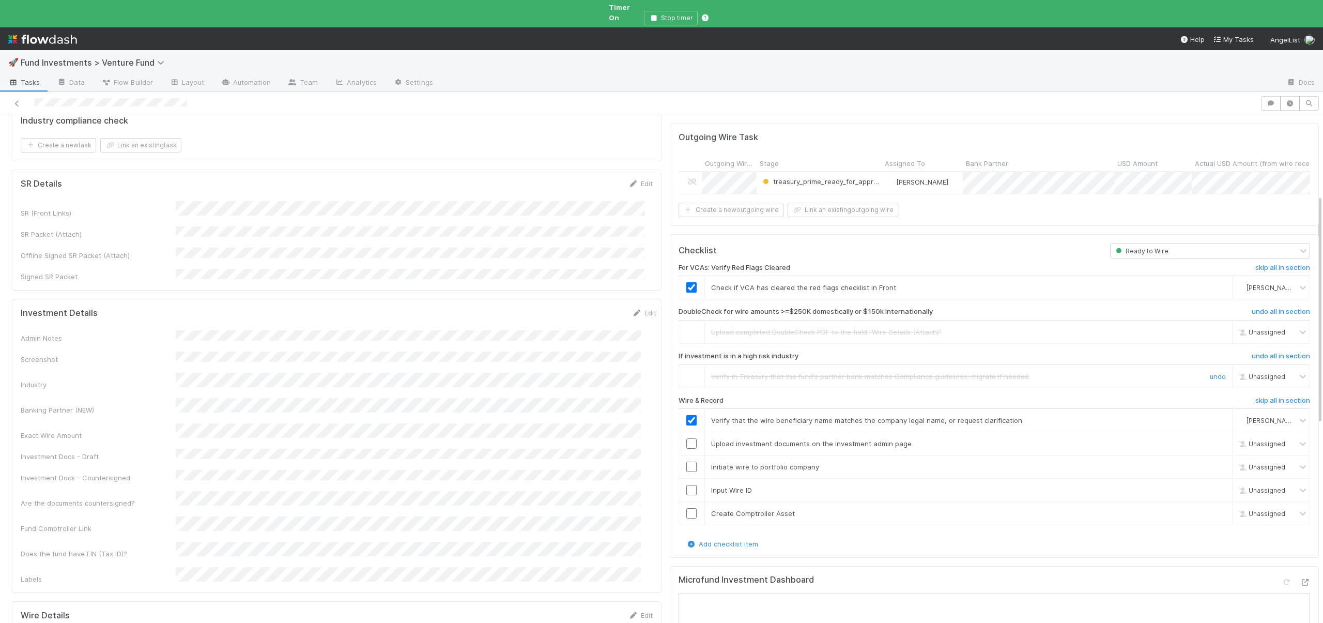
scroll to position [179, 0]
click at [686, 436] on input "checkbox" at bounding box center [691, 441] width 10 height 10
click at [686, 459] on input "checkbox" at bounding box center [691, 464] width 10 height 10
click at [686, 482] on input "checkbox" at bounding box center [691, 487] width 10 height 10
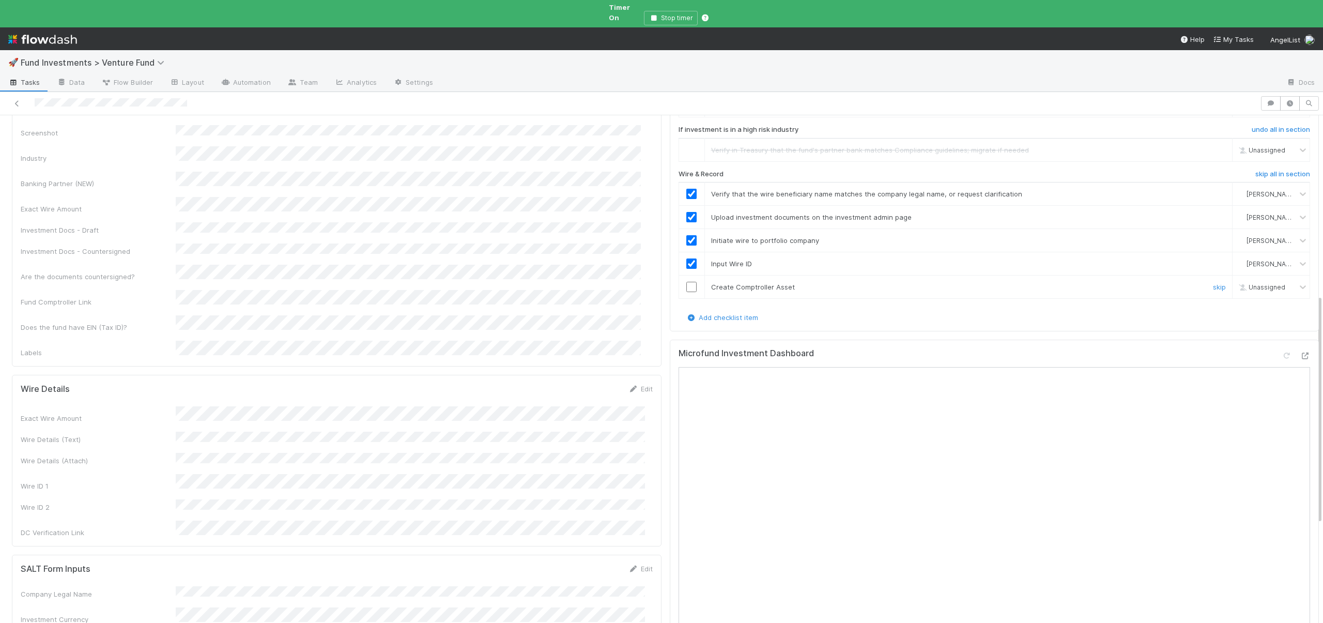
click at [686, 282] on input "checkbox" at bounding box center [691, 287] width 10 height 10
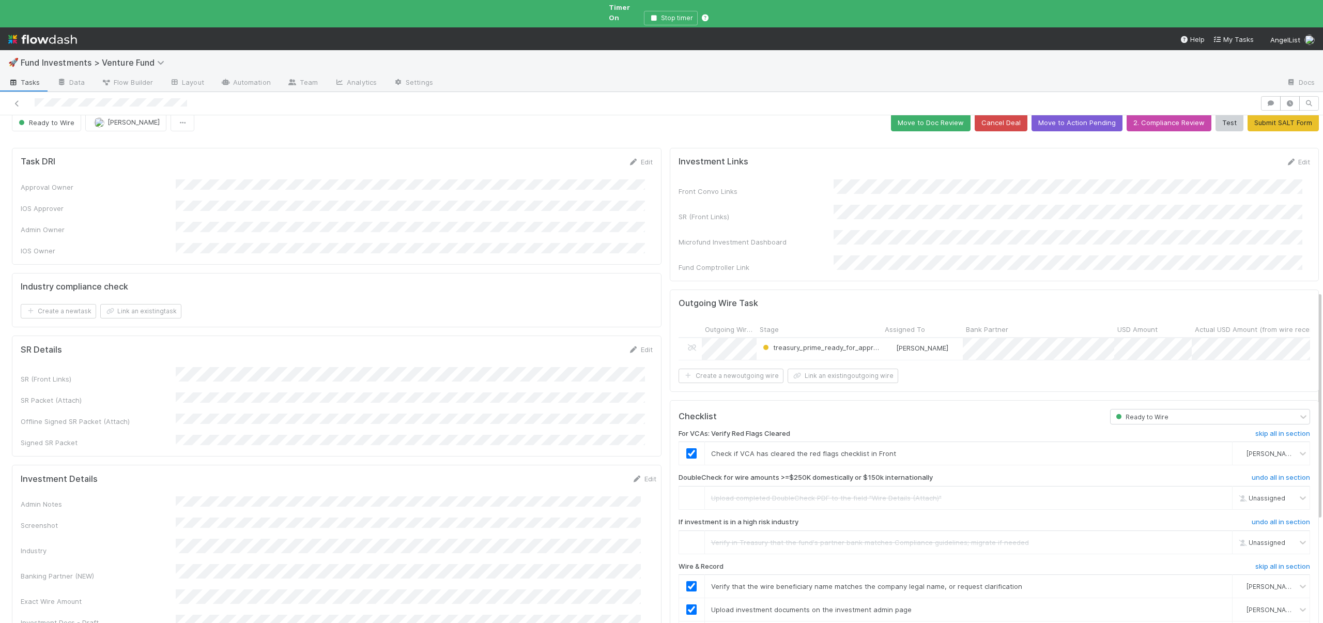
scroll to position [0, 0]
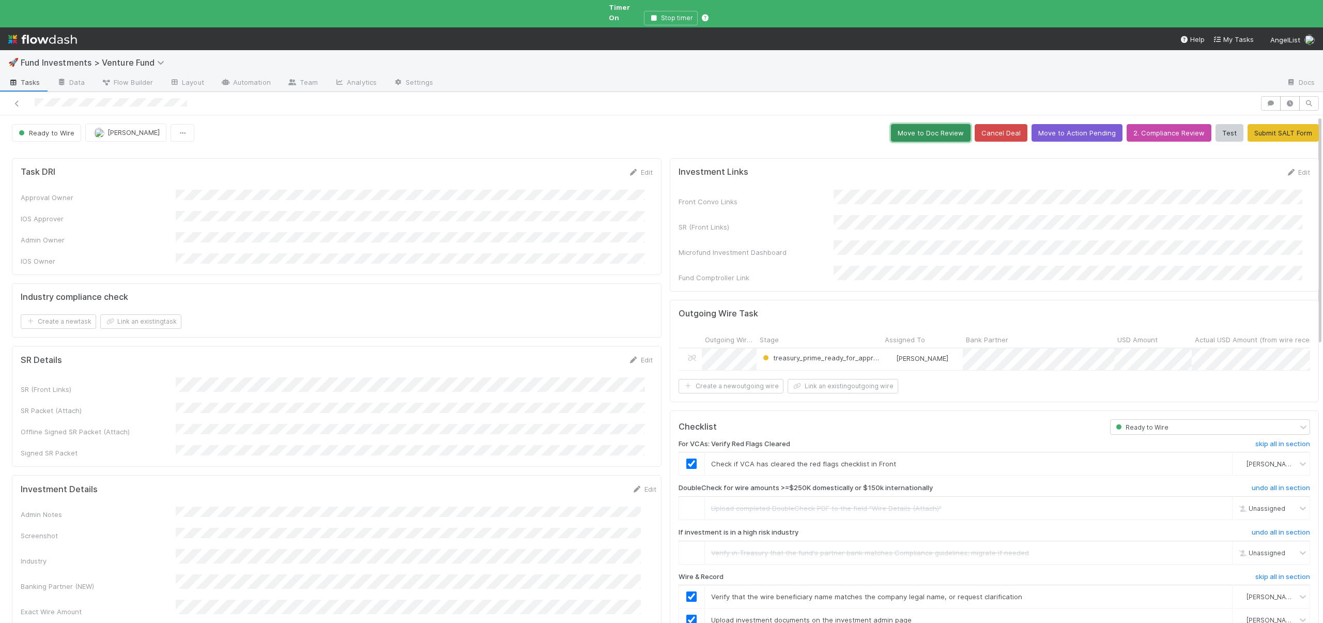
click at [922, 124] on button "Move to Doc Review" at bounding box center [931, 133] width 80 height 18
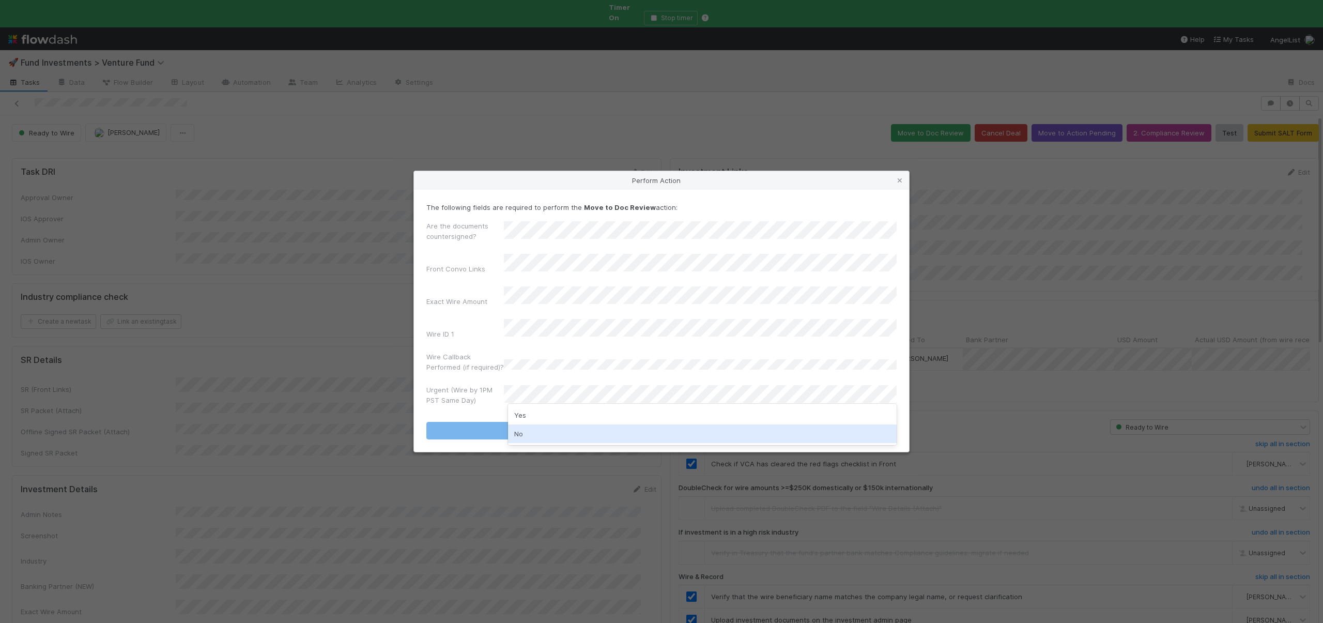
click at [525, 434] on div "No" at bounding box center [702, 433] width 389 height 19
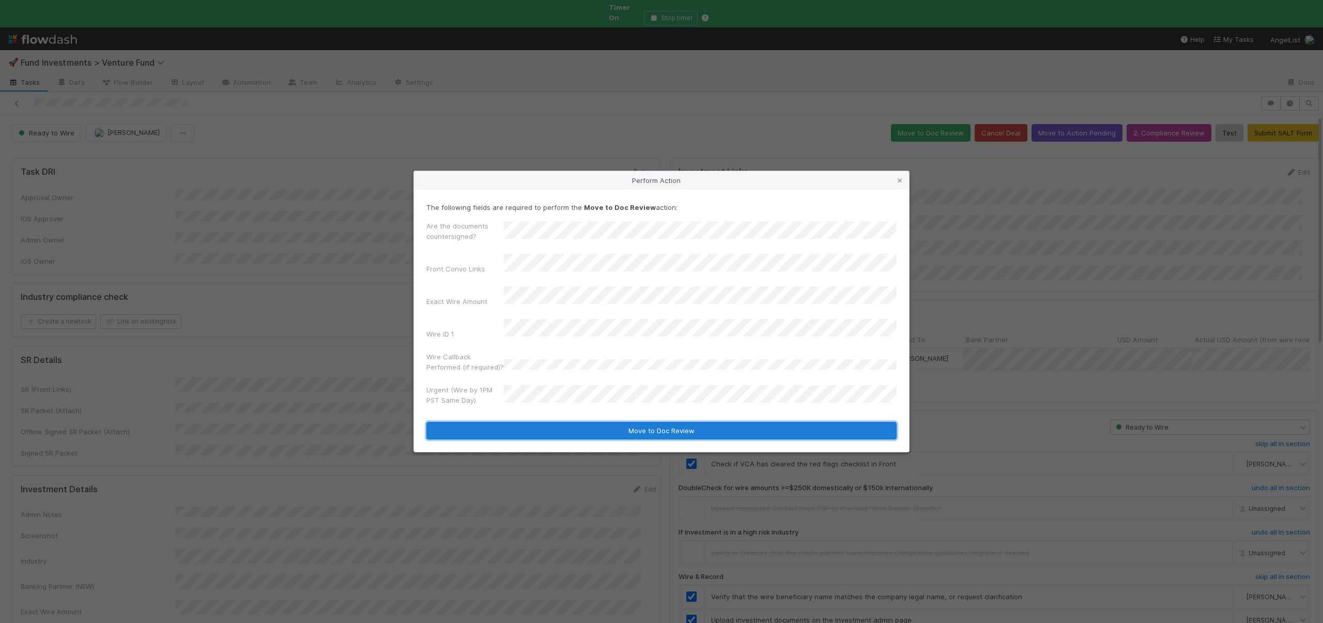
click at [530, 422] on button "Move to Doc Review" at bounding box center [661, 431] width 470 height 18
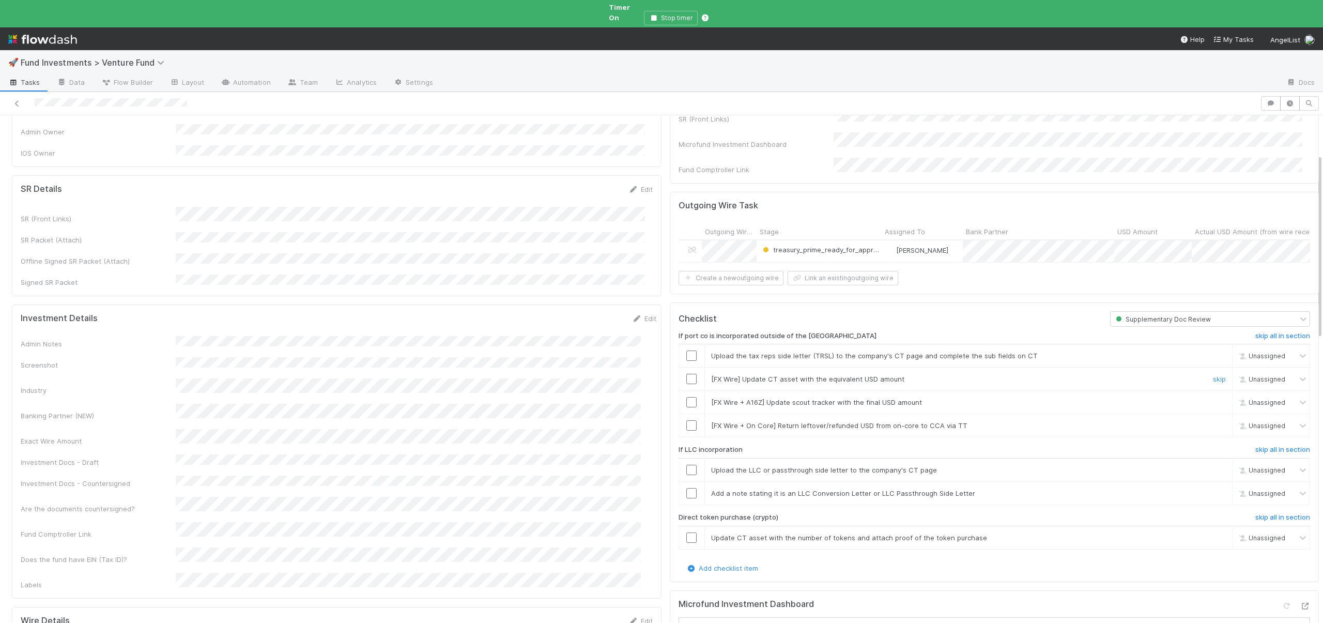
scroll to position [106, 0]
click at [1270, 329] on div "If port co is incorporated outside of the US skip all in section Upload the tax…" at bounding box center [994, 447] width 632 height 236
click at [1270, 334] on h6 "skip all in section" at bounding box center [1282, 338] width 55 height 8
click at [1263, 447] on h6 "skip all in section" at bounding box center [1282, 451] width 55 height 8
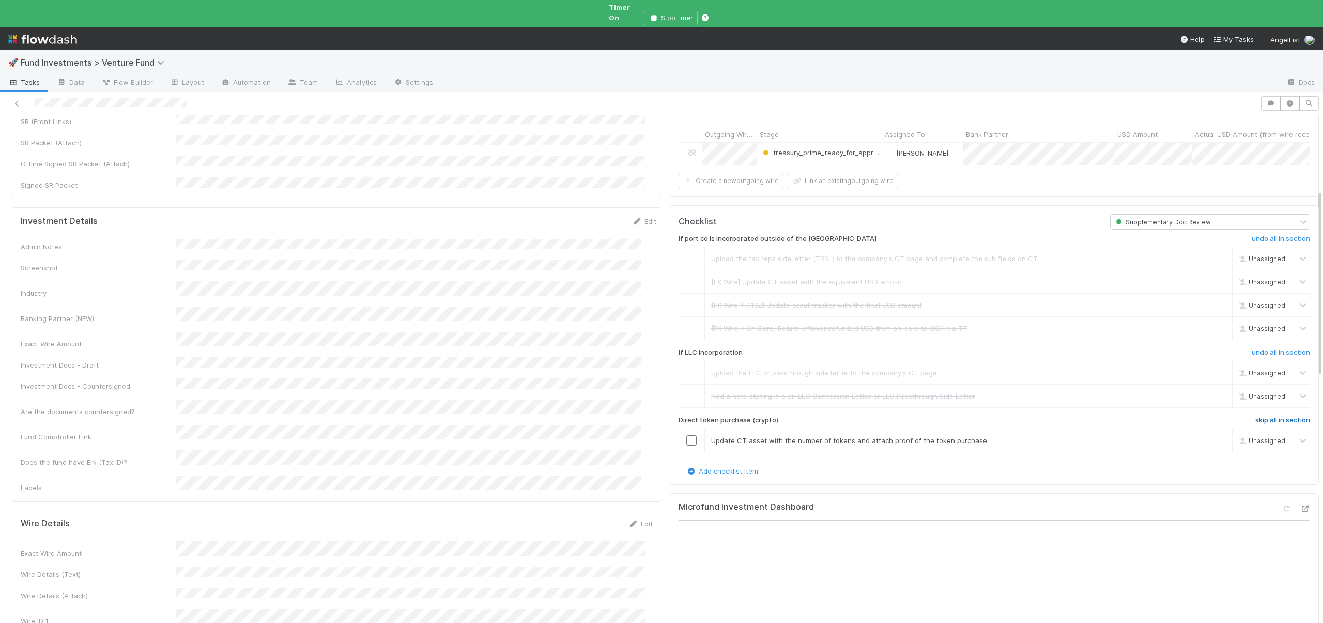
click at [1255, 416] on h6 "skip all in section" at bounding box center [1282, 420] width 55 height 8
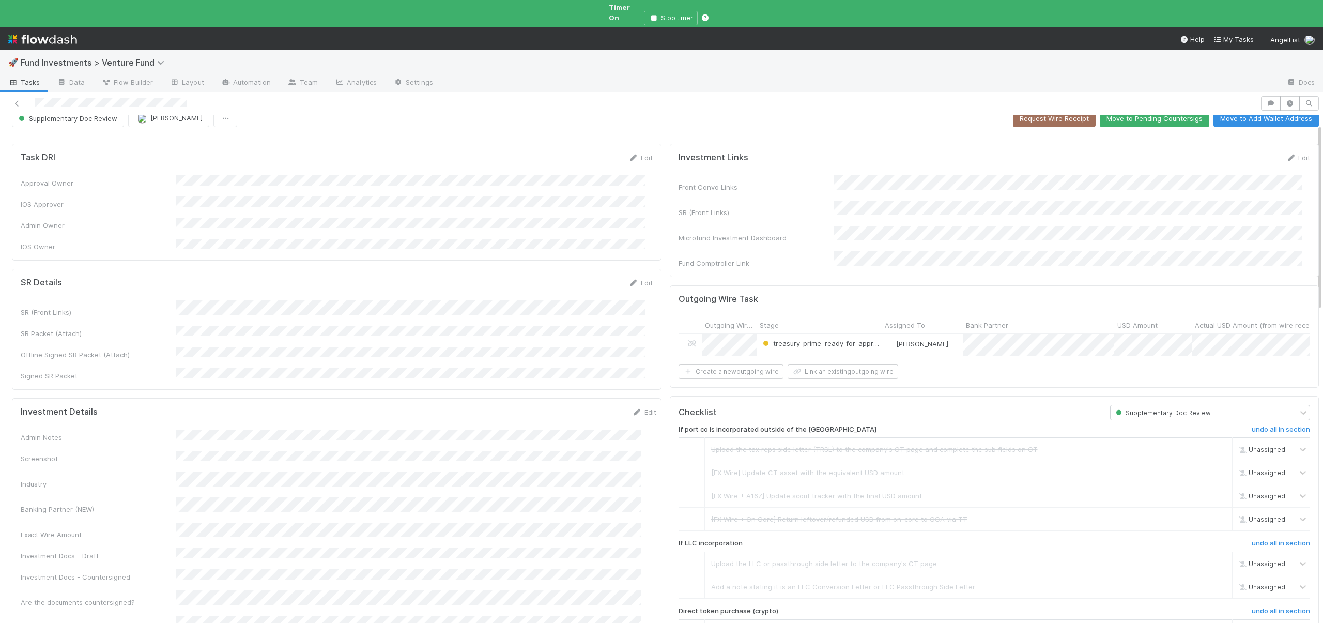
scroll to position [0, 0]
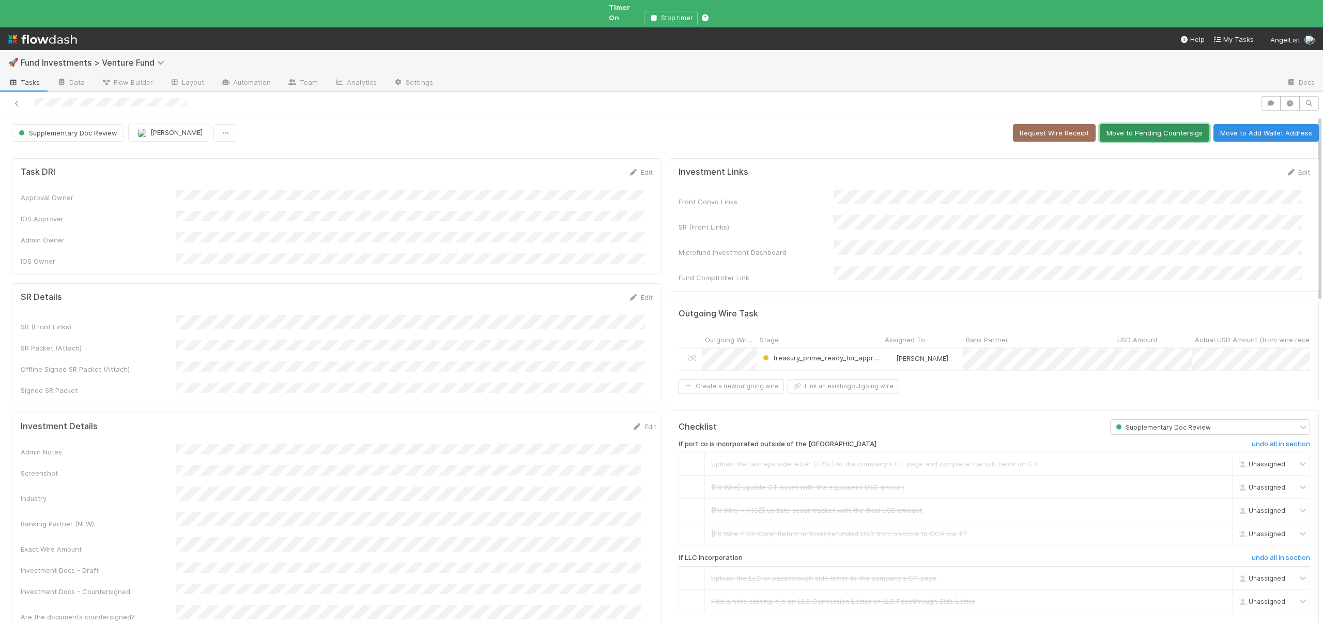
click at [1136, 129] on button "Move to Pending Countersigs" at bounding box center [1154, 133] width 110 height 18
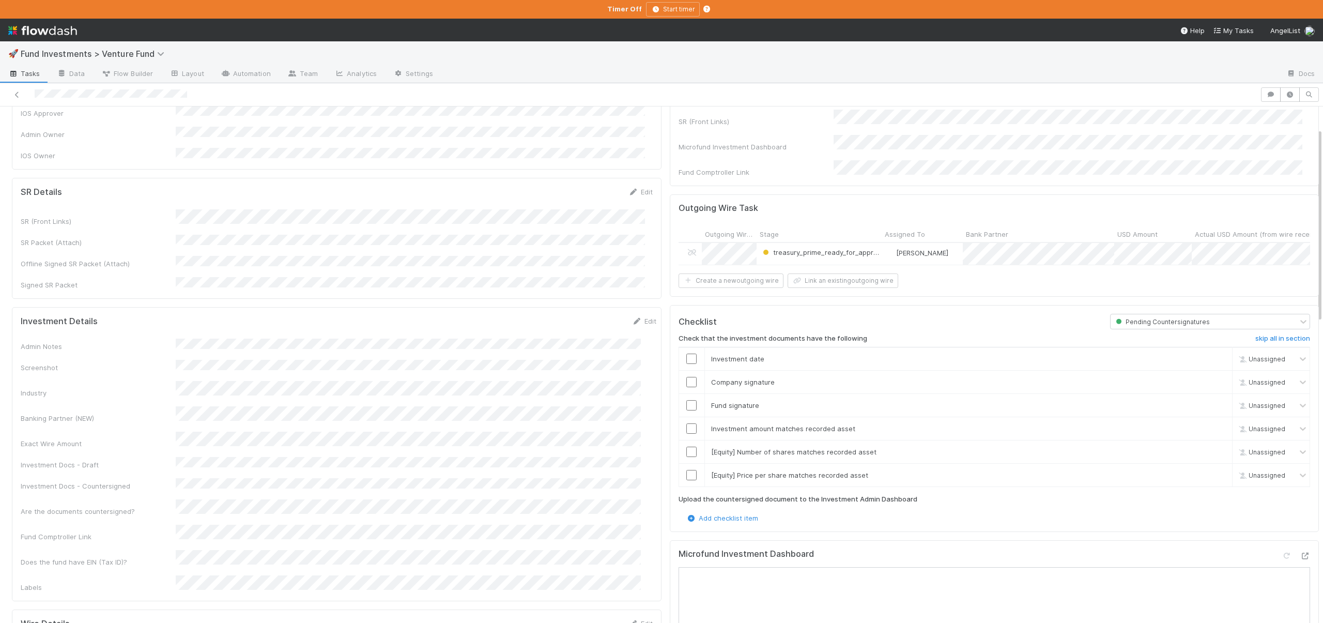
scroll to position [222, 0]
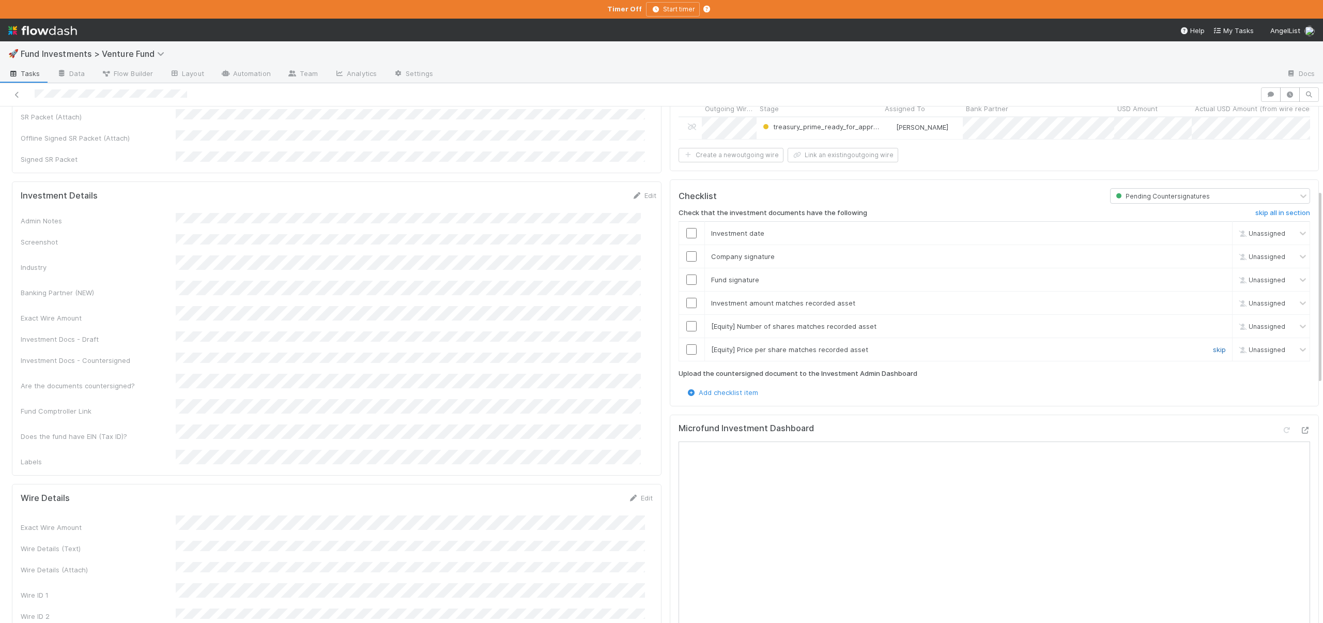
click at [1213, 345] on link "skip" at bounding box center [1219, 349] width 13 height 8
click at [1213, 322] on link "skip" at bounding box center [1219, 326] width 13 height 8
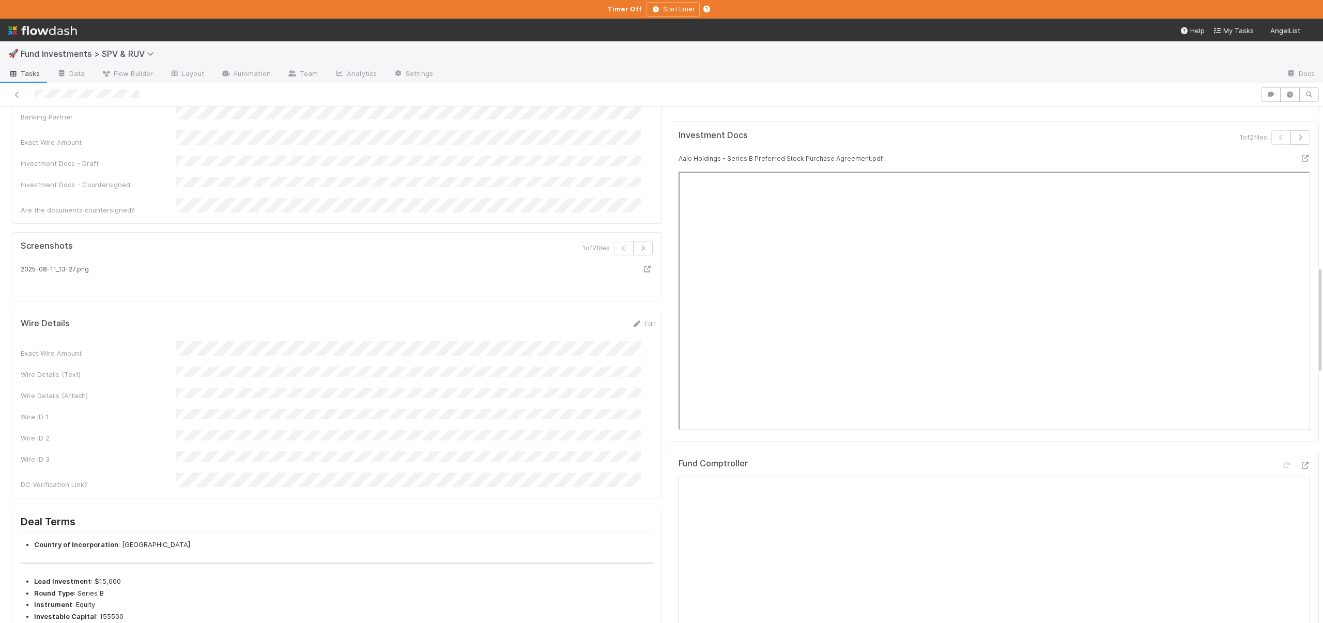
scroll to position [768, 0]
click at [586, 312] on button "Save" at bounding box center [600, 321] width 29 height 18
click at [268, 422] on div "Exact Wire Amount Wire Details (Text) Wire Details (Attach) Wire ID 1 Wire ID 2…" at bounding box center [338, 409] width 635 height 148
click at [586, 330] on button "Save" at bounding box center [600, 321] width 29 height 18
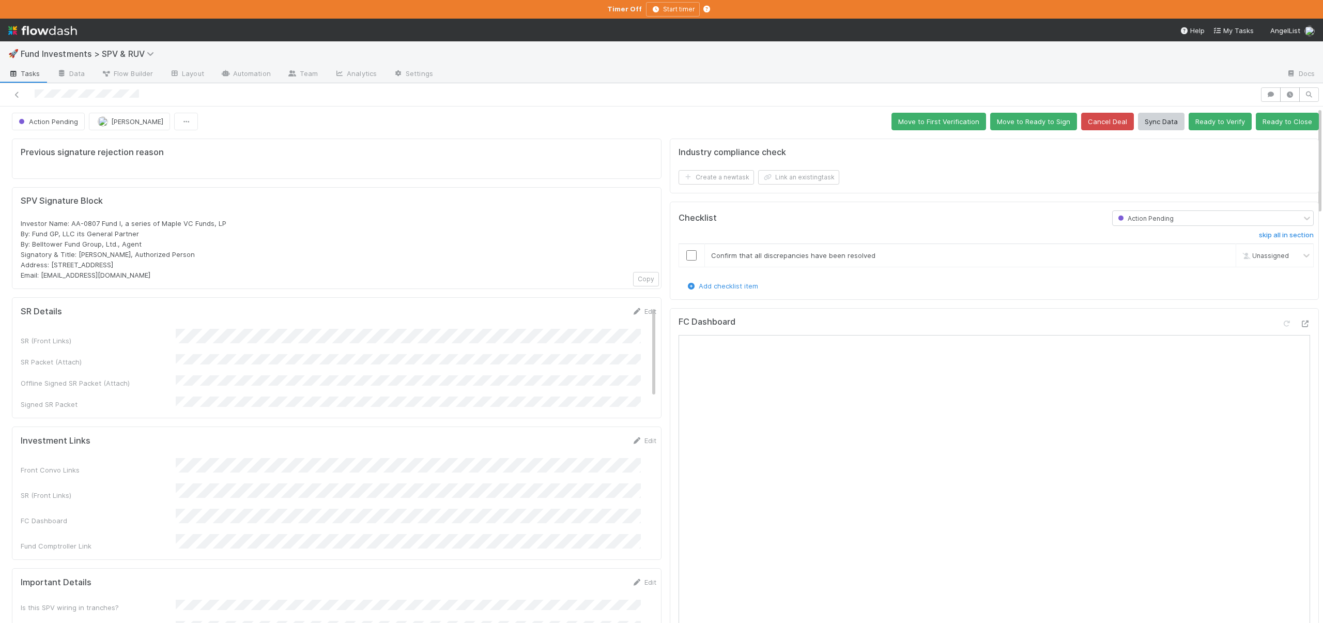
scroll to position [0, 0]
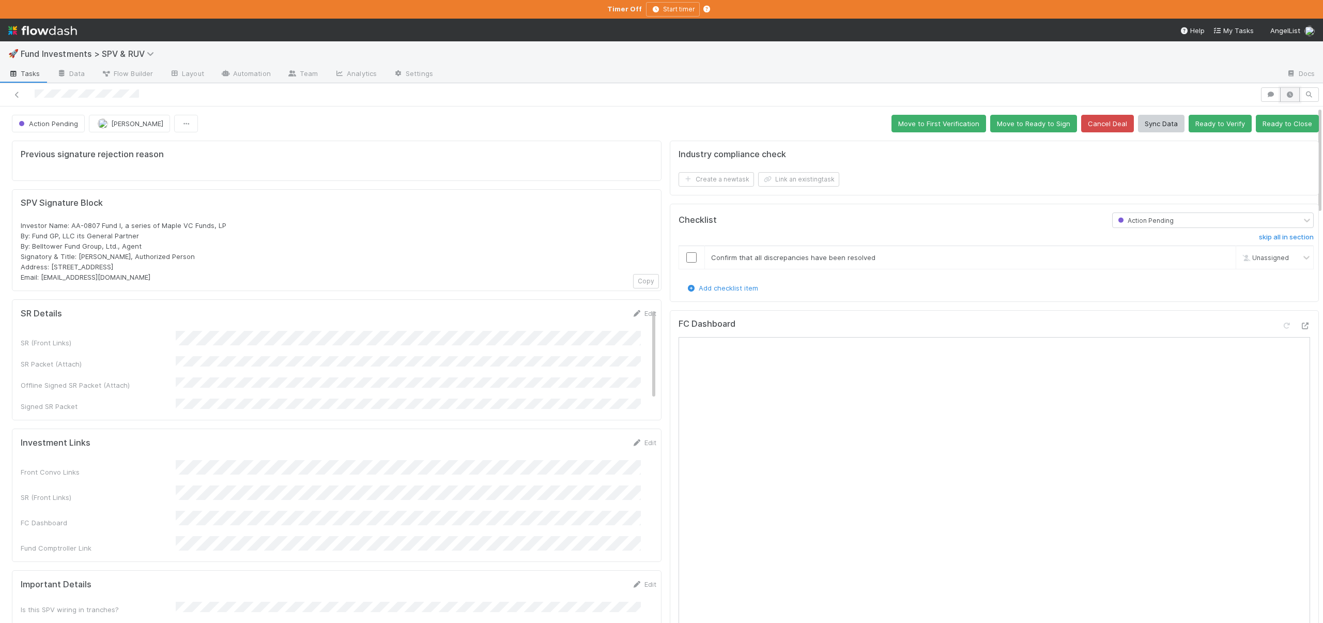
click at [1285, 94] on icon "button" at bounding box center [1289, 94] width 10 height 6
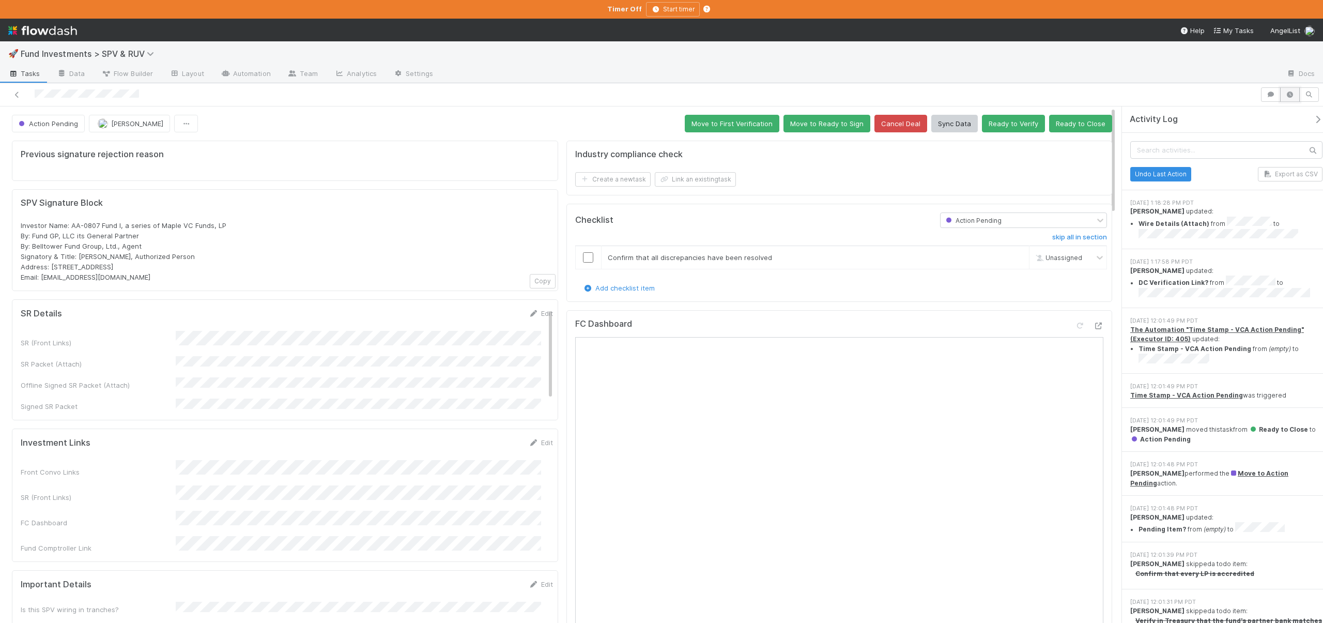
click at [1288, 93] on icon "button" at bounding box center [1289, 94] width 10 height 6
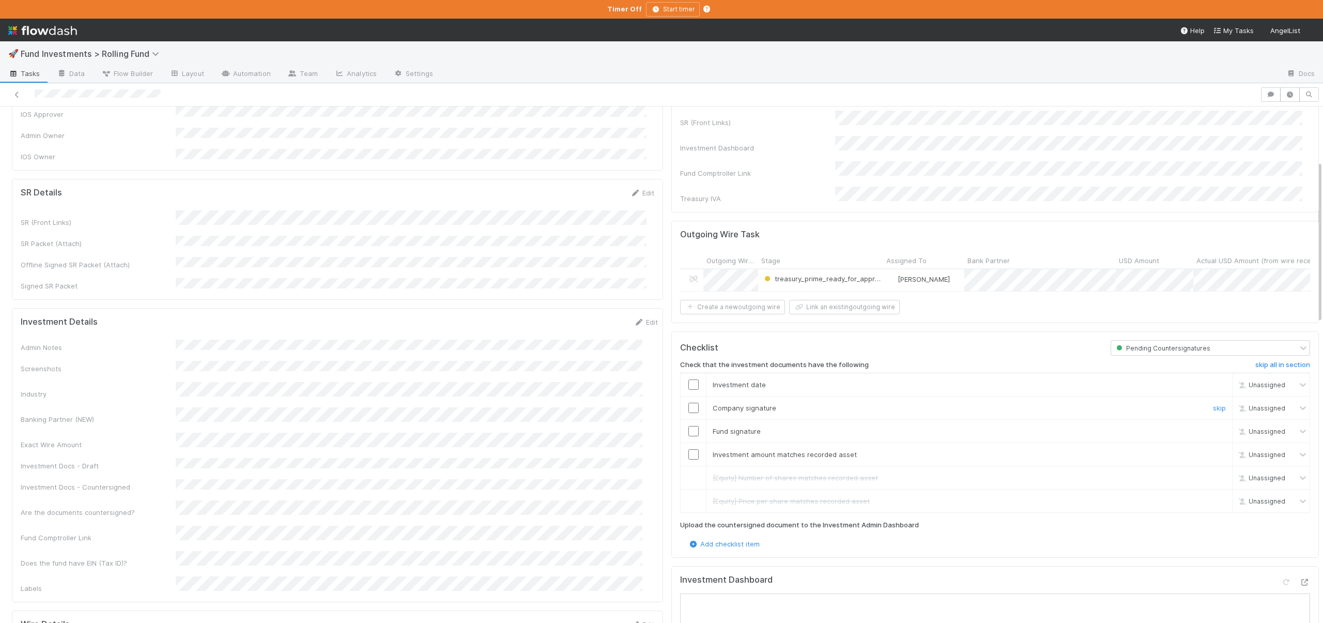
scroll to position [182, 0]
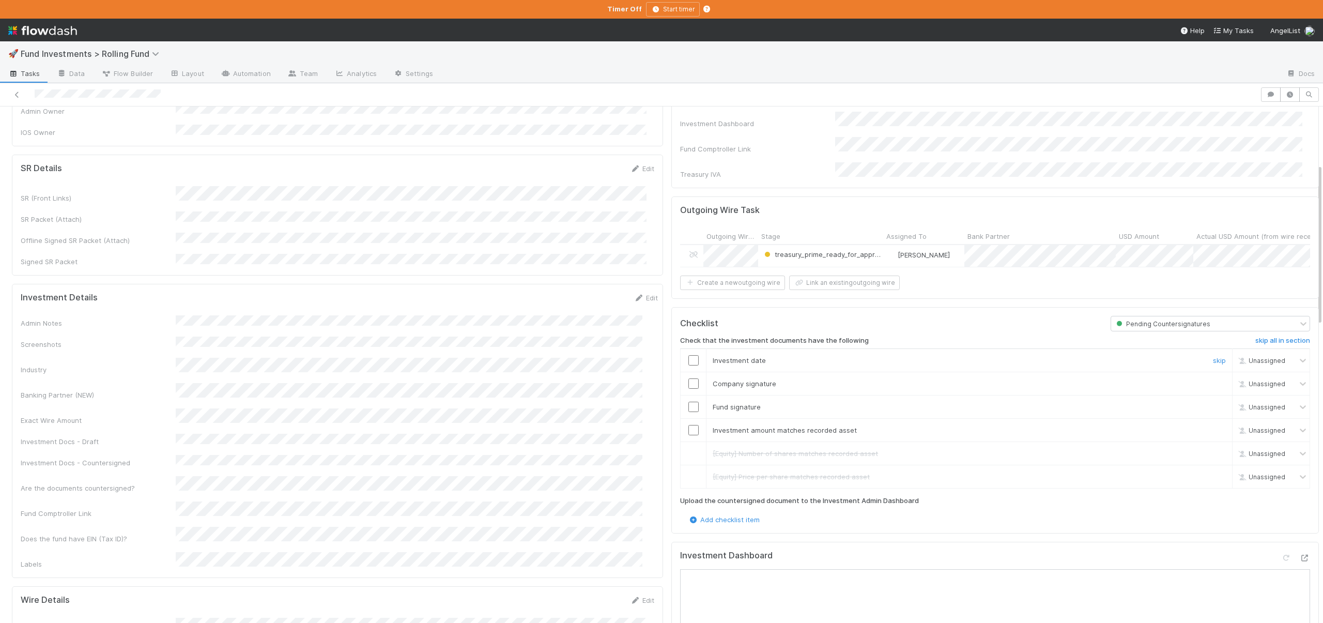
click at [688, 355] on input "checkbox" at bounding box center [693, 360] width 10 height 10
click at [688, 381] on input "checkbox" at bounding box center [693, 383] width 10 height 10
click at [688, 401] on input "checkbox" at bounding box center [693, 406] width 10 height 10
click at [688, 425] on input "checkbox" at bounding box center [693, 430] width 10 height 10
click at [1299, 554] on icon at bounding box center [1304, 557] width 10 height 7
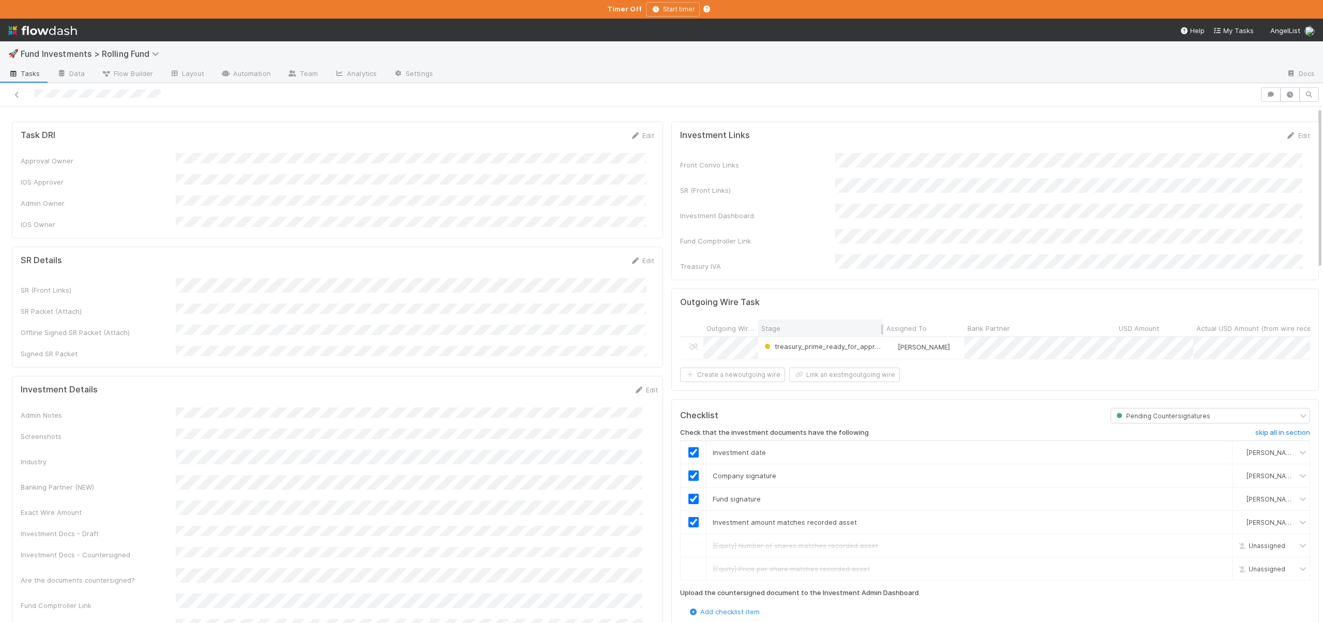
scroll to position [0, 0]
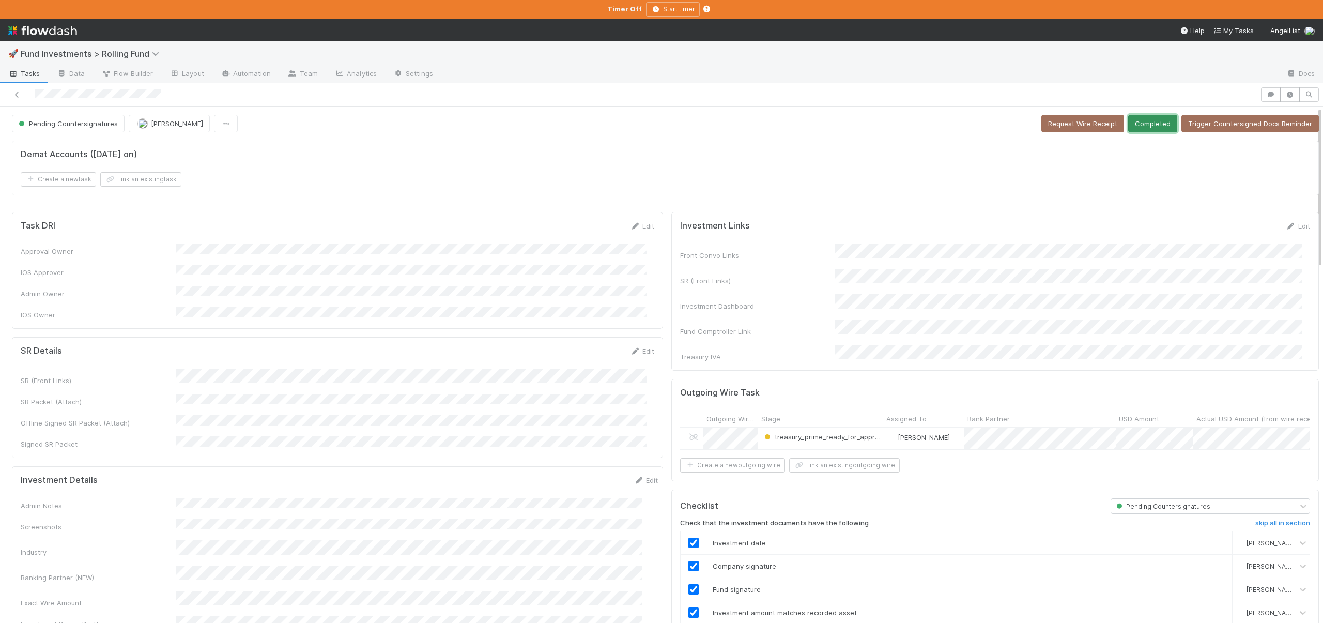
click at [1137, 125] on button "Completed" at bounding box center [1152, 124] width 49 height 18
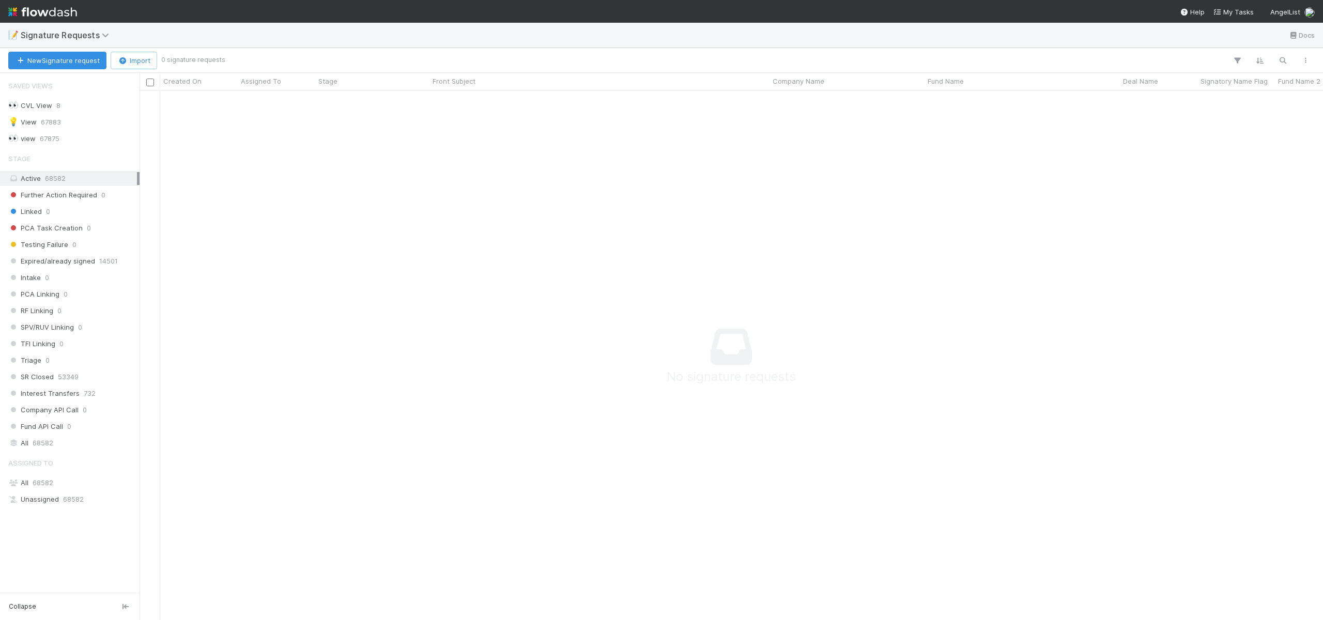
scroll to position [514, 1175]
click at [51, 517] on span "[PERSON_NAME]" at bounding box center [48, 515] width 52 height 8
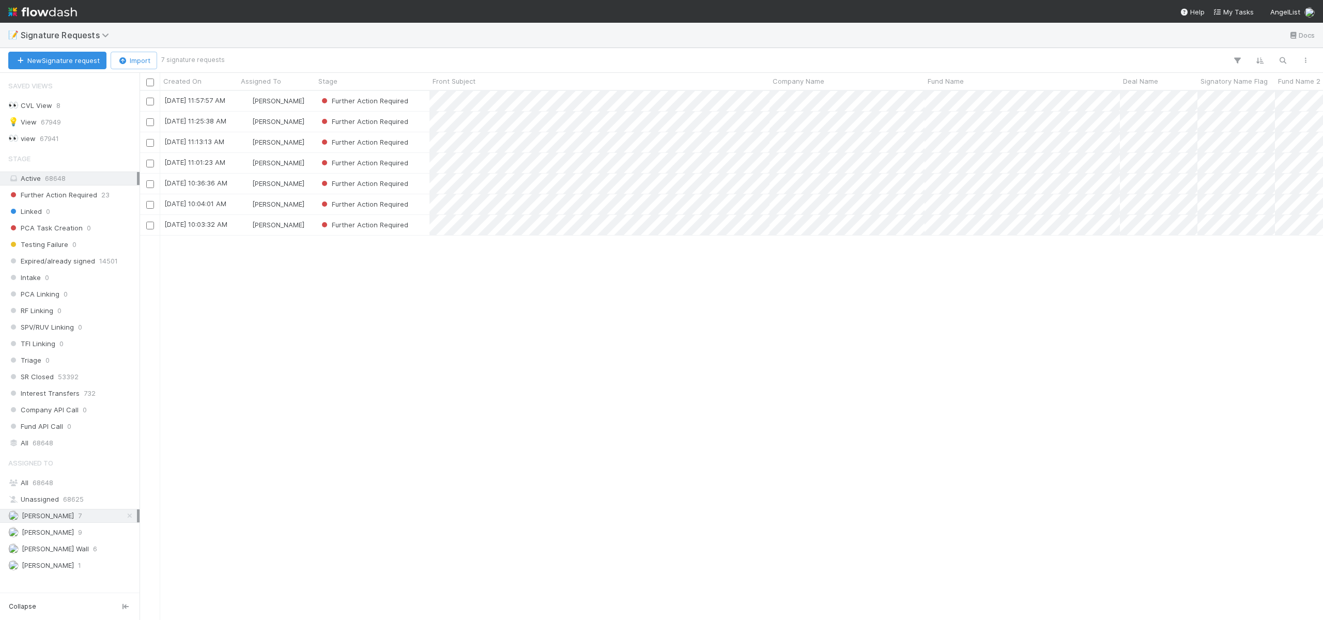
scroll to position [521, 1175]
click at [234, 230] on div "8/11/25, 10:03:32 AM" at bounding box center [198, 225] width 77 height 20
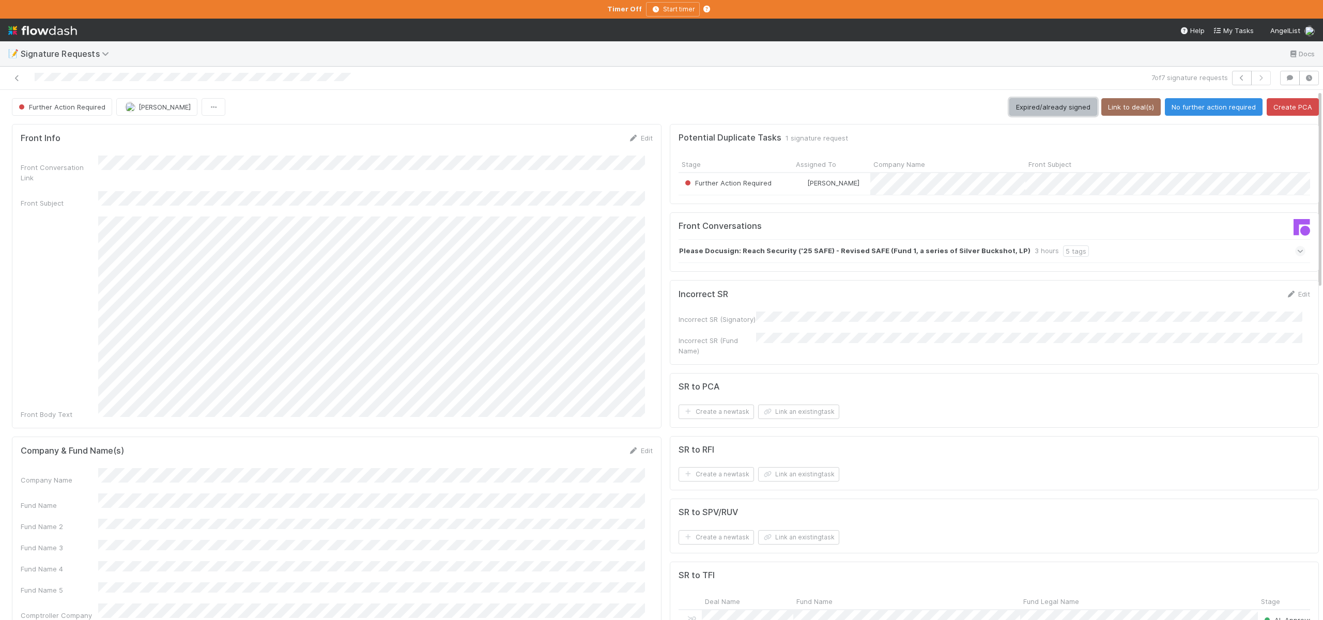
click at [1036, 109] on button "Expired/already signed" at bounding box center [1053, 107] width 88 height 18
click at [1017, 112] on button "Expired/already signed" at bounding box center [1053, 107] width 88 height 18
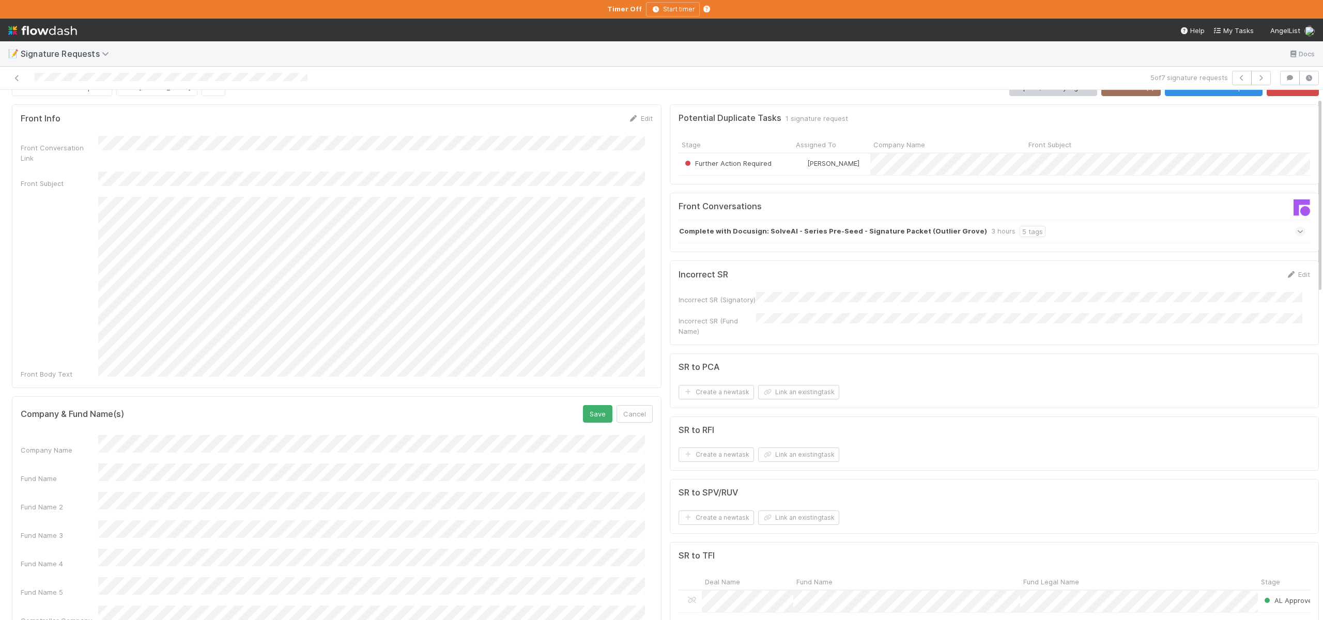
scroll to position [21, 0]
click at [583, 404] on button "Save" at bounding box center [597, 413] width 29 height 18
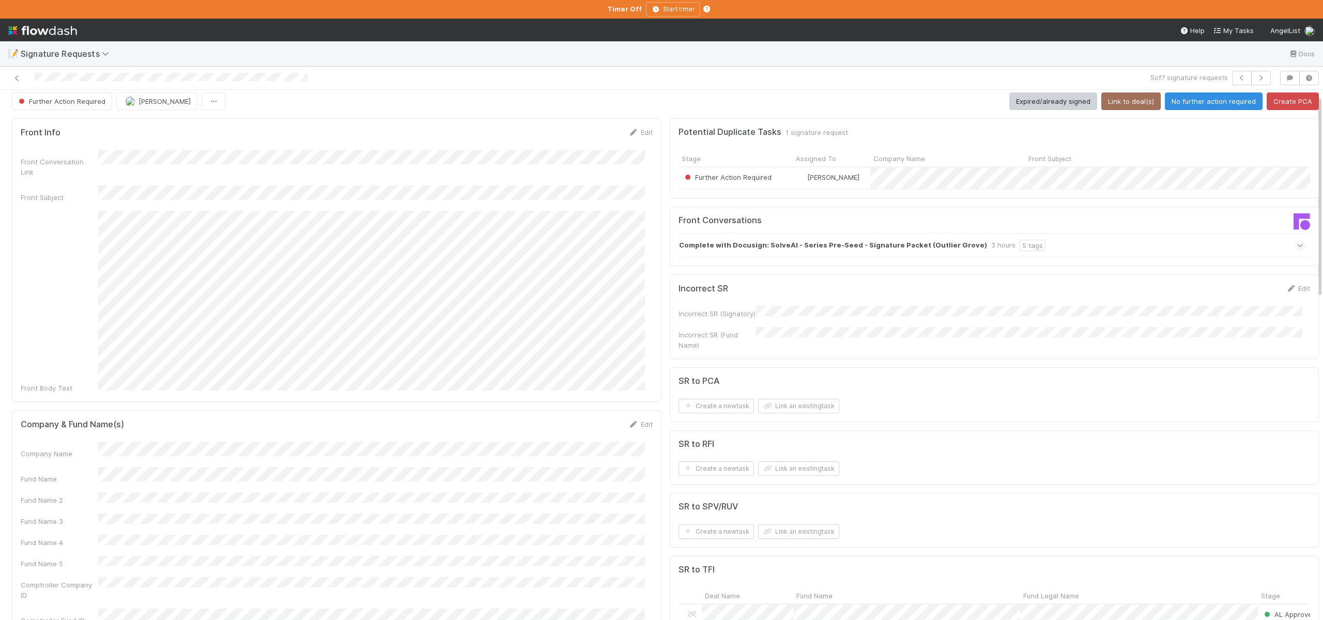
scroll to position [0, 0]
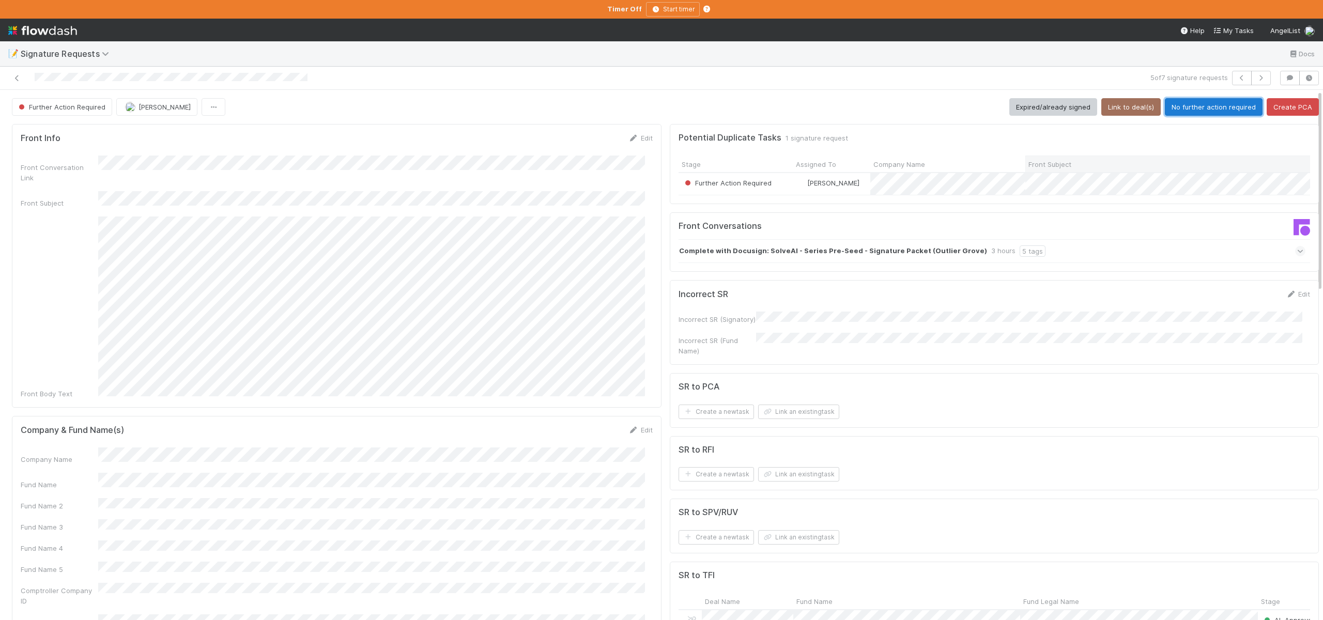
click at [1182, 107] on button "No further action required" at bounding box center [1214, 107] width 98 height 18
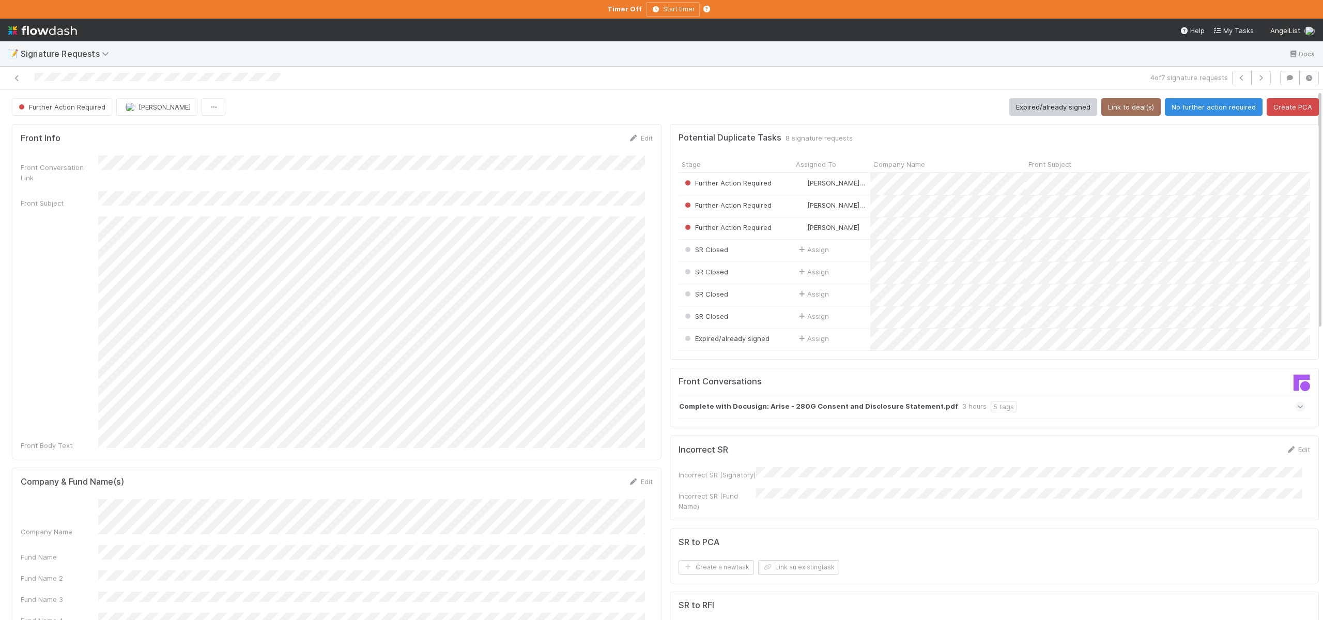
click at [128, 539] on div "Company Name Fund Name Fund Name 2 Fund Name 3 Fund Name 4 Fund Name 5 Comptrol…" at bounding box center [337, 601] width 632 height 205
click at [63, 535] on div "Fund Name" at bounding box center [337, 545] width 632 height 20
click at [583, 476] on button "Save" at bounding box center [597, 485] width 29 height 18
click at [1129, 108] on button "Link to deal(s)" at bounding box center [1130, 107] width 59 height 18
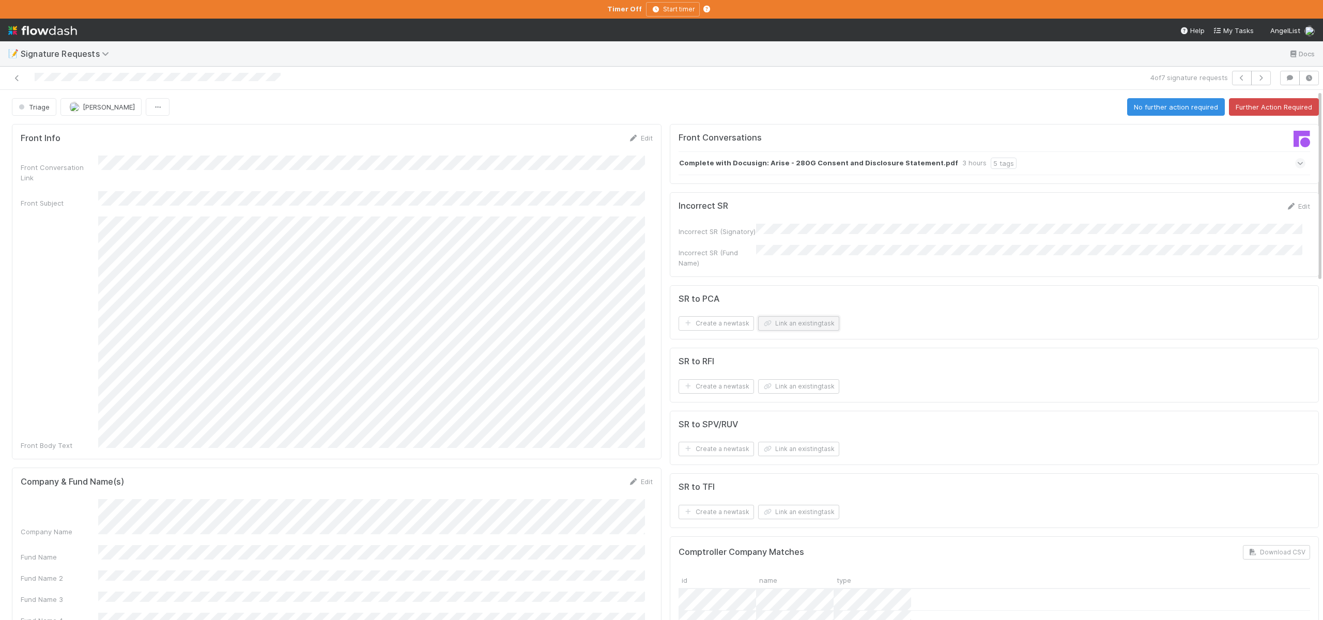
click at [804, 316] on button "Link an existing task" at bounding box center [798, 323] width 81 height 14
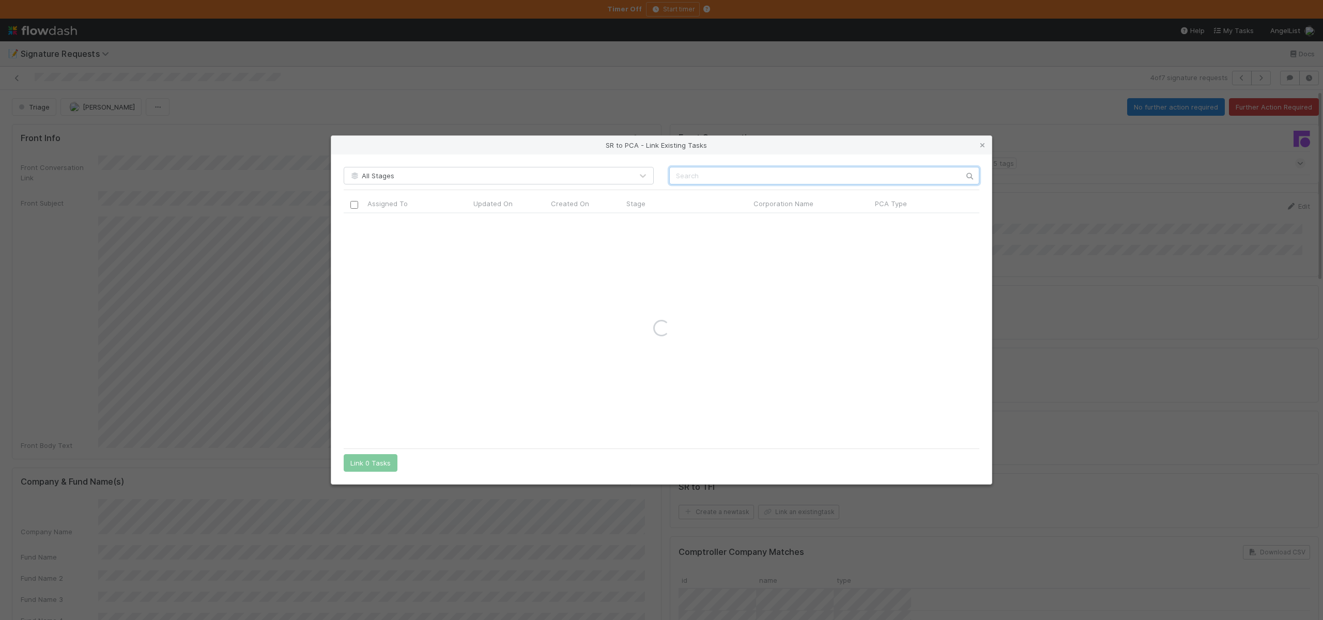
click at [837, 176] on input "text" at bounding box center [824, 176] width 310 height 18
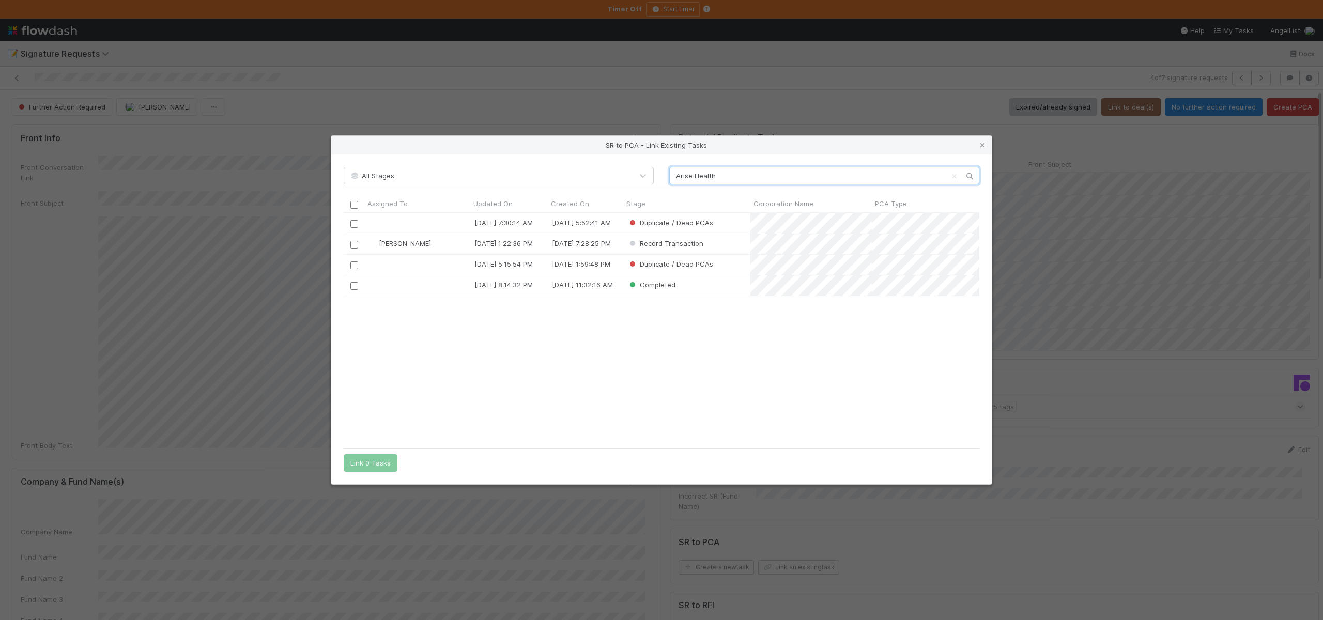
scroll to position [222, 628]
type input "Arise Health"
click at [351, 241] on input "checkbox" at bounding box center [354, 245] width 8 height 8
click at [377, 459] on button "Link 1 Task" at bounding box center [368, 463] width 49 height 18
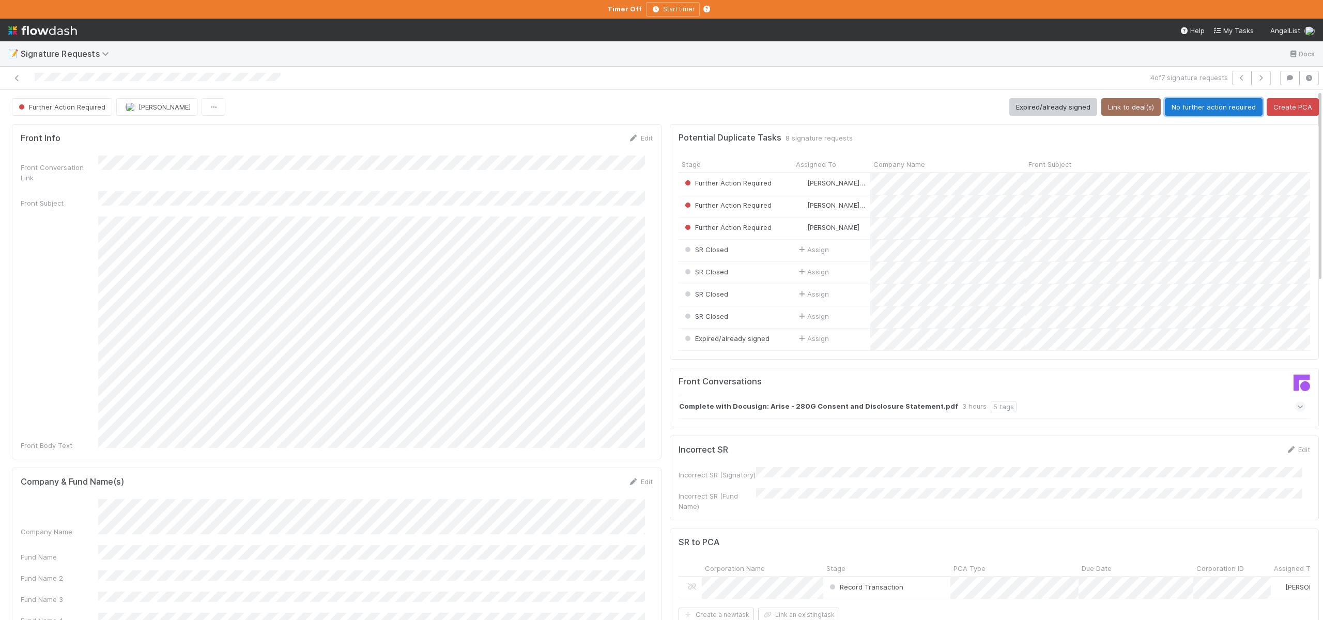
click at [1175, 110] on button "No further action required" at bounding box center [1214, 107] width 98 height 18
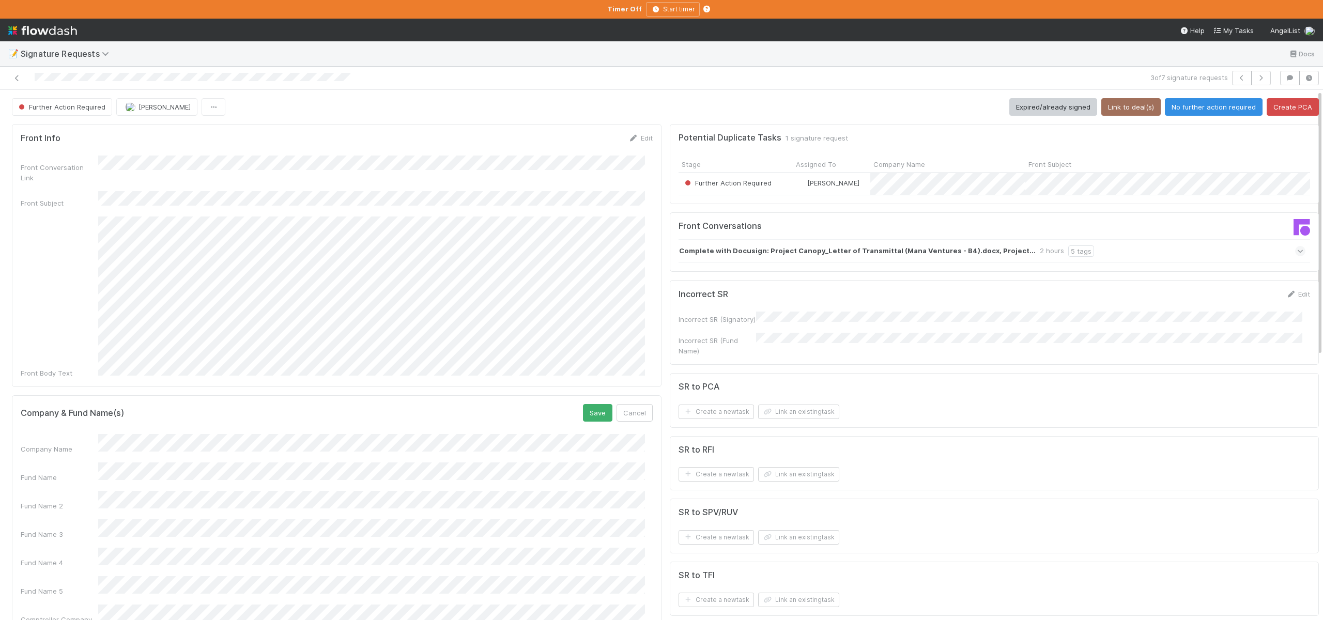
click at [80, 434] on div "Company Name" at bounding box center [337, 444] width 632 height 20
click at [583, 404] on button "Save" at bounding box center [597, 413] width 29 height 18
click at [1122, 103] on button "Link to deal(s)" at bounding box center [1130, 107] width 59 height 18
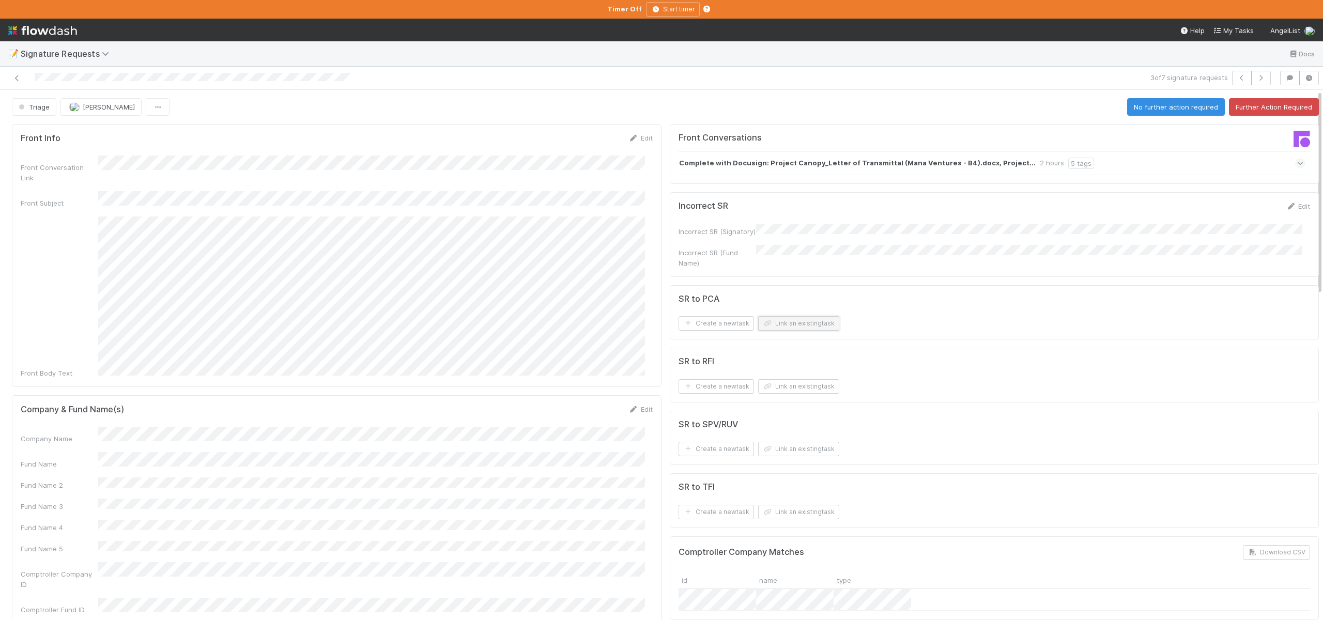
click at [791, 316] on button "Link an existing task" at bounding box center [798, 323] width 81 height 14
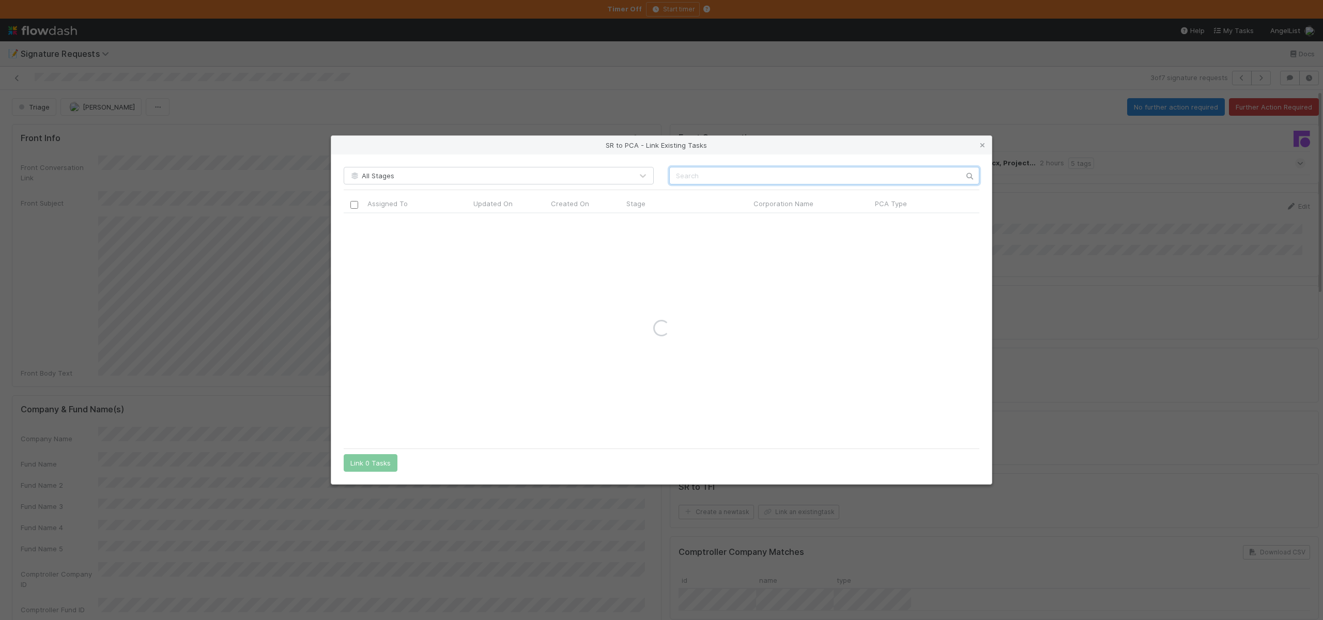
click at [716, 183] on input "text" at bounding box center [824, 176] width 310 height 18
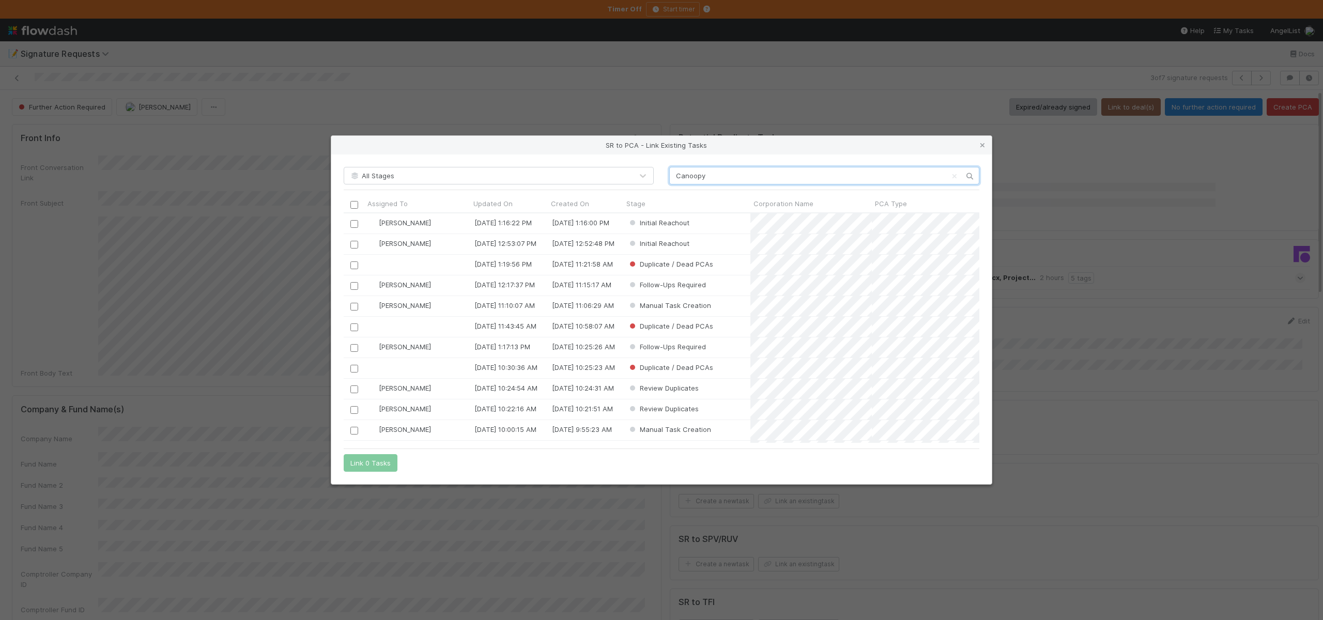
scroll to position [222, 628]
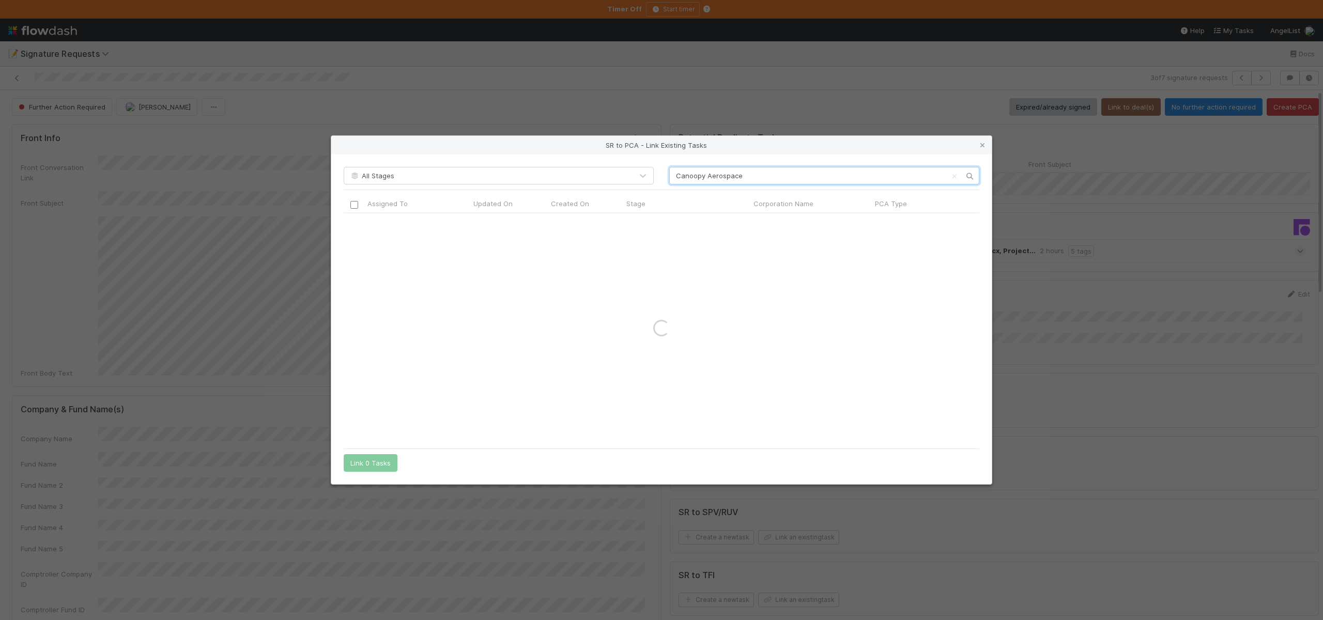
click at [699, 177] on input "Canoopy Aerospace" at bounding box center [824, 176] width 310 height 18
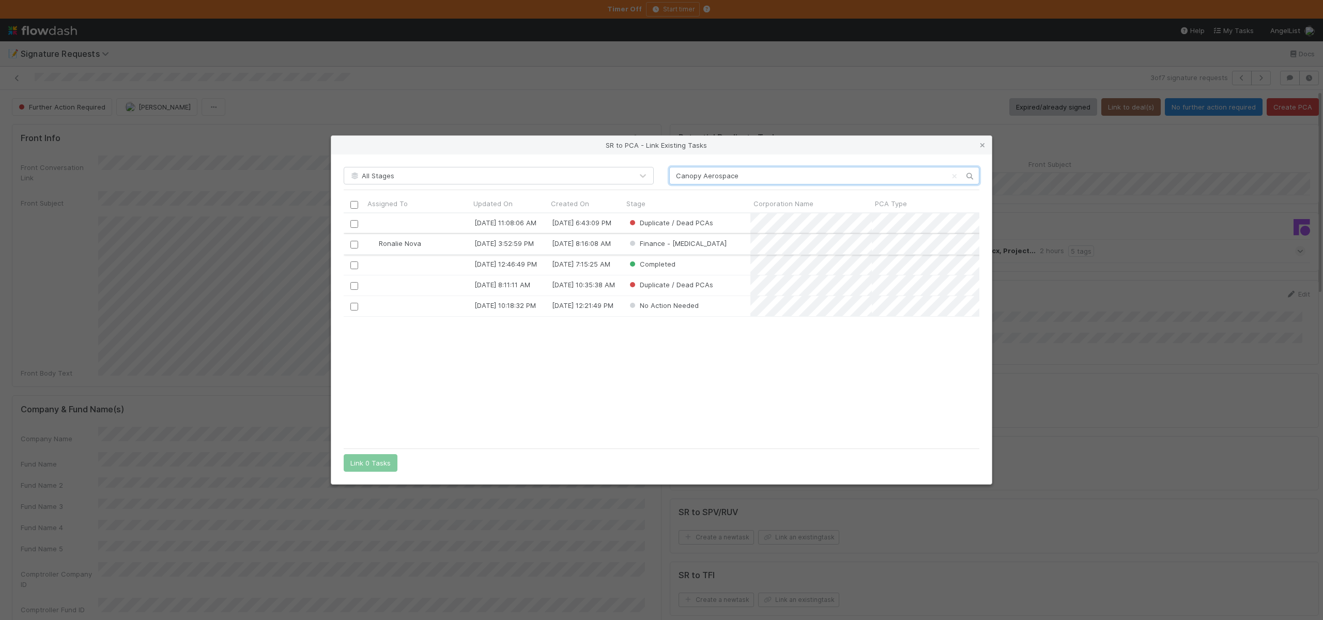
type input "Canopy Aerospace"
click at [355, 242] on input "checkbox" at bounding box center [354, 245] width 8 height 8
click at [358, 474] on div "All Stages Canopy Aerospace Assigned To Updated On Created On Stage Corporation…" at bounding box center [661, 319] width 660 height 330
click at [359, 467] on button "Link 1 Task" at bounding box center [368, 463] width 49 height 18
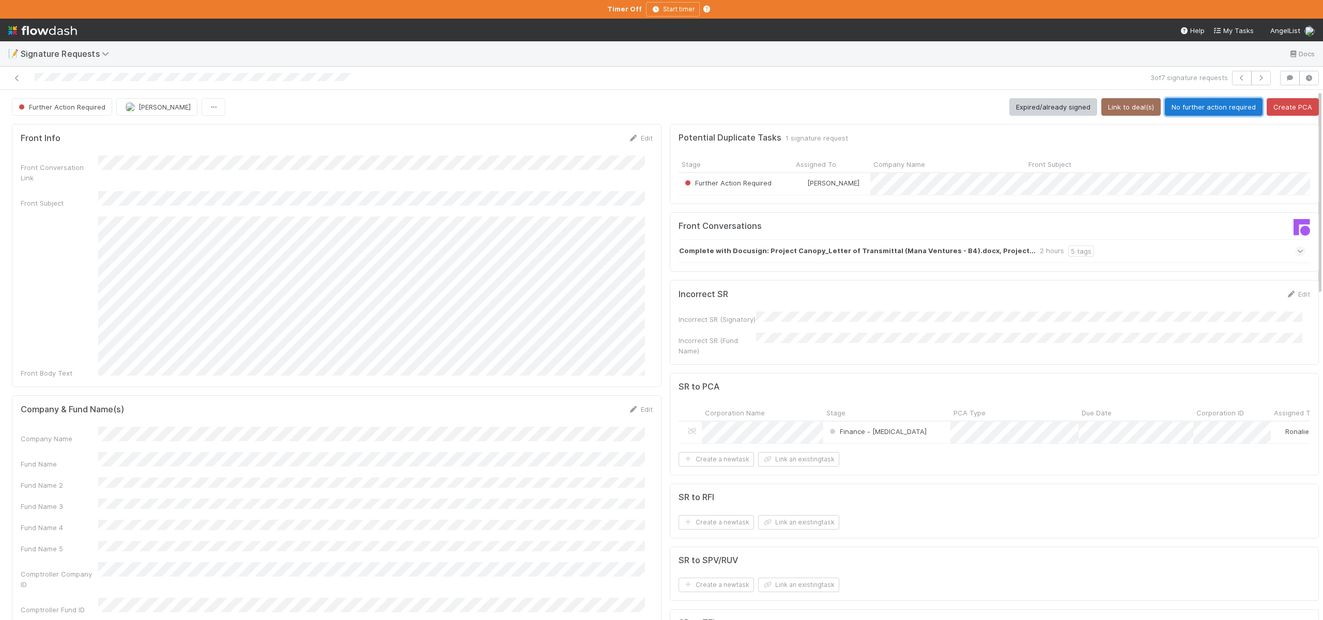
click at [1202, 114] on button "No further action required" at bounding box center [1214, 107] width 98 height 18
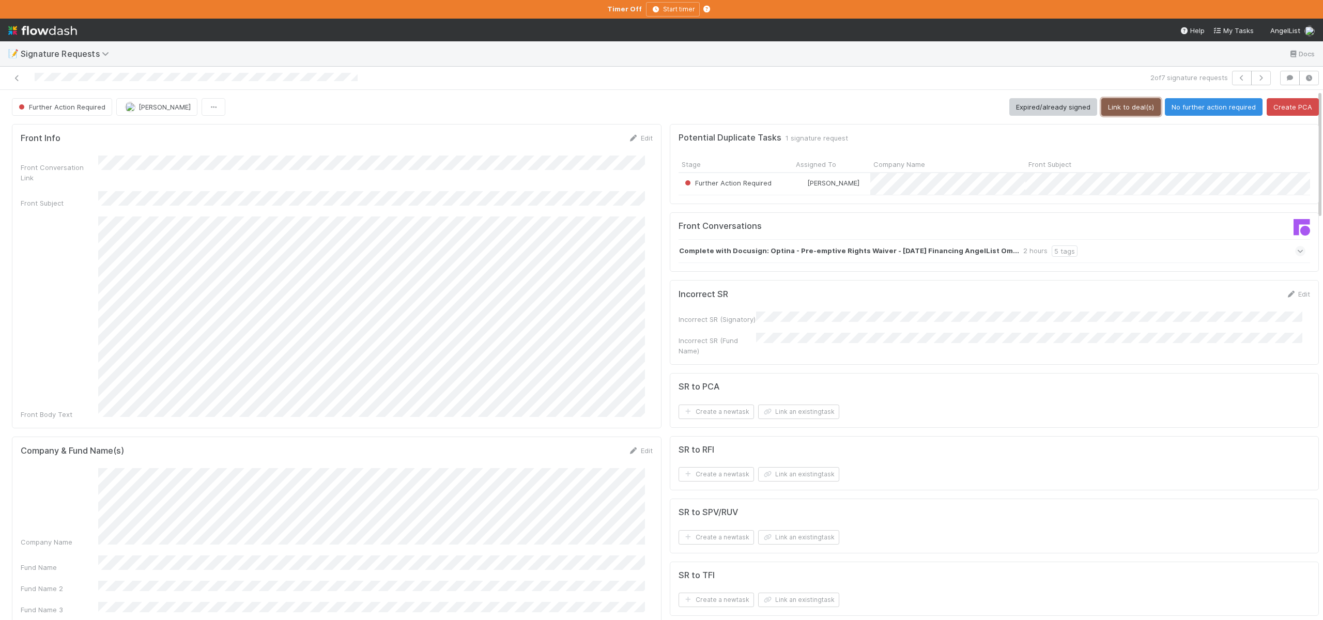
click at [1125, 105] on button "Link to deal(s)" at bounding box center [1130, 107] width 59 height 18
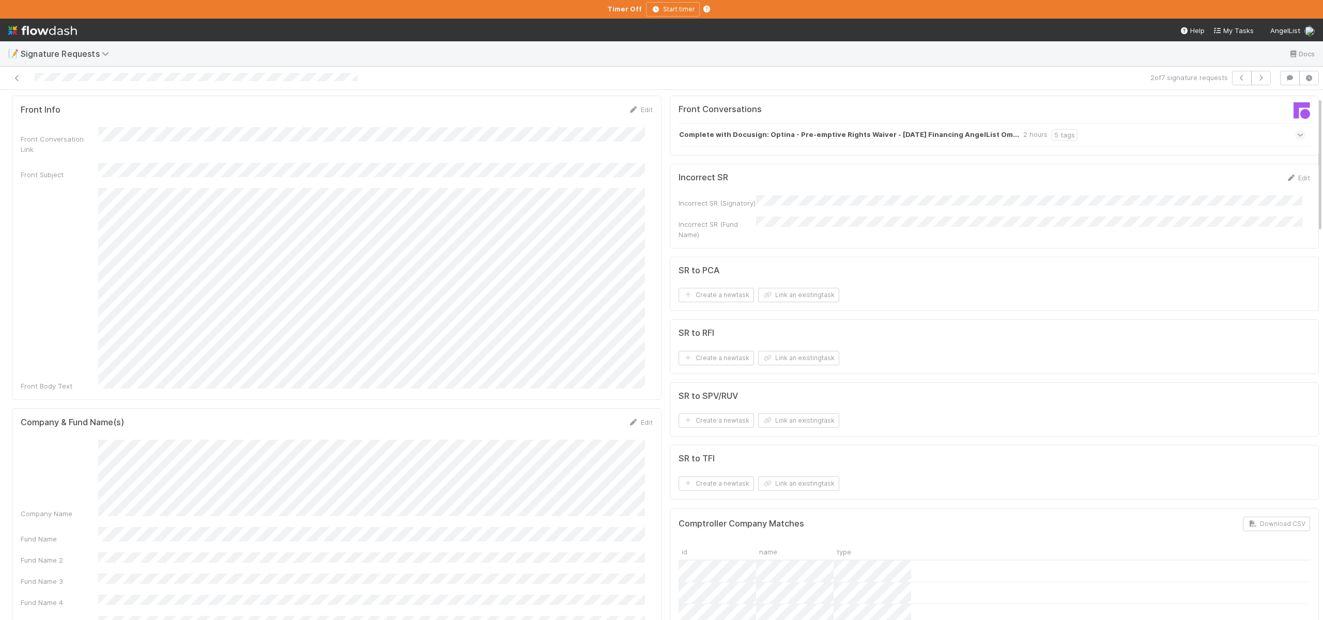
scroll to position [27, 0]
click at [769, 293] on button "Link an existing task" at bounding box center [798, 296] width 81 height 14
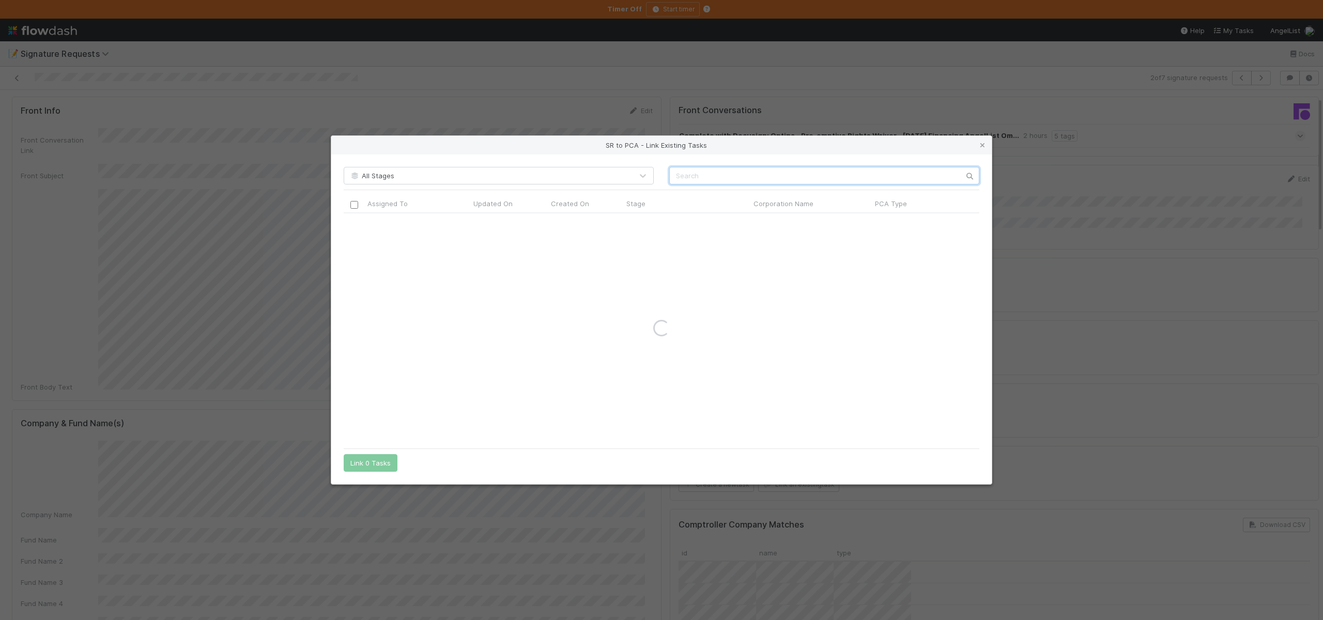
click at [749, 176] on input "text" at bounding box center [824, 176] width 310 height 18
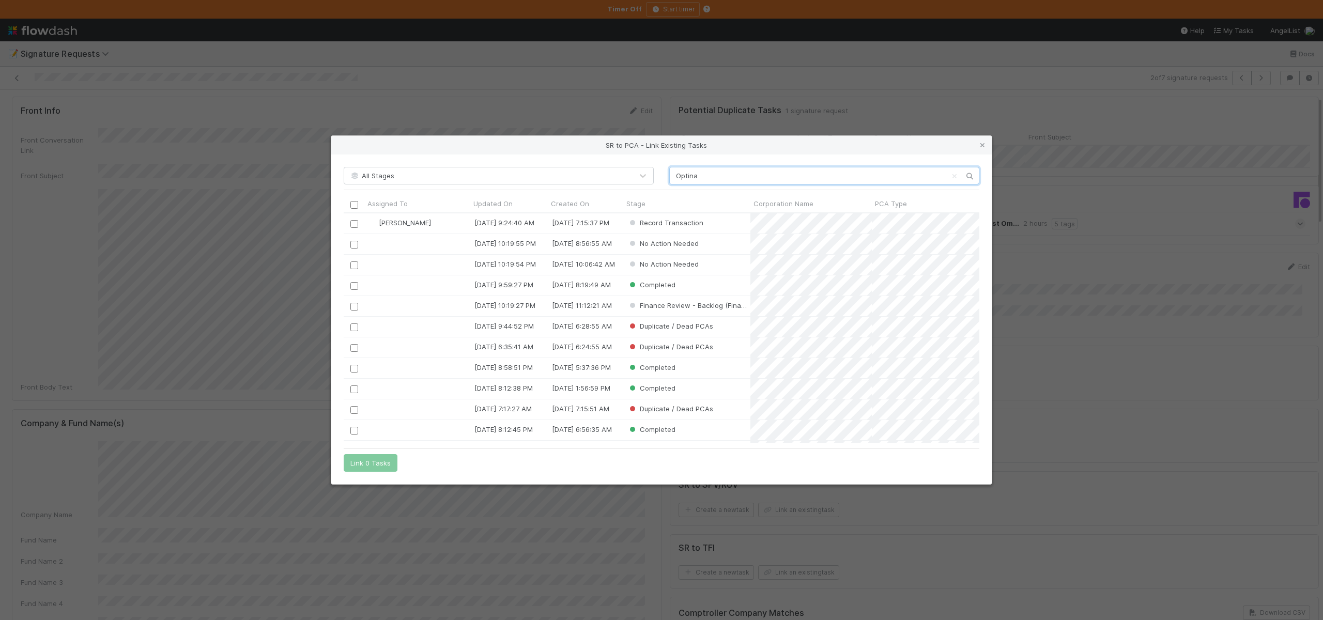
scroll to position [222, 628]
type input "Optina"
click at [355, 221] on input "checkbox" at bounding box center [354, 224] width 8 height 8
drag, startPoint x: 370, startPoint y: 458, endPoint x: 672, endPoint y: 14, distance: 536.4
click at [370, 458] on button "Link 1 Task" at bounding box center [368, 463] width 49 height 18
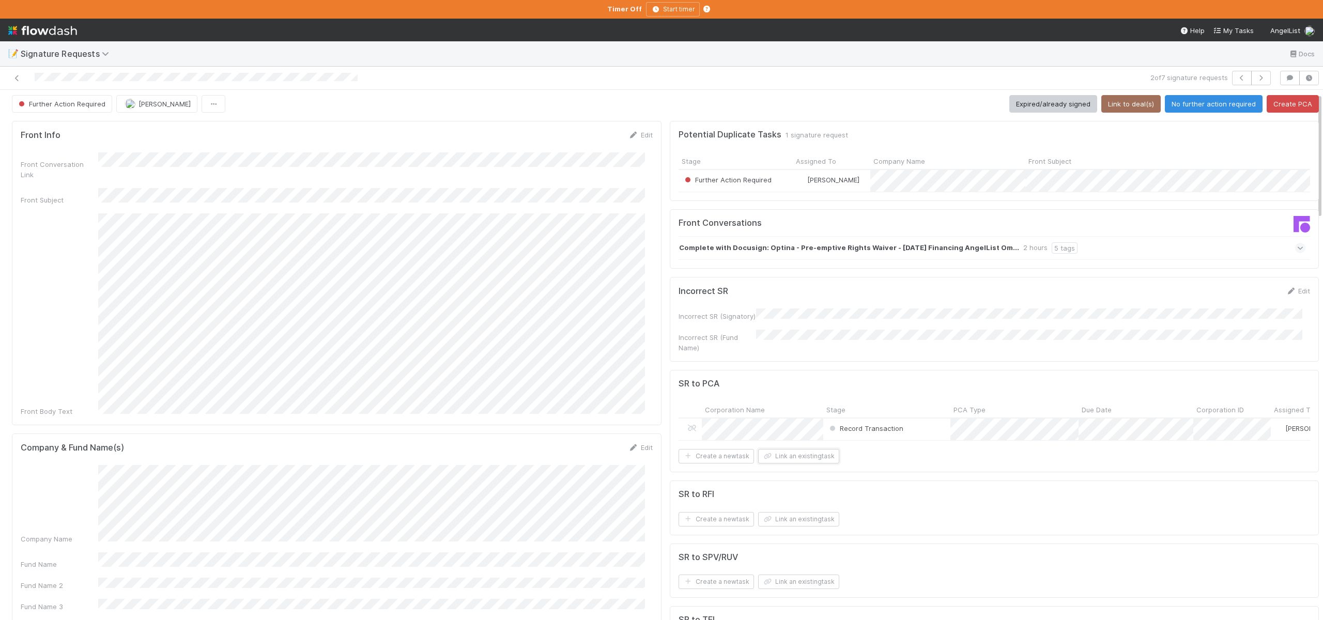
scroll to position [0, 0]
click at [1184, 102] on button "No further action required" at bounding box center [1214, 107] width 98 height 18
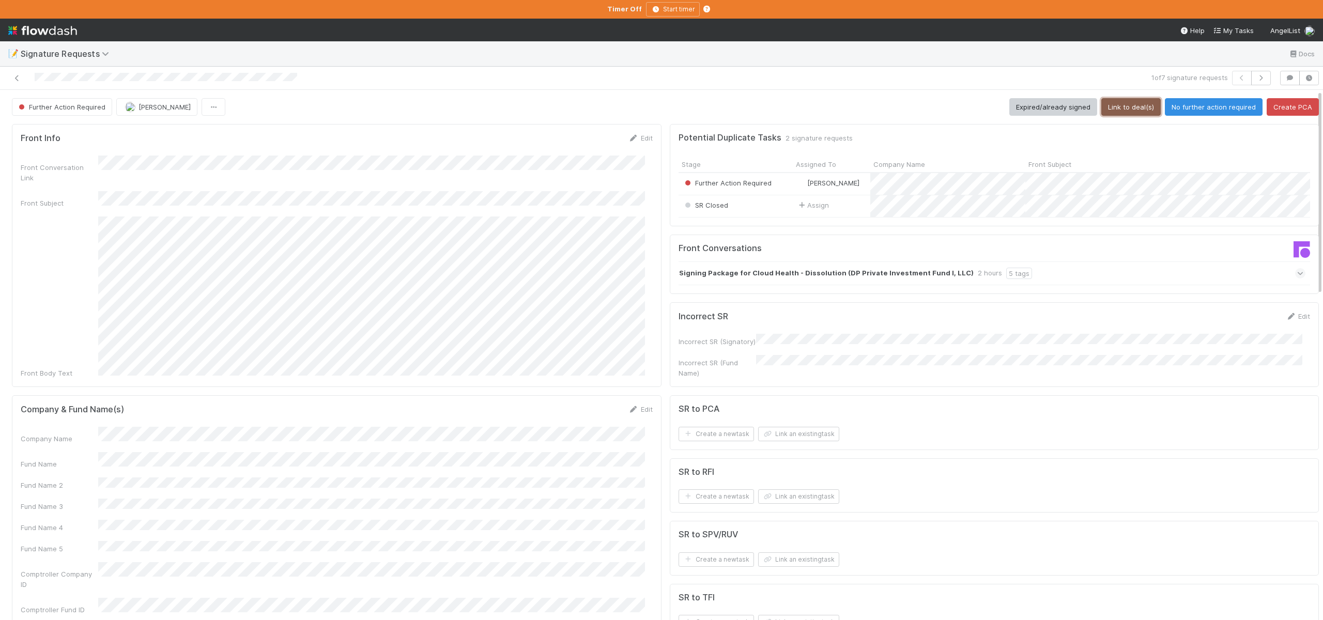
click at [1120, 108] on button "Link to deal(s)" at bounding box center [1130, 107] width 59 height 18
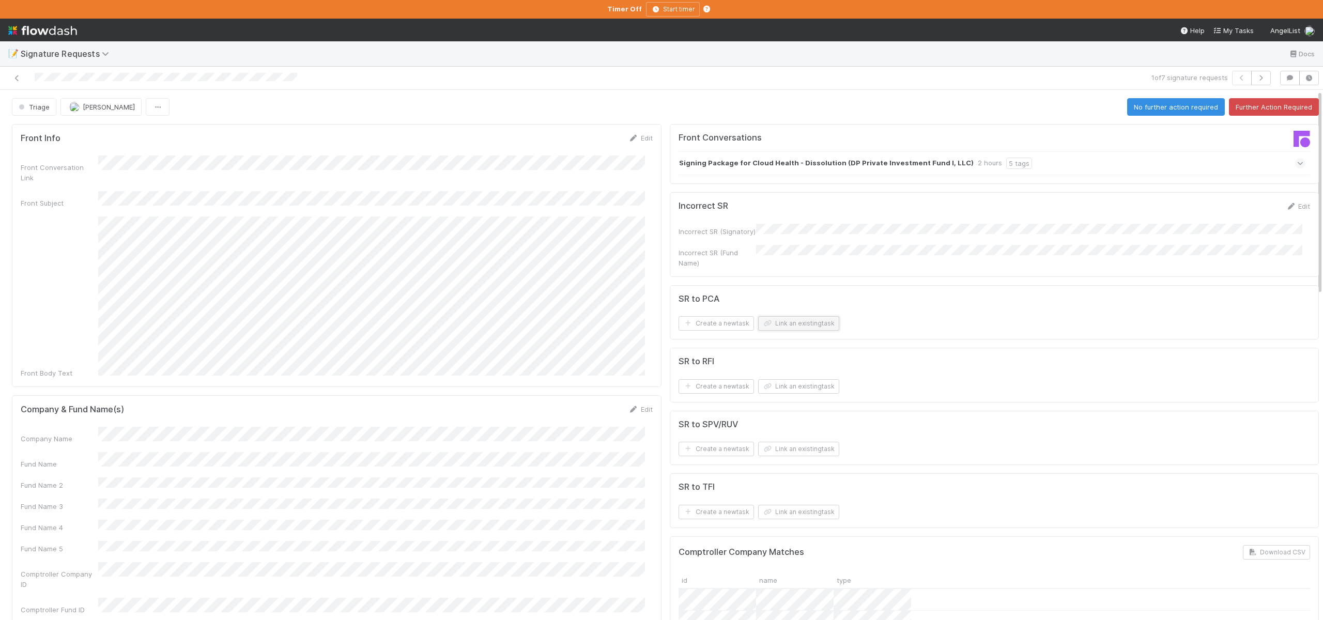
click at [772, 319] on button "Link an existing task" at bounding box center [798, 323] width 81 height 14
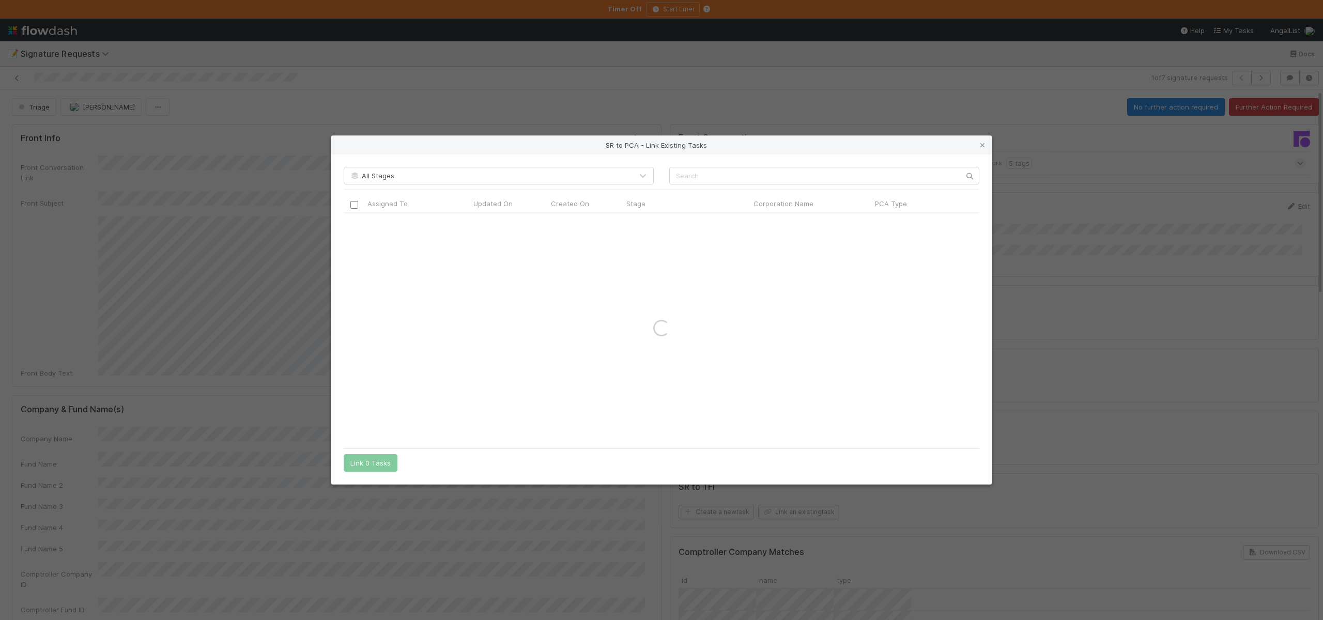
click at [768, 163] on div "All Stages Assigned To Updated On Created On Stage Corporation Name PCA Type Du…" at bounding box center [661, 319] width 660 height 330
click at [753, 172] on input "text" at bounding box center [824, 176] width 310 height 18
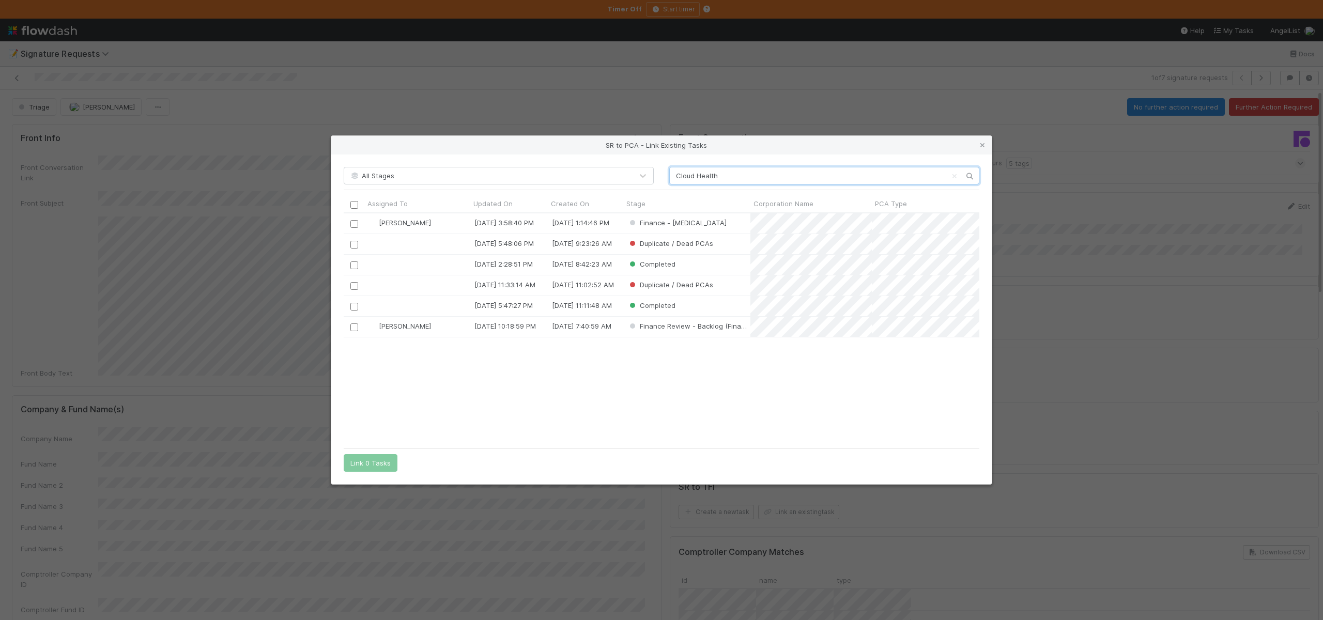
scroll to position [222, 628]
type input "Cloud Health"
click at [353, 221] on input "checkbox" at bounding box center [354, 224] width 8 height 8
click at [355, 463] on button "Link 1 Task" at bounding box center [368, 463] width 49 height 18
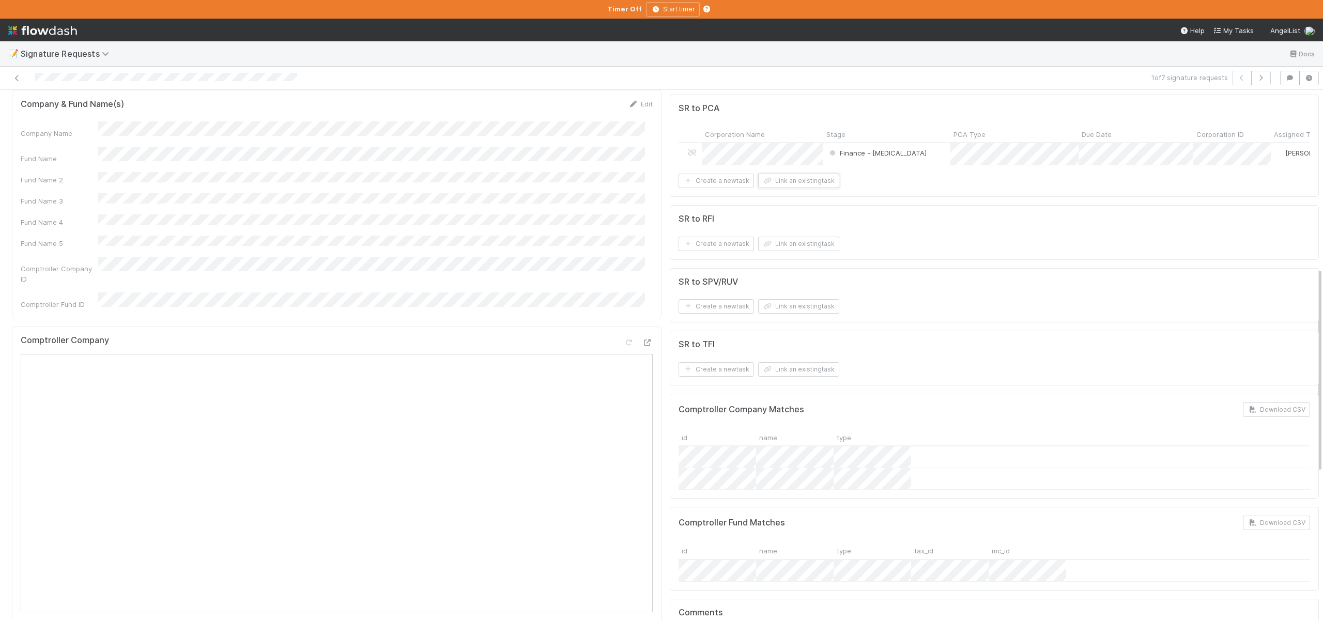
scroll to position [0, 0]
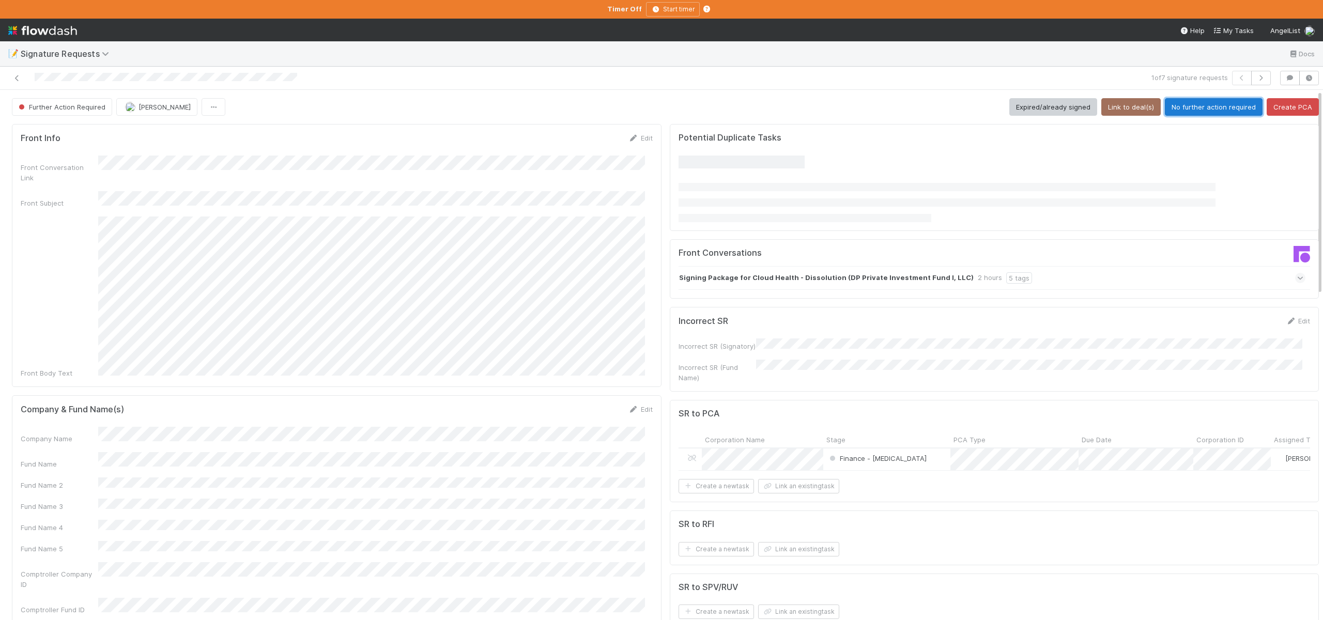
click at [1165, 111] on button "No further action required" at bounding box center [1214, 107] width 98 height 18
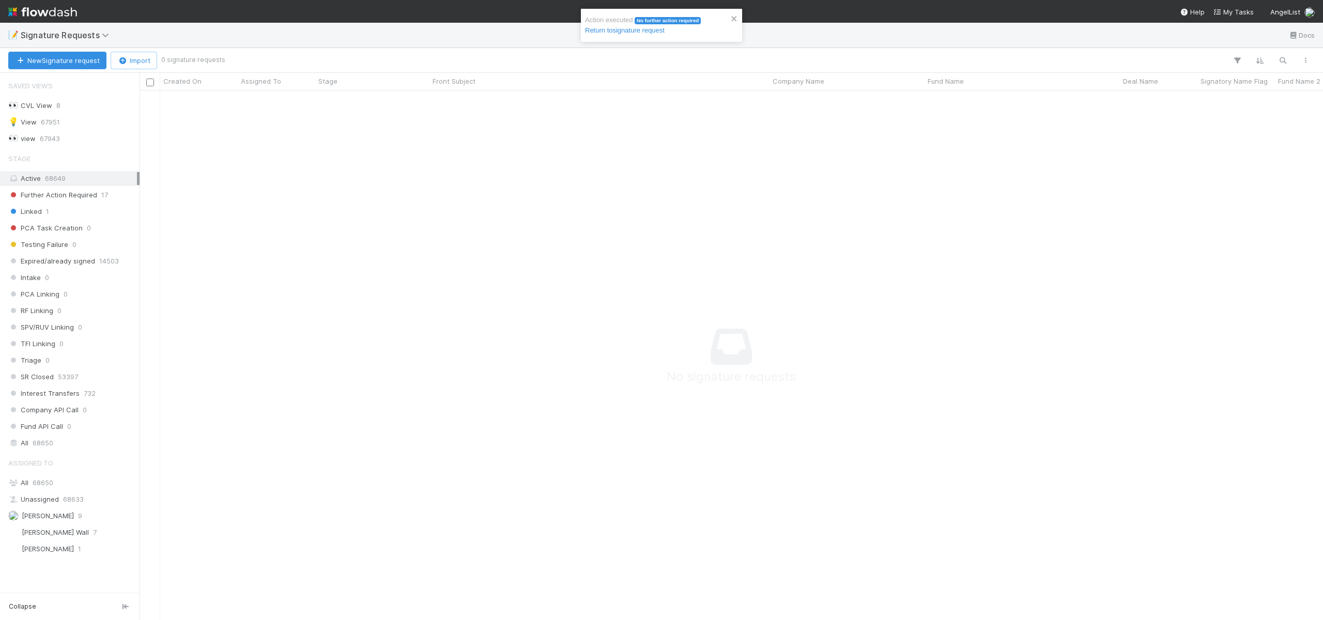
scroll to position [8, 8]
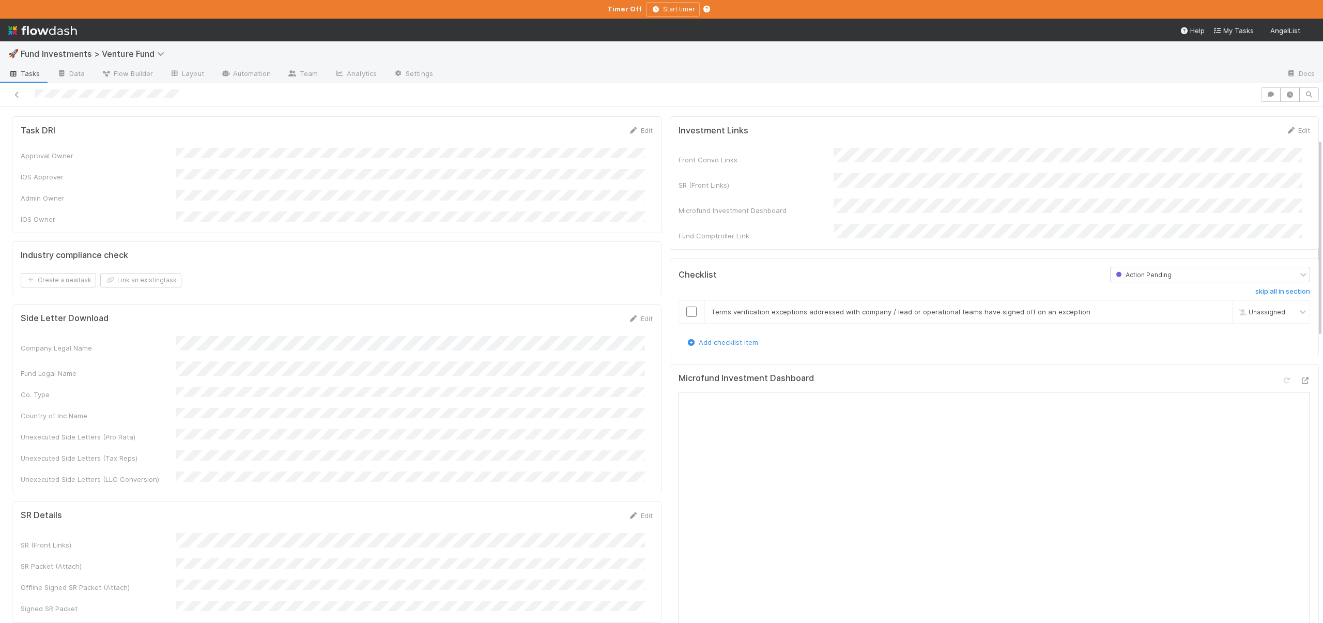
scroll to position [97, 0]
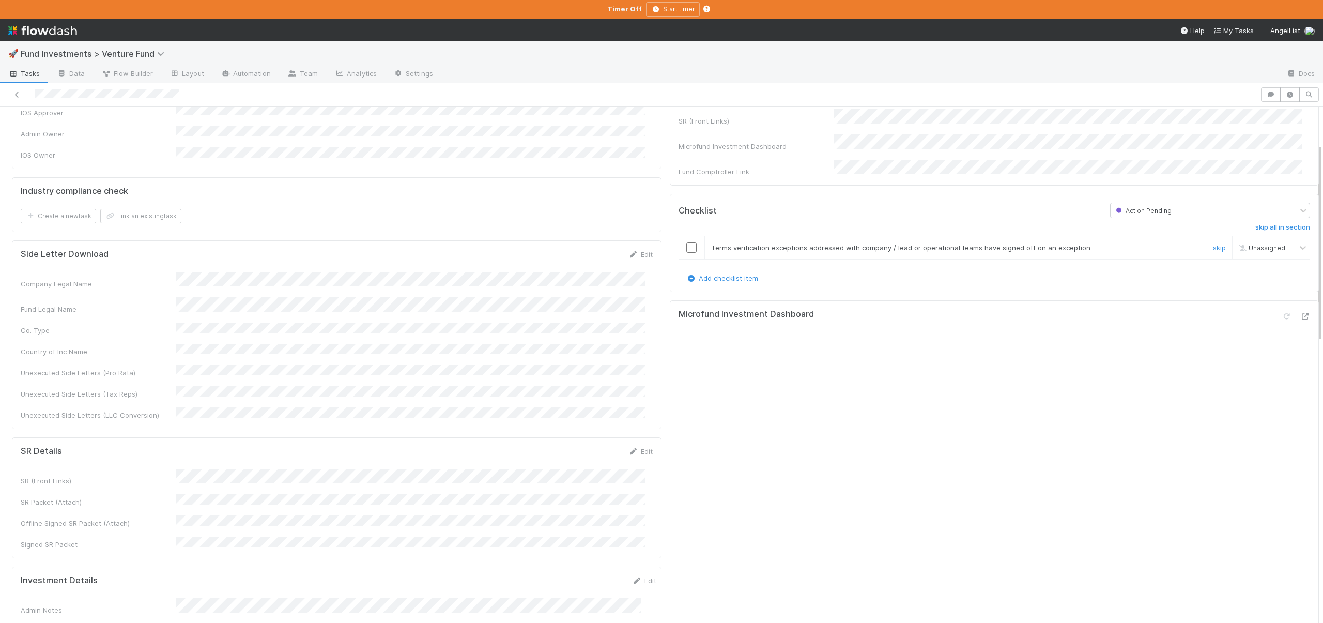
click at [686, 242] on input "checkbox" at bounding box center [691, 247] width 10 height 10
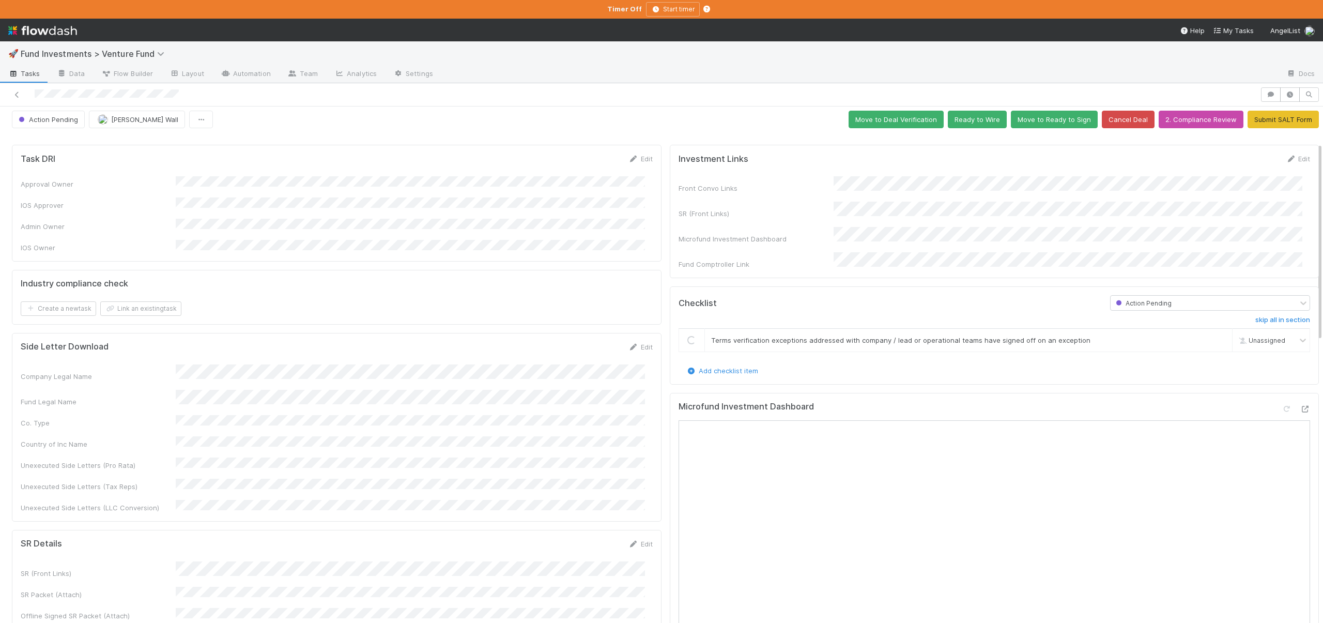
scroll to position [0, 0]
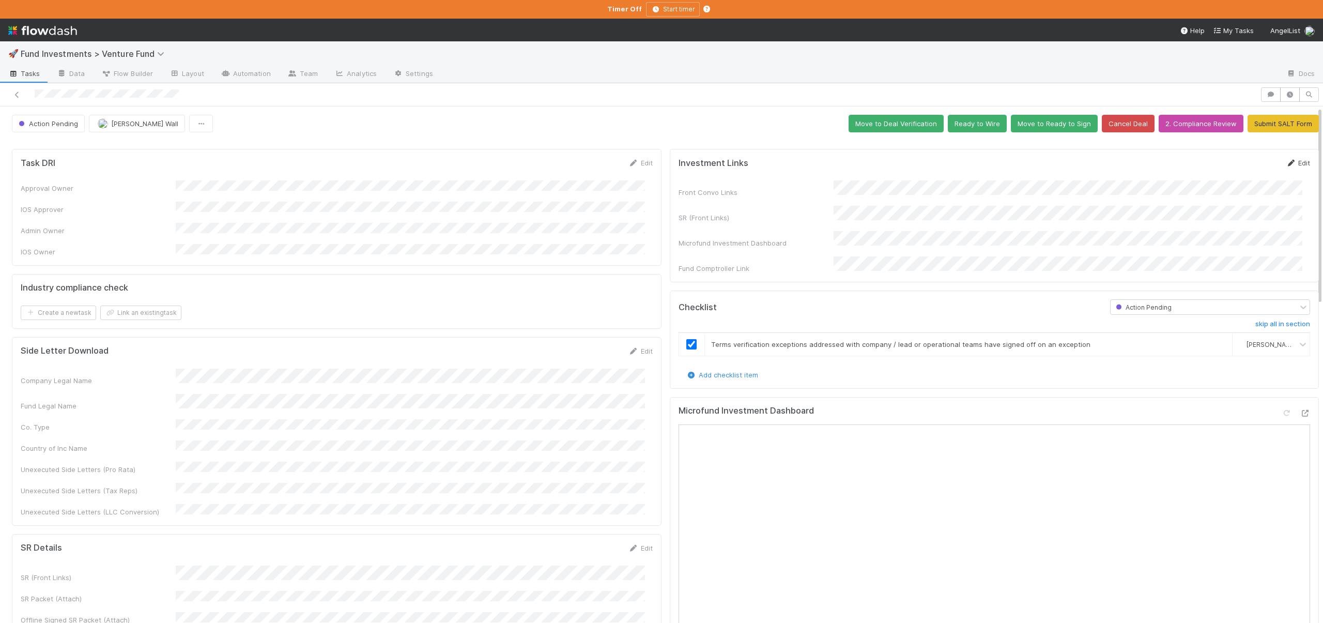
click at [1288, 159] on link "Edit" at bounding box center [1297, 163] width 24 height 8
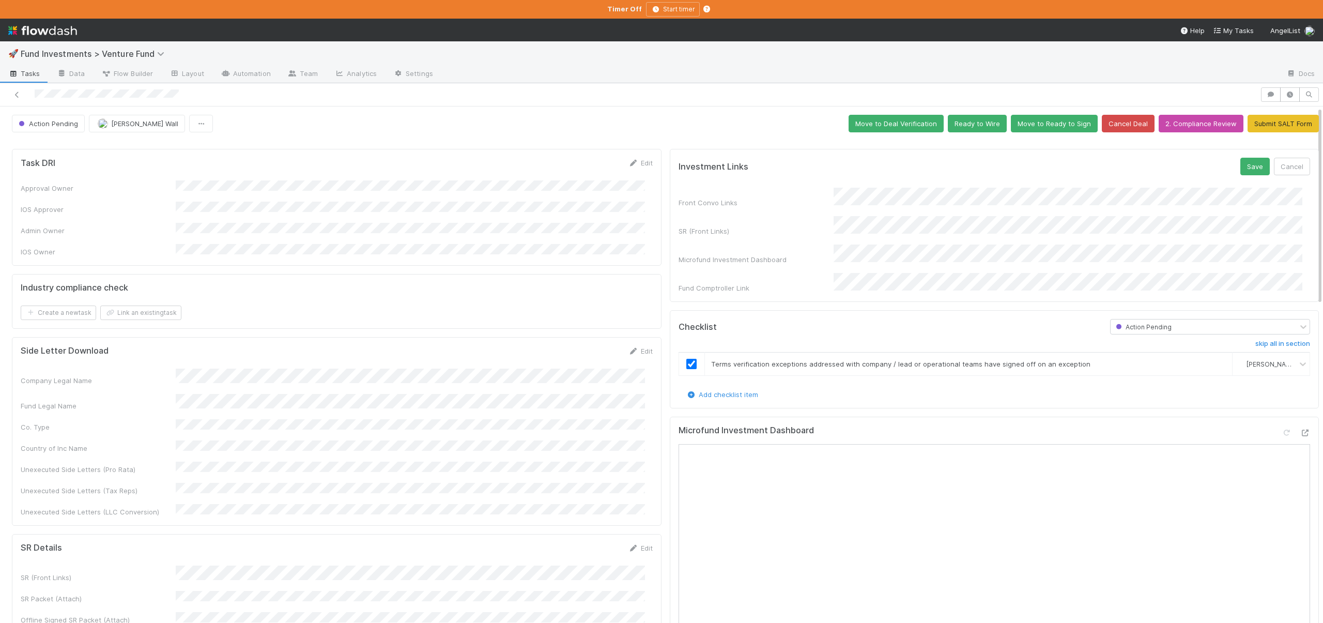
click at [851, 210] on div "Front Convo Links SR (Front Links) Microfund Investment Dashboard Fund Comptrol…" at bounding box center [994, 240] width 632 height 105
click at [1240, 161] on button "Save" at bounding box center [1254, 167] width 29 height 18
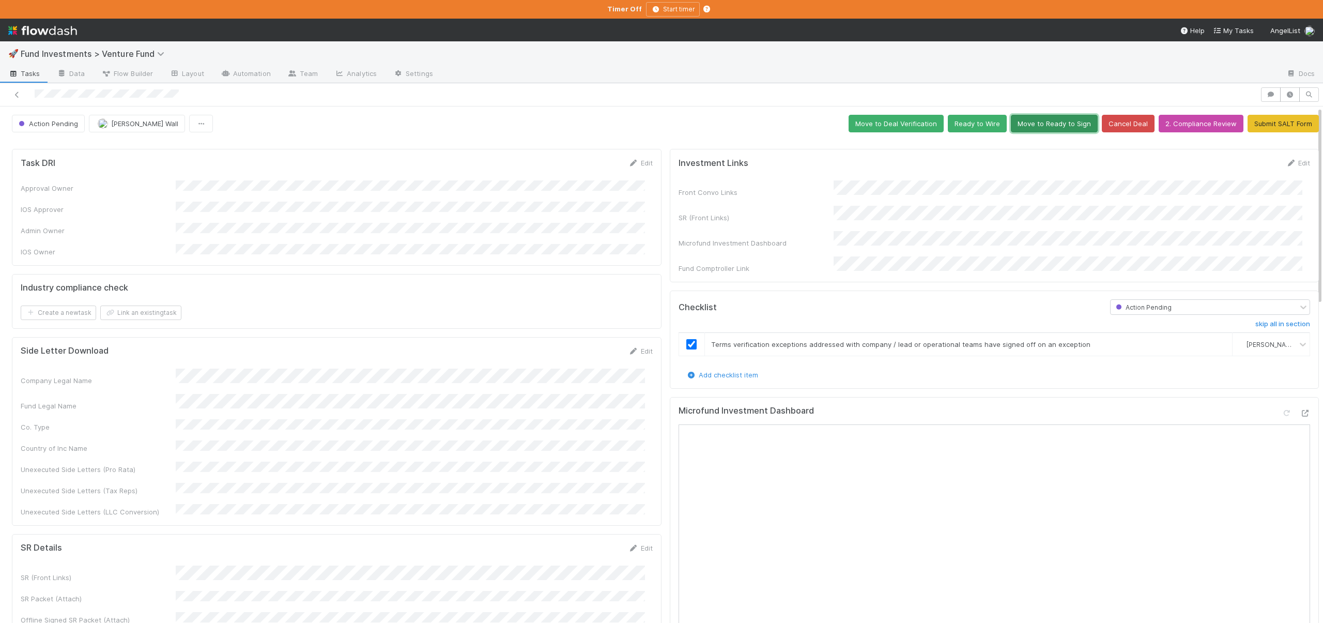
click at [1022, 121] on button "Move to Ready to Sign" at bounding box center [1054, 124] width 87 height 18
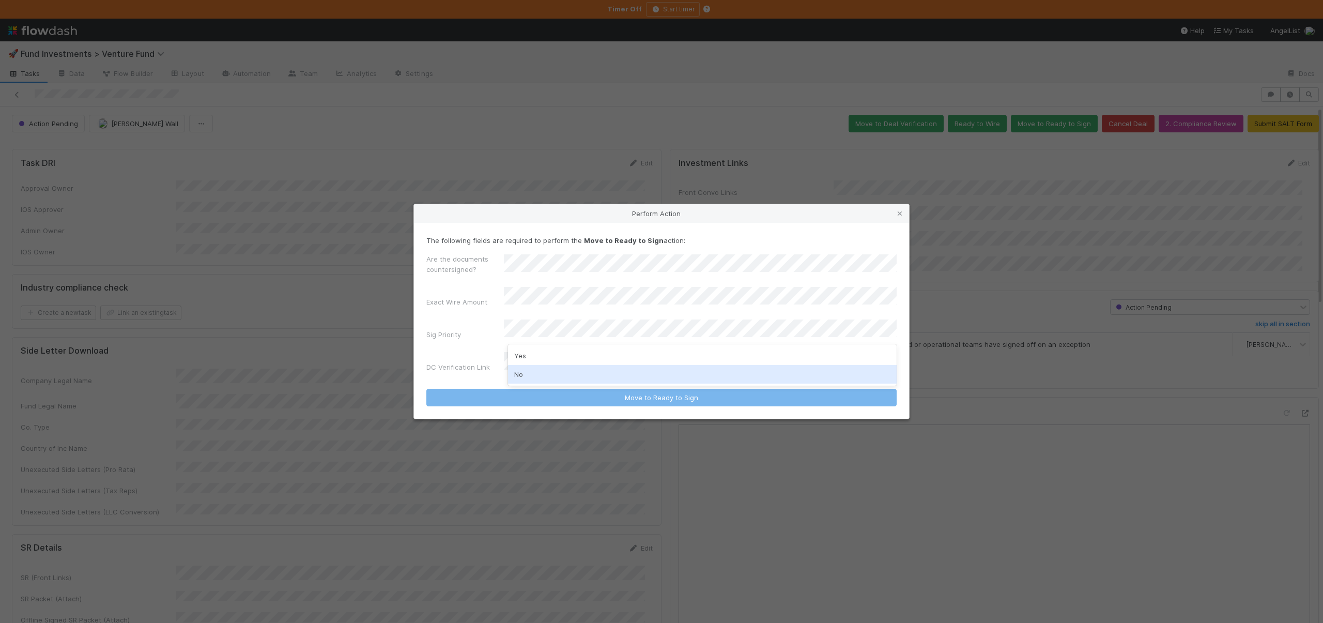
click at [524, 378] on div "No" at bounding box center [702, 374] width 389 height 19
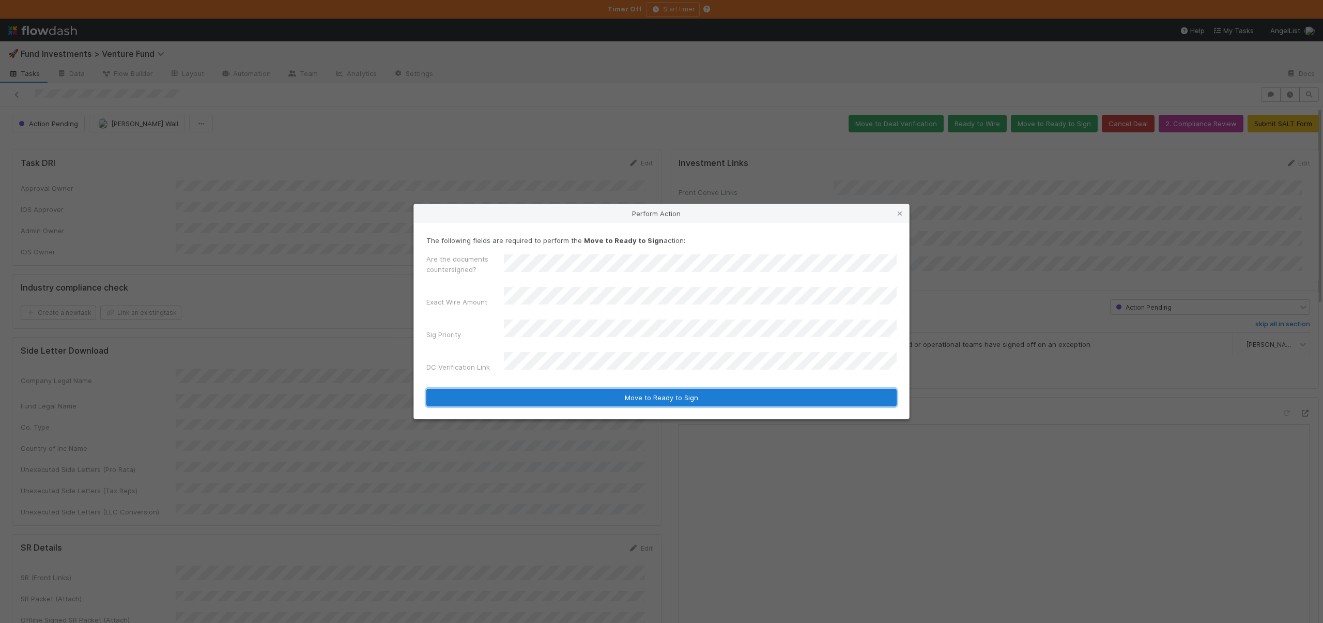
click at [526, 389] on button "Move to Ready to Sign" at bounding box center [661, 398] width 470 height 18
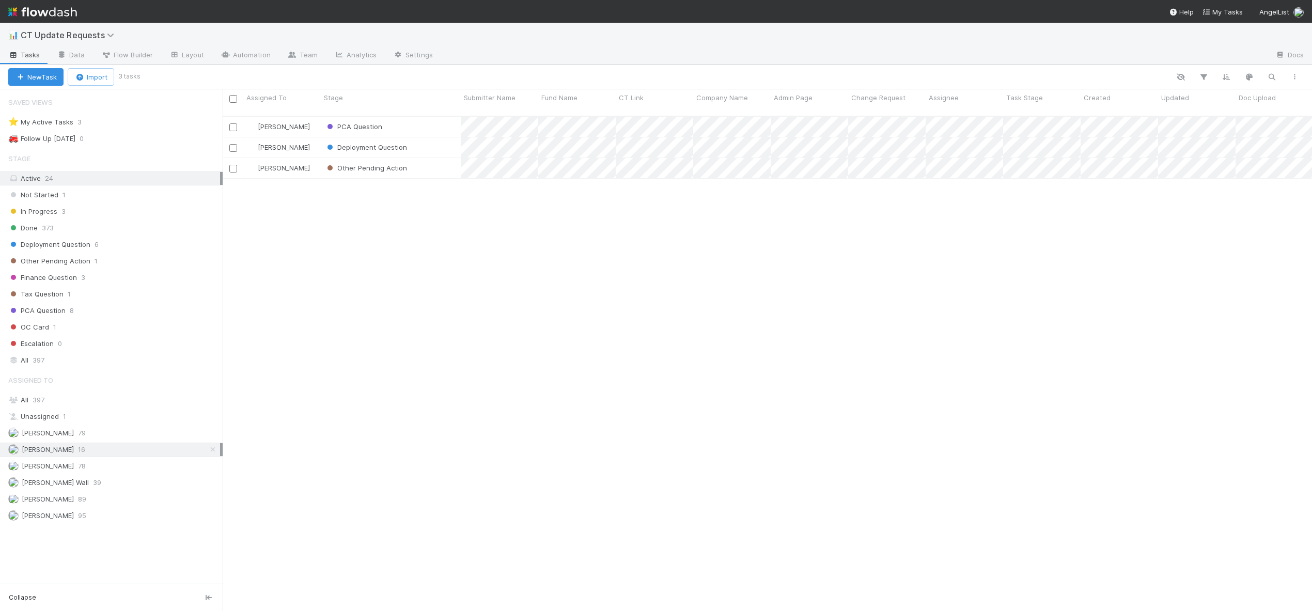
scroll to position [496, 1082]
click at [355, 117] on div "Not Started" at bounding box center [308, 127] width 140 height 20
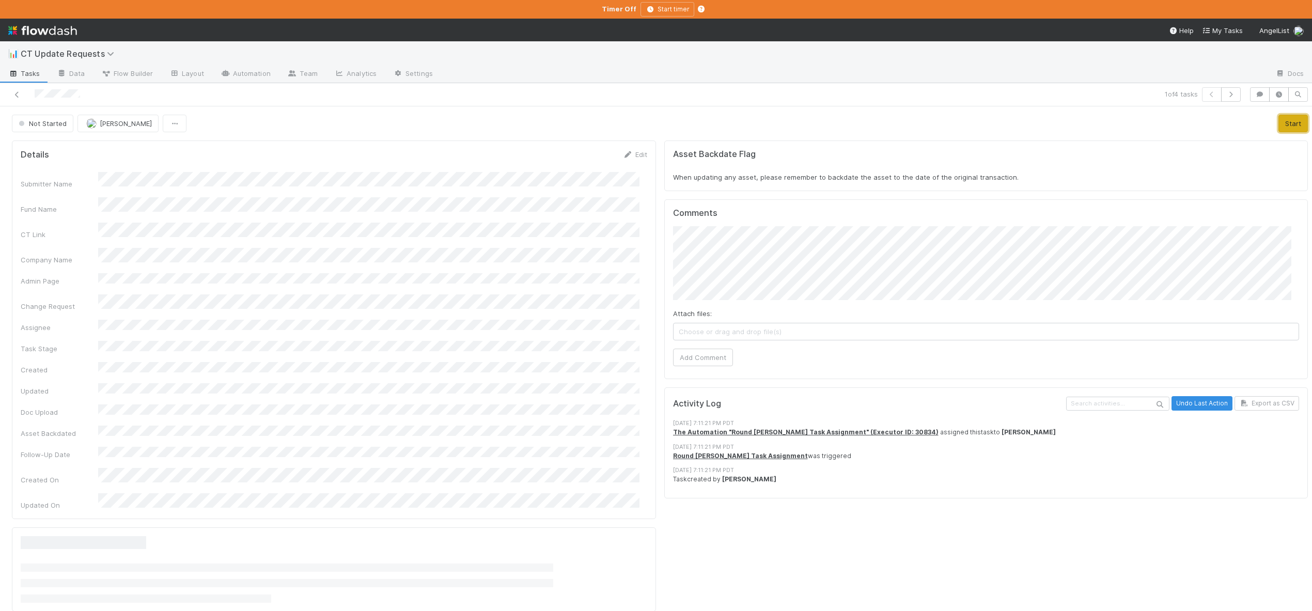
click at [1279, 121] on button "Start" at bounding box center [1293, 124] width 29 height 18
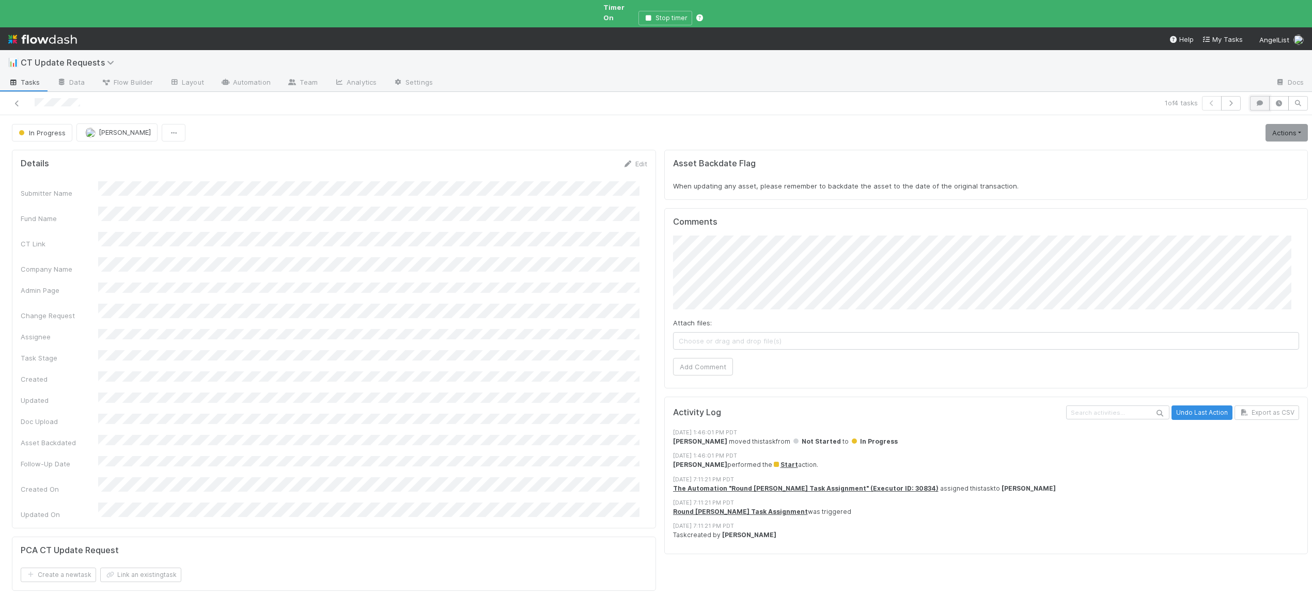
click at [1258, 96] on button "button" at bounding box center [1260, 103] width 20 height 14
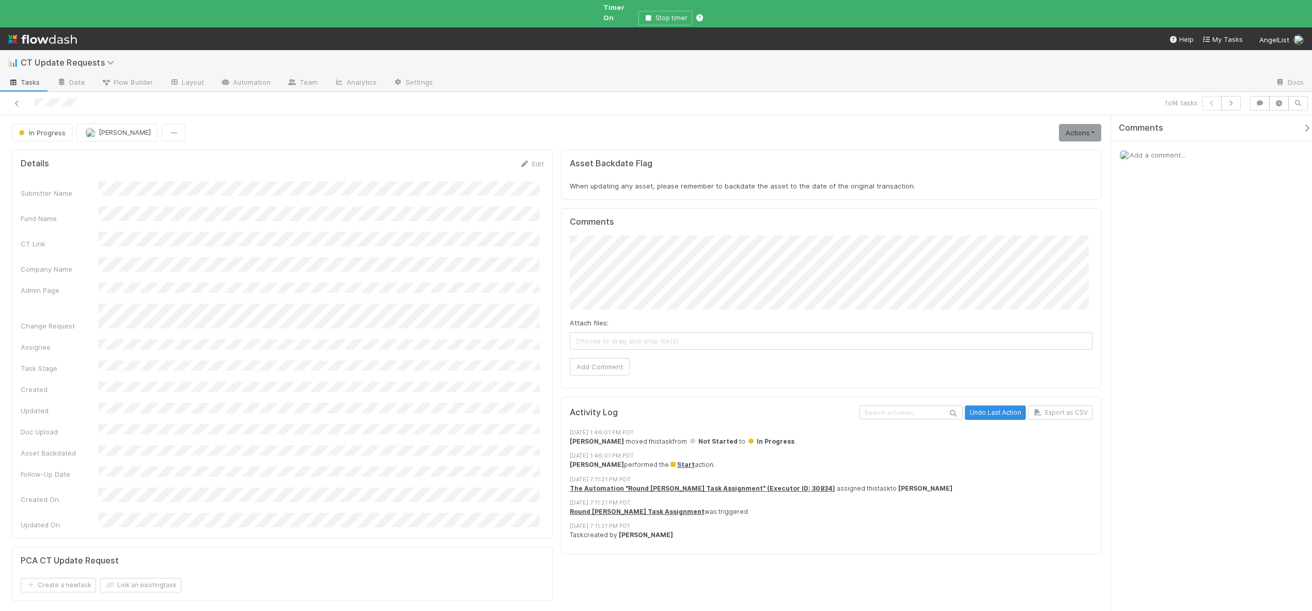
click at [1167, 151] on span "Add a comment..." at bounding box center [1158, 155] width 56 height 8
drag, startPoint x: 1129, startPoint y: 328, endPoint x: 1143, endPoint y: 319, distance: 15.8
click at [1129, 328] on div "Add a comment... Attach files: Choose or drag and drop file(s) Add Comment" at bounding box center [1215, 241] width 209 height 198
drag, startPoint x: 1143, startPoint y: 311, endPoint x: 1145, endPoint y: 304, distance: 6.9
click at [1143, 311] on button "Add Comment" at bounding box center [1158, 314] width 60 height 18
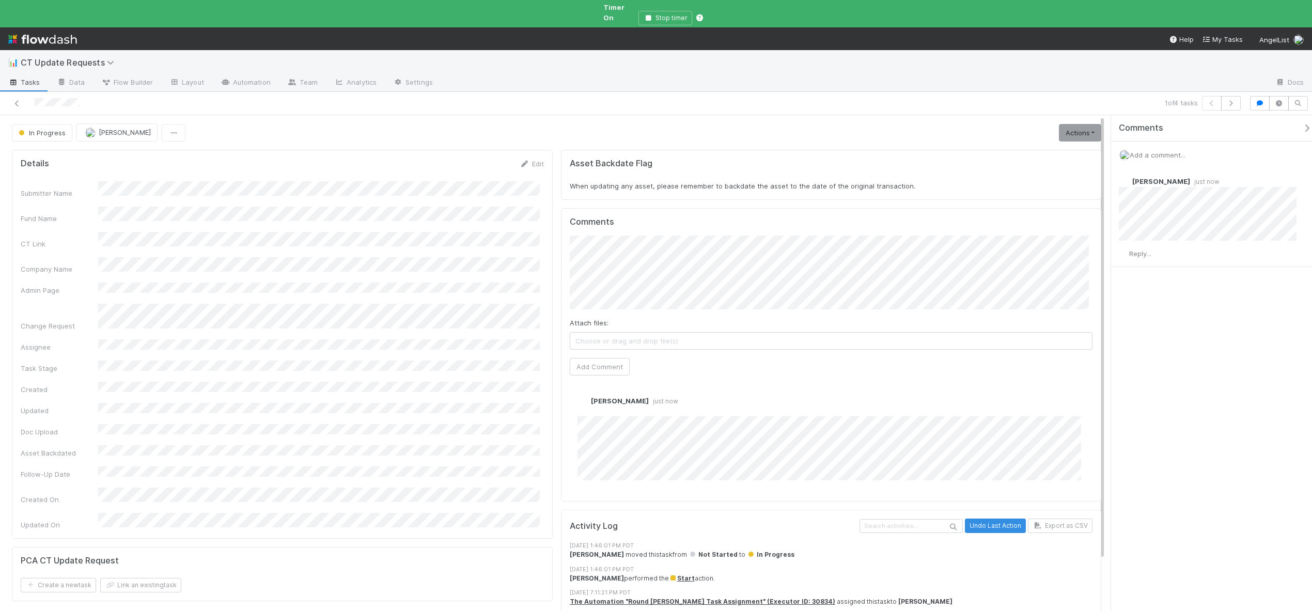
click at [1159, 151] on span "Add a comment..." at bounding box center [1158, 155] width 56 height 8
click at [1165, 305] on button "Add Comment" at bounding box center [1158, 314] width 60 height 18
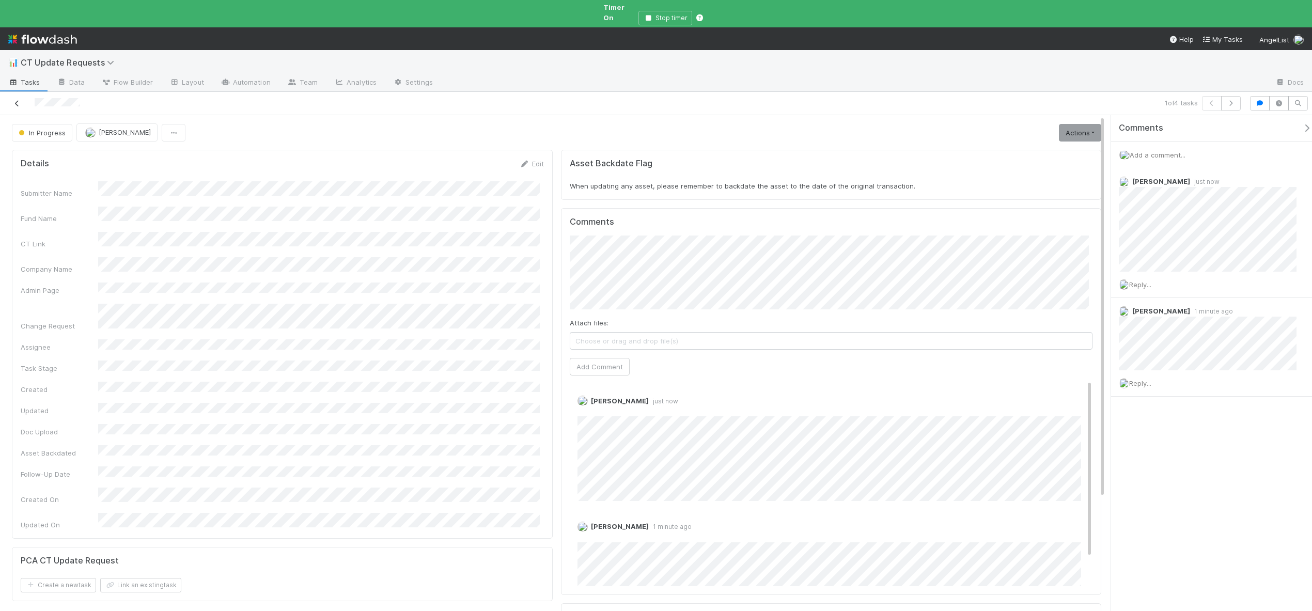
click at [14, 100] on icon at bounding box center [17, 103] width 10 height 7
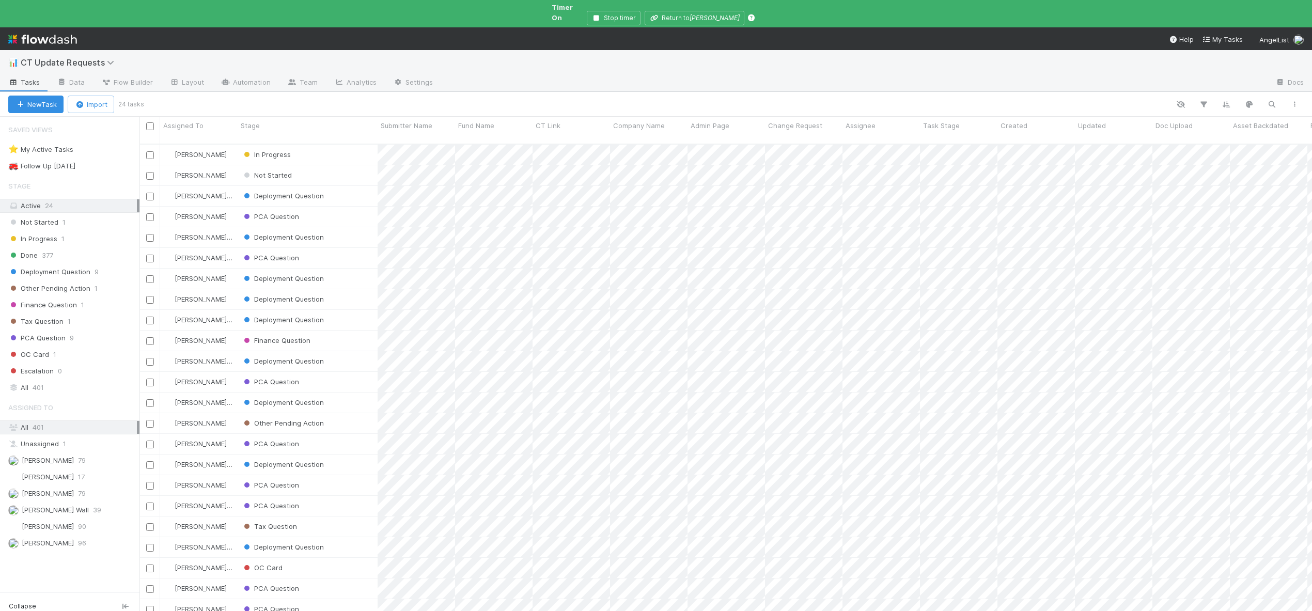
scroll to position [477, 1165]
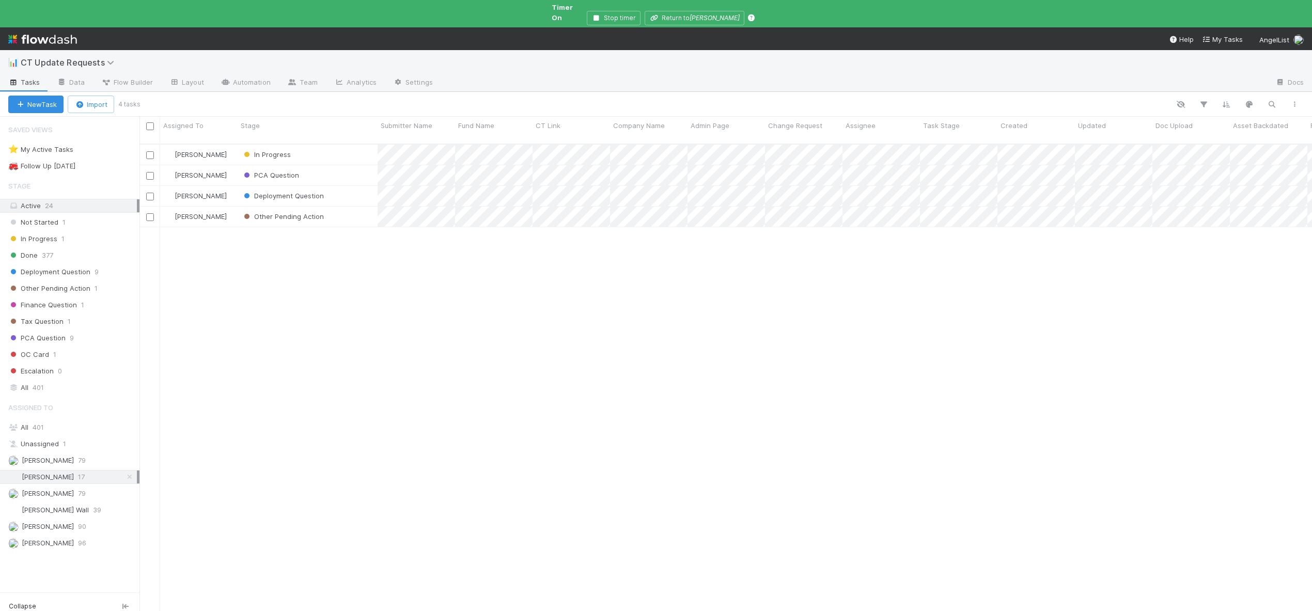
scroll to position [477, 1165]
click at [350, 207] on div "Other Pending Action" at bounding box center [308, 217] width 140 height 20
click at [327, 145] on div "In Progress" at bounding box center [308, 155] width 140 height 20
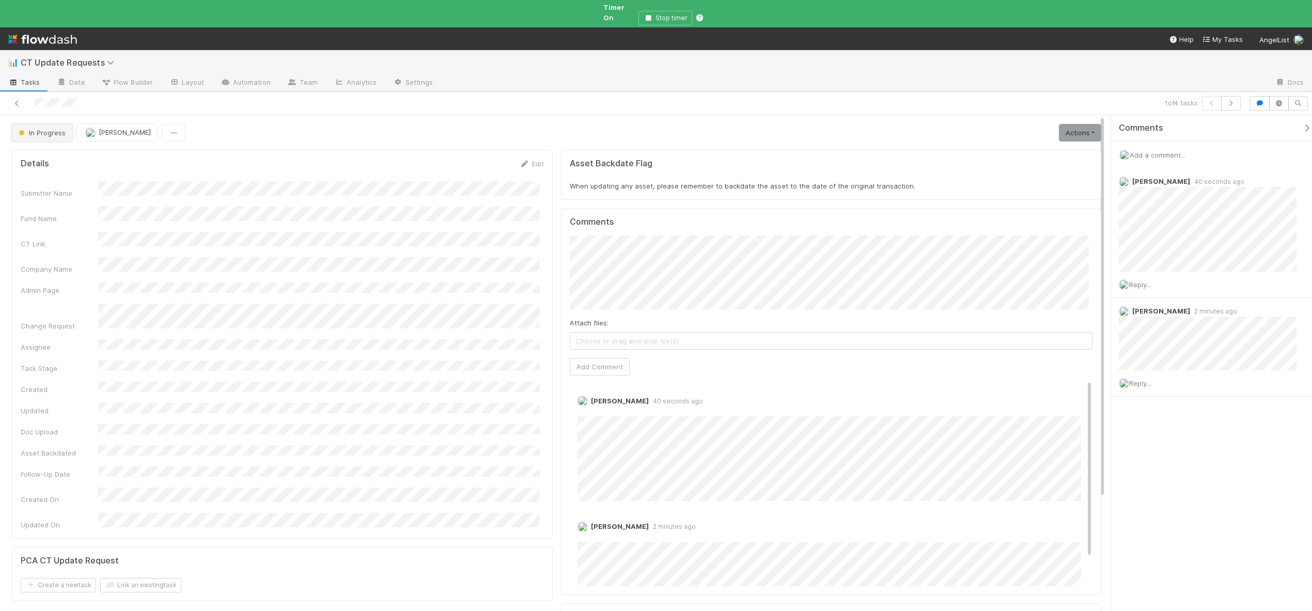
click at [42, 129] on span "In Progress" at bounding box center [41, 133] width 49 height 8
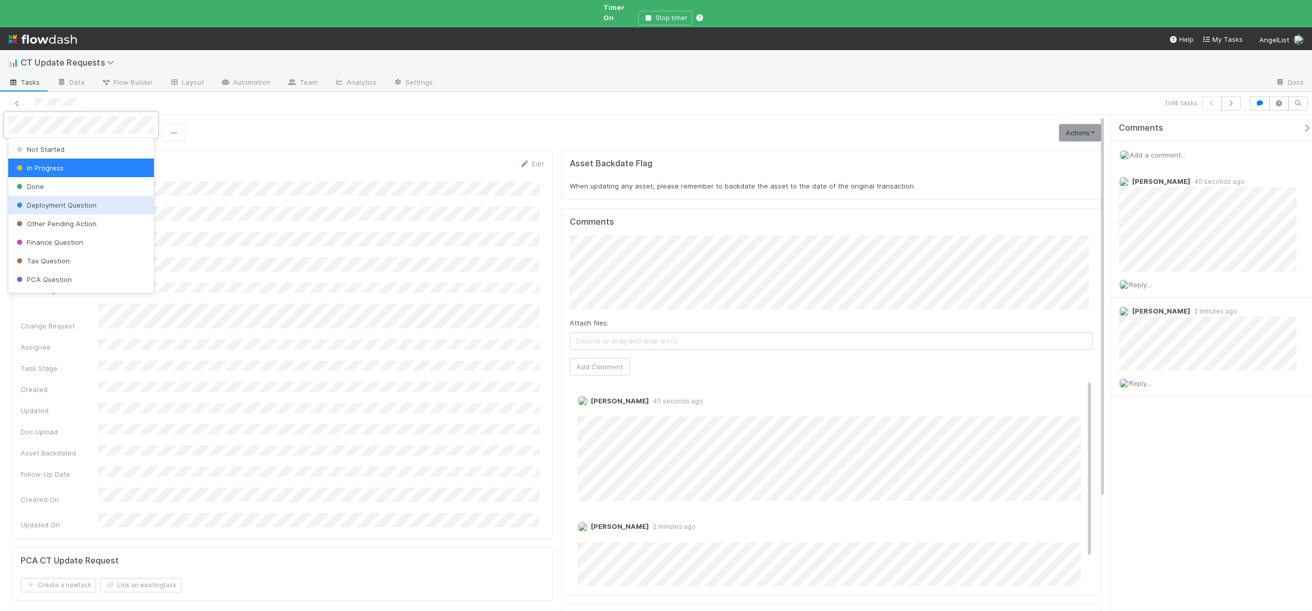
click at [72, 208] on span "Deployment Question" at bounding box center [55, 205] width 82 height 8
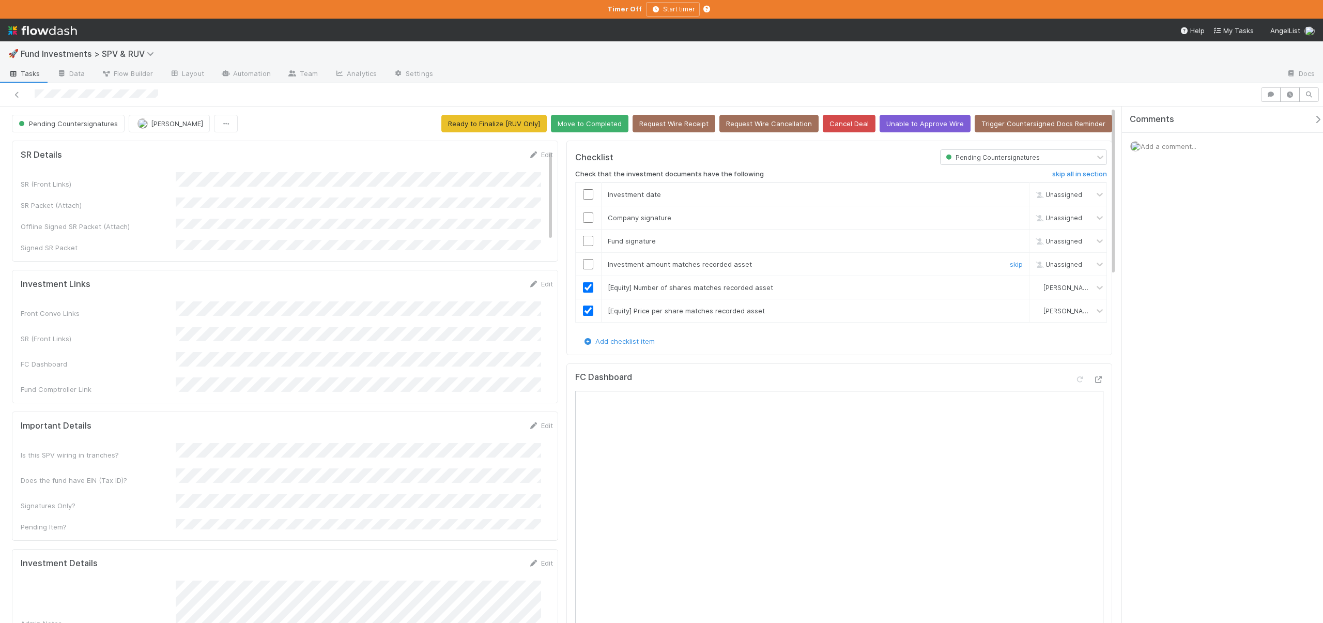
click at [585, 260] on input "checkbox" at bounding box center [588, 264] width 10 height 10
click at [585, 239] on input "checkbox" at bounding box center [588, 241] width 10 height 10
click at [586, 216] on input "checkbox" at bounding box center [588, 217] width 10 height 10
click at [587, 193] on input "checkbox" at bounding box center [588, 194] width 10 height 10
click at [606, 123] on button "Move to Completed" at bounding box center [589, 124] width 77 height 18
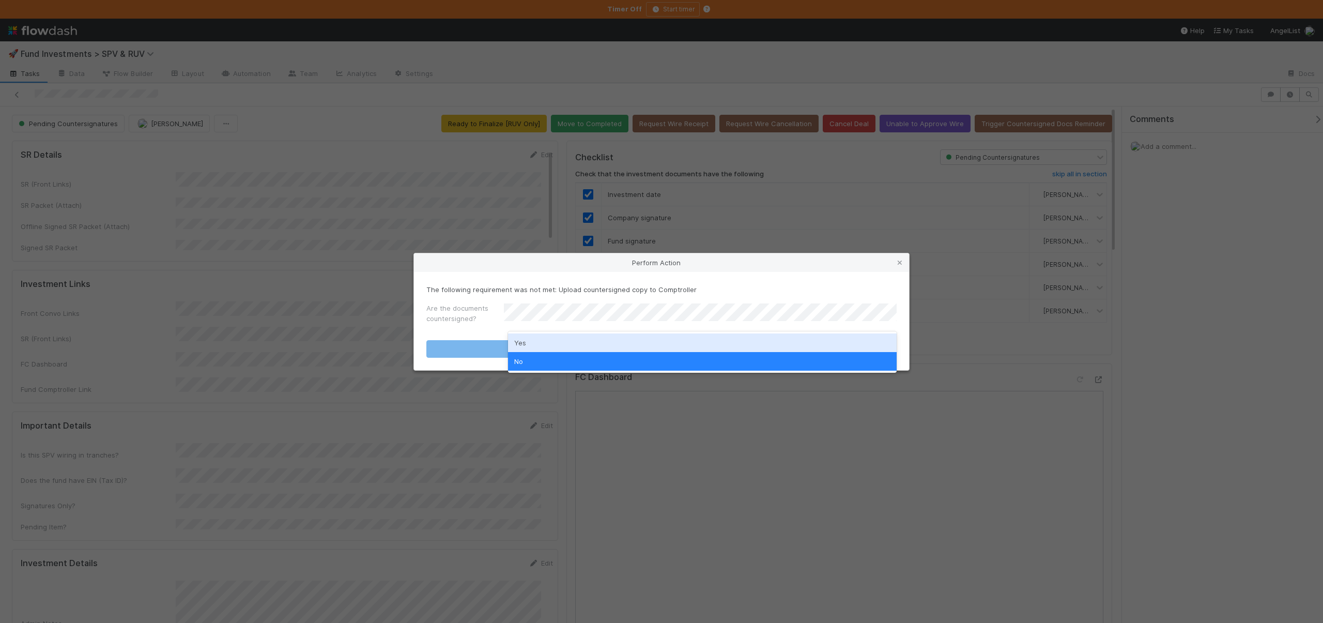
click at [522, 335] on div "Yes" at bounding box center [702, 342] width 389 height 19
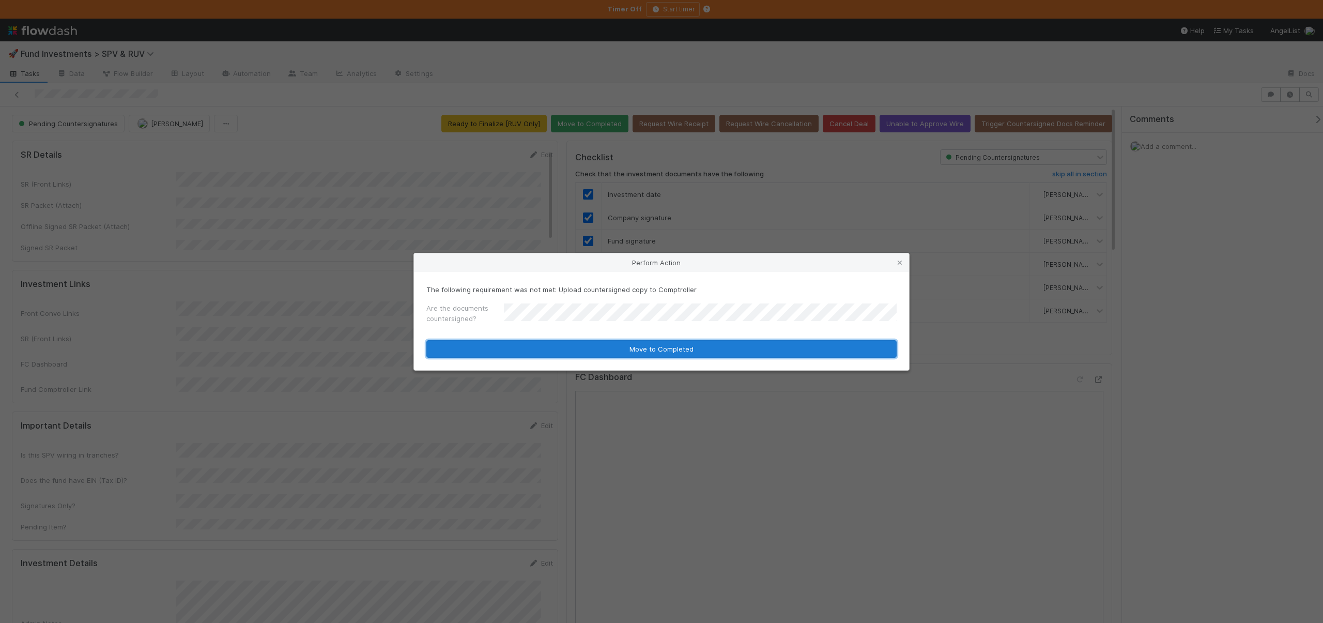
click at [531, 348] on button "Move to Completed" at bounding box center [661, 349] width 470 height 18
